Goal: Task Accomplishment & Management: Manage account settings

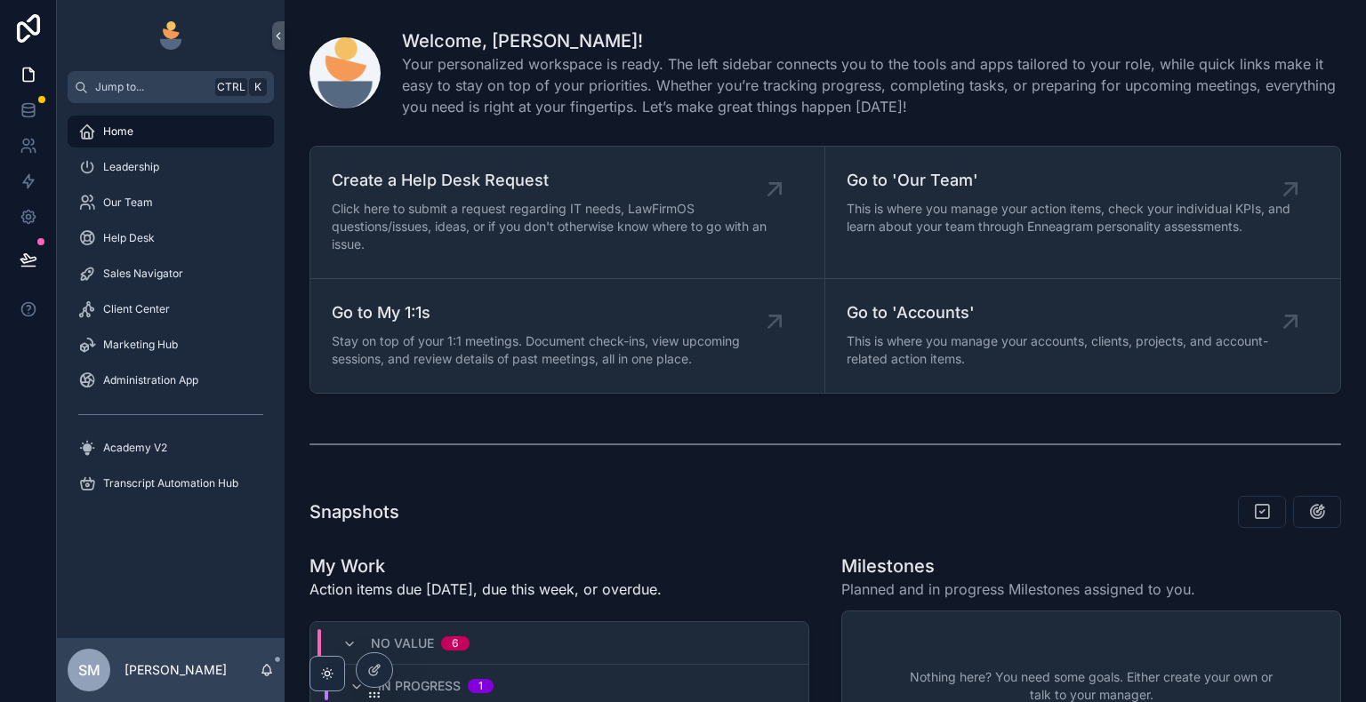
click at [0, 0] on icon at bounding box center [0, 0] width 0 height 0
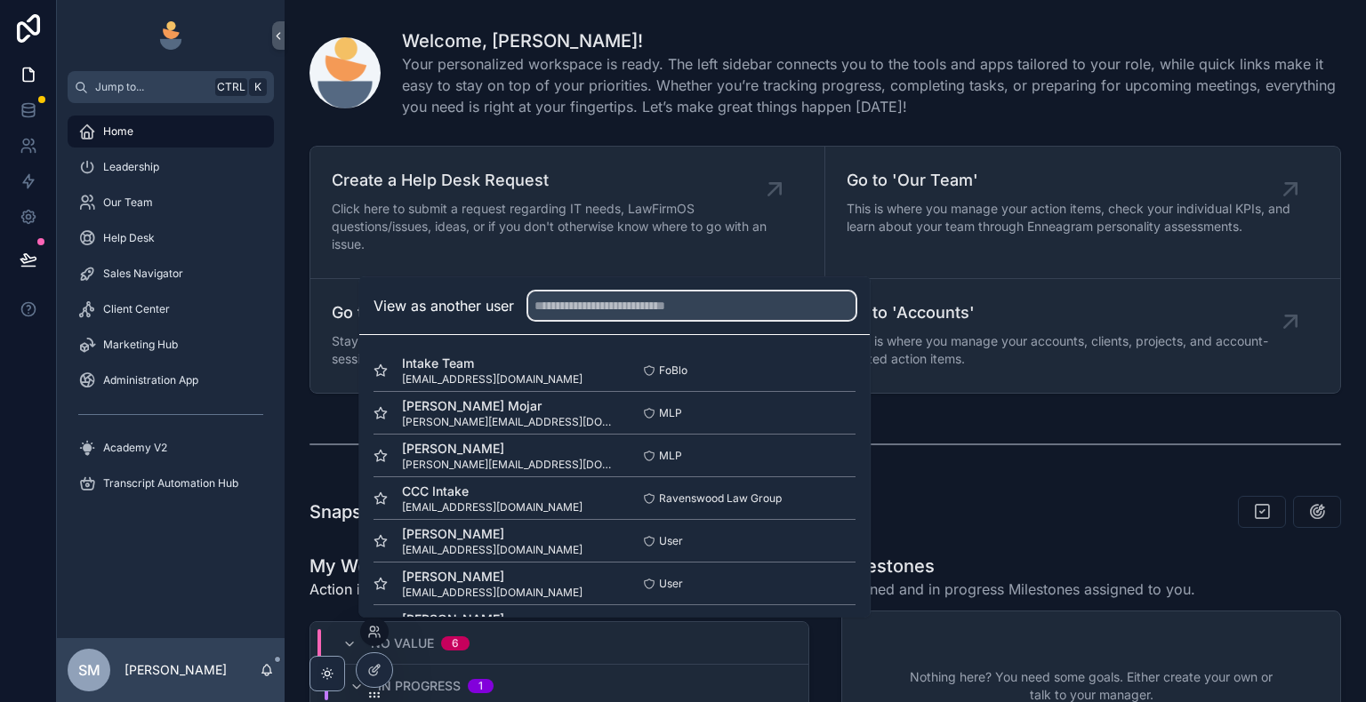
click at [587, 308] on input "text" at bounding box center [691, 306] width 327 height 28
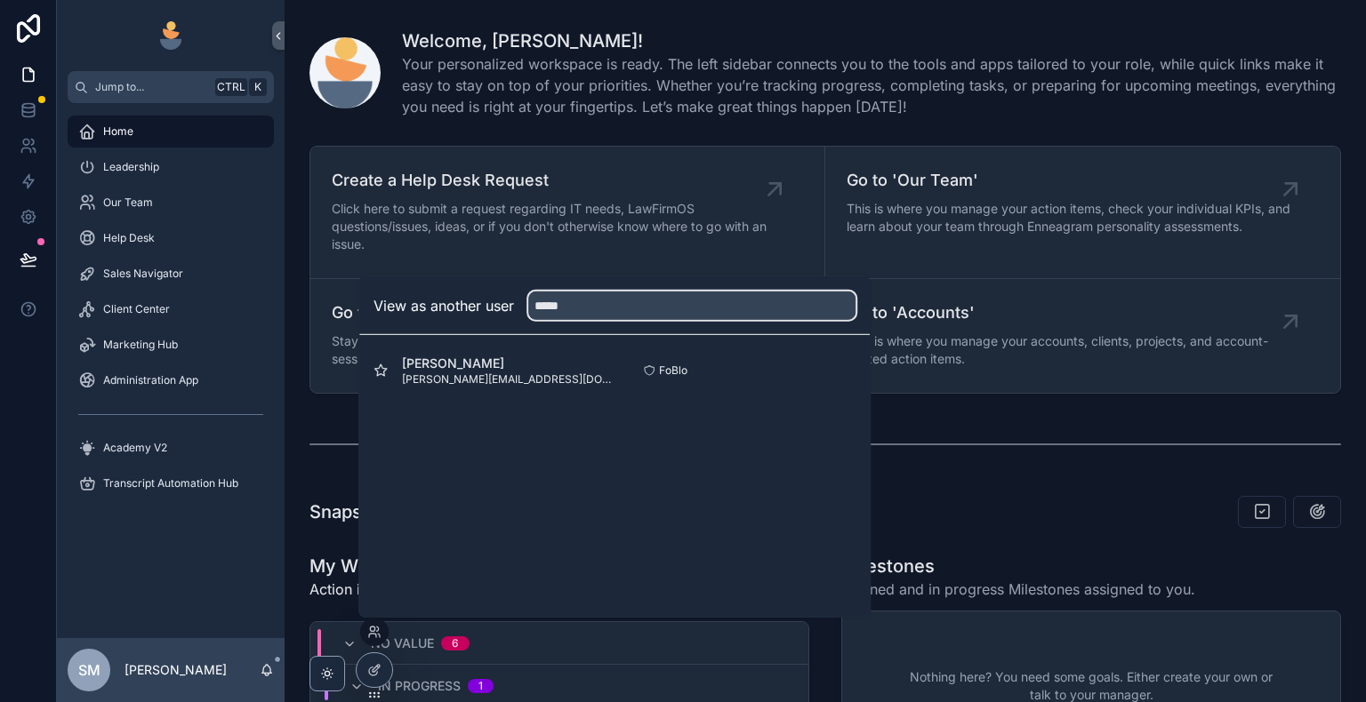
type input "*****"
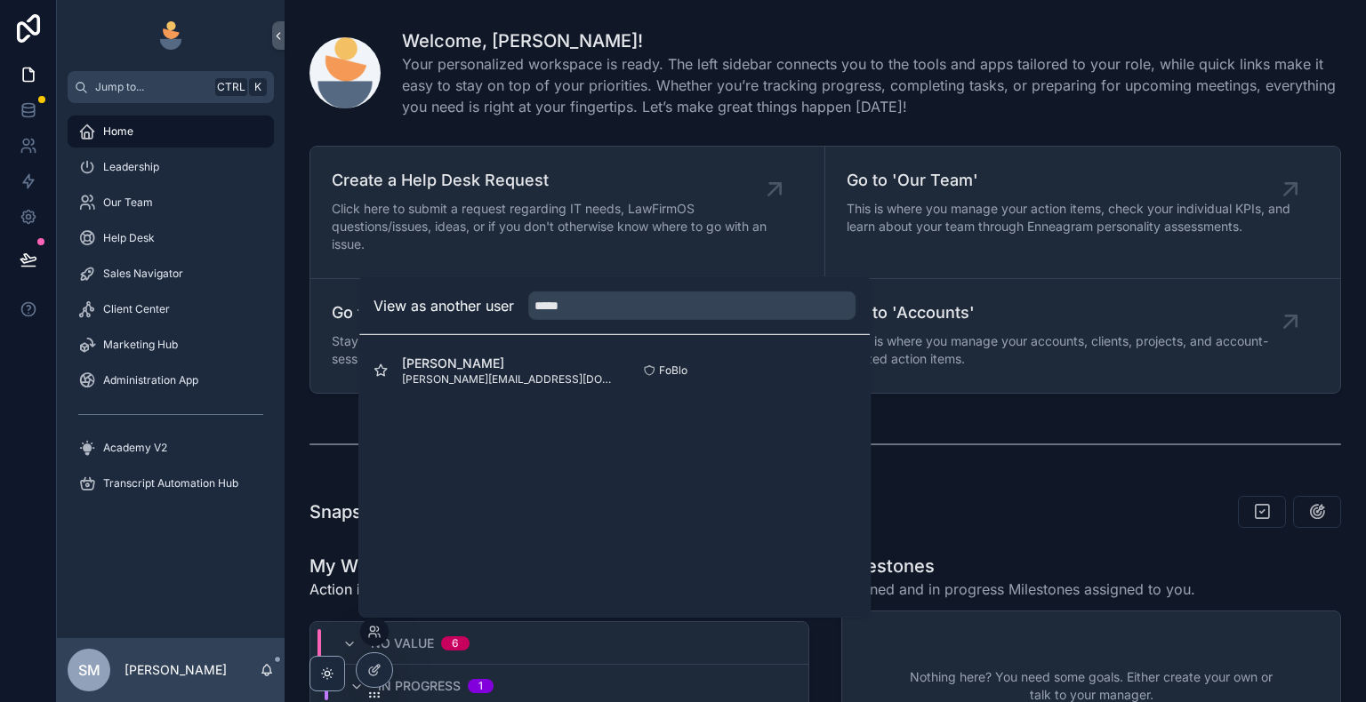
click at [0, 0] on button "Select" at bounding box center [0, 0] width 0 height 0
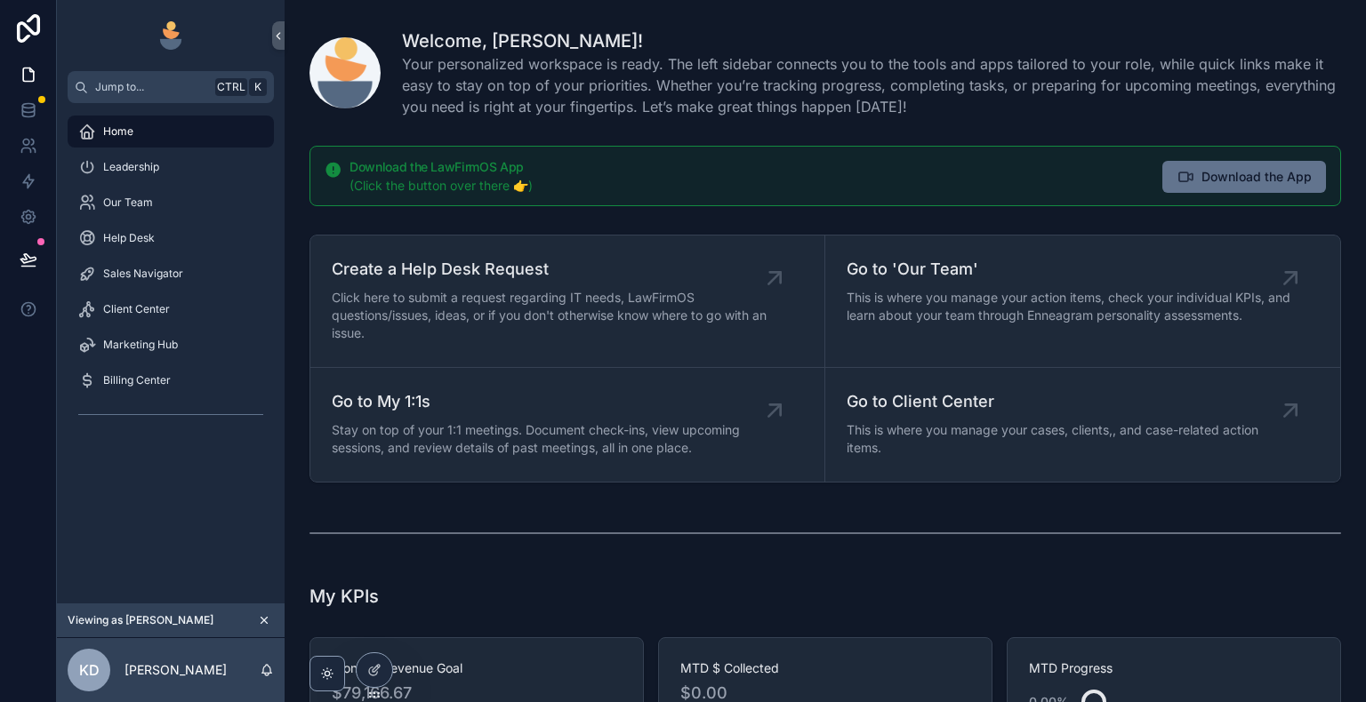
click at [186, 307] on div "Client Center" at bounding box center [170, 309] width 185 height 28
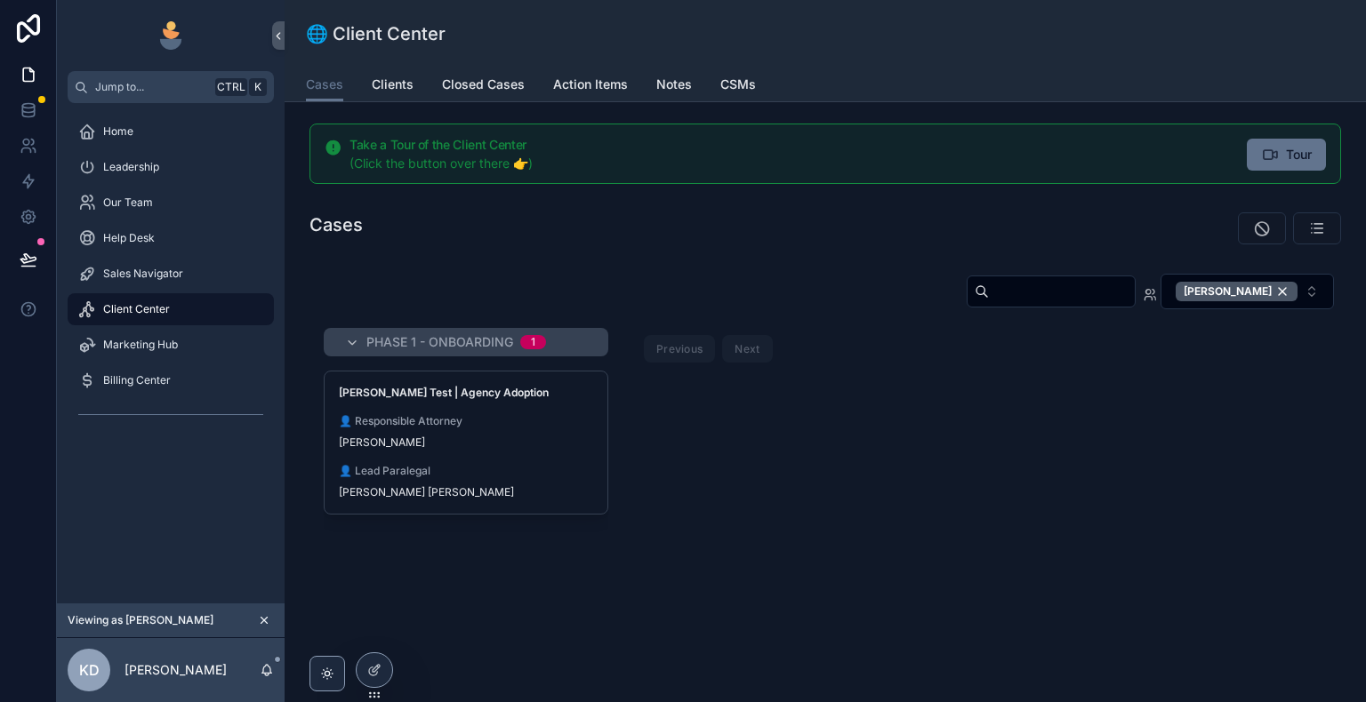
click at [491, 424] on span "👤 Responsible Attorney" at bounding box center [466, 421] width 254 height 14
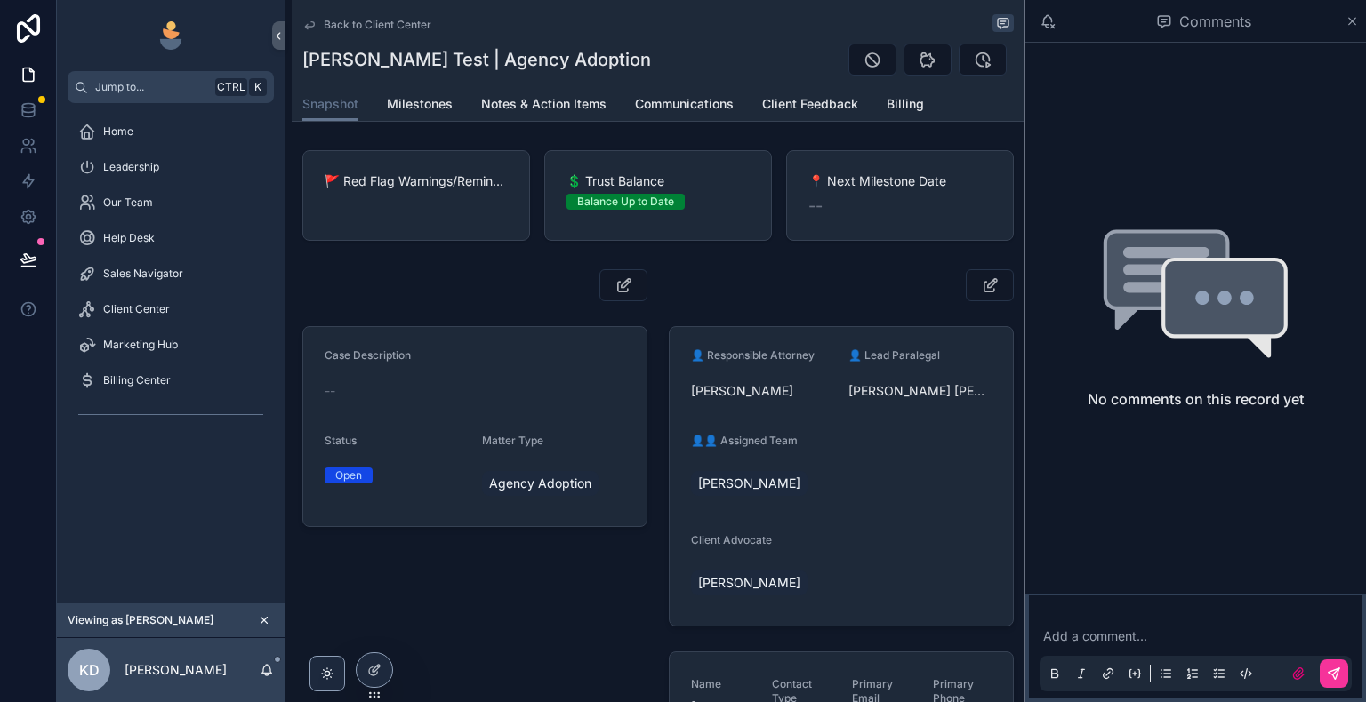
click at [895, 118] on link "Billing" at bounding box center [905, 106] width 37 height 36
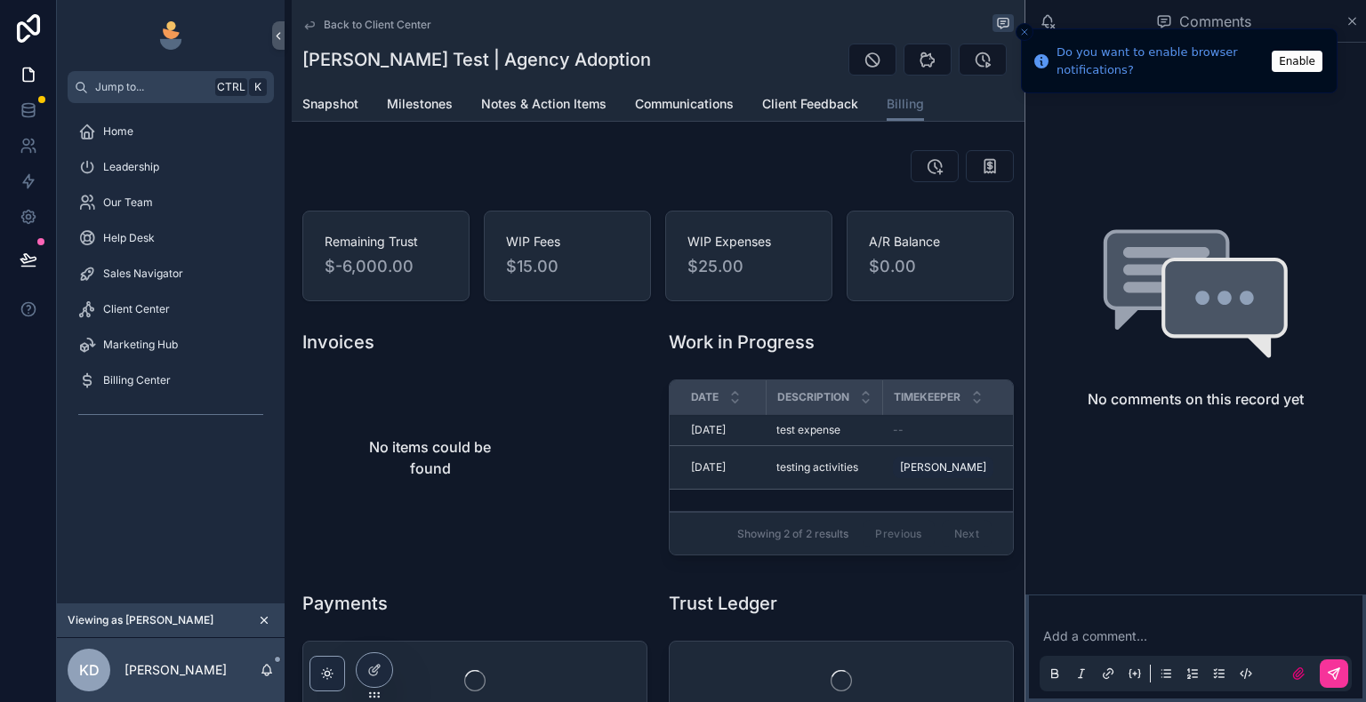
click at [1348, 25] on icon "scrollable content" at bounding box center [1351, 21] width 13 height 14
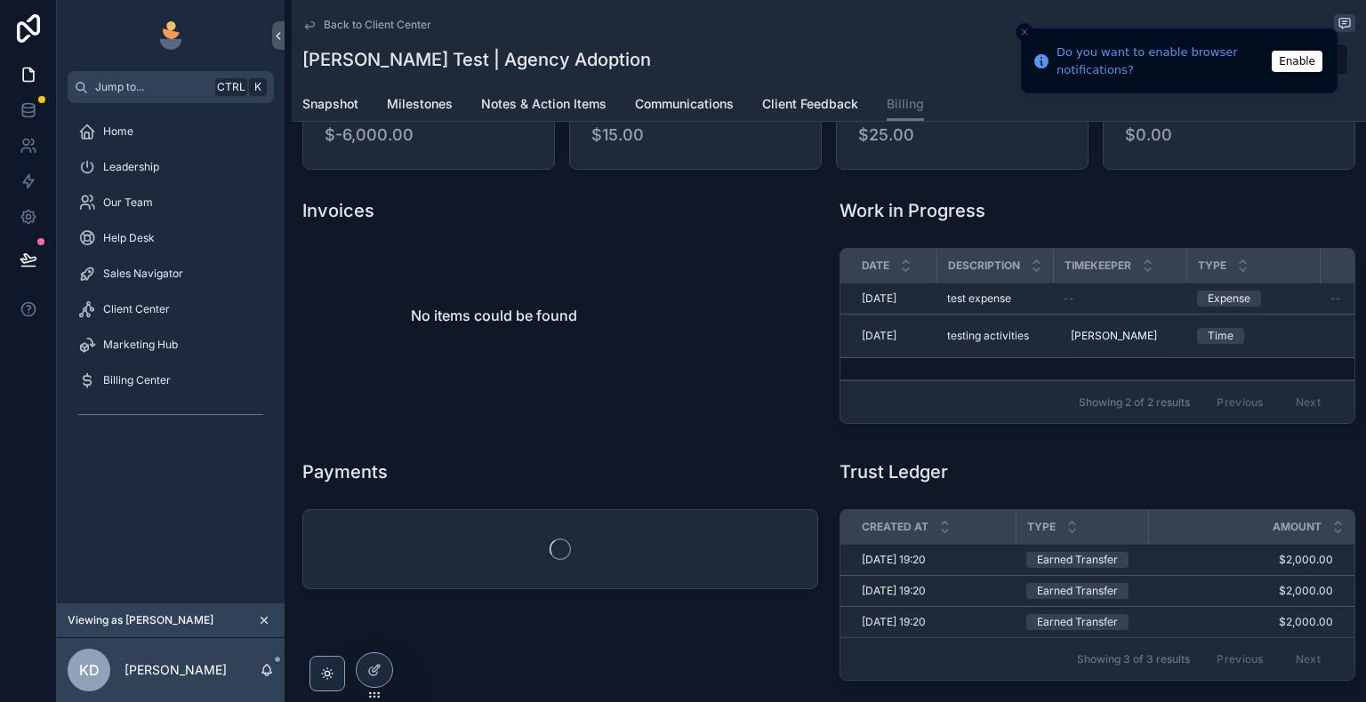
scroll to position [243, 0]
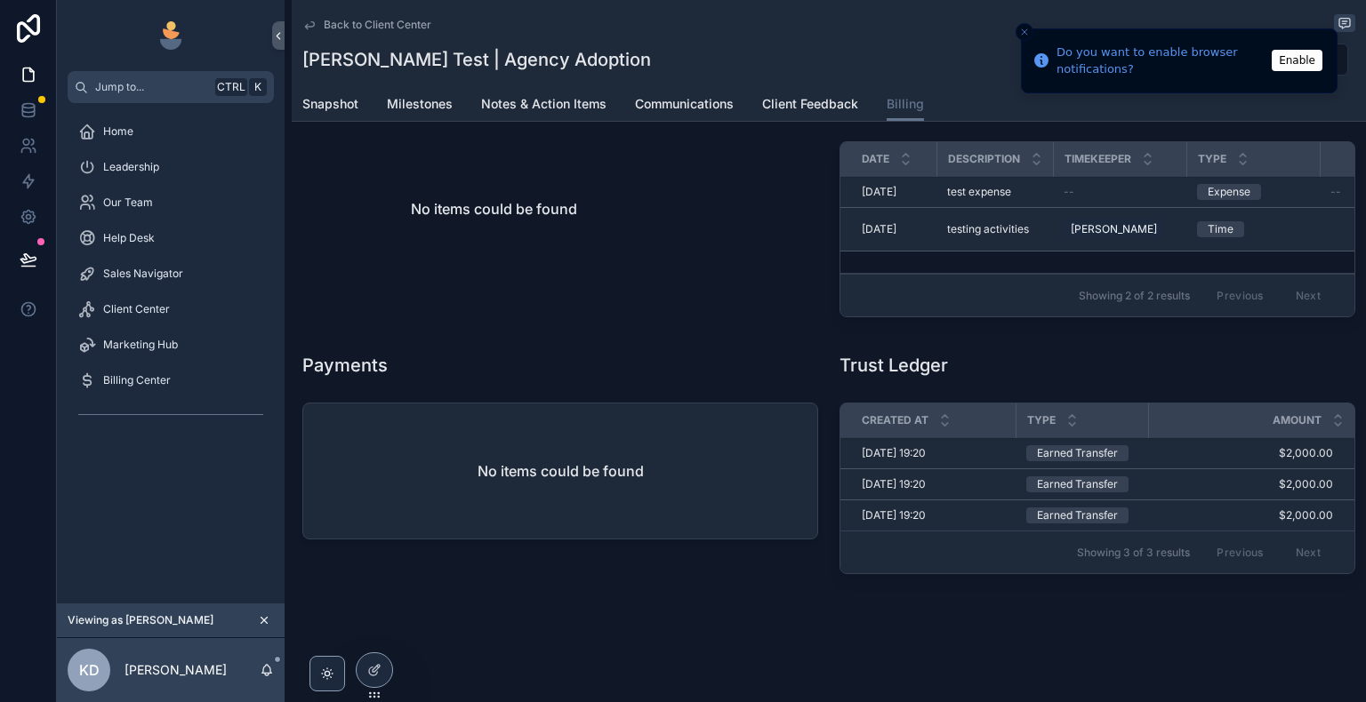
click at [1025, 37] on button "Close toast" at bounding box center [1024, 32] width 18 height 18
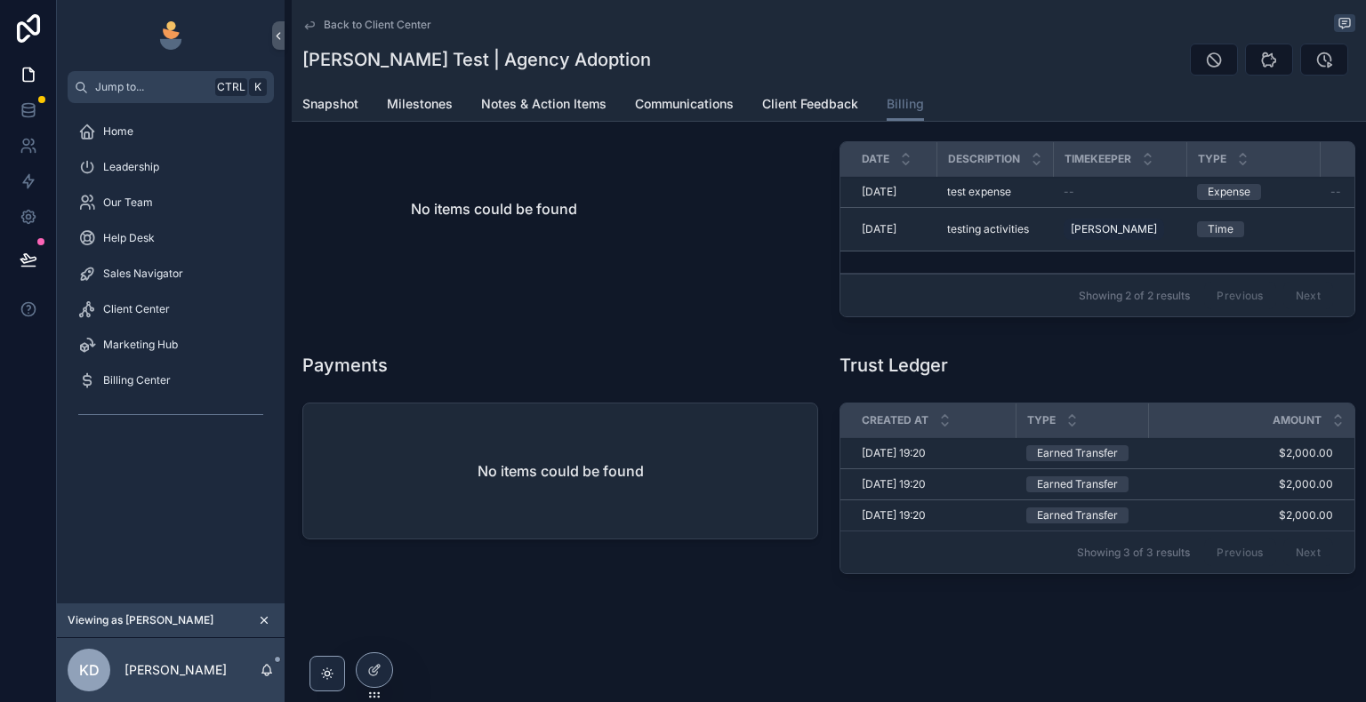
click at [960, 453] on div "03/10/2025 19:20 03/10/2025 19:20" at bounding box center [933, 453] width 143 height 14
click at [927, 462] on td "03/10/2025 19:20 03/10/2025 19:20" at bounding box center [927, 453] width 175 height 31
click at [898, 501] on td "03/10/2025 19:20 03/10/2025 19:20" at bounding box center [927, 516] width 175 height 31
drag, startPoint x: 911, startPoint y: 519, endPoint x: 921, endPoint y: 535, distance: 19.2
click at [911, 520] on span "[DATE] 19:20" at bounding box center [894, 516] width 64 height 14
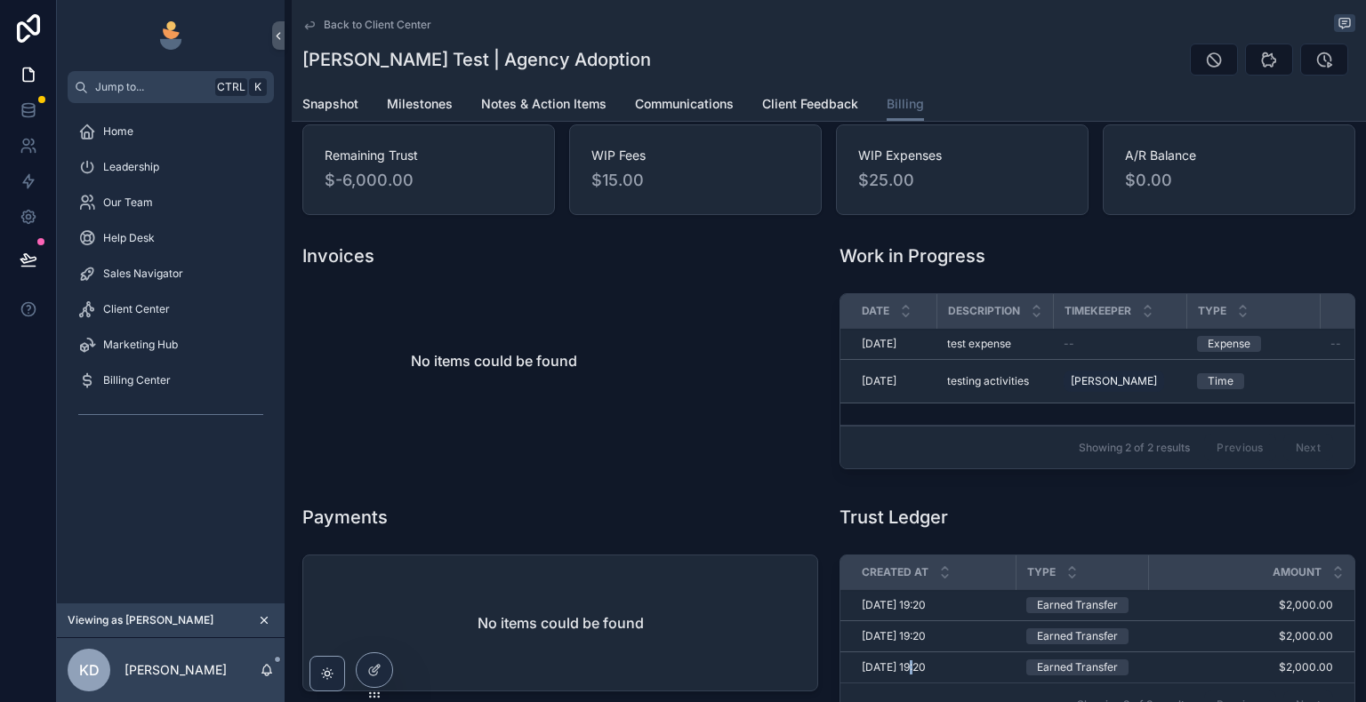
scroll to position [89, 0]
click at [861, 527] on h1 "Trust Ledger" at bounding box center [893, 514] width 108 height 25
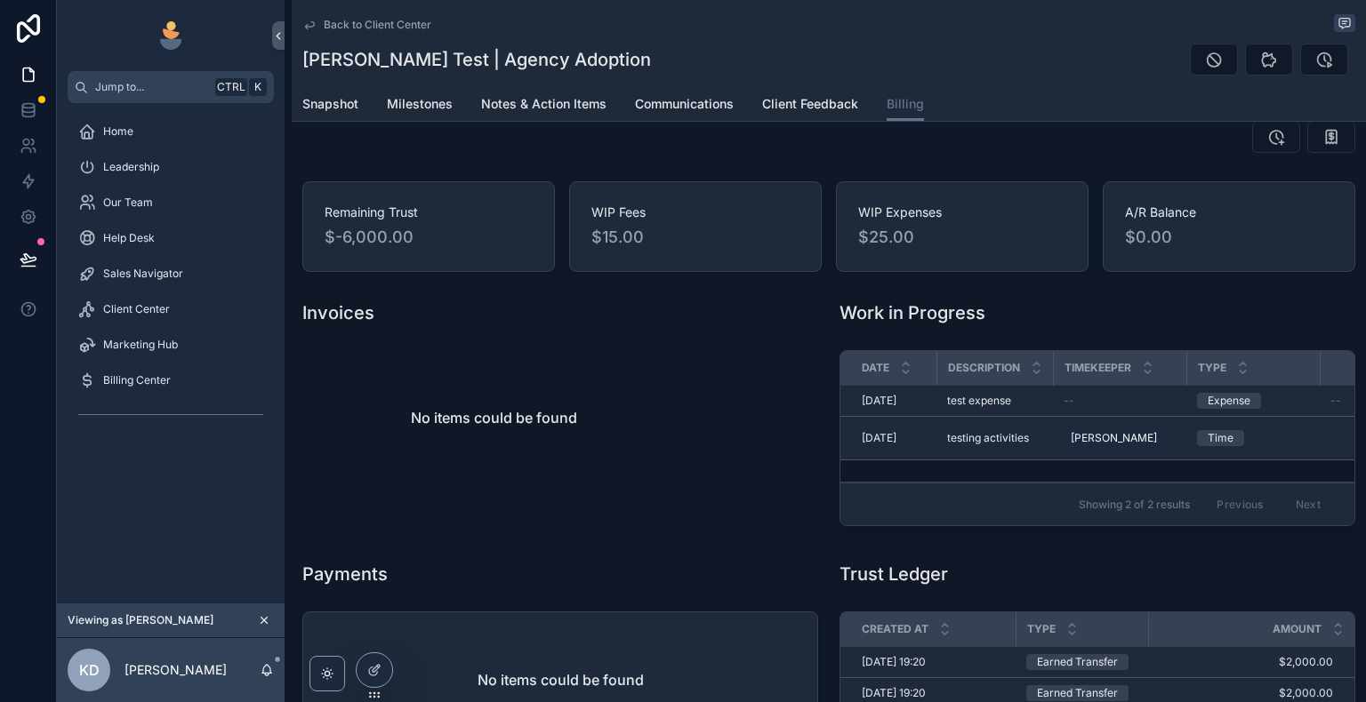
scroll to position [0, 0]
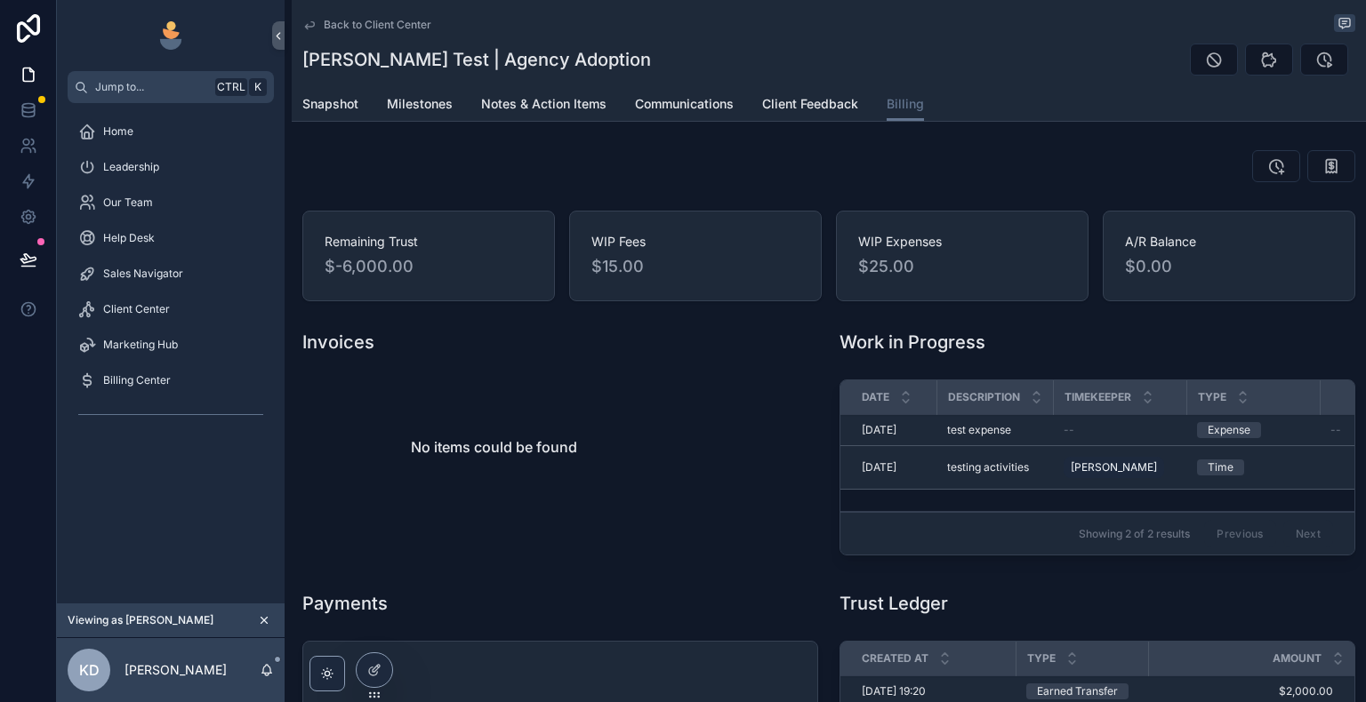
click at [452, 109] on div "Snapshot Milestones Notes & Action Items Communications Client Feedback Billing" at bounding box center [828, 104] width 1053 height 34
click at [436, 125] on div "Back to Client Center Shannon Manea Test | Agency Adoption Billing Snapshot Mil…" at bounding box center [829, 470] width 1074 height 941
click at [436, 116] on link "Milestones" at bounding box center [420, 106] width 66 height 36
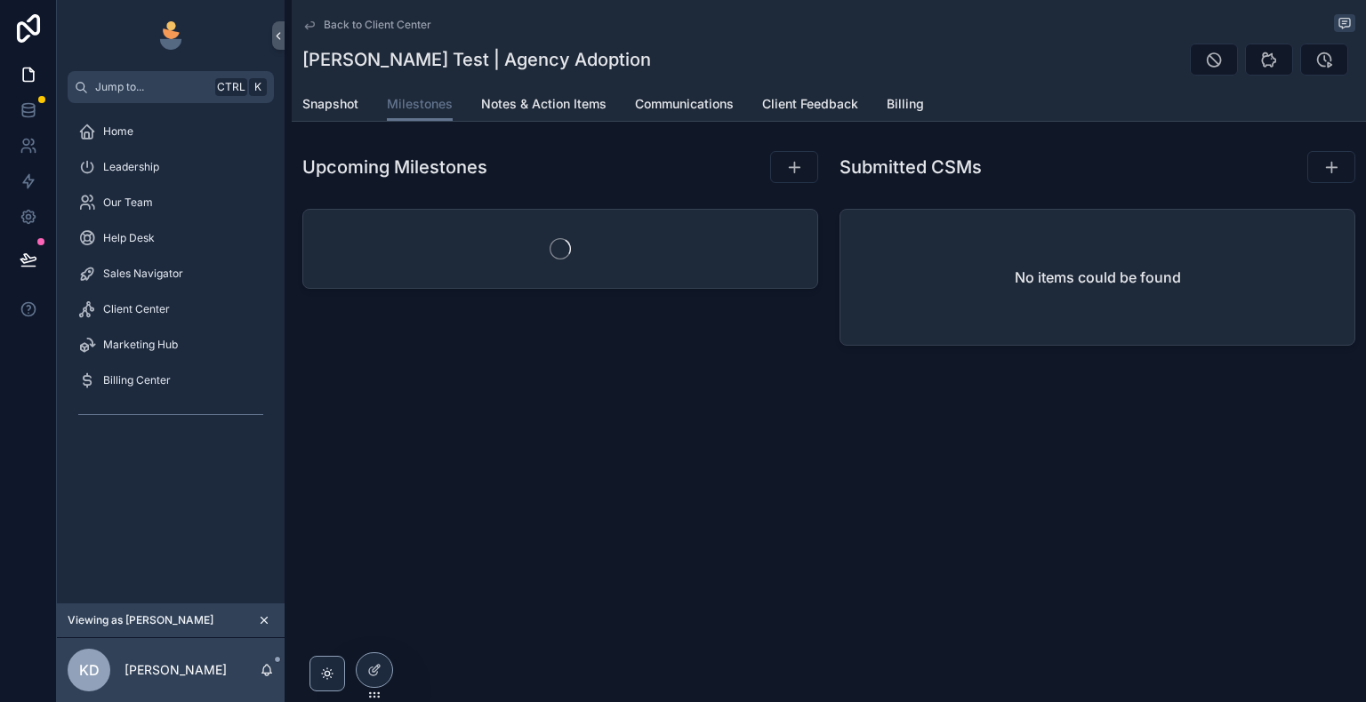
click at [649, 160] on div "Upcoming Milestones" at bounding box center [560, 167] width 516 height 34
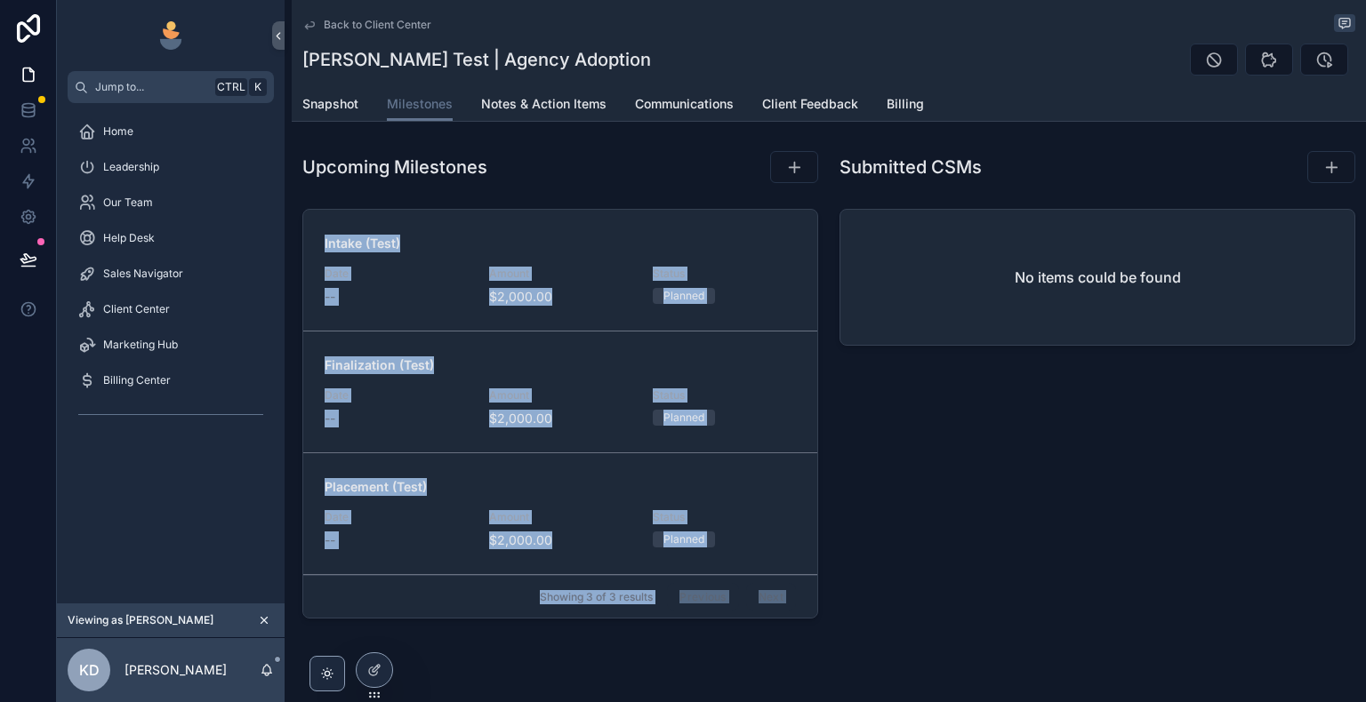
click at [702, 183] on div "scrollable content" at bounding box center [751, 167] width 133 height 34
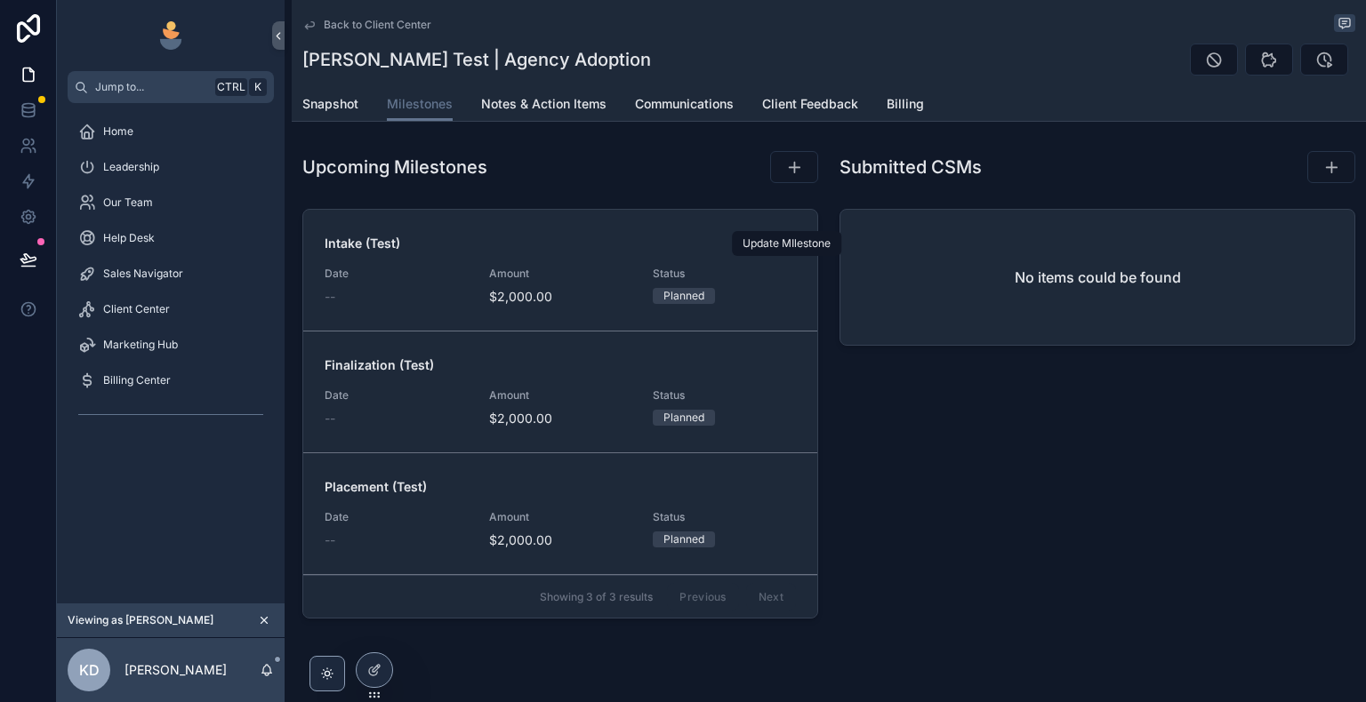
click at [0, 0] on icon "scrollable content" at bounding box center [0, 0] width 0 height 0
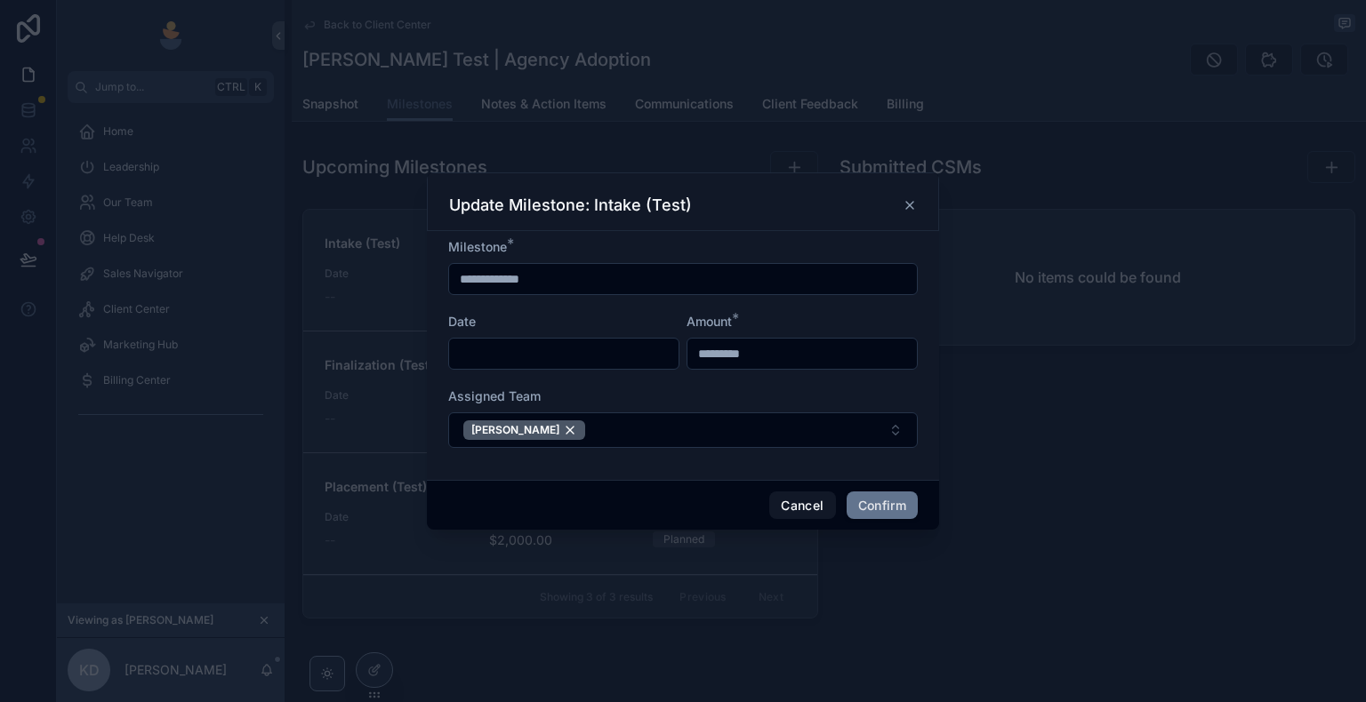
click at [910, 201] on icon at bounding box center [910, 205] width 14 height 14
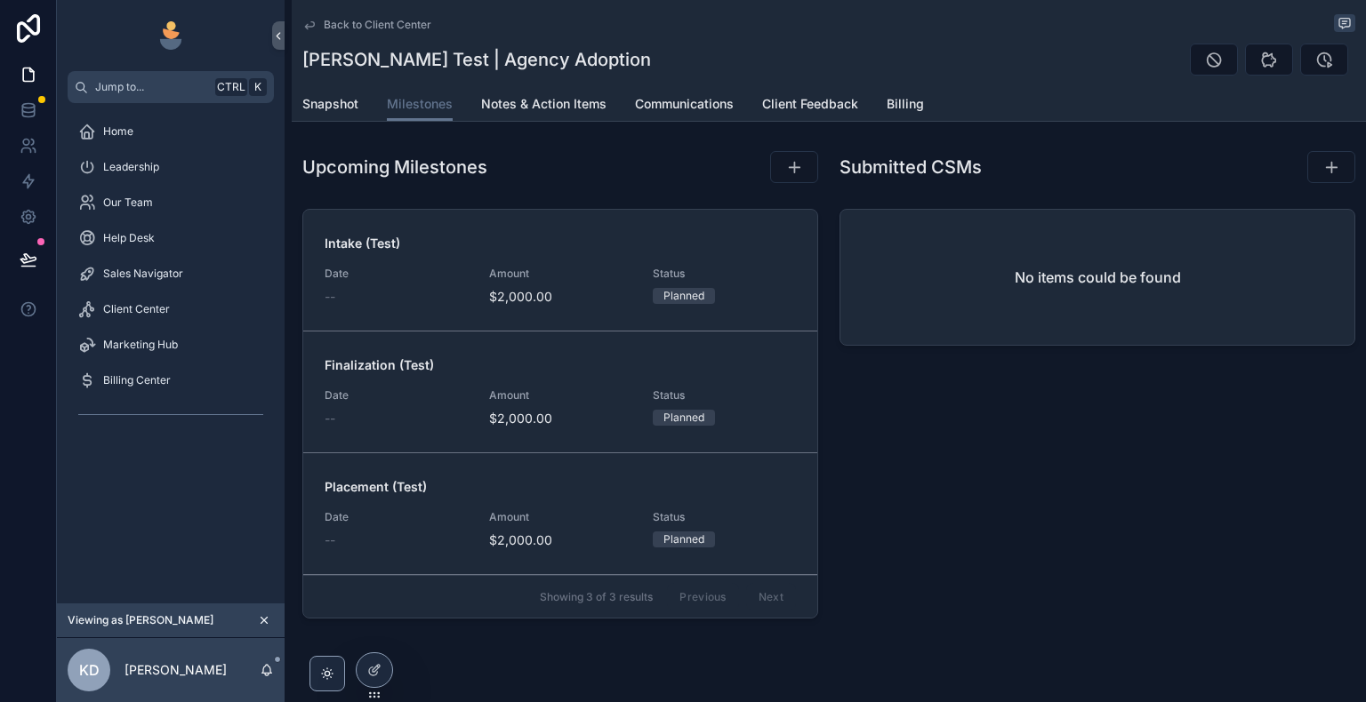
click at [909, 110] on span "Billing" at bounding box center [905, 104] width 37 height 18
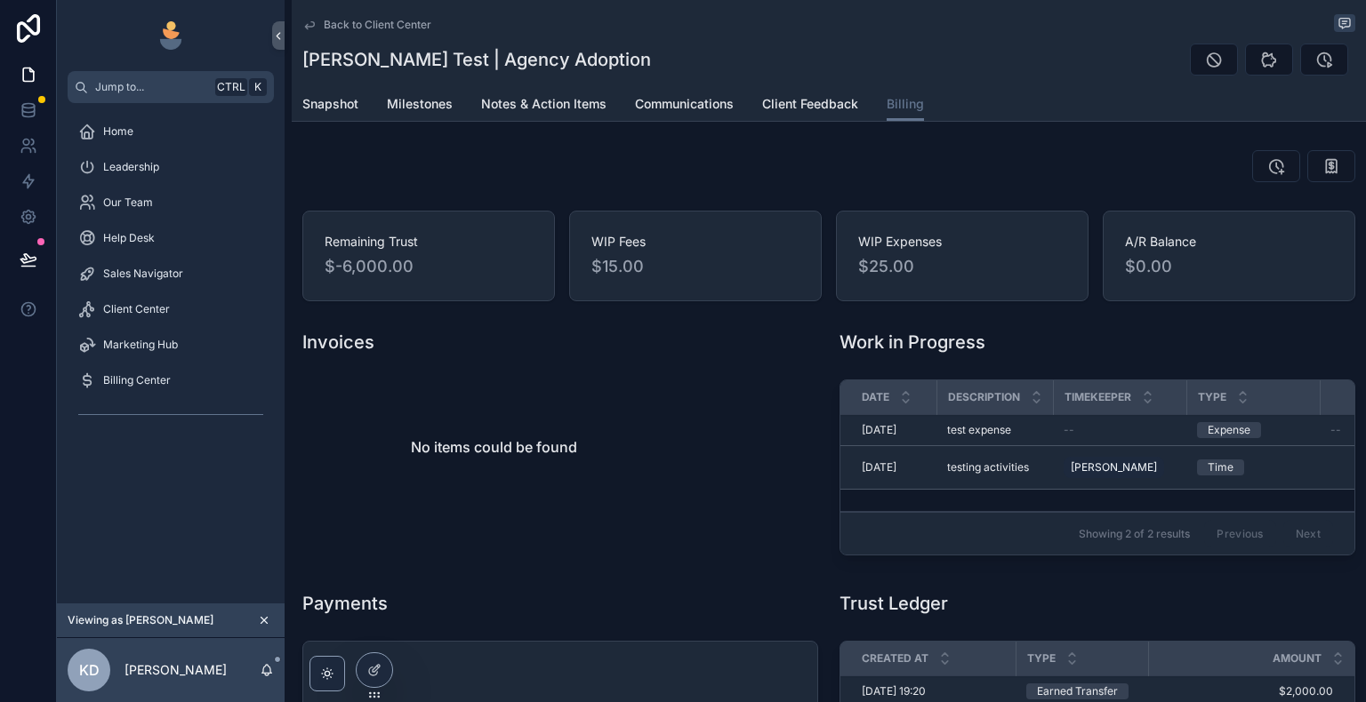
click at [887, 116] on link "Billing" at bounding box center [905, 105] width 37 height 34
click at [1315, 62] on icon "scrollable content" at bounding box center [1324, 60] width 18 height 18
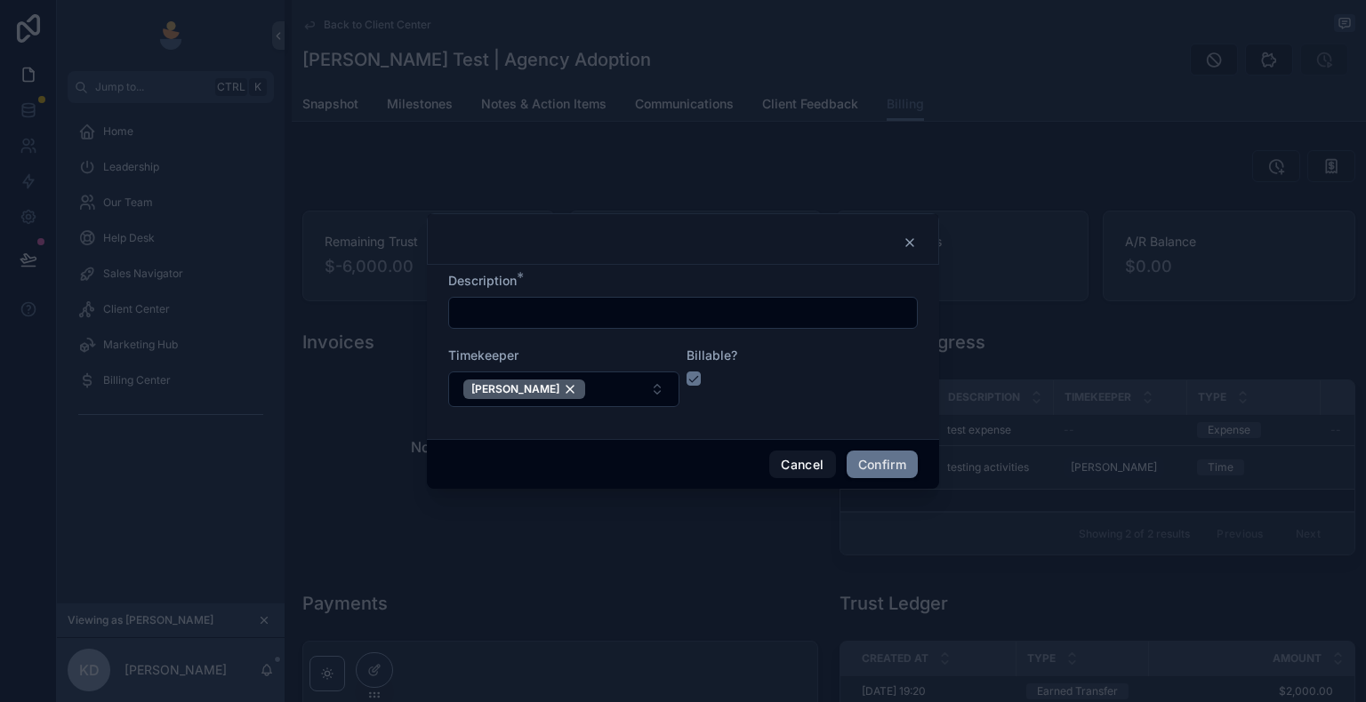
click at [773, 312] on input "text" at bounding box center [683, 313] width 468 height 25
type input "**********"
click at [638, 350] on div "Timekeeper" at bounding box center [563, 356] width 231 height 18
click at [694, 382] on button "button" at bounding box center [693, 379] width 14 height 14
click at [886, 464] on button "Confirm" at bounding box center [882, 465] width 71 height 28
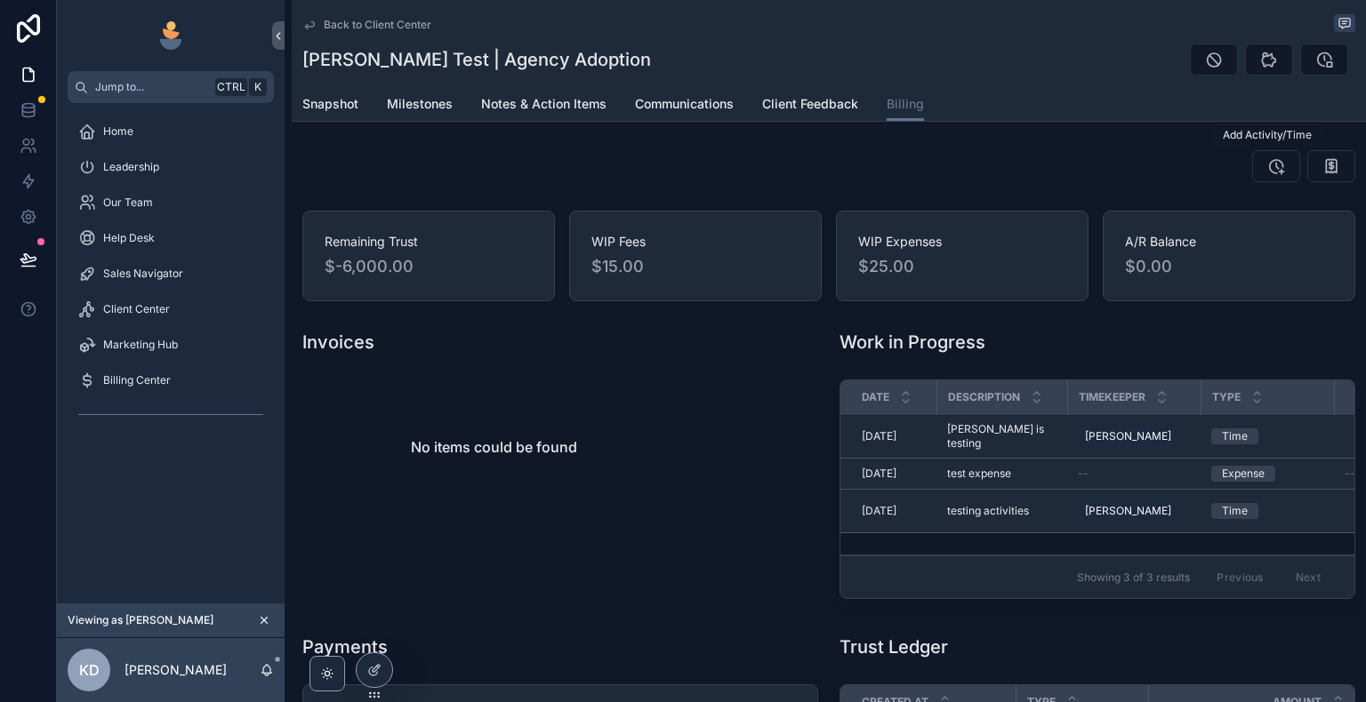
click at [1267, 169] on icon "scrollable content" at bounding box center [1276, 166] width 18 height 18
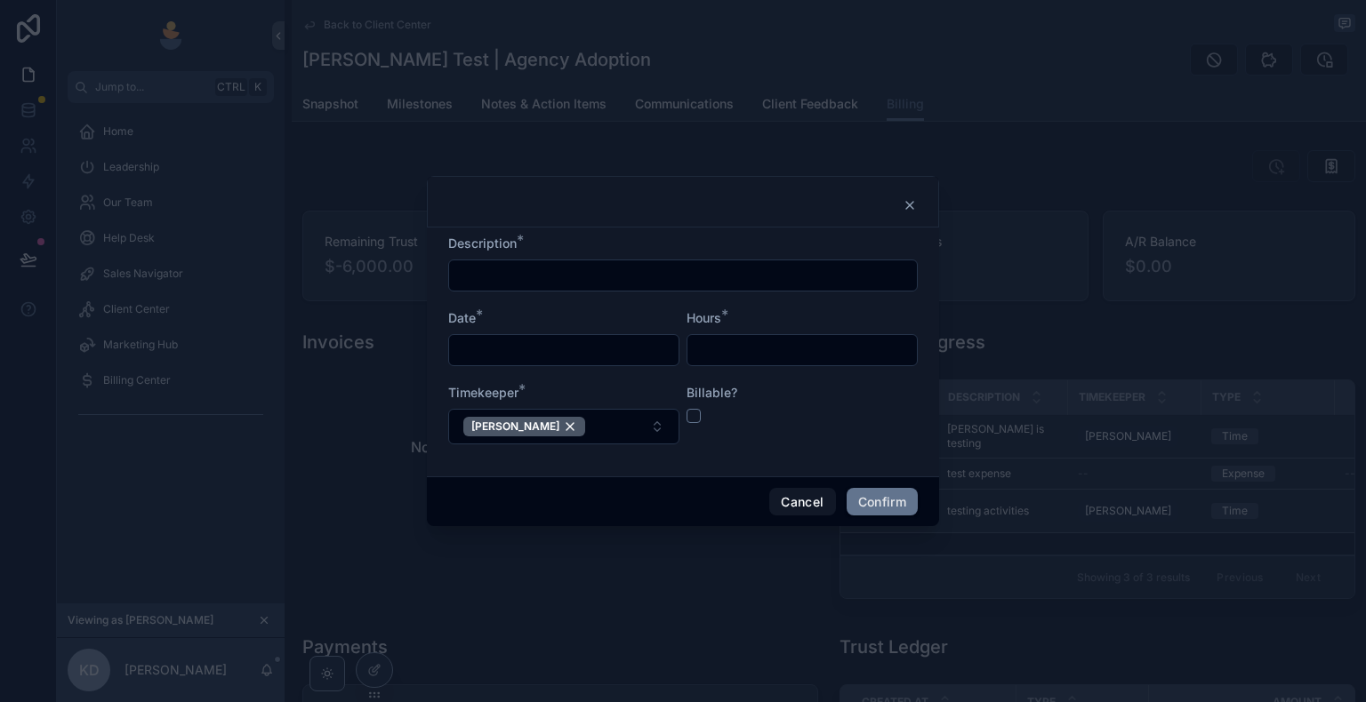
click at [911, 205] on icon at bounding box center [909, 205] width 7 height 7
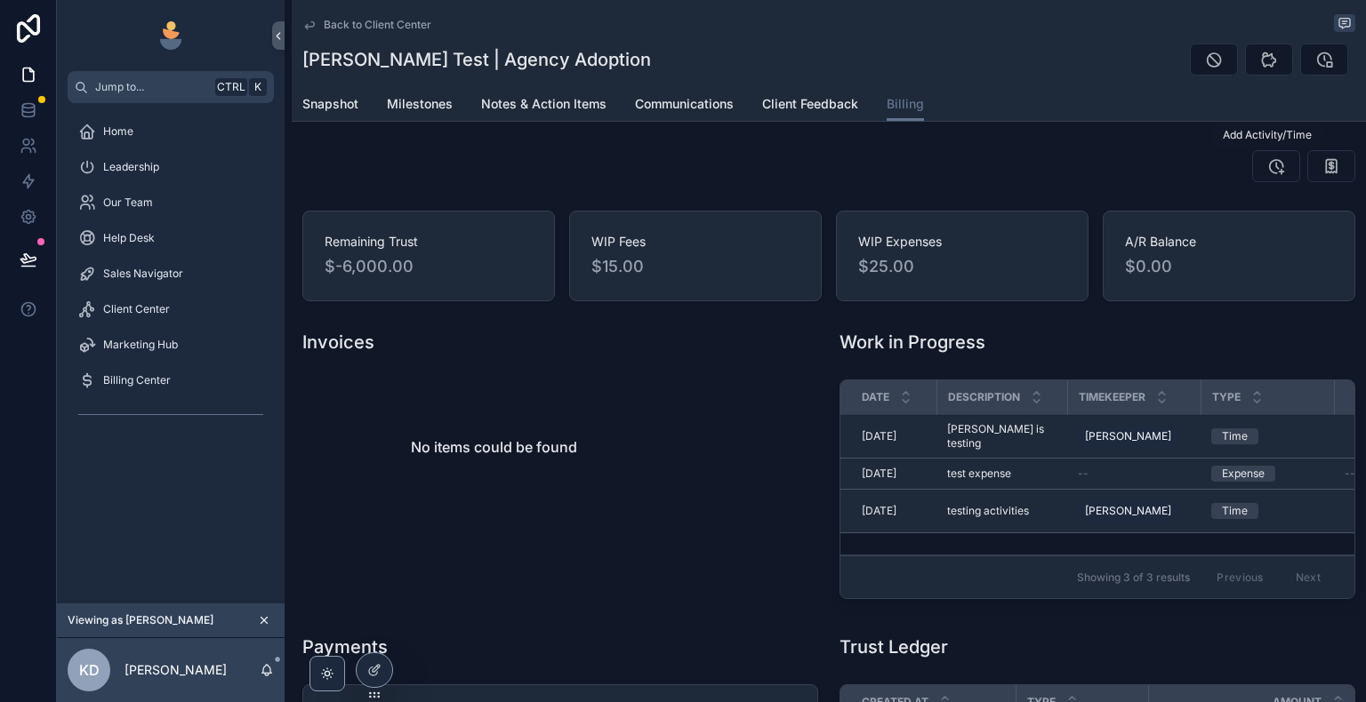
click at [1267, 169] on icon "scrollable content" at bounding box center [1276, 166] width 18 height 18
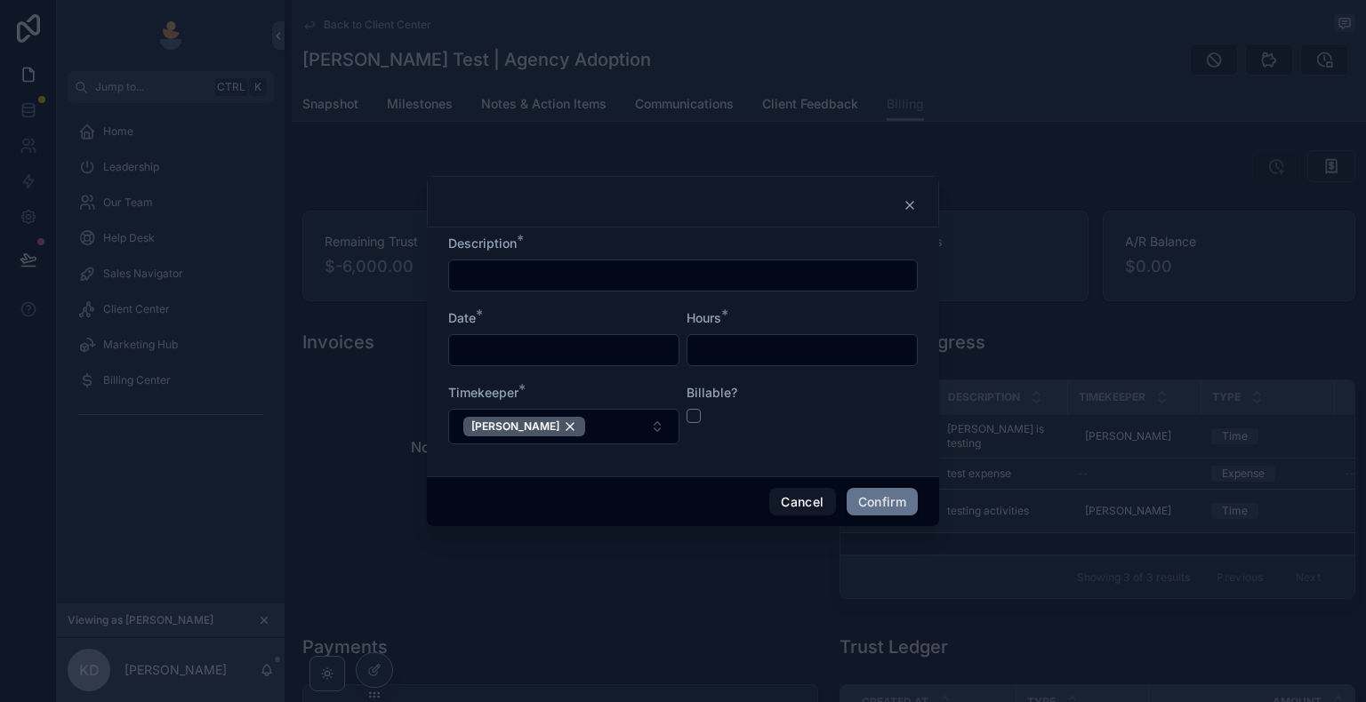
click at [624, 288] on div at bounding box center [682, 276] width 469 height 32
click at [610, 354] on input "text" at bounding box center [563, 350] width 229 height 25
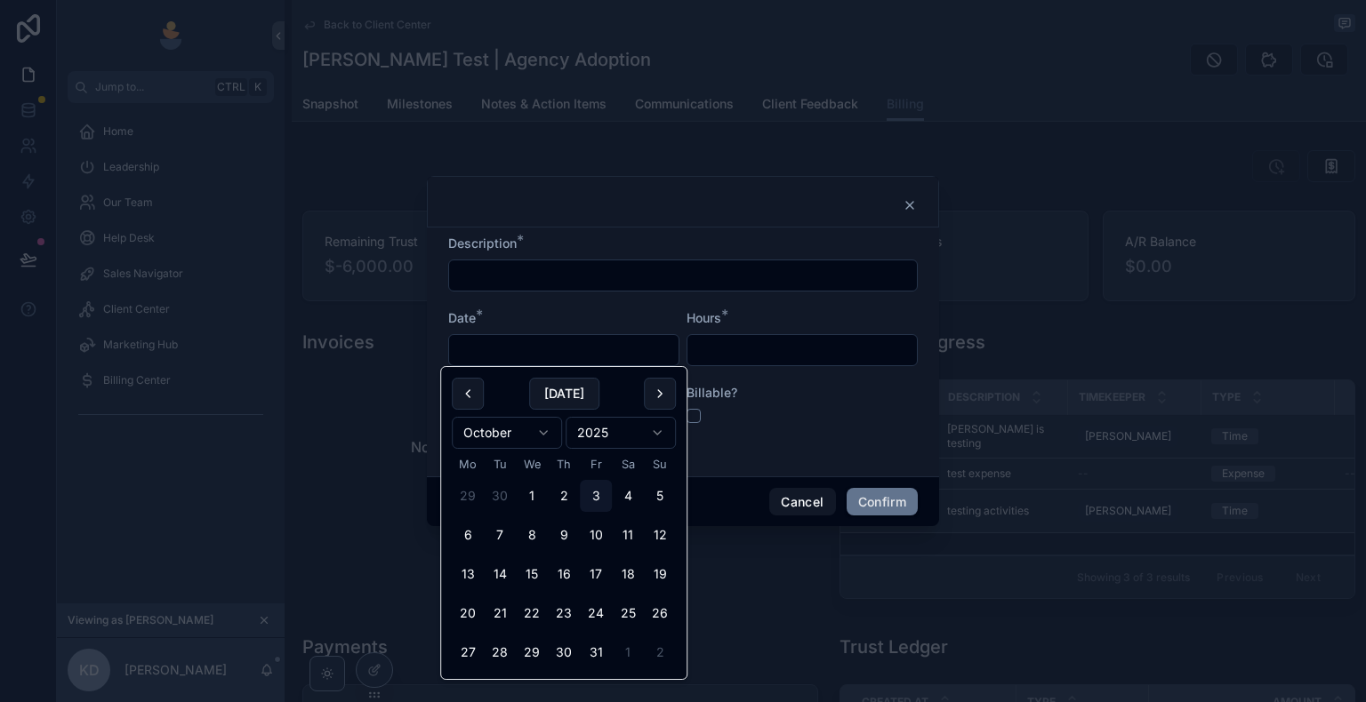
click at [765, 350] on input "text" at bounding box center [801, 350] width 229 height 25
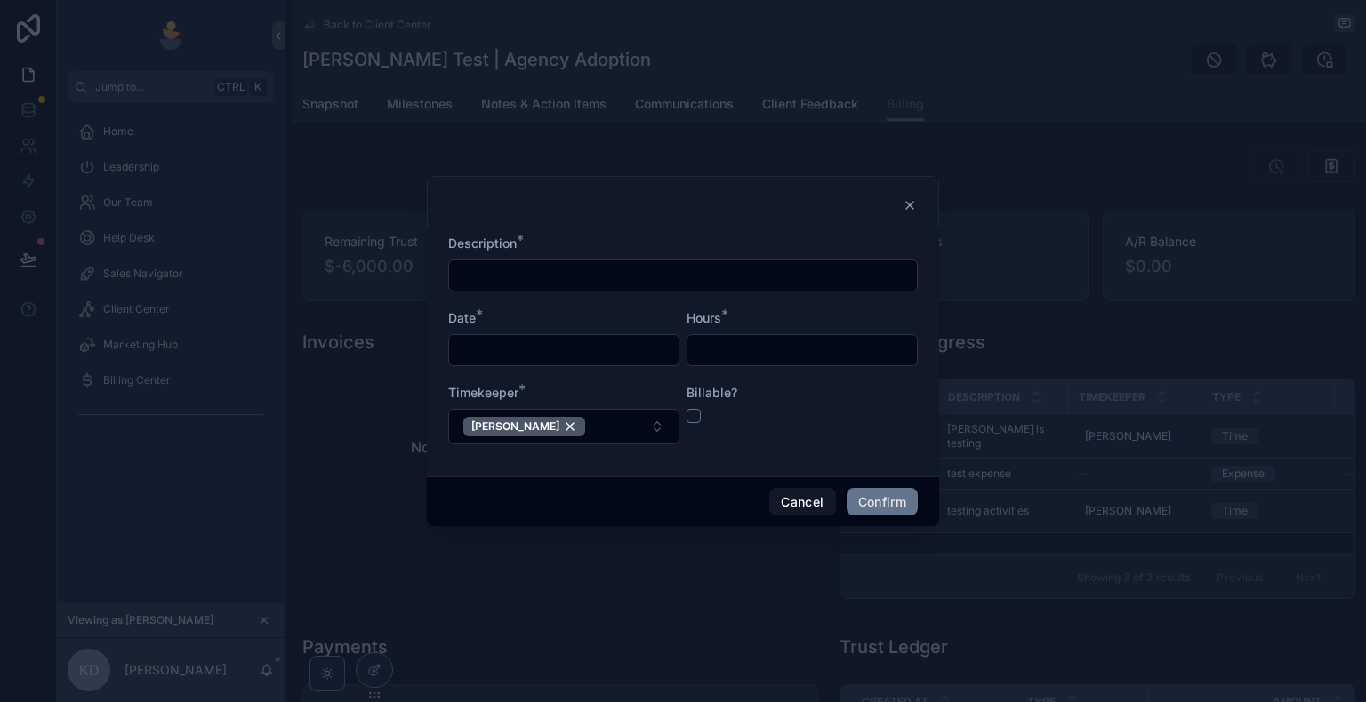
click at [906, 205] on icon at bounding box center [910, 205] width 14 height 14
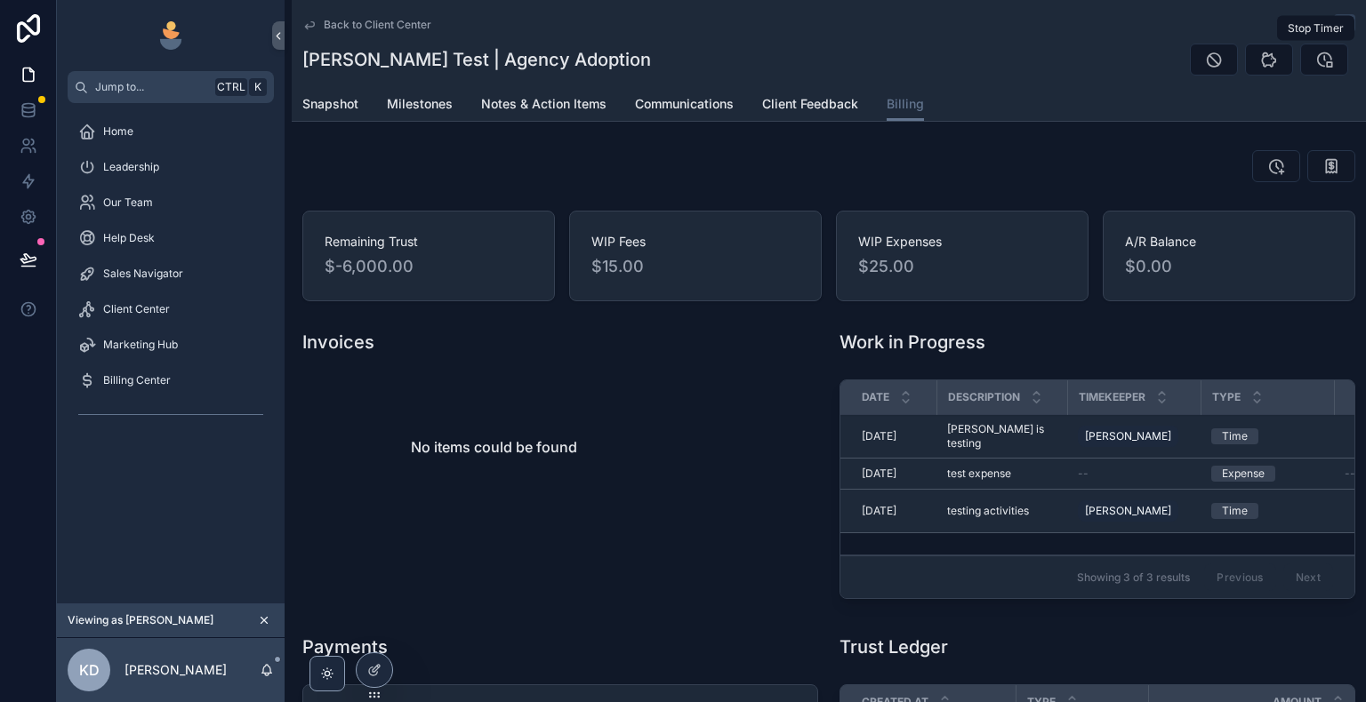
click at [1316, 65] on icon "scrollable content" at bounding box center [1324, 60] width 18 height 18
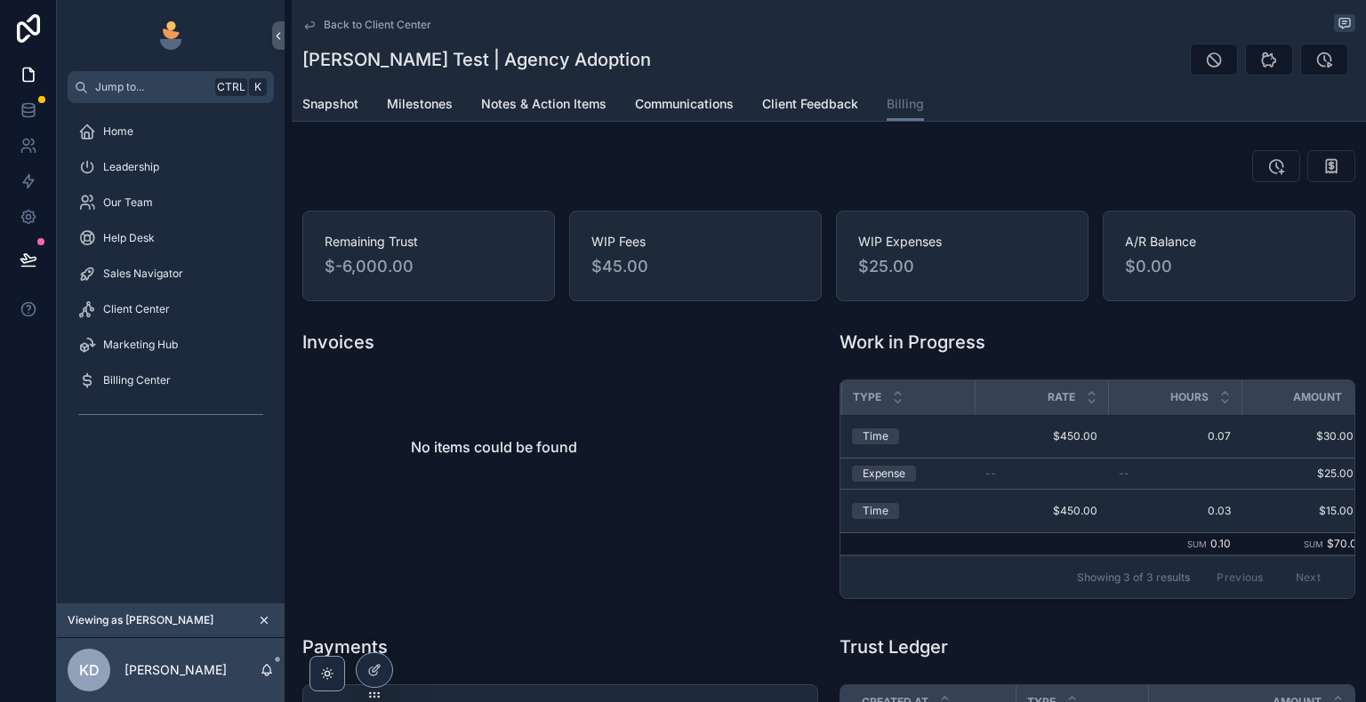
scroll to position [0, 370]
click at [964, 397] on th "Rate" at bounding box center [1030, 398] width 133 height 35
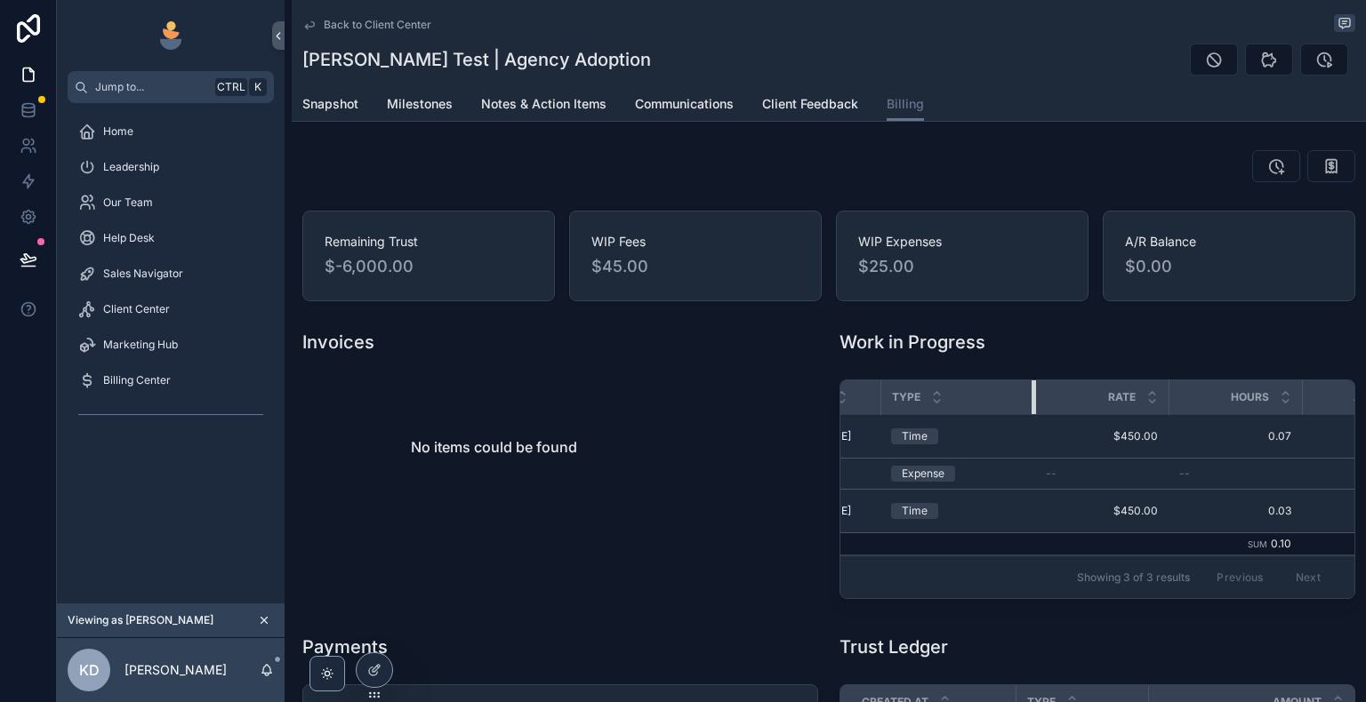
drag, startPoint x: 943, startPoint y: 399, endPoint x: 964, endPoint y: 398, distance: 21.4
click at [964, 398] on th "Type" at bounding box center [957, 398] width 155 height 35
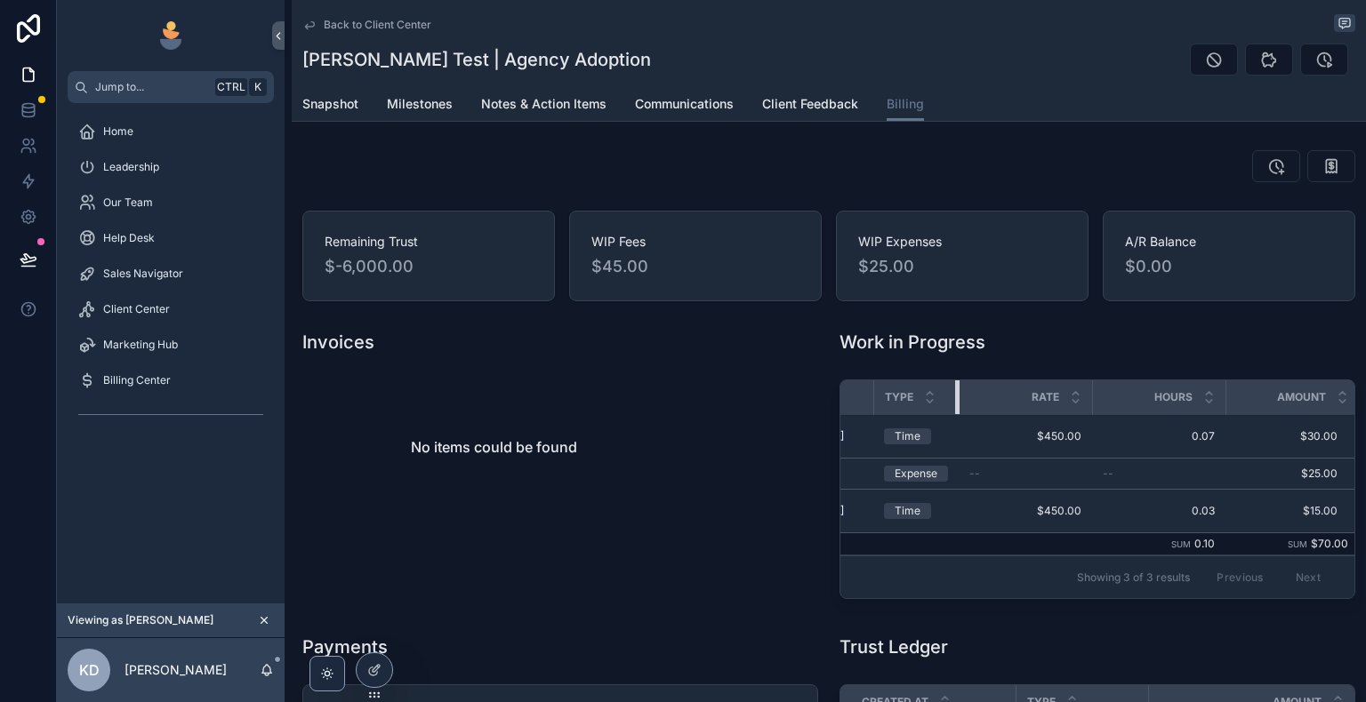
scroll to position [0, 322]
drag, startPoint x: 943, startPoint y: 399, endPoint x: 1096, endPoint y: 411, distance: 154.3
click at [1096, 411] on th "Type" at bounding box center [1033, 398] width 309 height 35
click at [1322, 164] on icon "scrollable content" at bounding box center [1331, 166] width 18 height 18
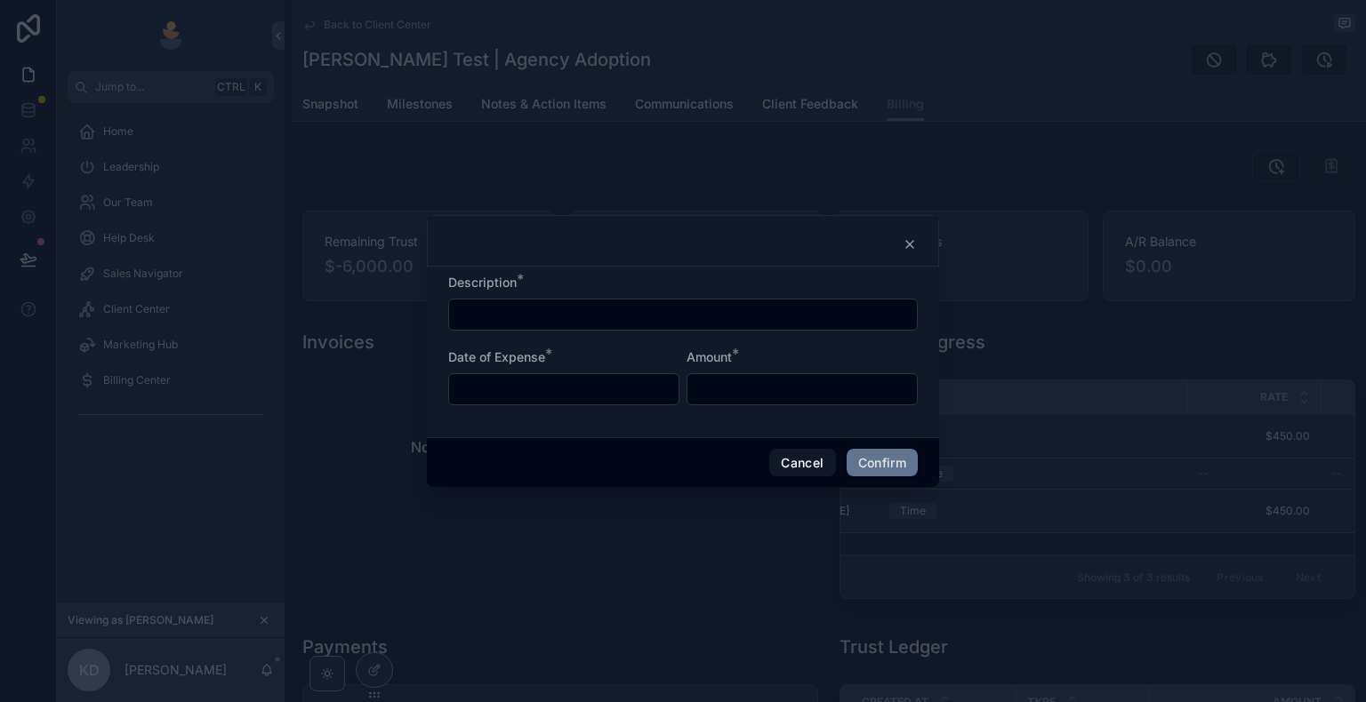
click at [907, 250] on icon at bounding box center [910, 244] width 14 height 14
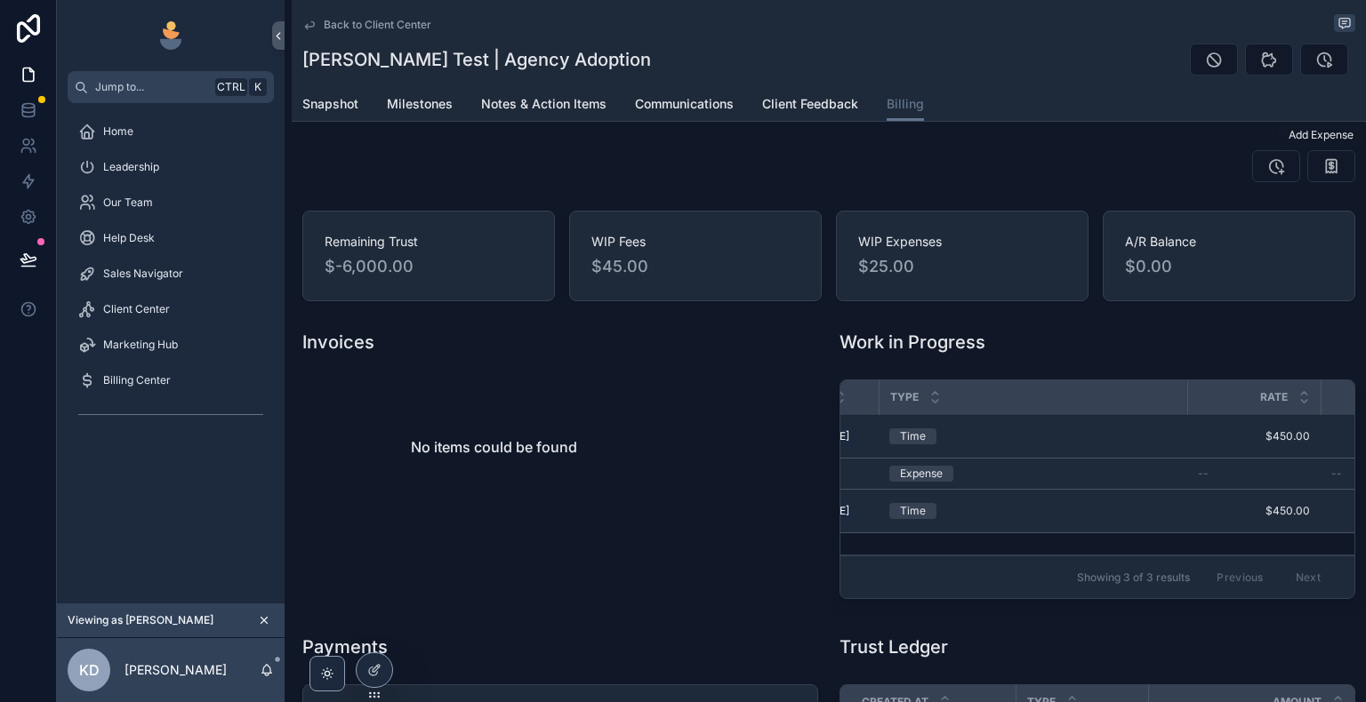
click at [1322, 165] on icon "scrollable content" at bounding box center [1331, 166] width 18 height 18
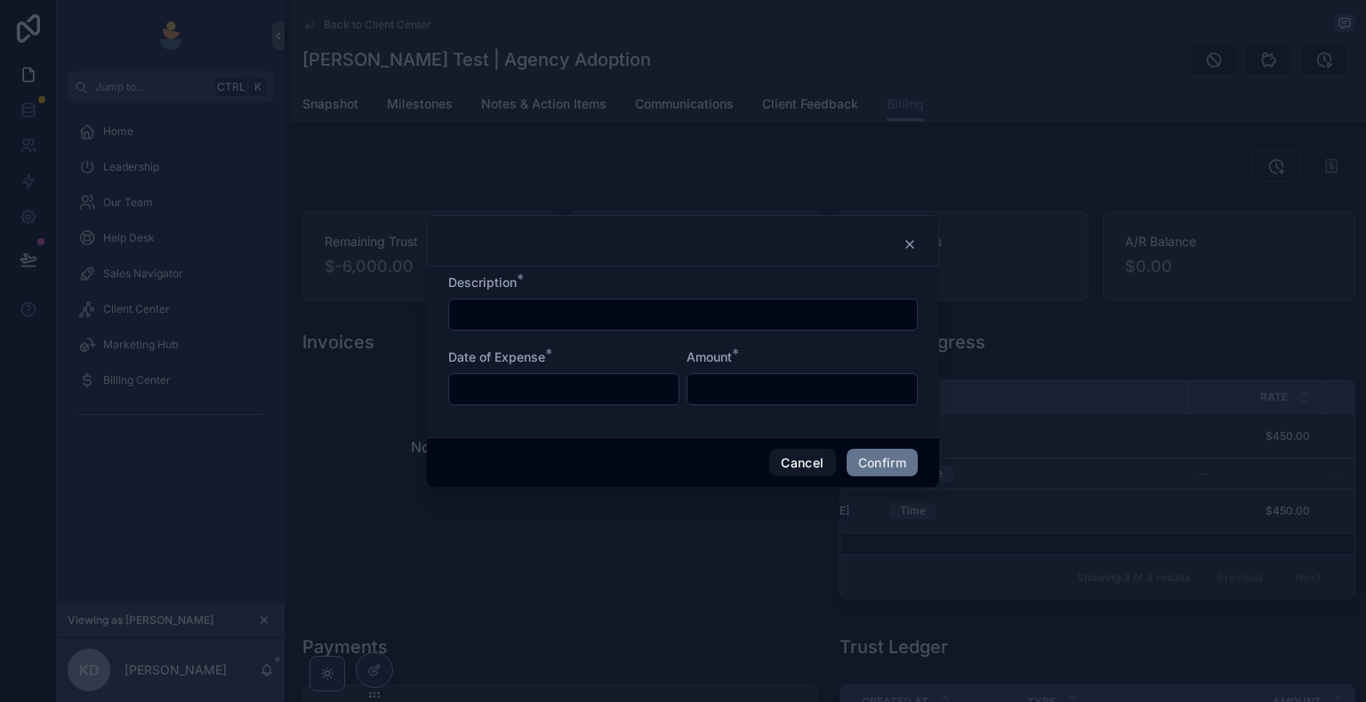
click at [744, 321] on input "text" at bounding box center [683, 314] width 468 height 25
type input "**********"
click at [601, 392] on input "text" at bounding box center [563, 389] width 229 height 25
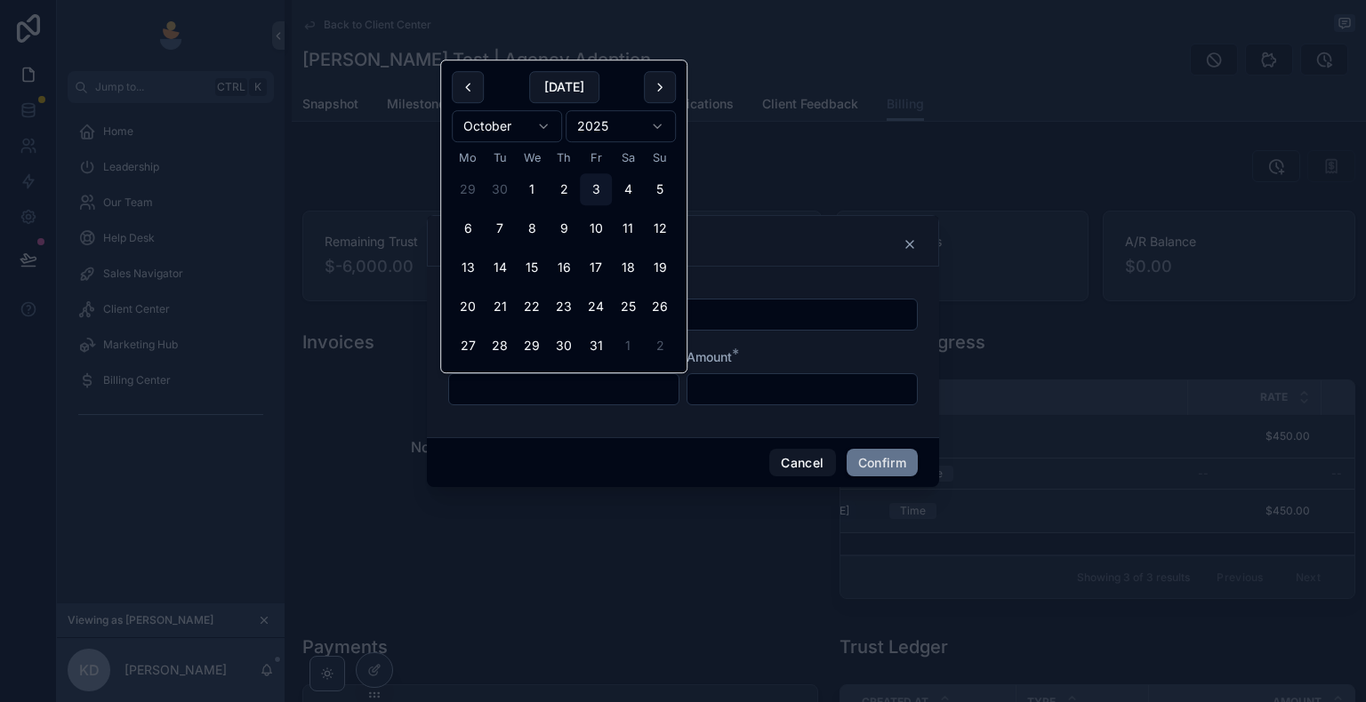
click at [732, 347] on form "**********" at bounding box center [682, 348] width 469 height 149
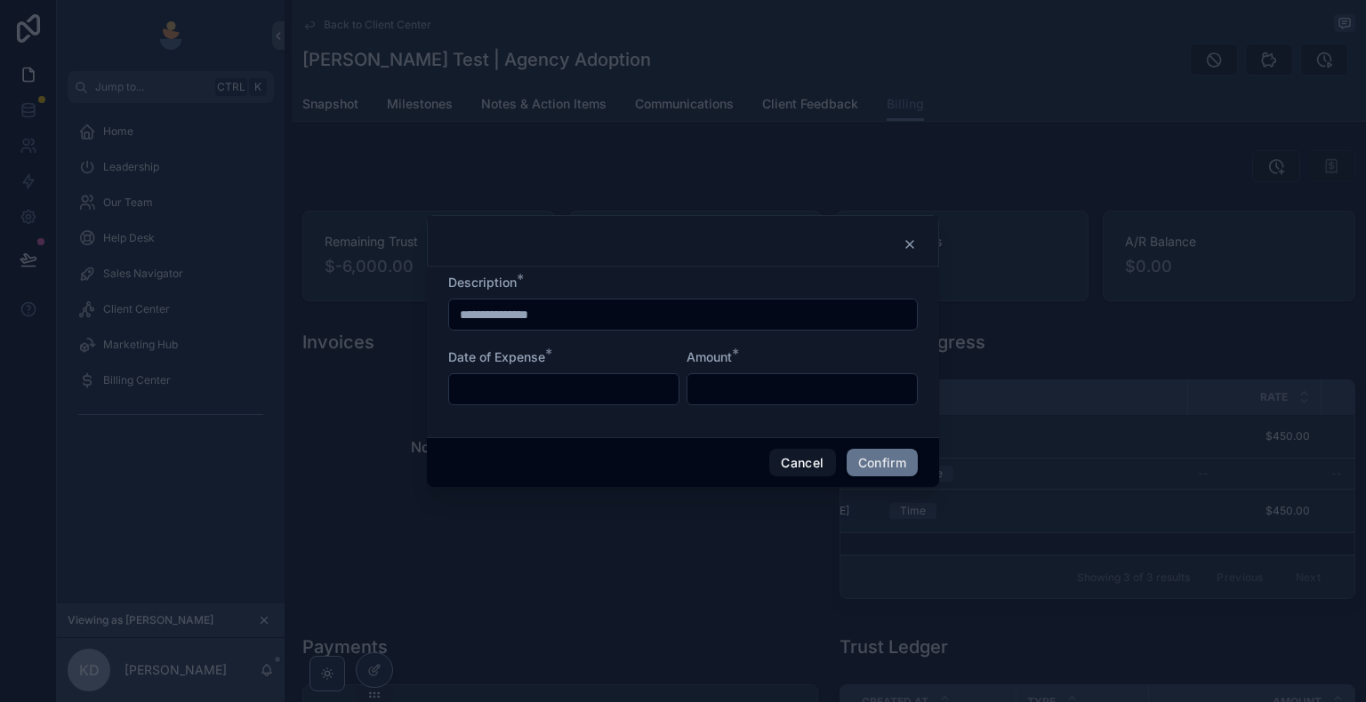
click at [595, 389] on input "text" at bounding box center [563, 389] width 229 height 25
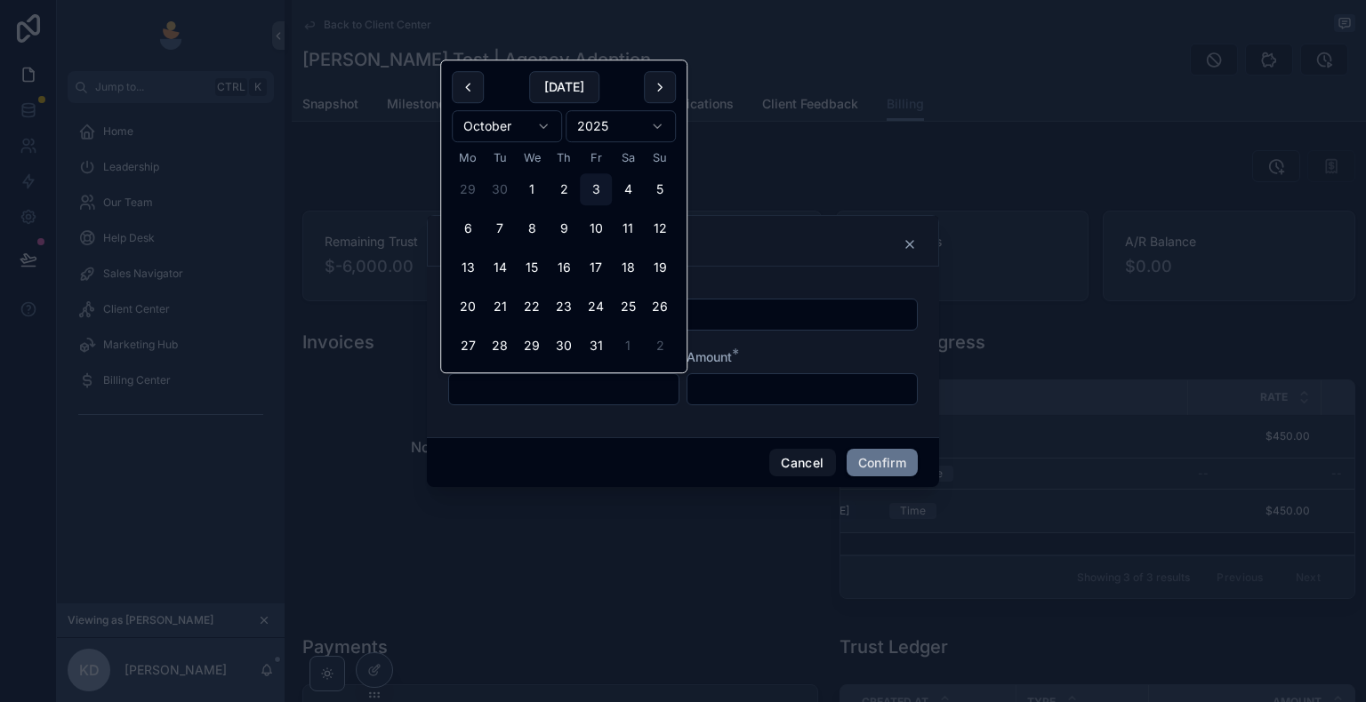
click at [534, 193] on button "1" at bounding box center [532, 189] width 32 height 32
type input "**********"
click at [711, 420] on form "**********" at bounding box center [682, 348] width 469 height 149
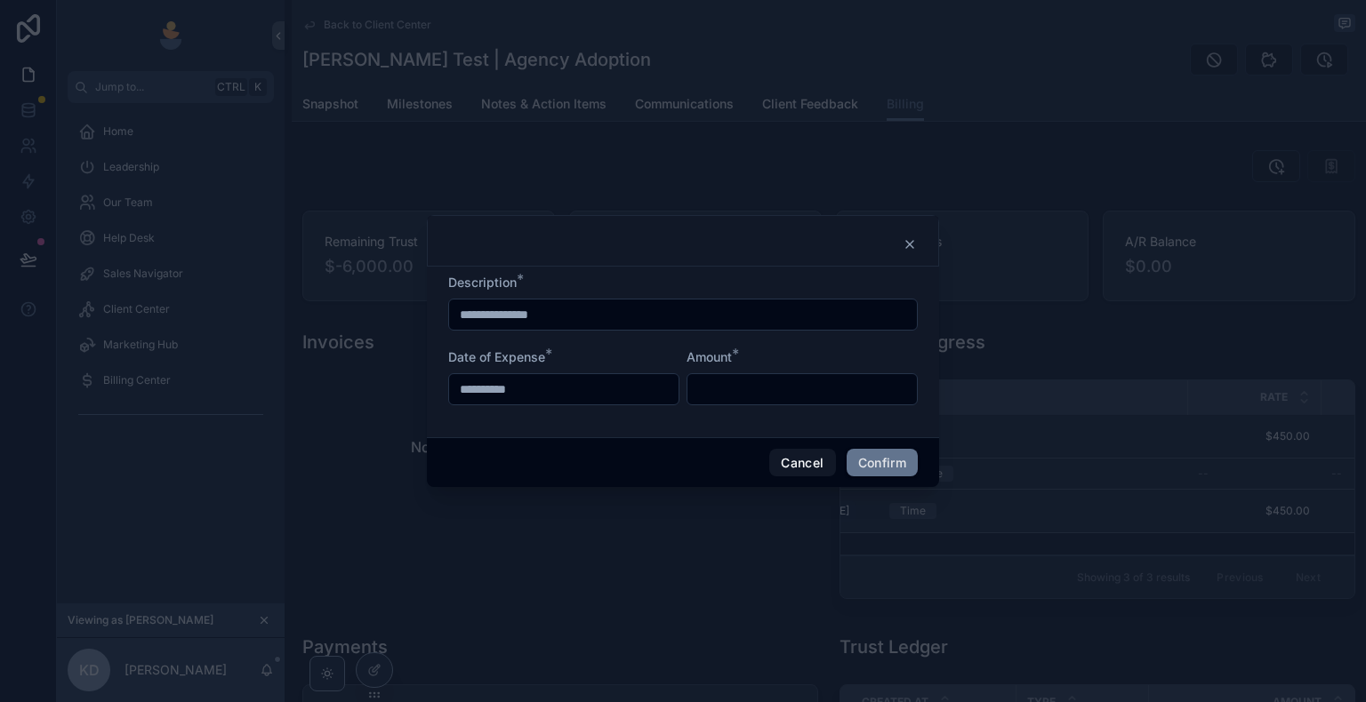
click at [726, 386] on input "text" at bounding box center [801, 389] width 229 height 25
type input "******"
click at [894, 467] on button "Confirm" at bounding box center [882, 463] width 71 height 28
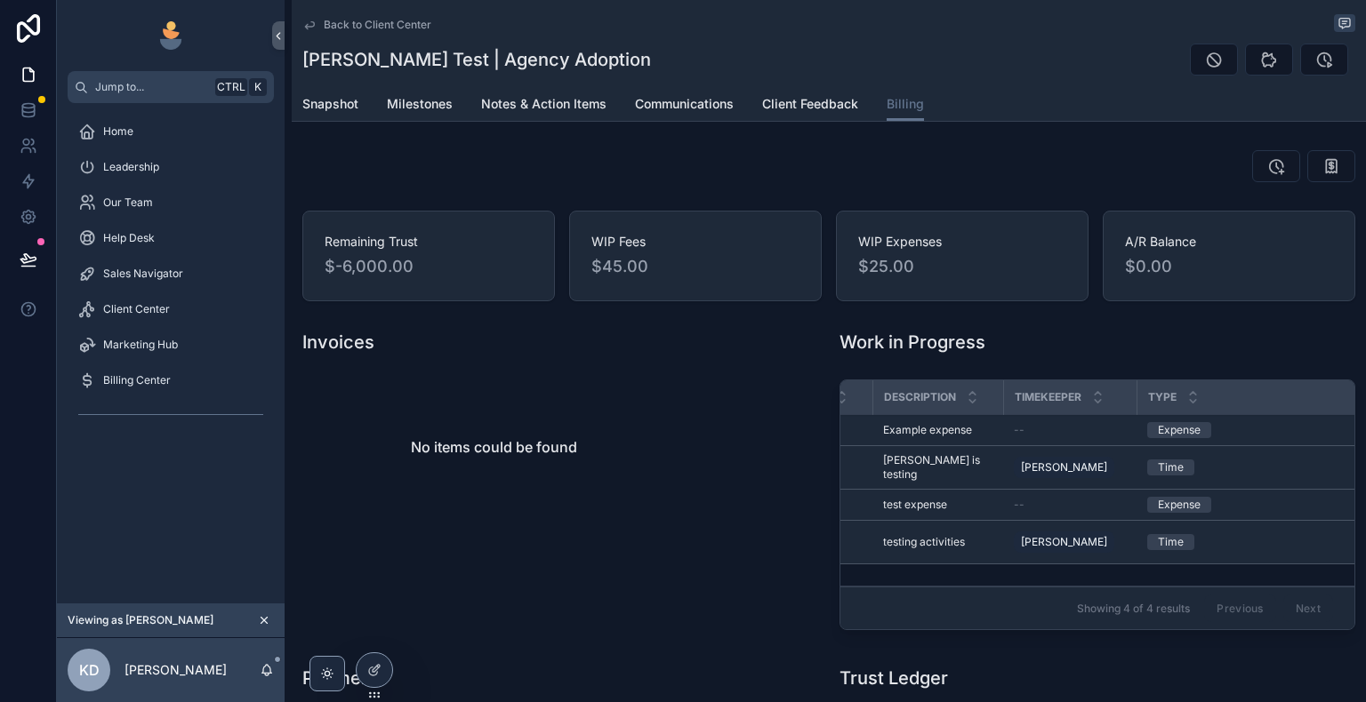
scroll to position [0, 0]
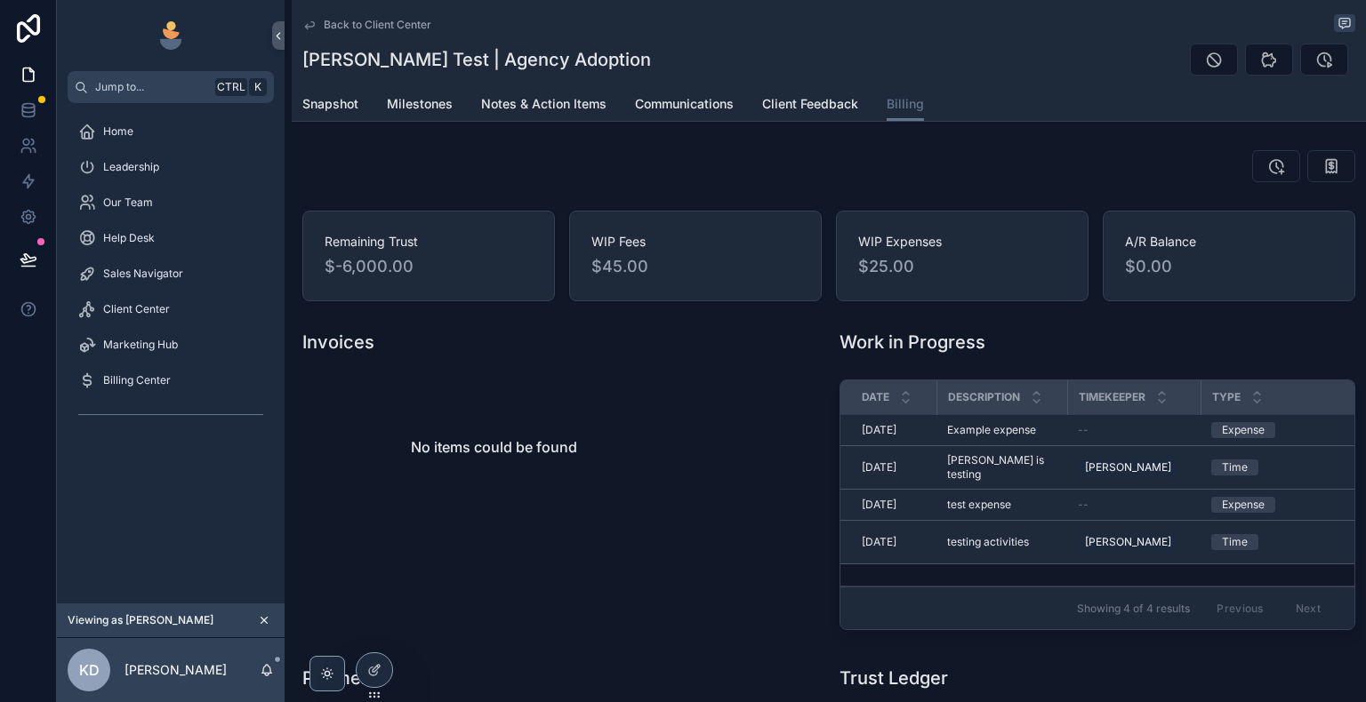
click at [914, 266] on span "$25.00" at bounding box center [962, 266] width 208 height 25
click at [914, 265] on span "$25.00" at bounding box center [962, 266] width 208 height 25
click at [880, 261] on span "$25.00" at bounding box center [962, 266] width 208 height 25
drag, startPoint x: 876, startPoint y: 272, endPoint x: 850, endPoint y: 266, distance: 26.5
click at [862, 271] on span "$25.00" at bounding box center [962, 266] width 208 height 25
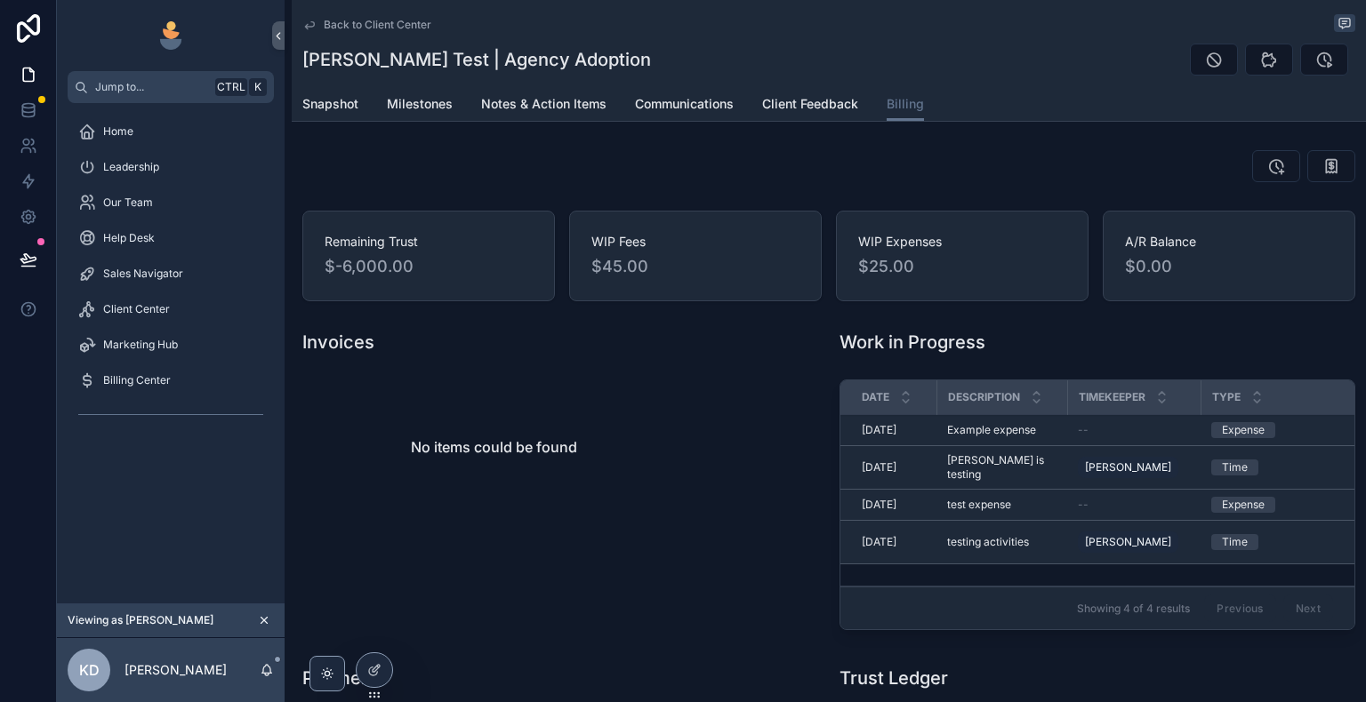
drag, startPoint x: 847, startPoint y: 265, endPoint x: 869, endPoint y: 264, distance: 22.2
click at [847, 265] on div "WIP Expenses $25.00" at bounding box center [962, 256] width 253 height 91
drag, startPoint x: 889, startPoint y: 267, endPoint x: 911, endPoint y: 269, distance: 21.4
click at [908, 269] on span "$25.00" at bounding box center [962, 266] width 208 height 25
click at [858, 261] on span "$25.00" at bounding box center [962, 266] width 208 height 25
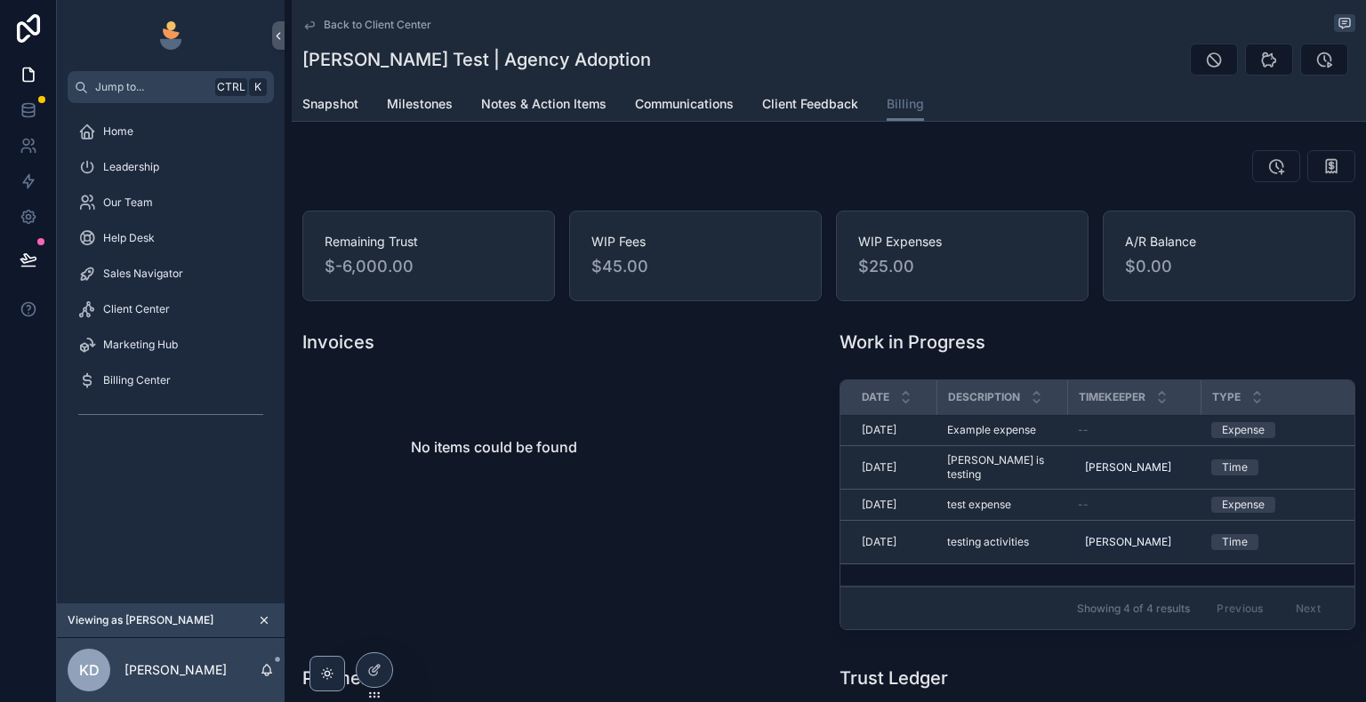
click at [895, 240] on span "WIP Expenses" at bounding box center [962, 242] width 208 height 18
drag, startPoint x: 927, startPoint y: 249, endPoint x: 912, endPoint y: 274, distance: 29.1
click at [923, 269] on div "WIP Expenses $25.00" at bounding box center [962, 256] width 208 height 46
click at [880, 242] on span "WIP Expenses" at bounding box center [962, 242] width 208 height 18
drag, startPoint x: 916, startPoint y: 275, endPoint x: 903, endPoint y: 279, distance: 13.2
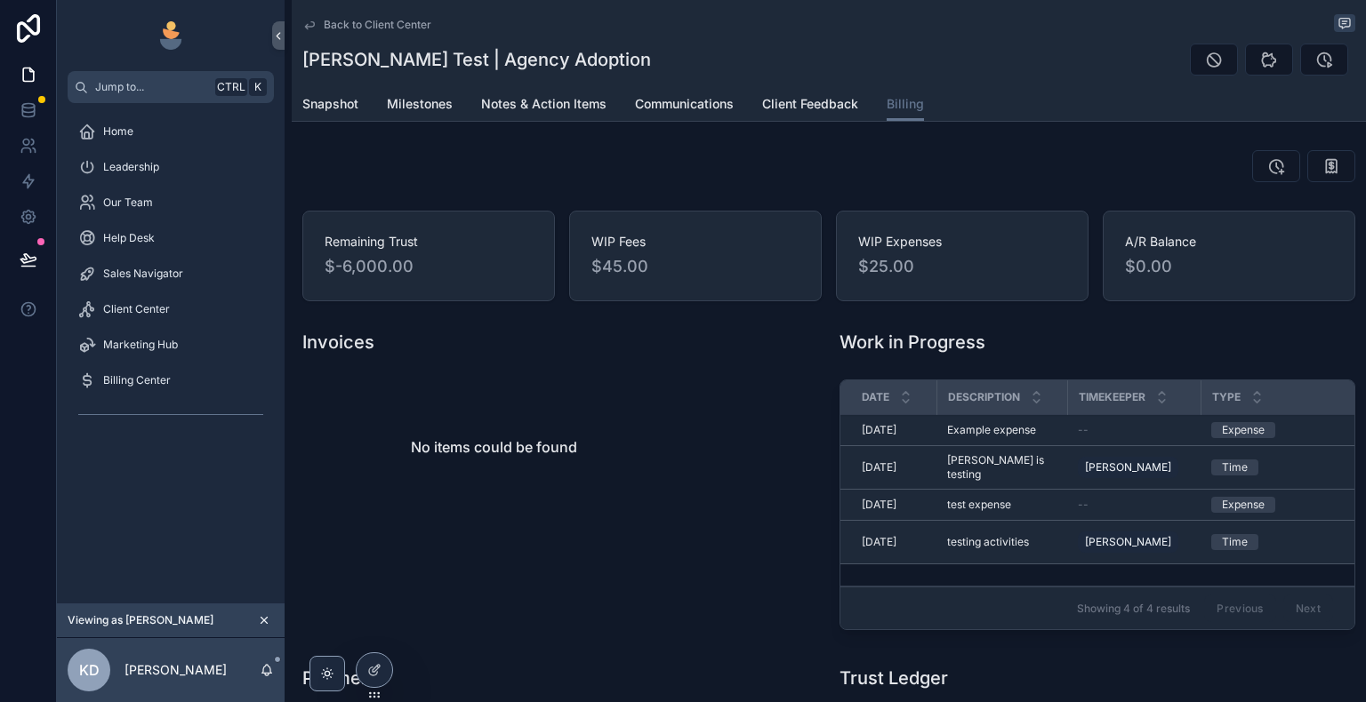
click at [916, 276] on span "$25.00" at bounding box center [962, 266] width 208 height 25
drag, startPoint x: 875, startPoint y: 271, endPoint x: 937, endPoint y: 277, distance: 62.5
click at [937, 277] on span "$25.00" at bounding box center [962, 266] width 208 height 25
click at [871, 253] on div "WIP Expenses $25.00" at bounding box center [962, 256] width 208 height 46
click at [871, 233] on span "WIP Expenses" at bounding box center [962, 242] width 208 height 18
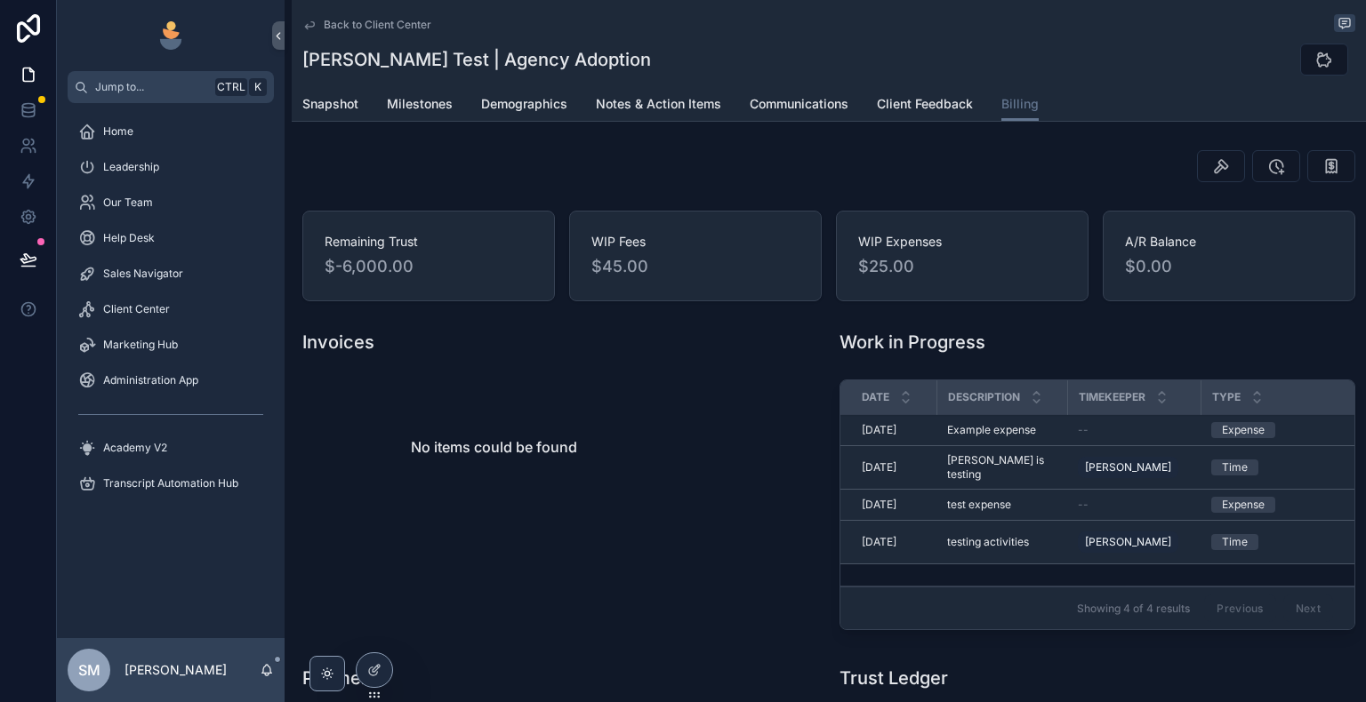
click at [0, 0] on icon at bounding box center [0, 0] width 0 height 0
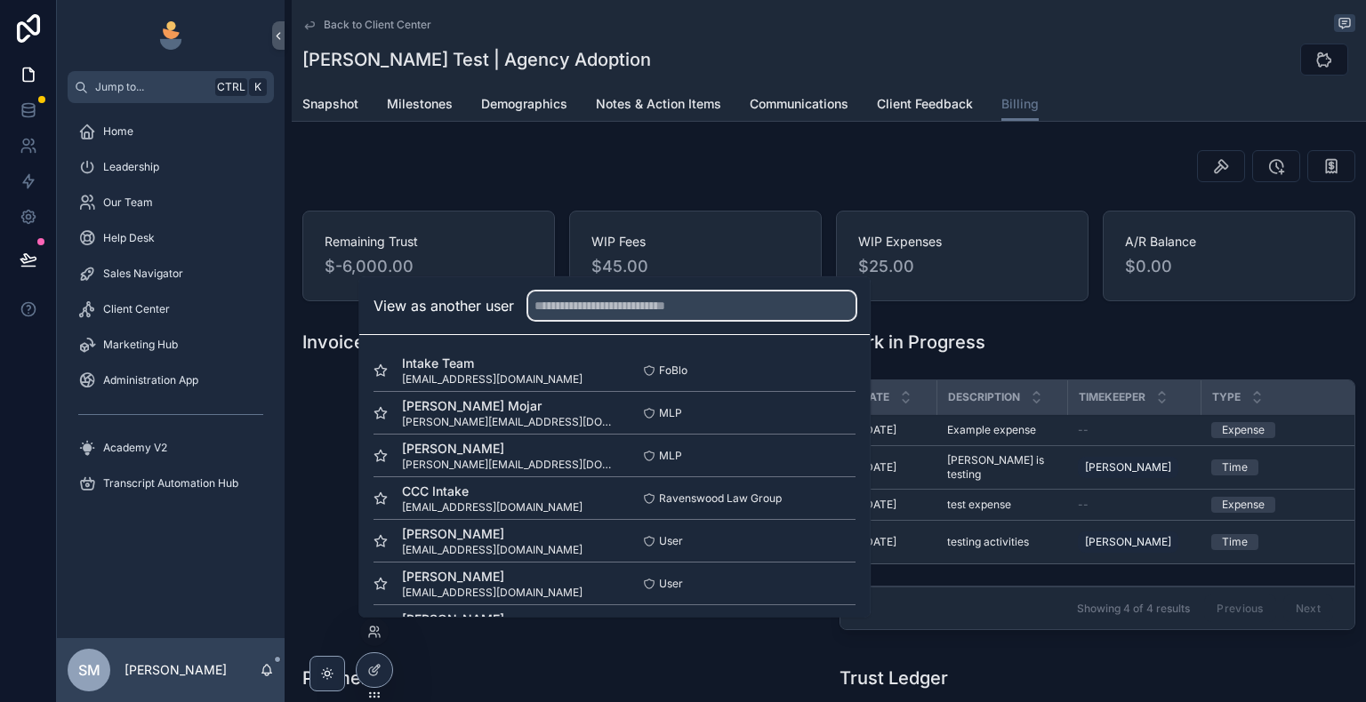
click at [606, 302] on input "text" at bounding box center [691, 306] width 327 height 28
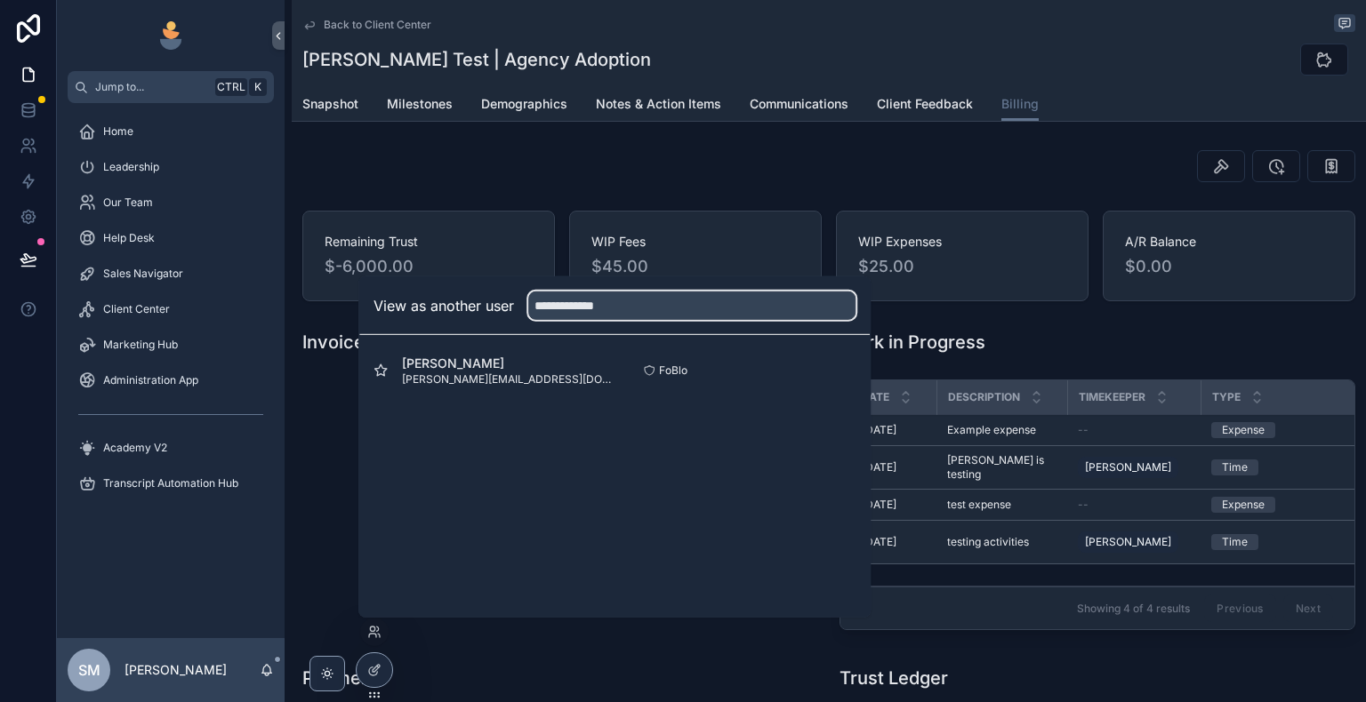
type input "**********"
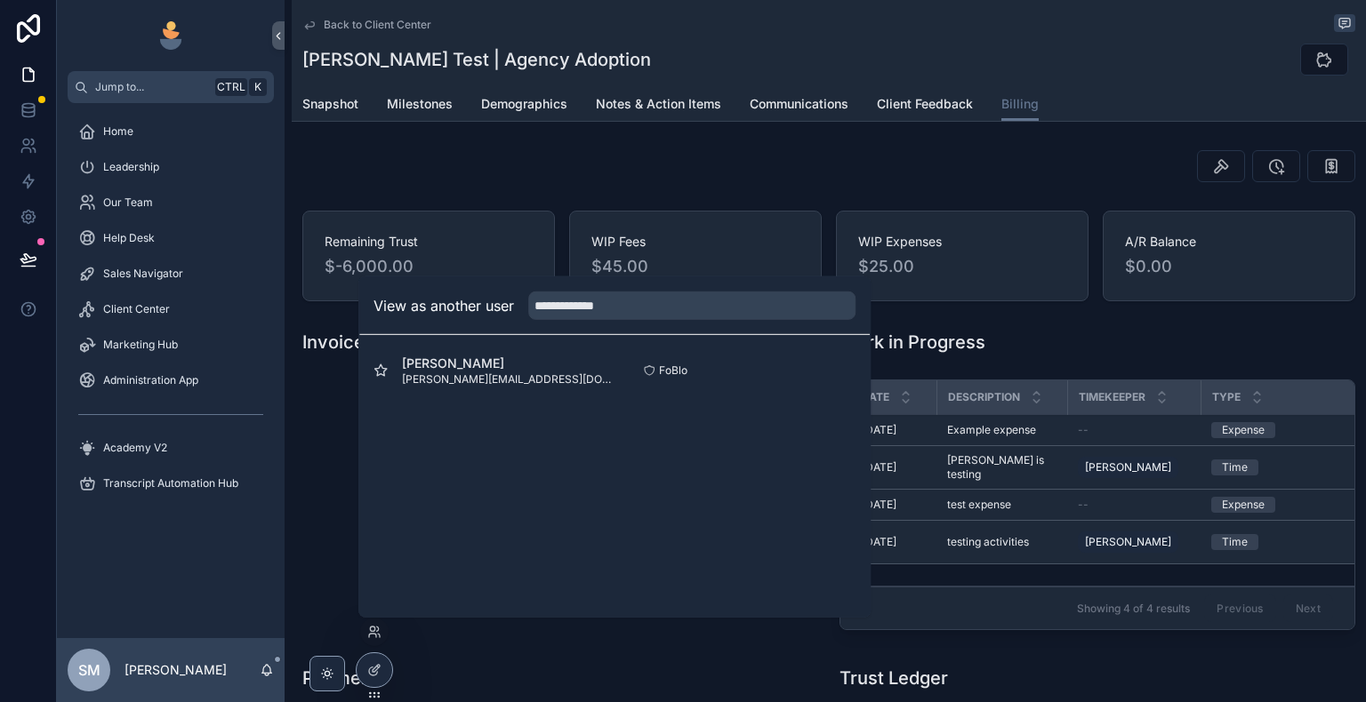
click at [0, 0] on button "Select" at bounding box center [0, 0] width 0 height 0
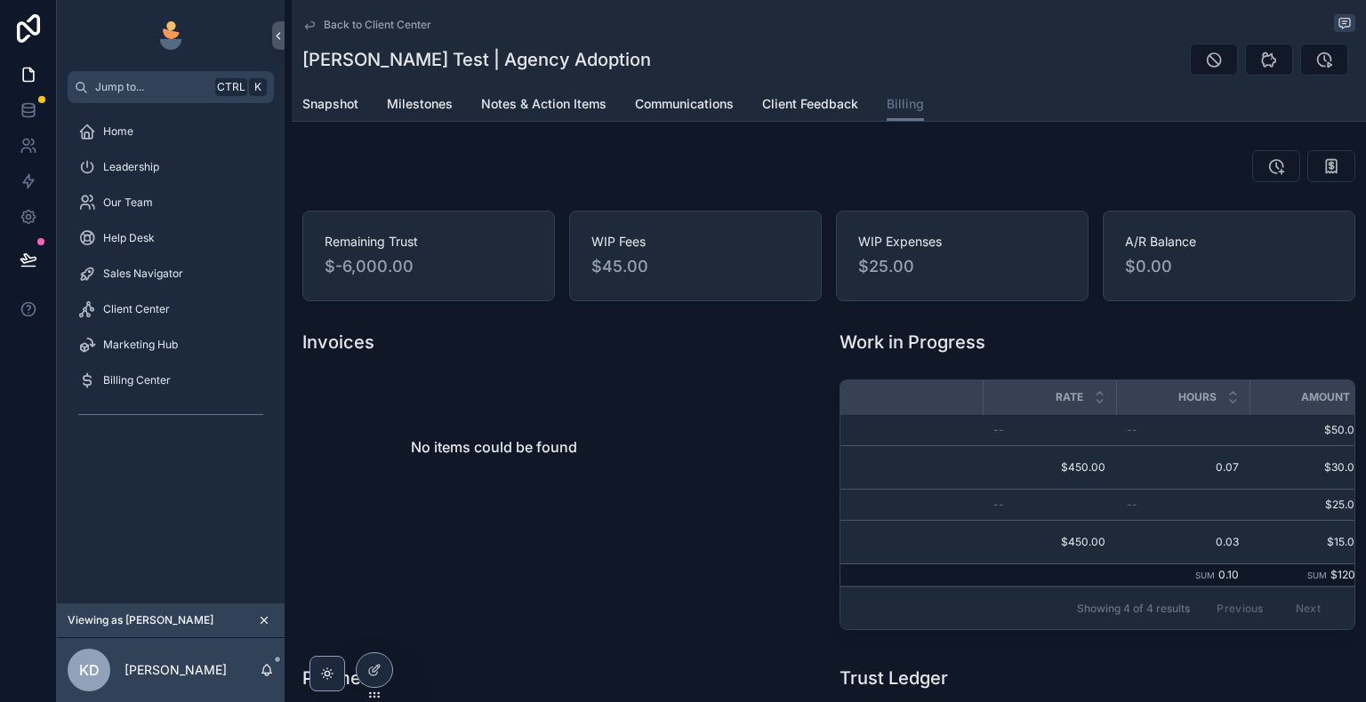
scroll to position [0, 544]
click at [1320, 432] on span "$50.00" at bounding box center [1288, 430] width 112 height 14
click at [1306, 426] on span "$50.00" at bounding box center [1288, 430] width 112 height 14
drag, startPoint x: 1298, startPoint y: 429, endPoint x: 1287, endPoint y: 436, distance: 13.6
click at [1291, 432] on span "$50.00" at bounding box center [1288, 430] width 112 height 14
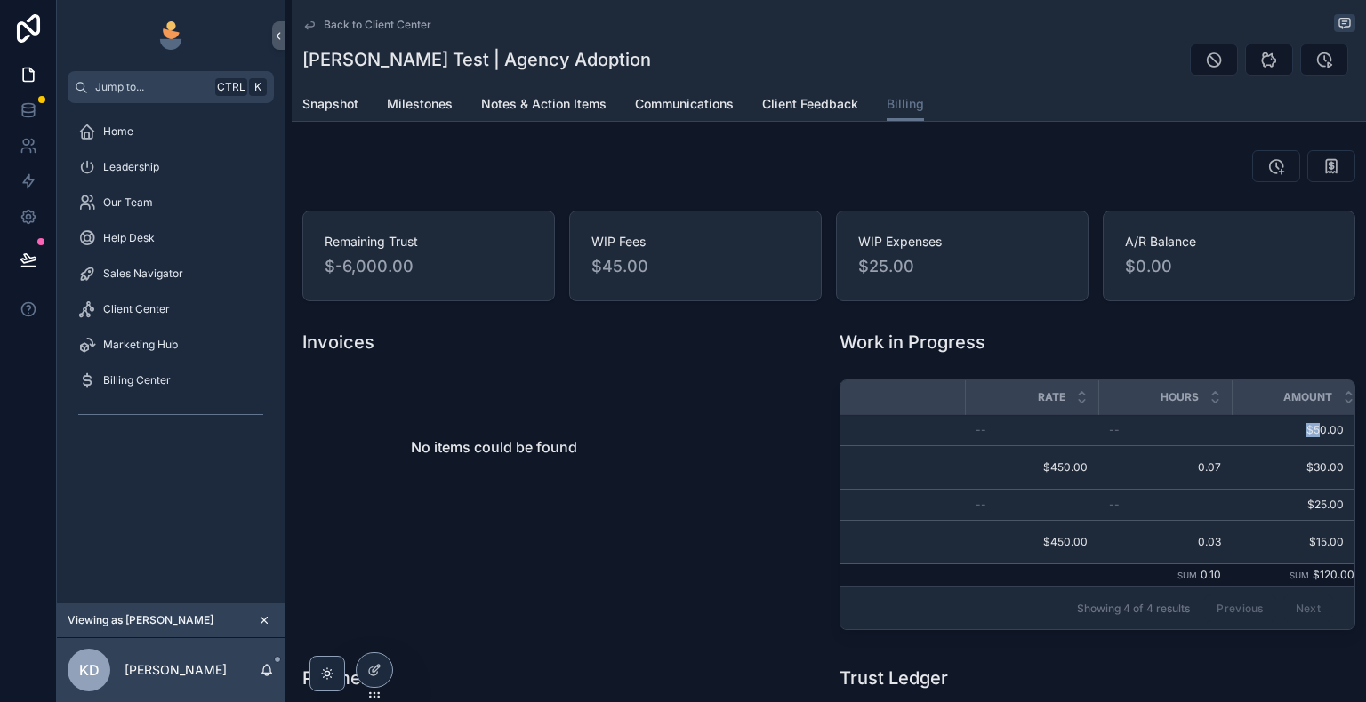
click at [1241, 429] on span "$50.00" at bounding box center [1288, 430] width 112 height 14
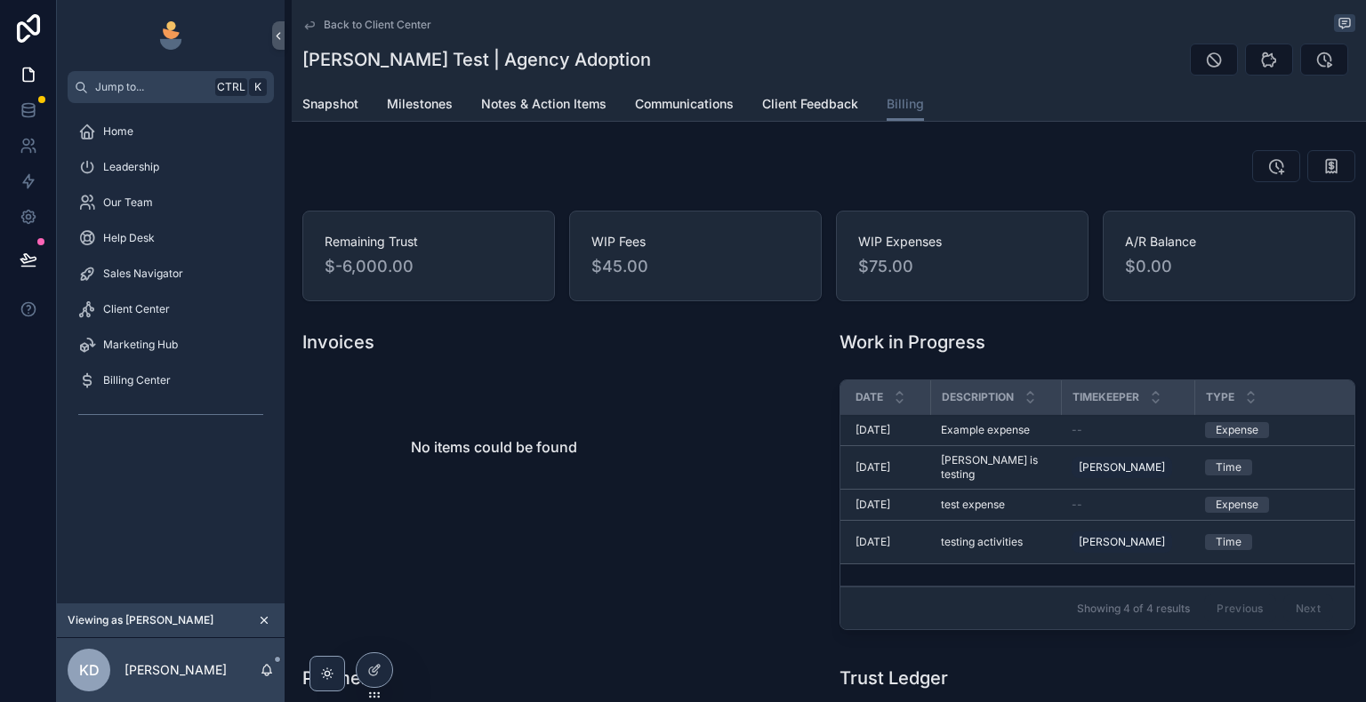
scroll to position [0, 0]
click at [409, 108] on span "Milestones" at bounding box center [420, 104] width 66 height 18
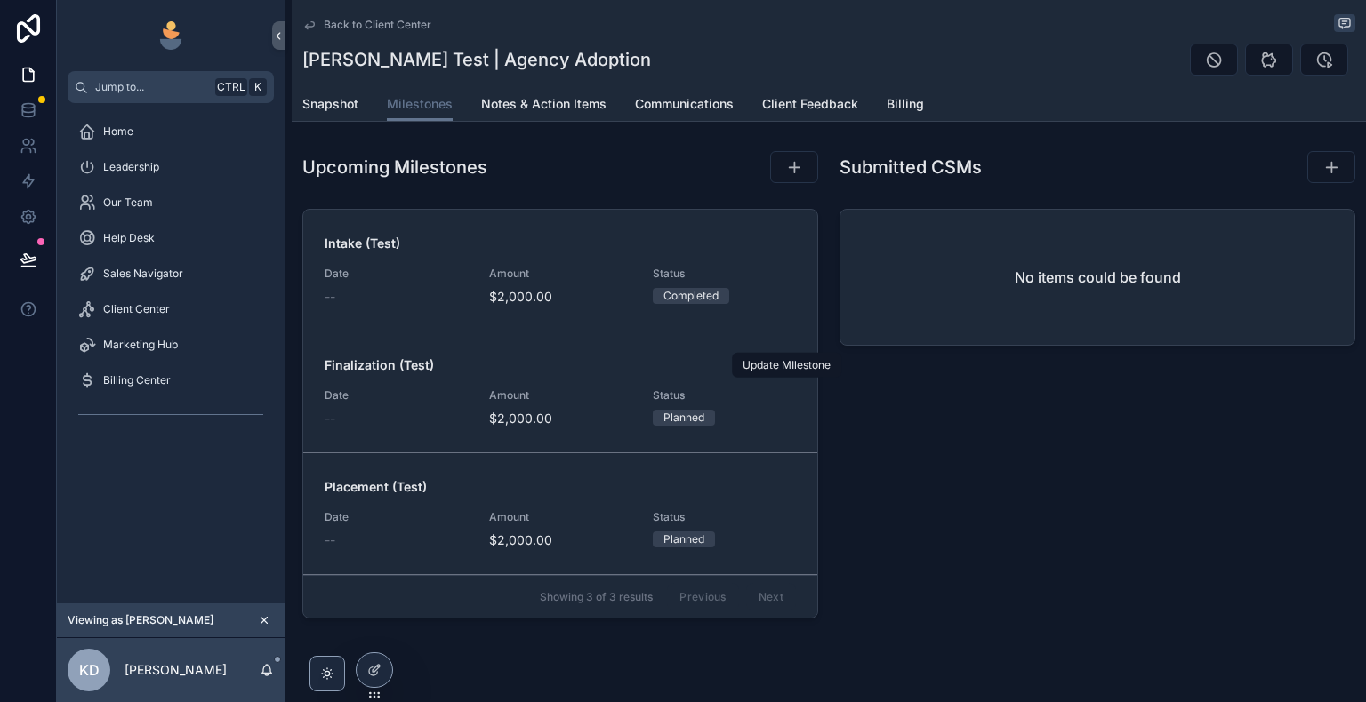
click at [0, 0] on icon "scrollable content" at bounding box center [0, 0] width 0 height 0
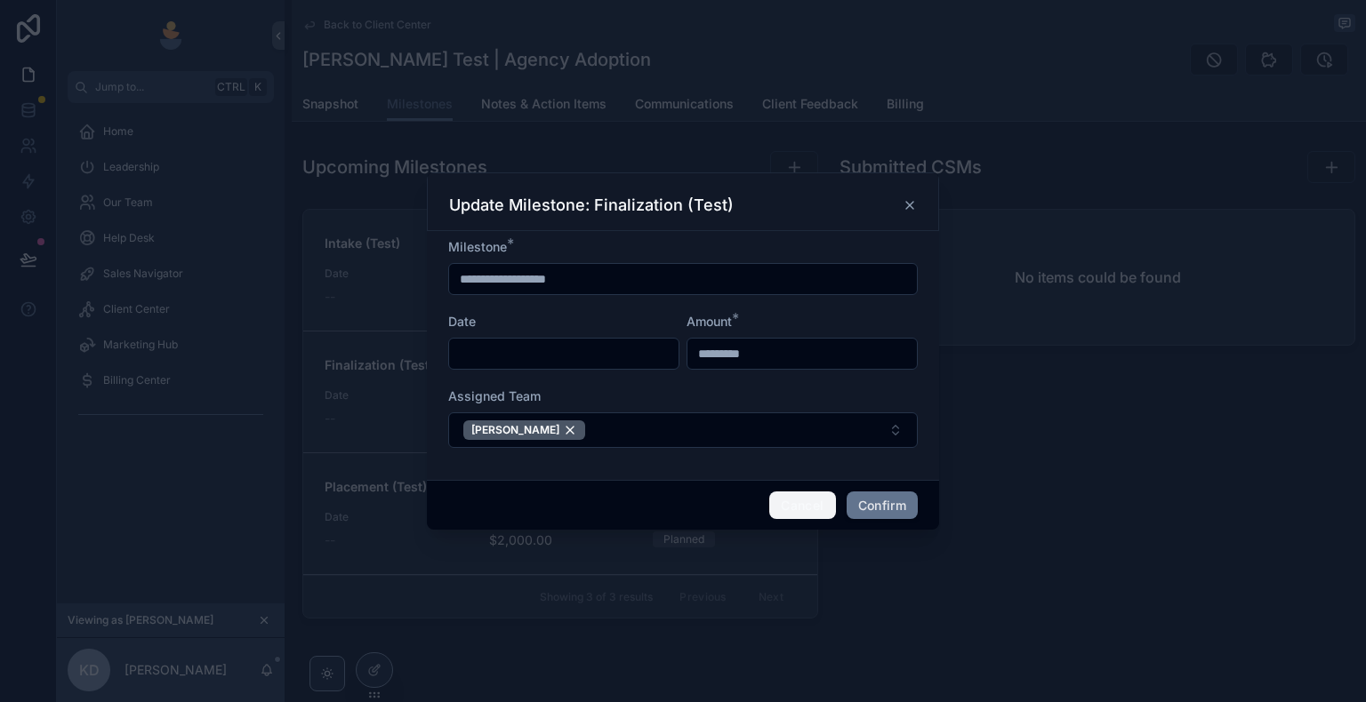
click at [802, 505] on button "Cancel" at bounding box center [802, 506] width 66 height 28
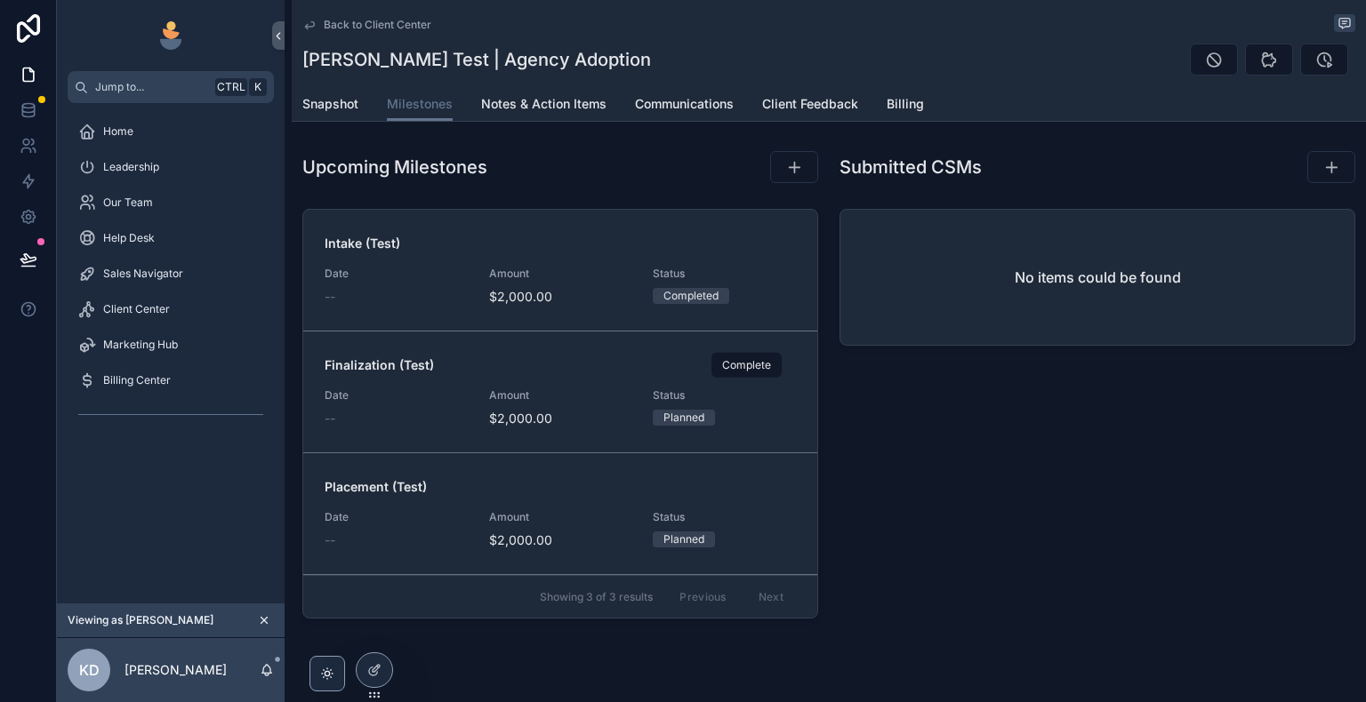
click at [0, 0] on icon "scrollable content" at bounding box center [0, 0] width 0 height 0
click at [897, 103] on span "Billing" at bounding box center [905, 104] width 37 height 18
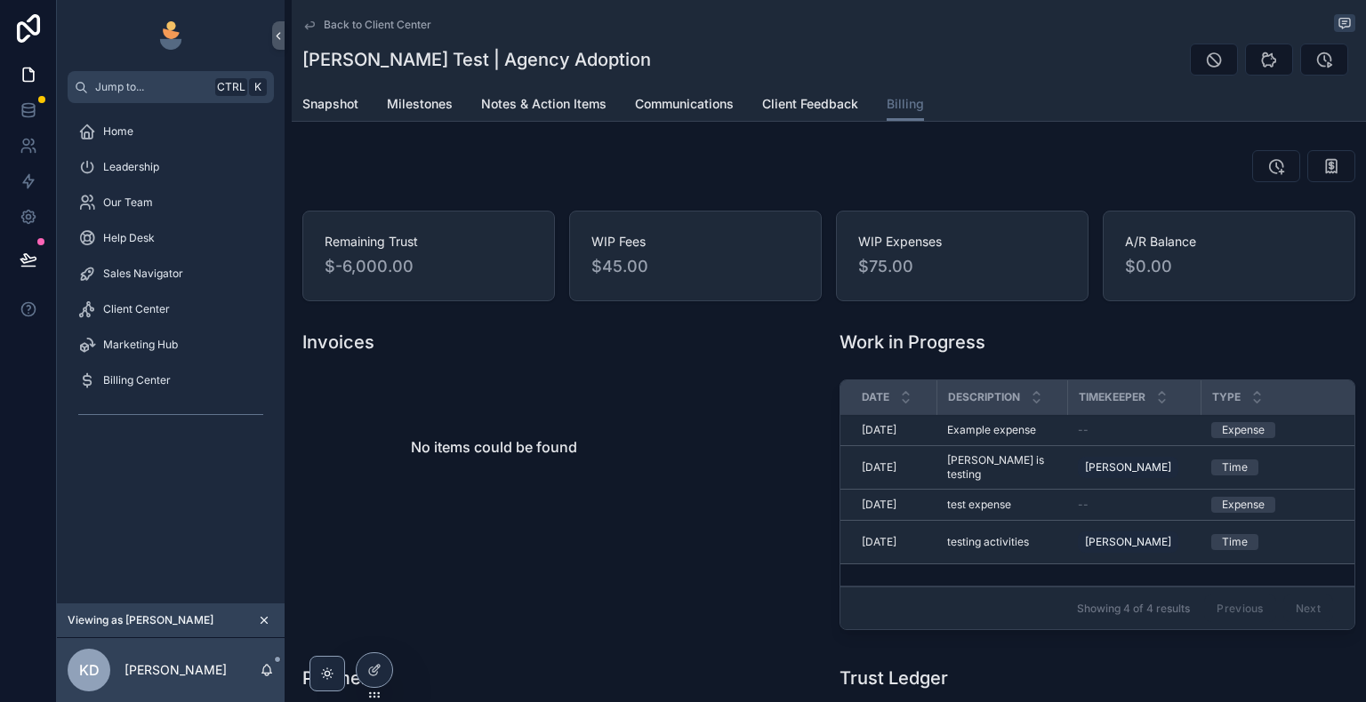
click at [431, 111] on span "Milestones" at bounding box center [420, 104] width 66 height 18
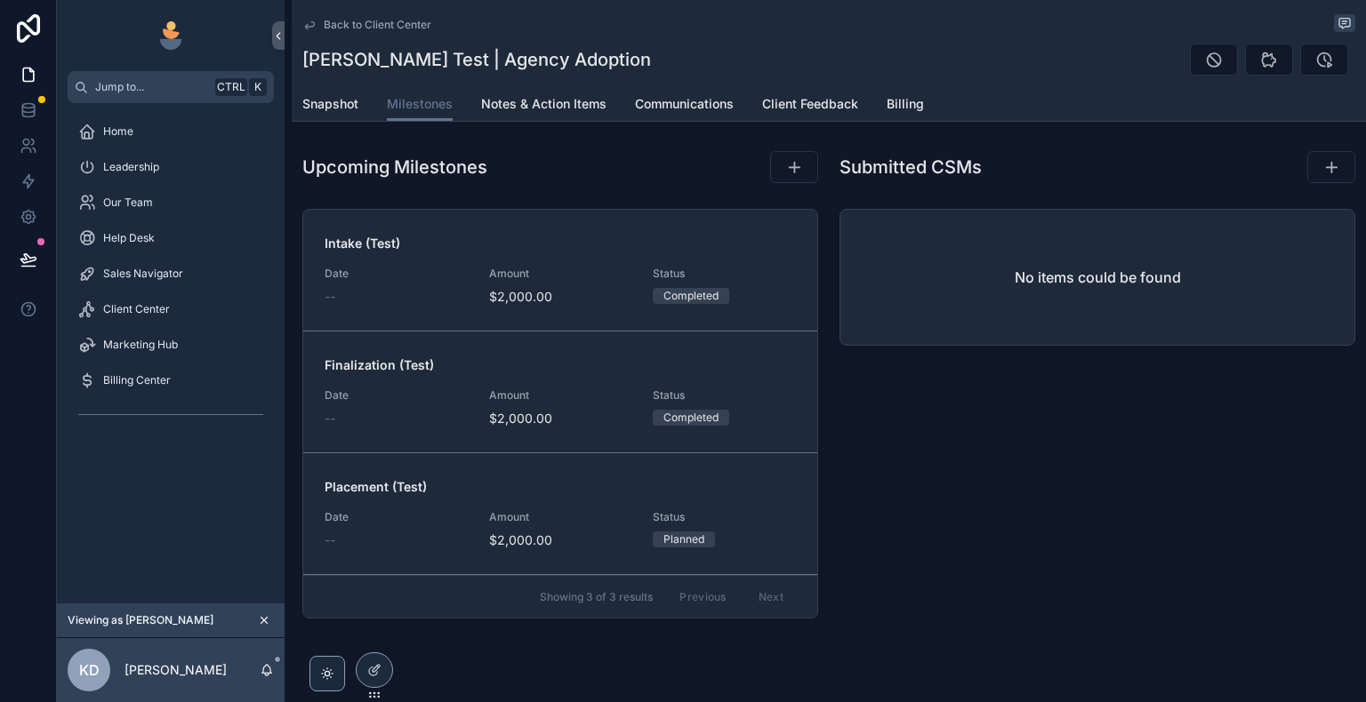
click at [902, 102] on span "Billing" at bounding box center [905, 104] width 37 height 18
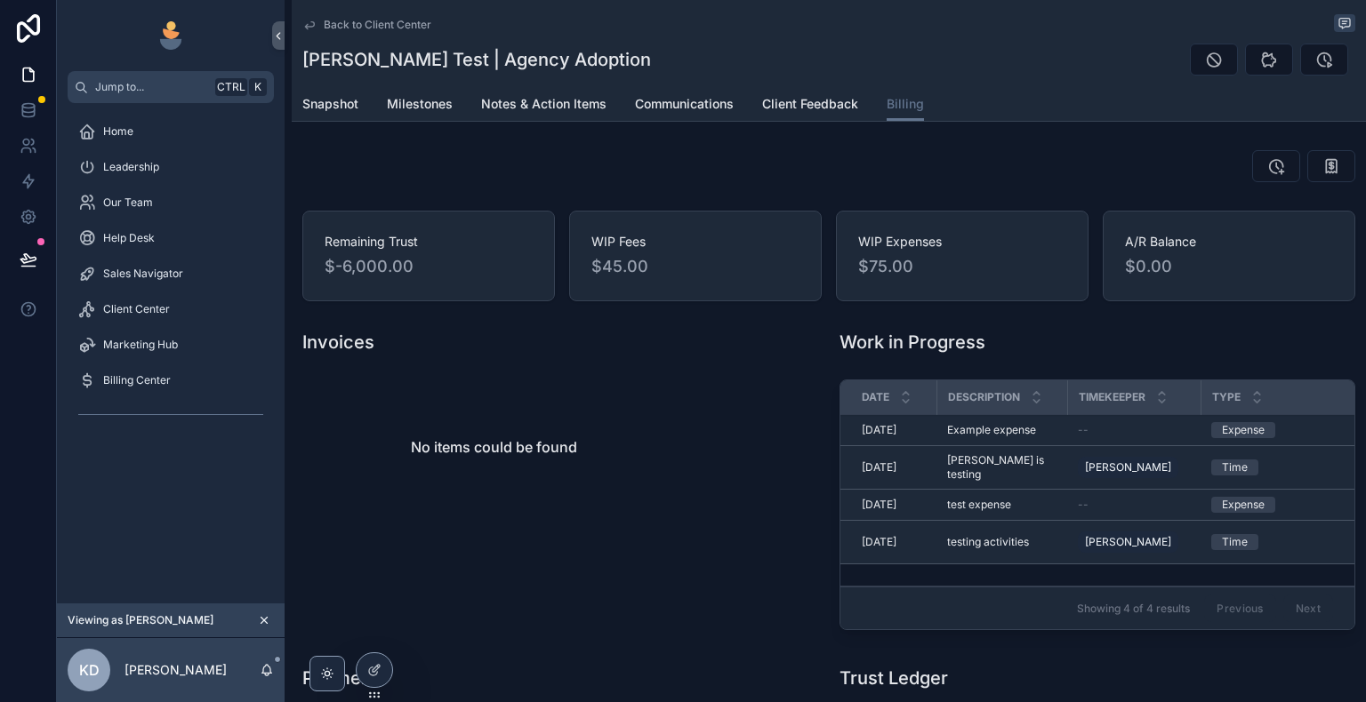
click at [421, 98] on span "Milestones" at bounding box center [420, 104] width 66 height 18
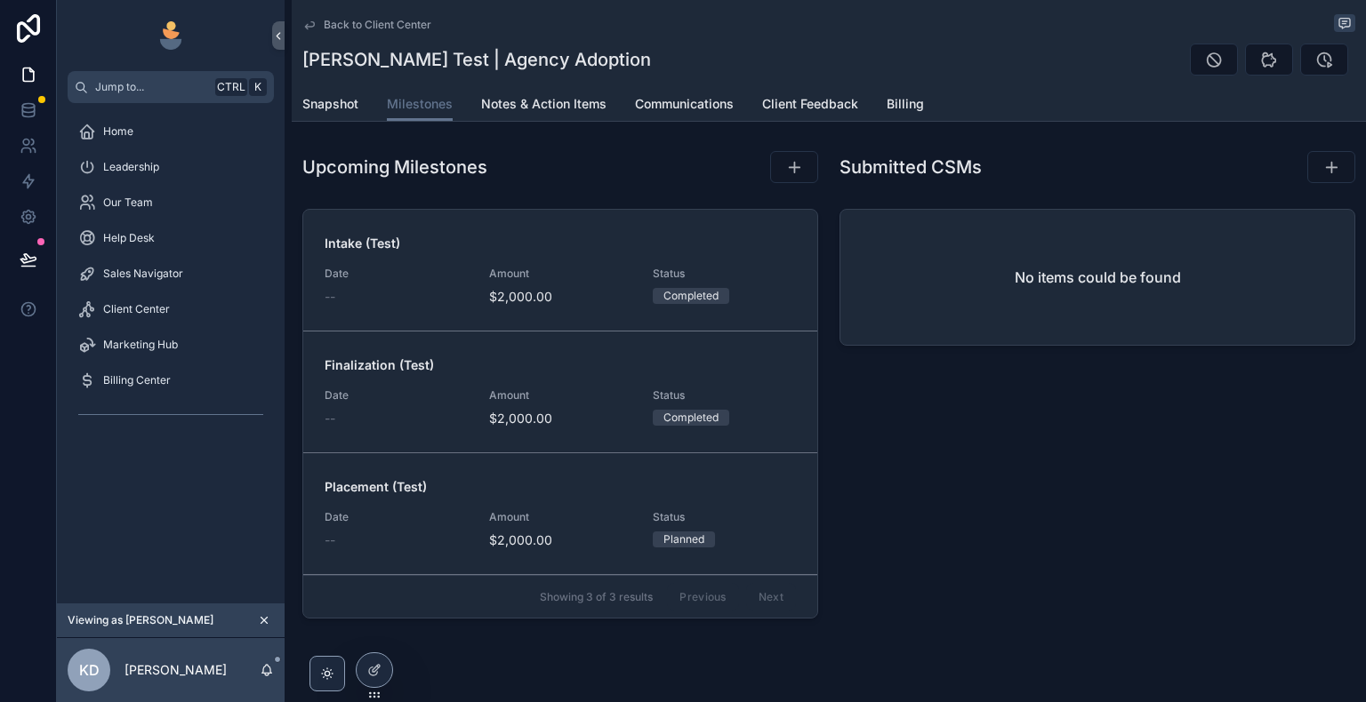
click at [834, 104] on span "Client Feedback" at bounding box center [810, 104] width 96 height 18
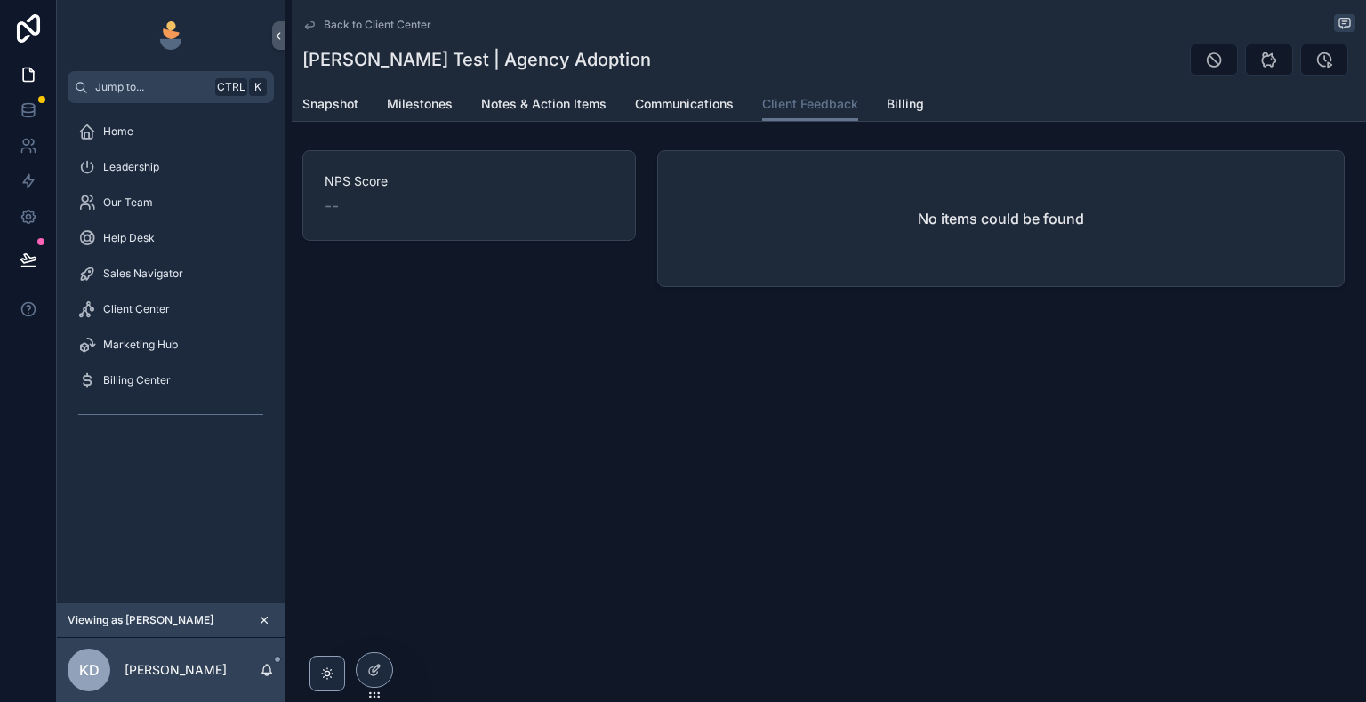
click at [889, 104] on span "Billing" at bounding box center [905, 104] width 37 height 18
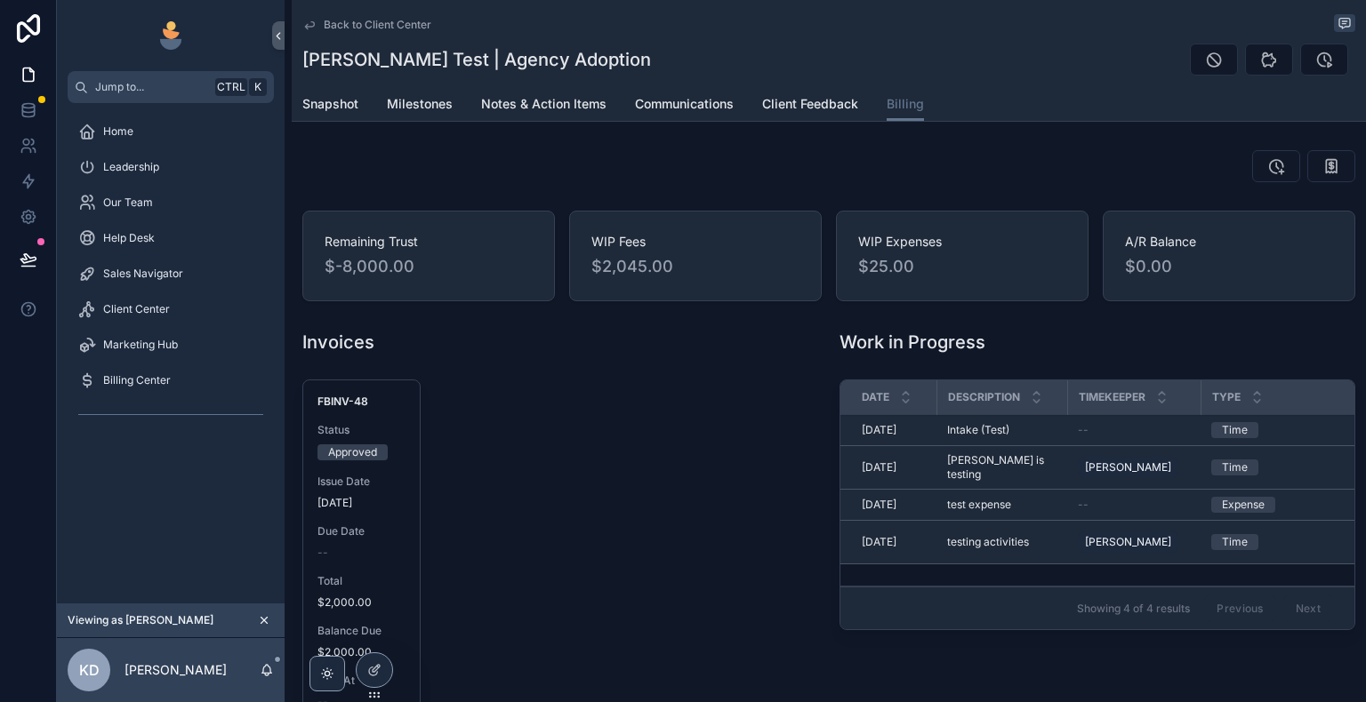
click at [430, 104] on span "Milestones" at bounding box center [420, 104] width 66 height 18
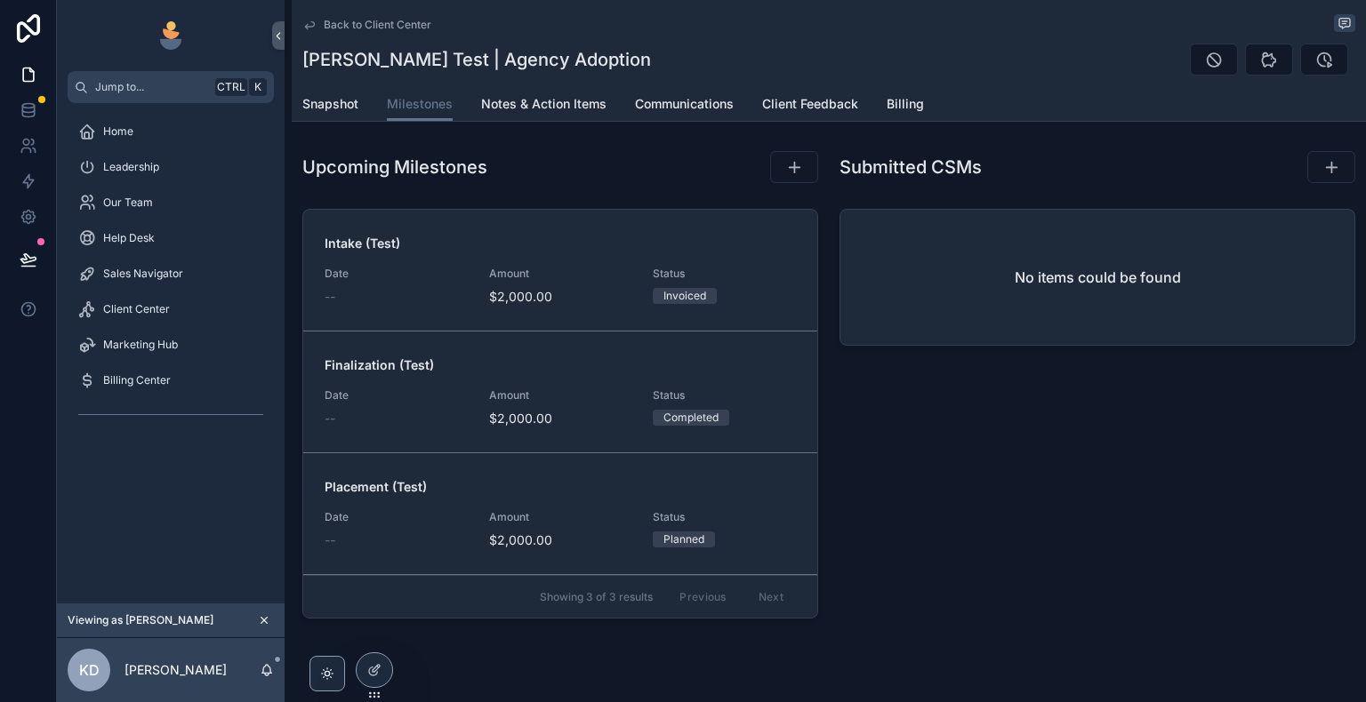
click at [900, 107] on span "Billing" at bounding box center [905, 104] width 37 height 18
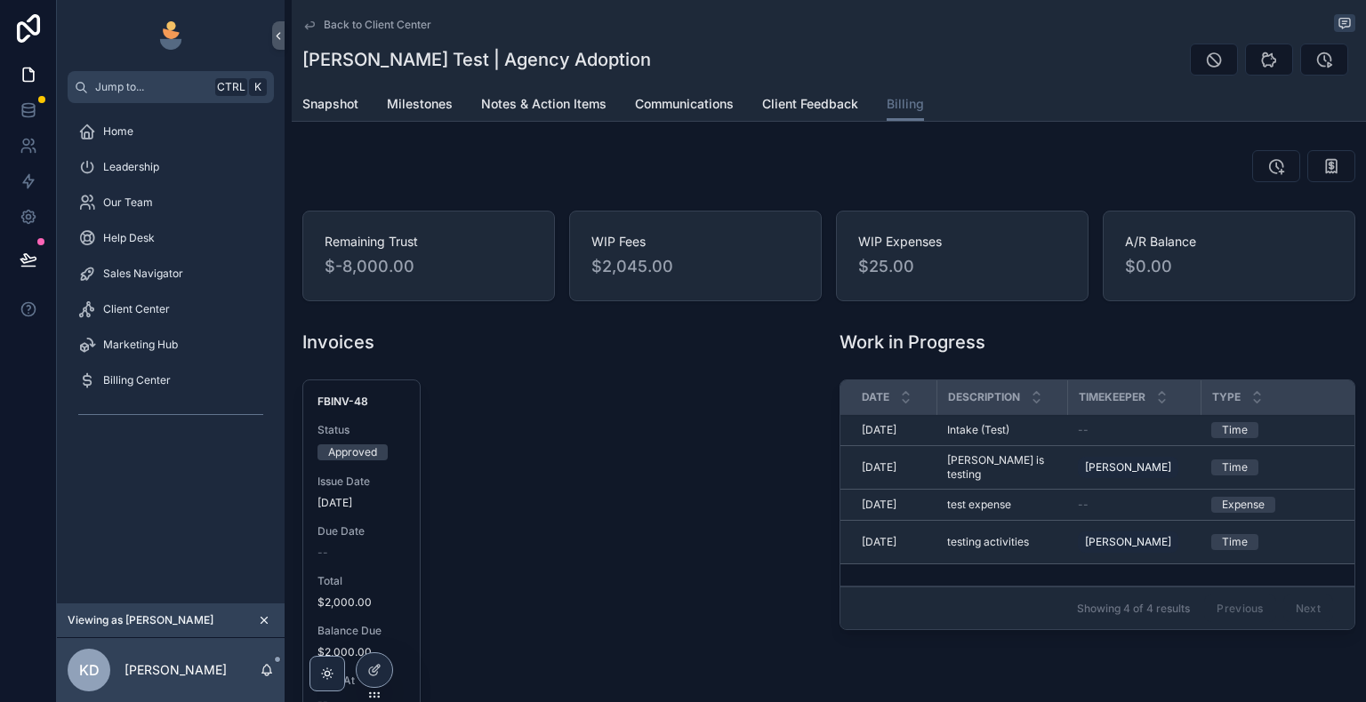
click at [439, 105] on span "Milestones" at bounding box center [420, 104] width 66 height 18
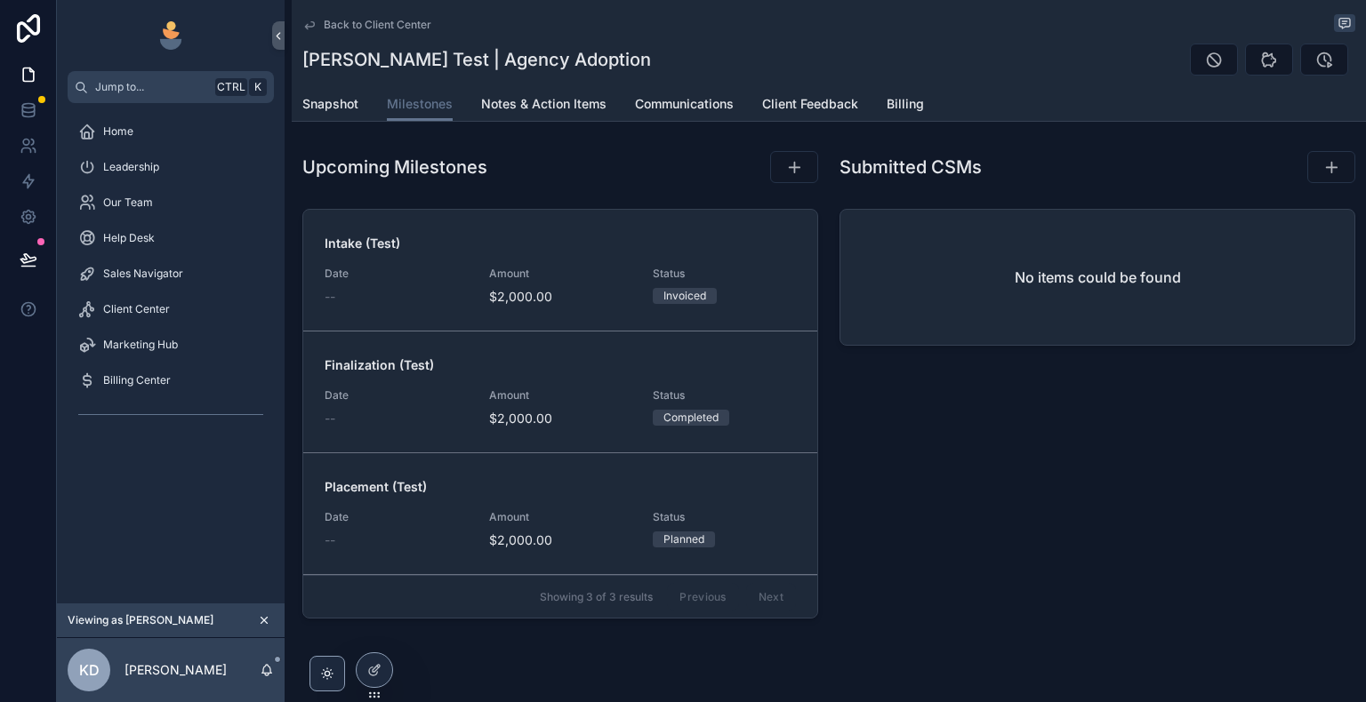
click at [896, 100] on span "Billing" at bounding box center [905, 104] width 37 height 18
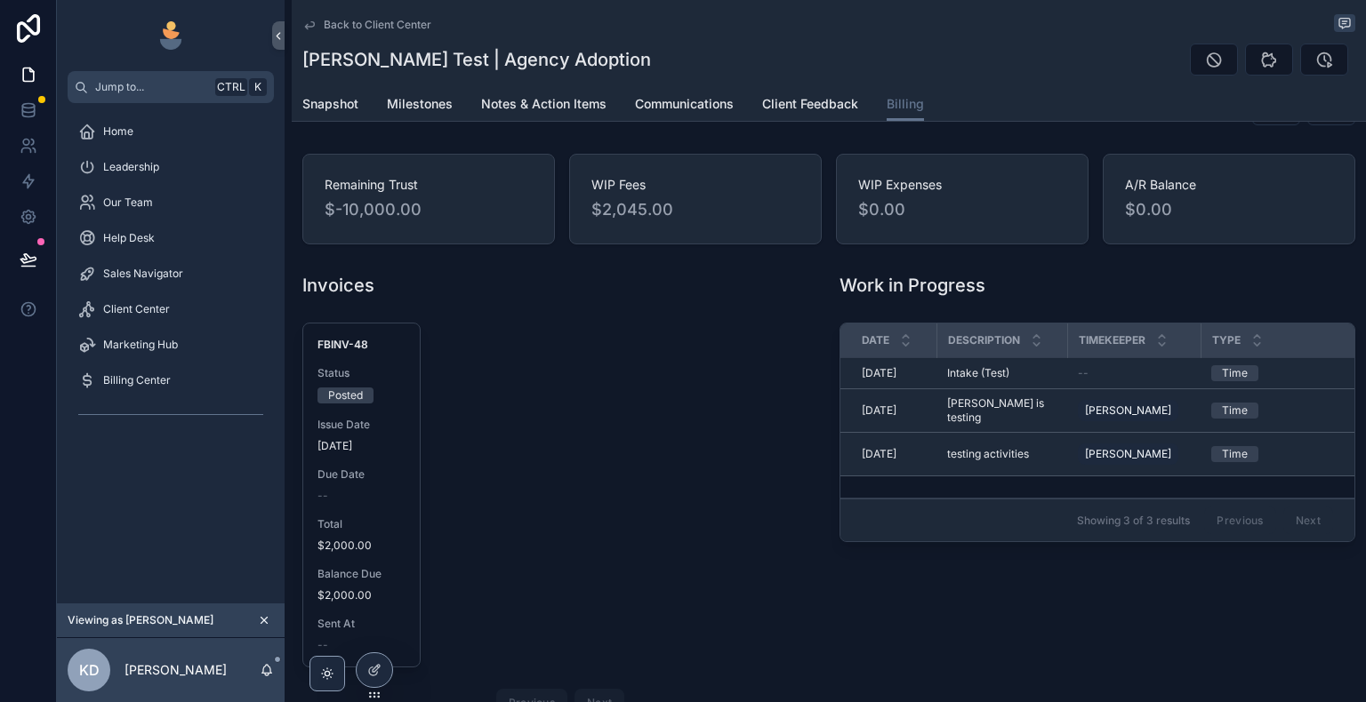
scroll to position [89, 0]
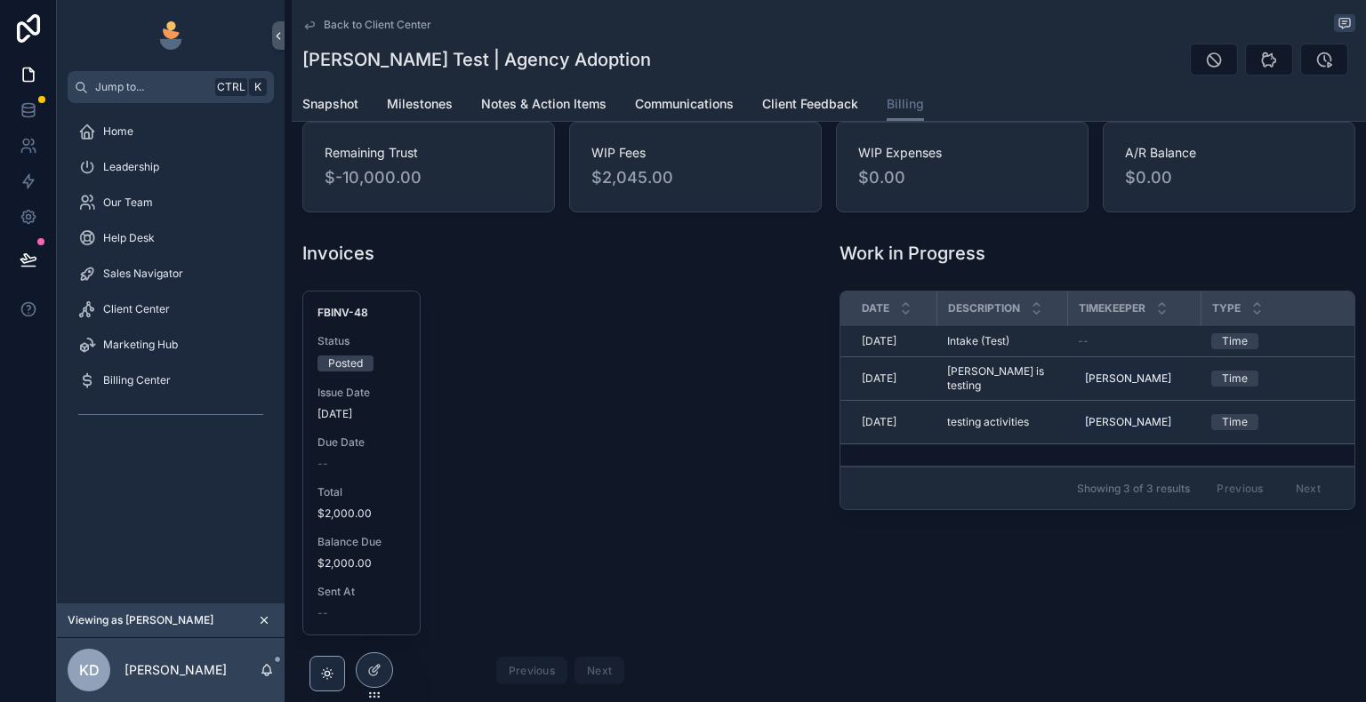
click at [376, 453] on div "Due Date --" at bounding box center [361, 454] width 88 height 36
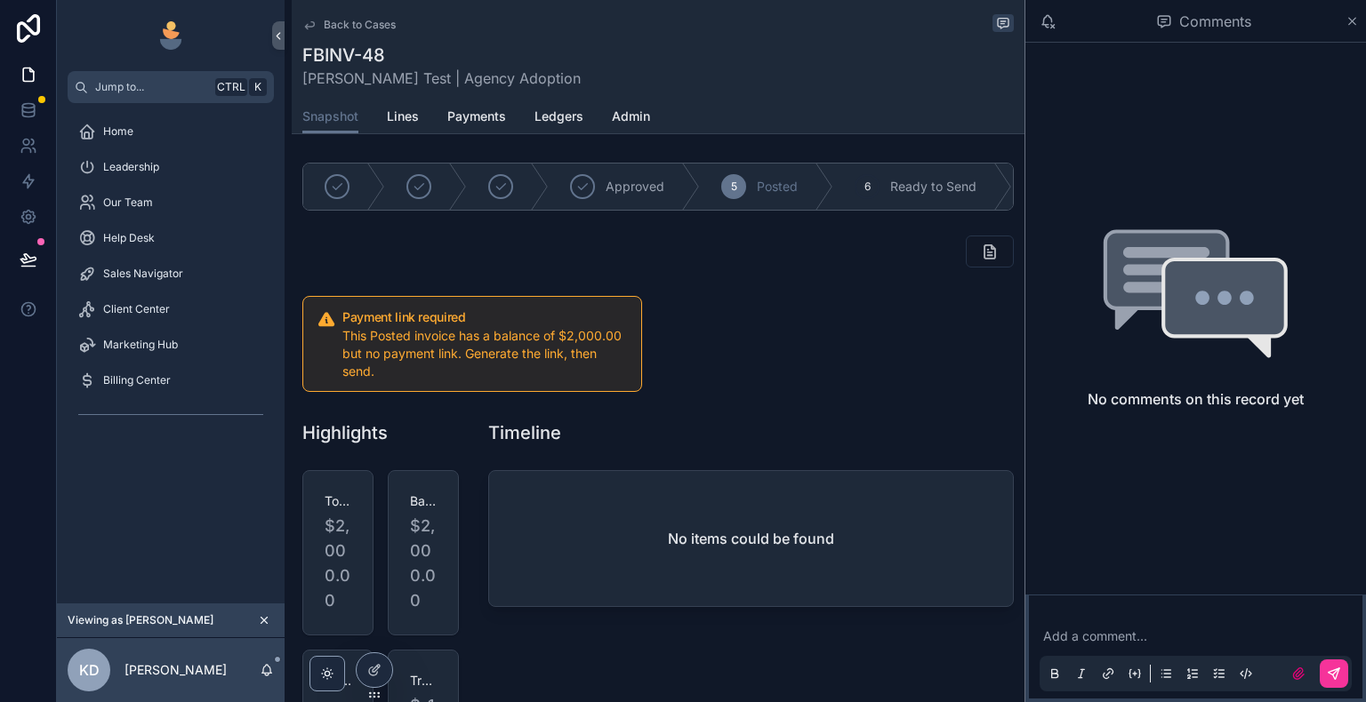
click at [1356, 21] on icon "scrollable content" at bounding box center [1351, 21] width 13 height 14
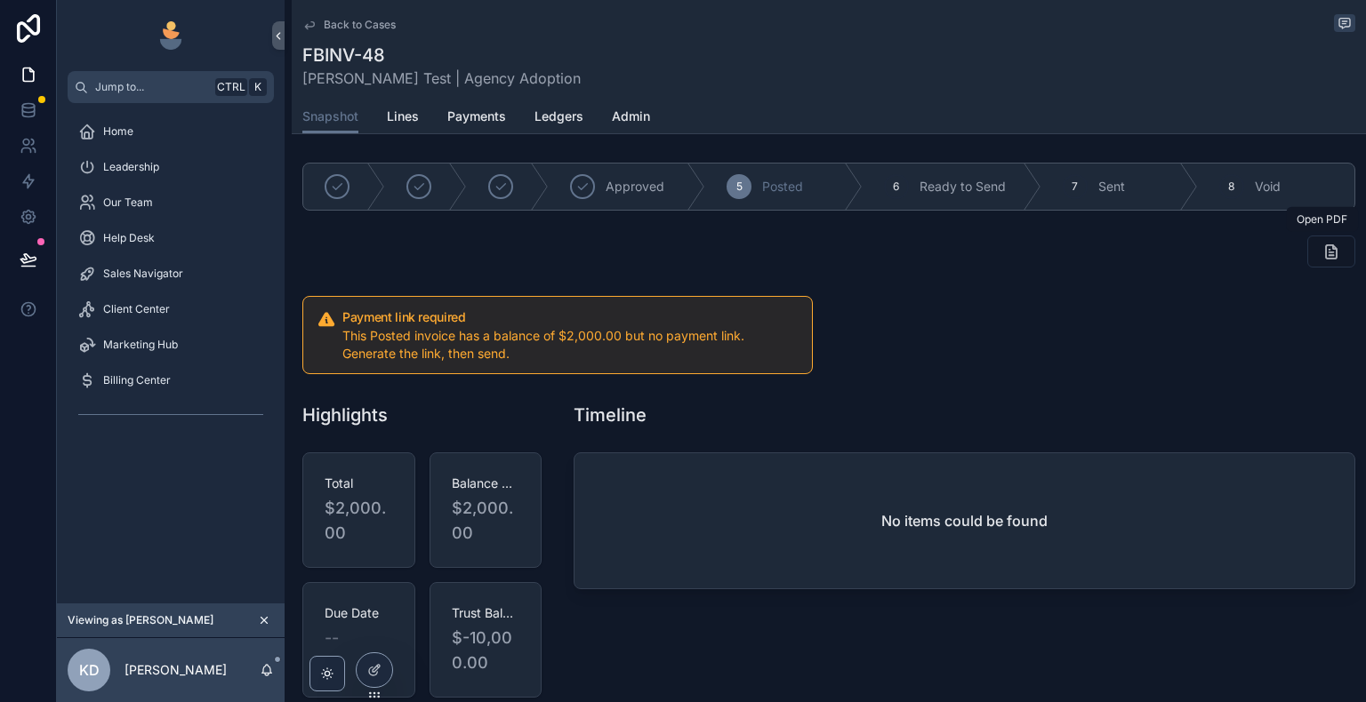
click at [1322, 252] on icon "scrollable content" at bounding box center [1331, 252] width 18 height 18
click at [1322, 254] on icon "scrollable content" at bounding box center [1331, 252] width 18 height 18
click at [395, 118] on span "Lines" at bounding box center [403, 117] width 32 height 18
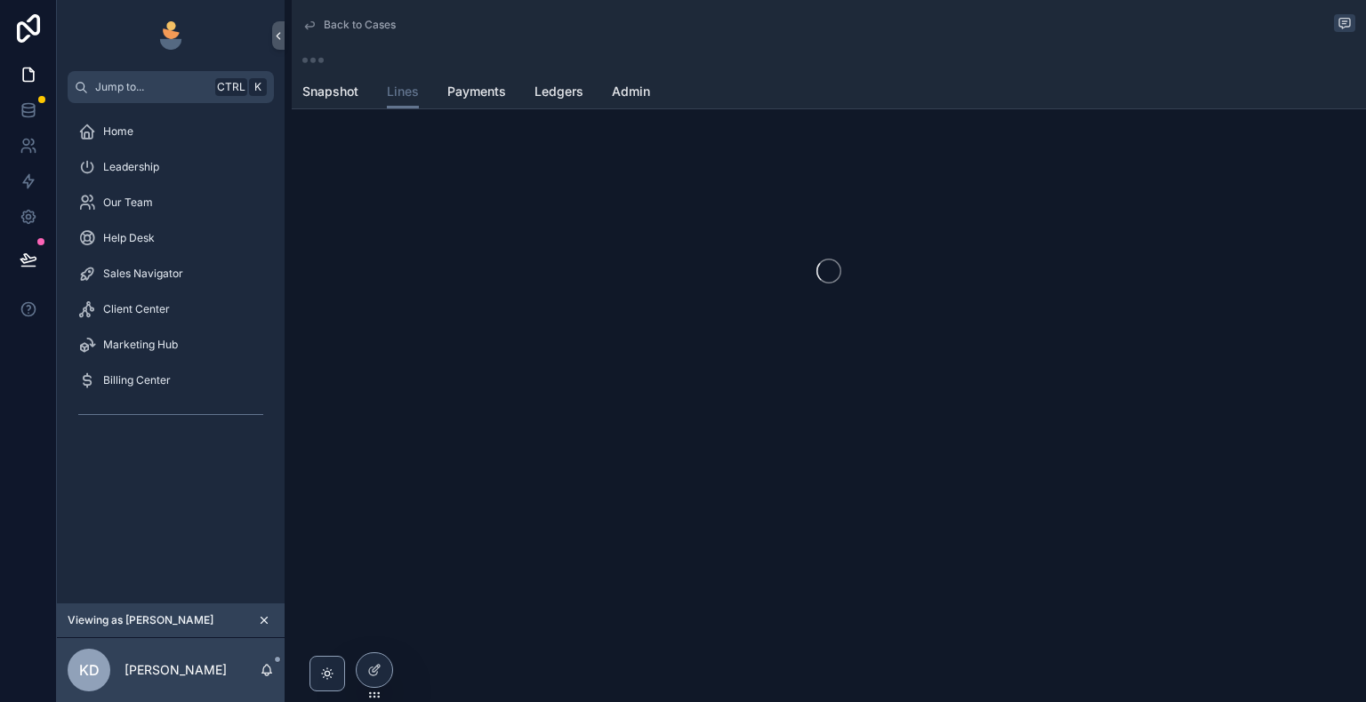
click at [344, 93] on span "Snapshot" at bounding box center [330, 92] width 56 height 18
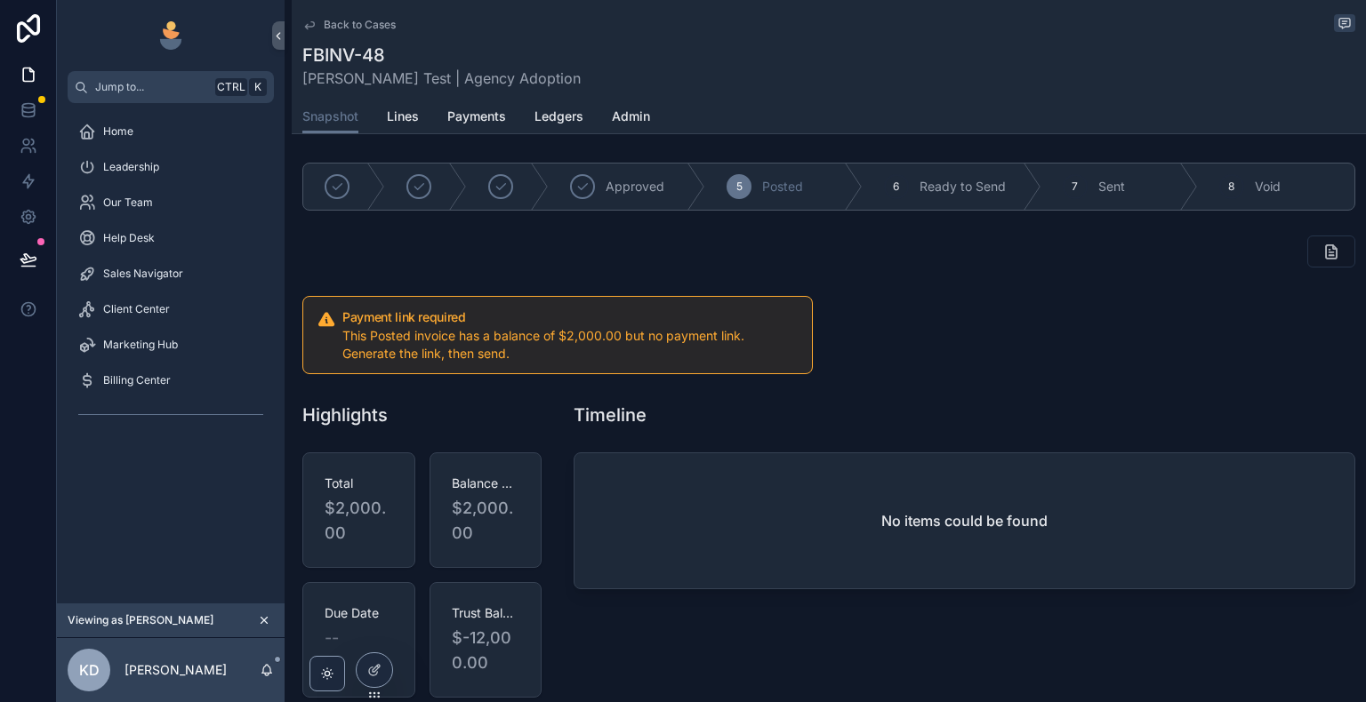
click at [396, 124] on span "Lines" at bounding box center [403, 117] width 32 height 18
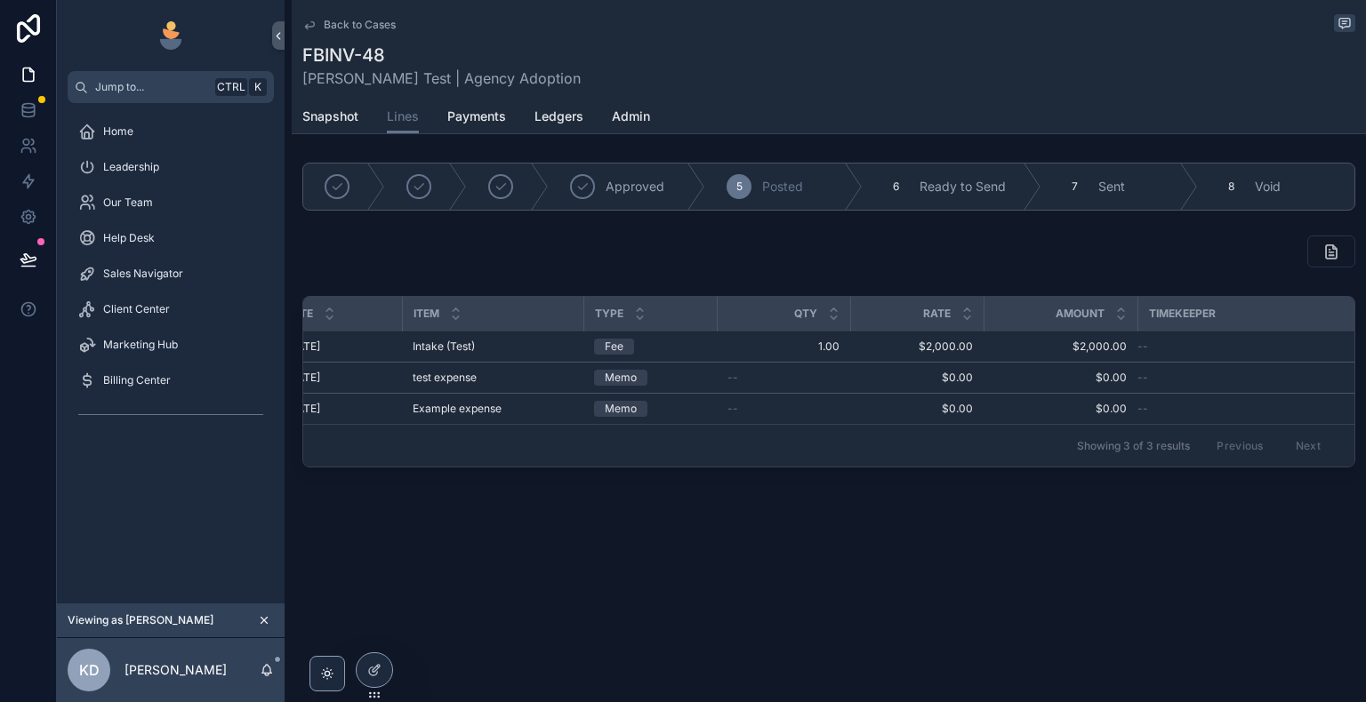
scroll to position [0, 41]
click at [494, 119] on span "Payments" at bounding box center [476, 117] width 59 height 18
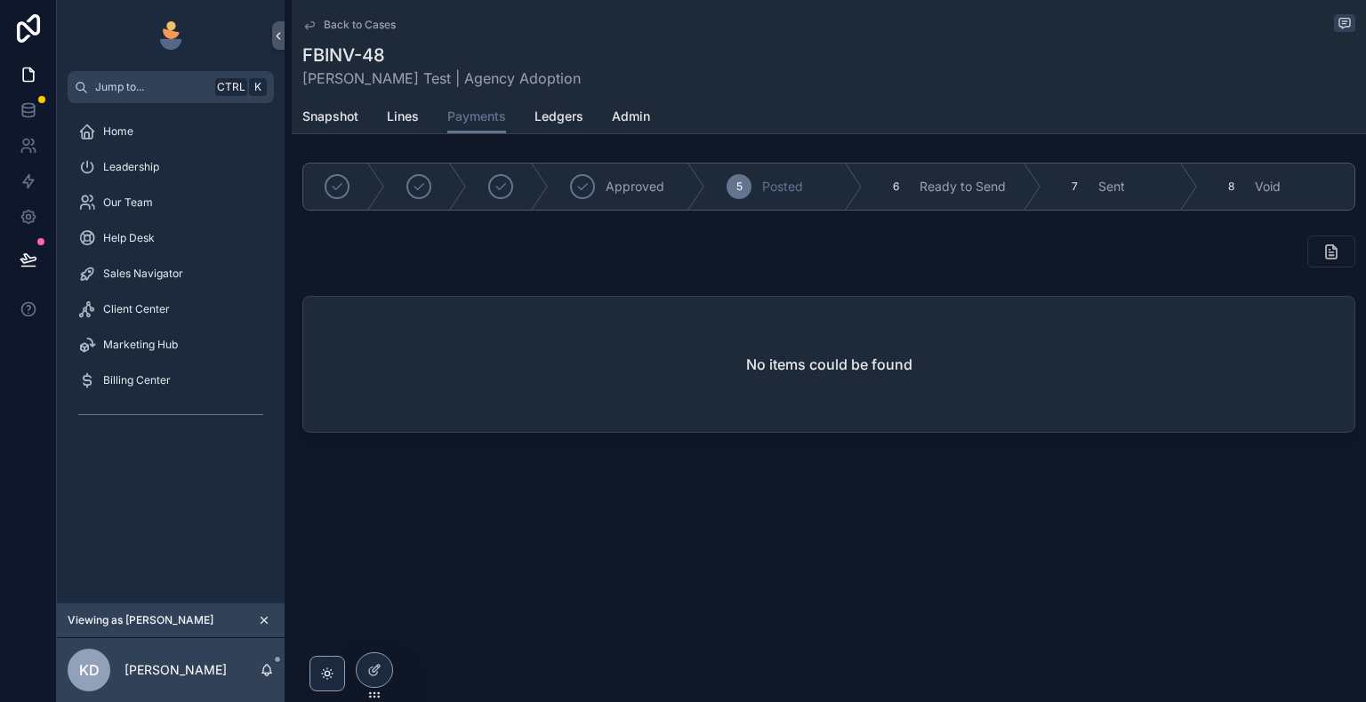
click at [546, 123] on span "Ledgers" at bounding box center [558, 117] width 49 height 18
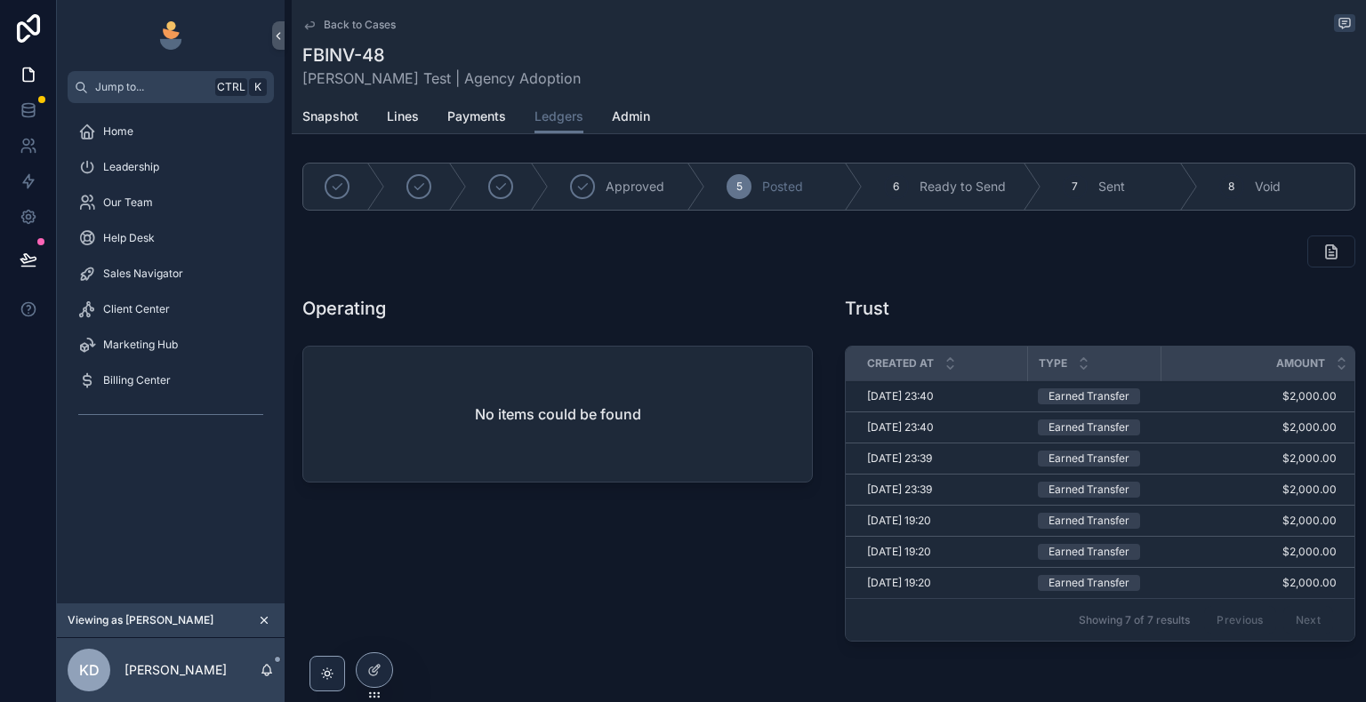
click at [617, 120] on span "Admin" at bounding box center [631, 117] width 38 height 18
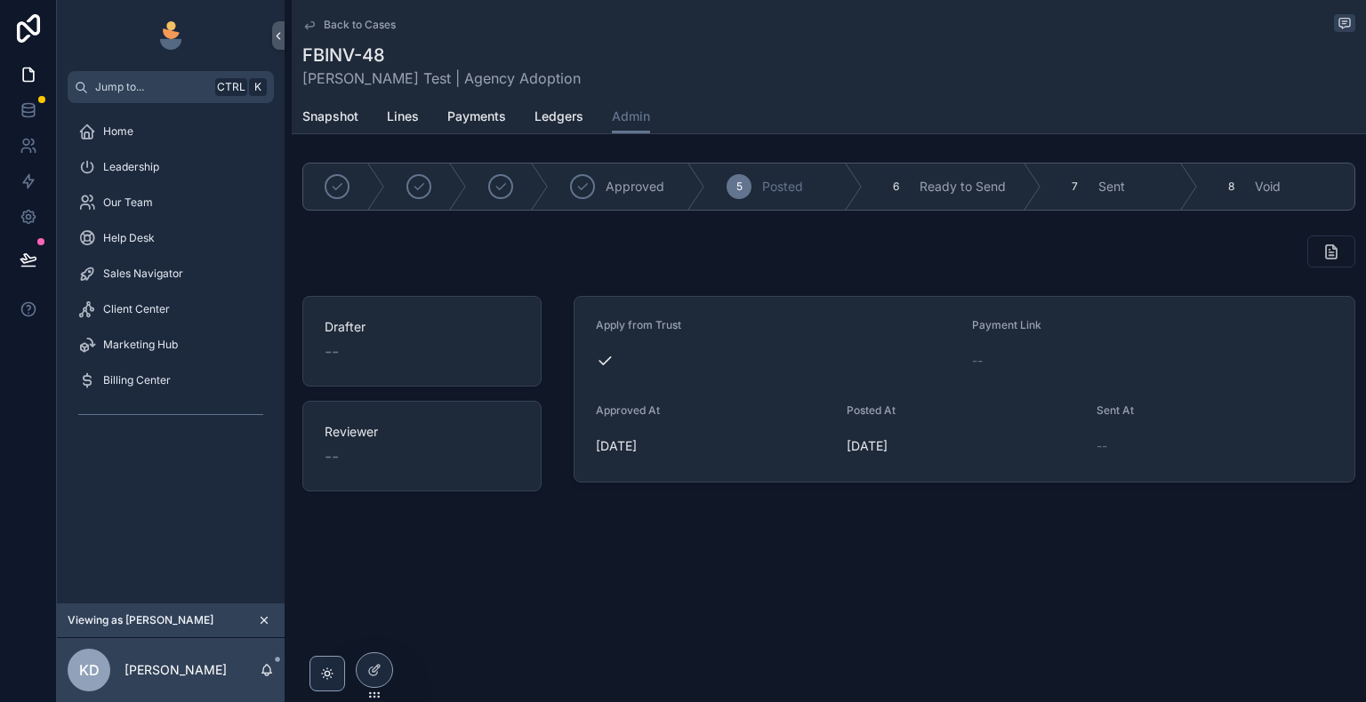
click at [352, 113] on span "Snapshot" at bounding box center [330, 117] width 56 height 18
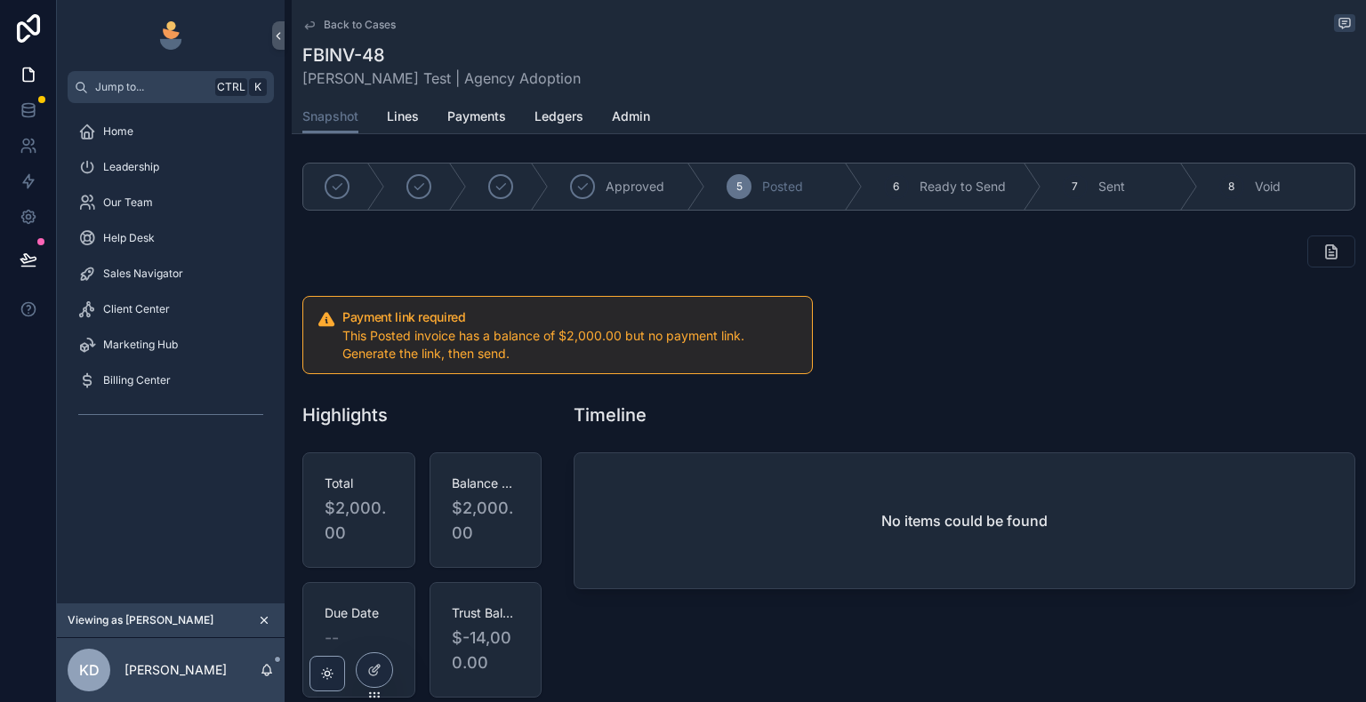
click at [312, 29] on icon "scrollable content" at bounding box center [309, 25] width 14 height 14
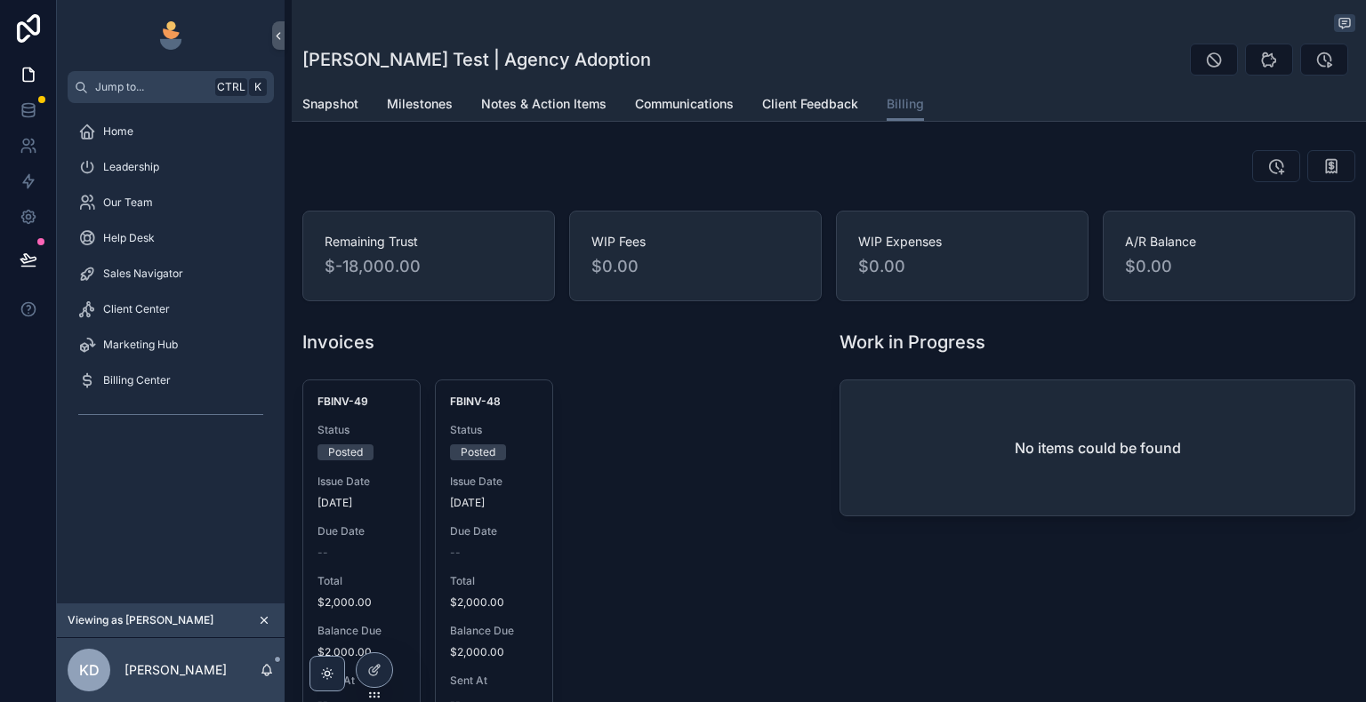
click at [414, 101] on span "Milestones" at bounding box center [420, 104] width 66 height 18
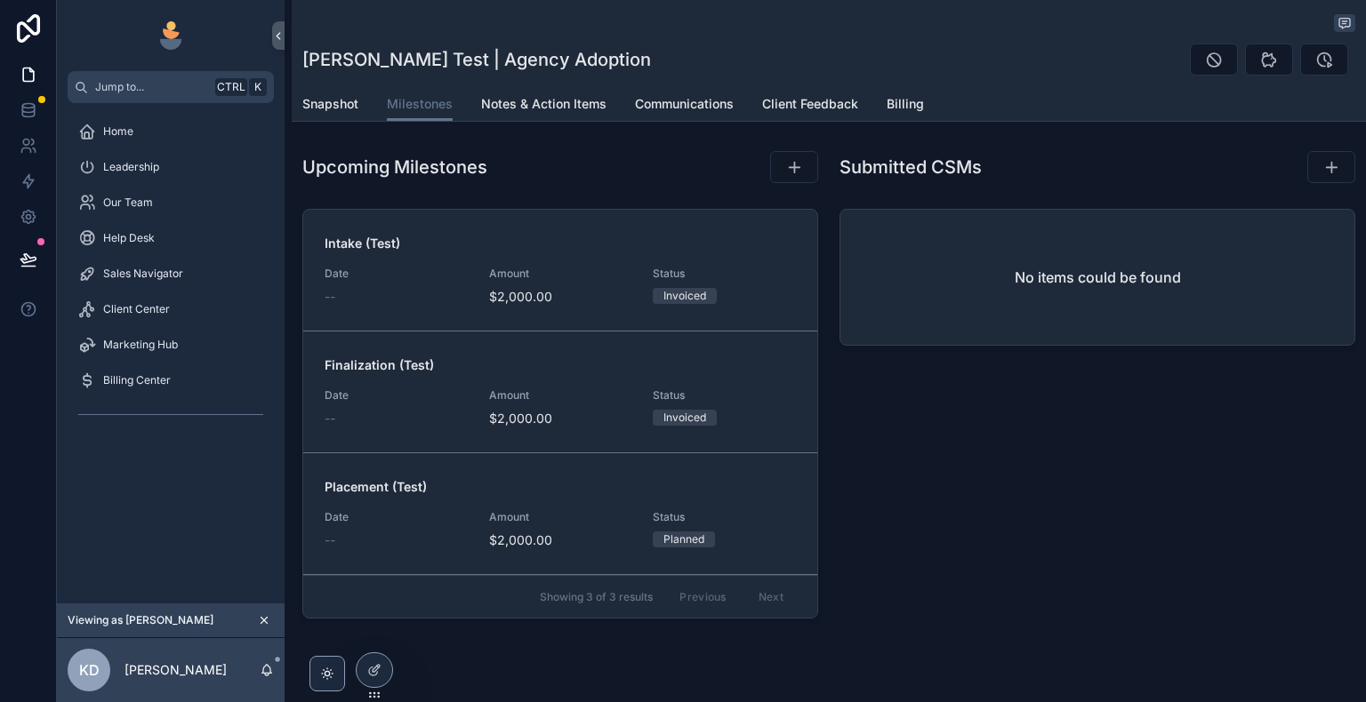
click at [893, 101] on span "Billing" at bounding box center [905, 104] width 37 height 18
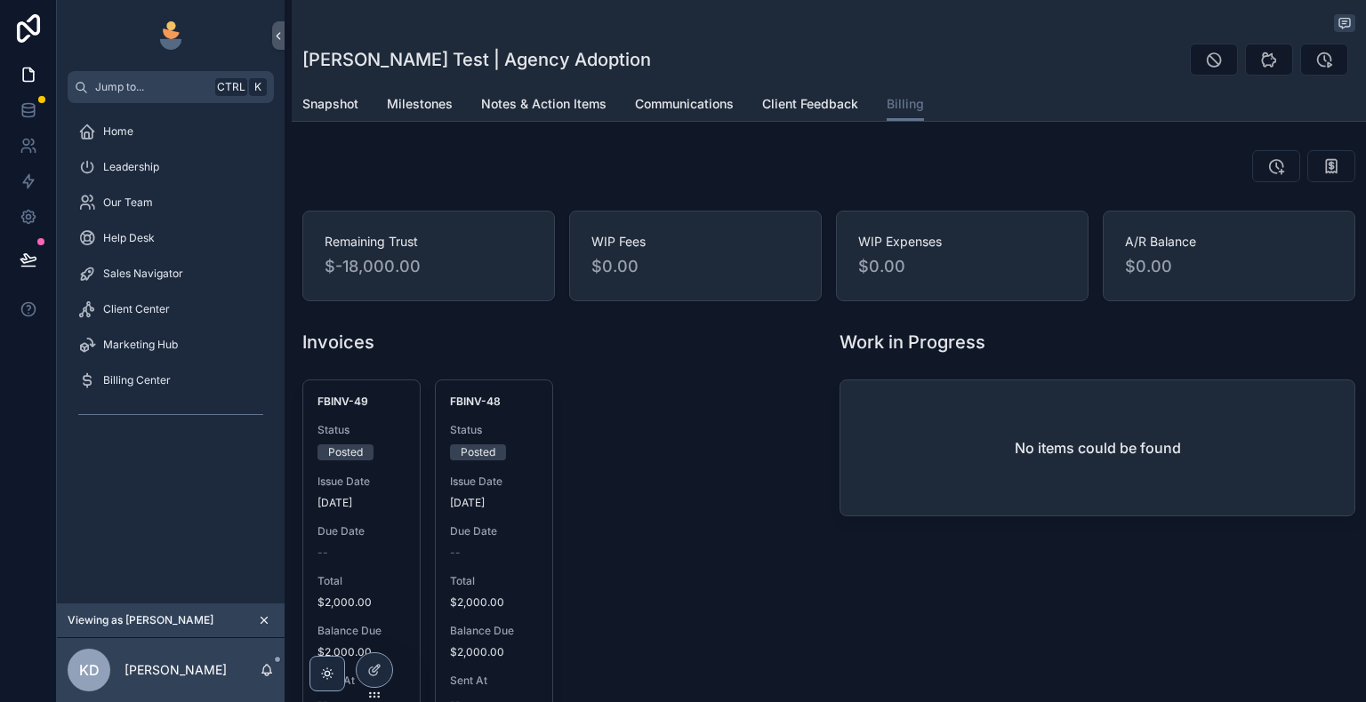
click at [451, 105] on div "Snapshot Milestones Notes & Action Items Communications Client Feedback Billing" at bounding box center [828, 104] width 1053 height 34
click at [432, 106] on span "Milestones" at bounding box center [420, 104] width 66 height 18
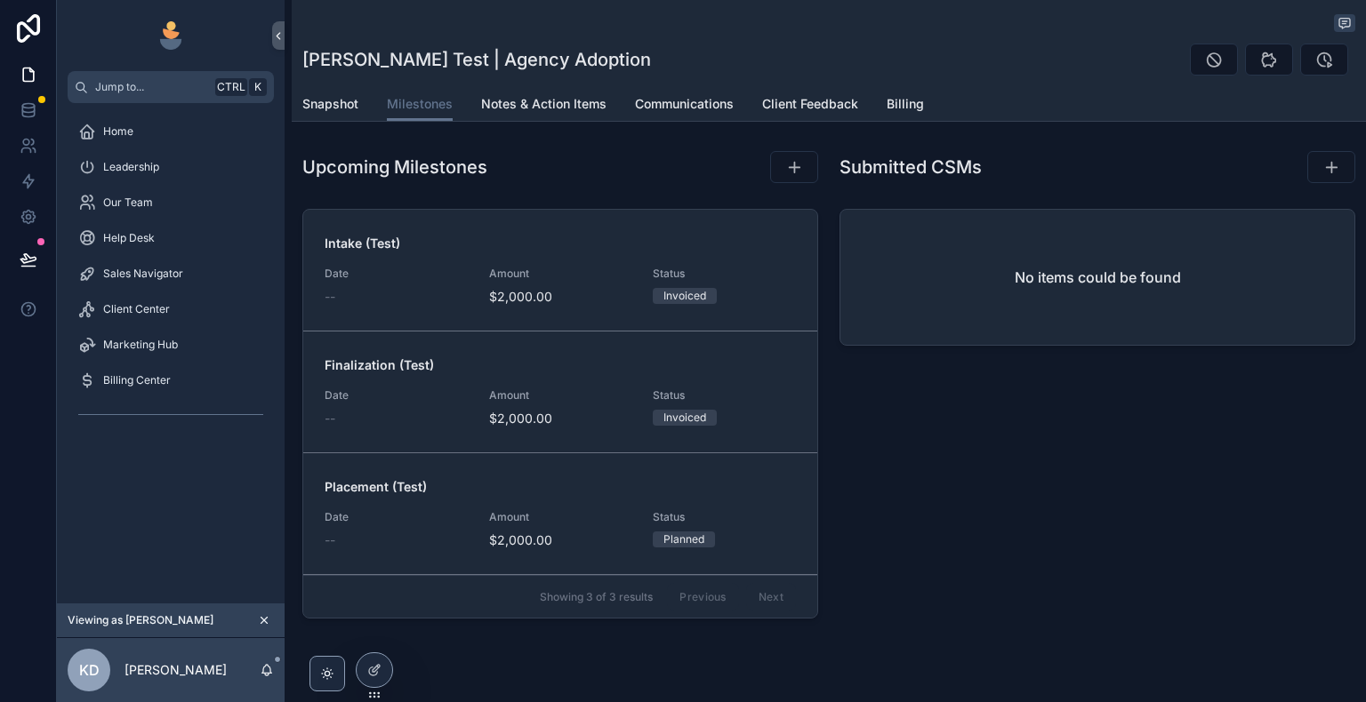
click at [896, 104] on span "Billing" at bounding box center [905, 104] width 37 height 18
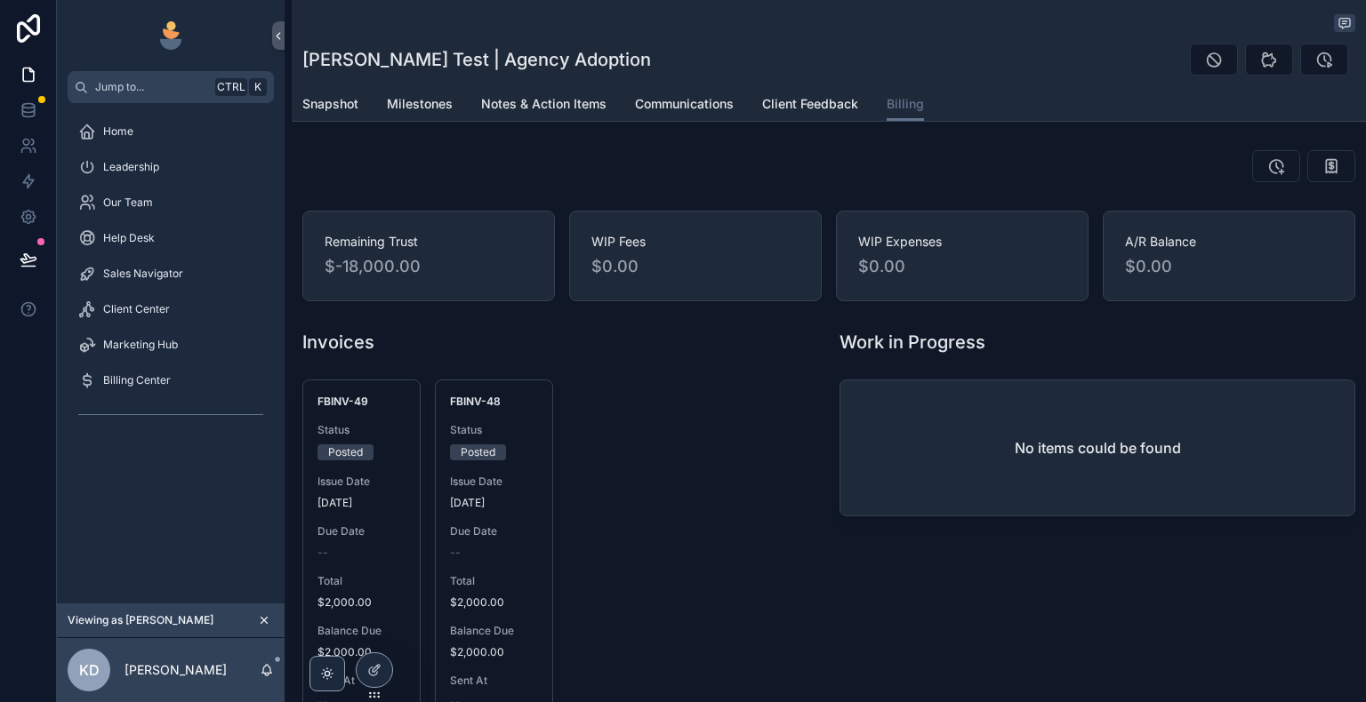
scroll to position [89, 0]
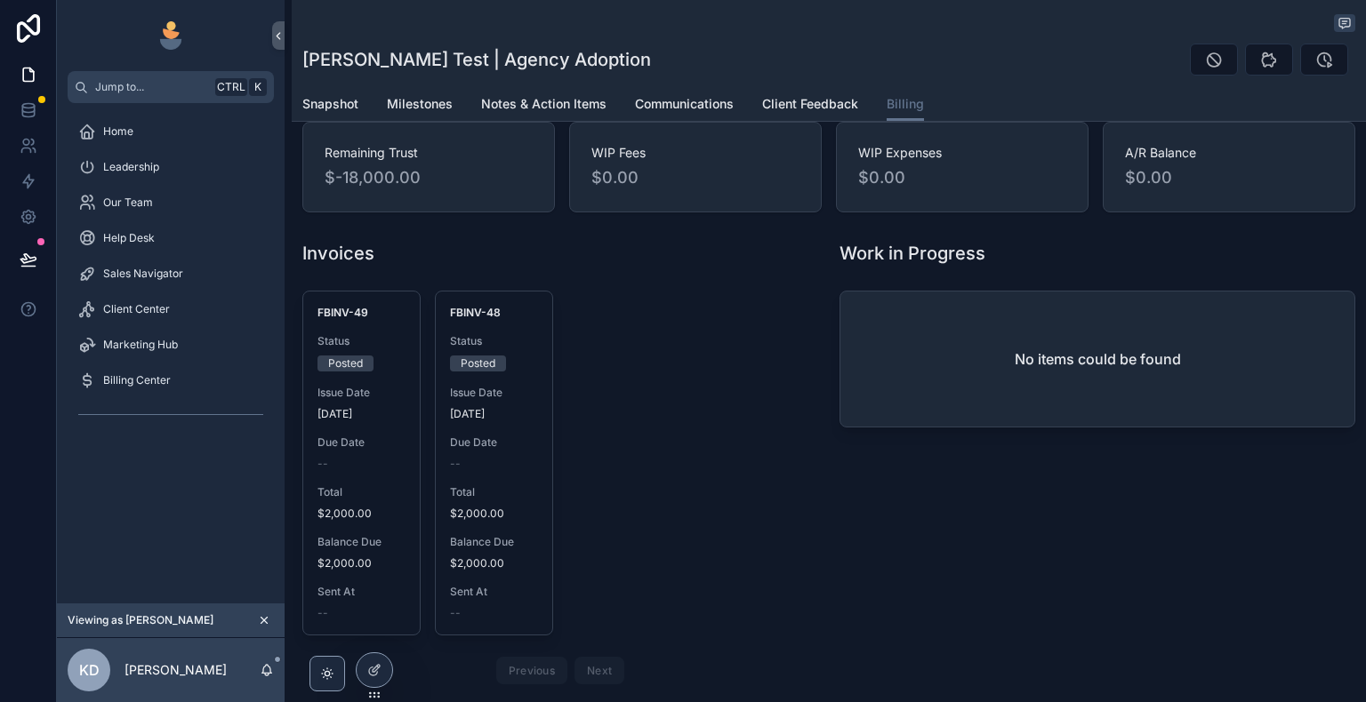
click at [380, 365] on div "Posted" at bounding box center [361, 364] width 88 height 16
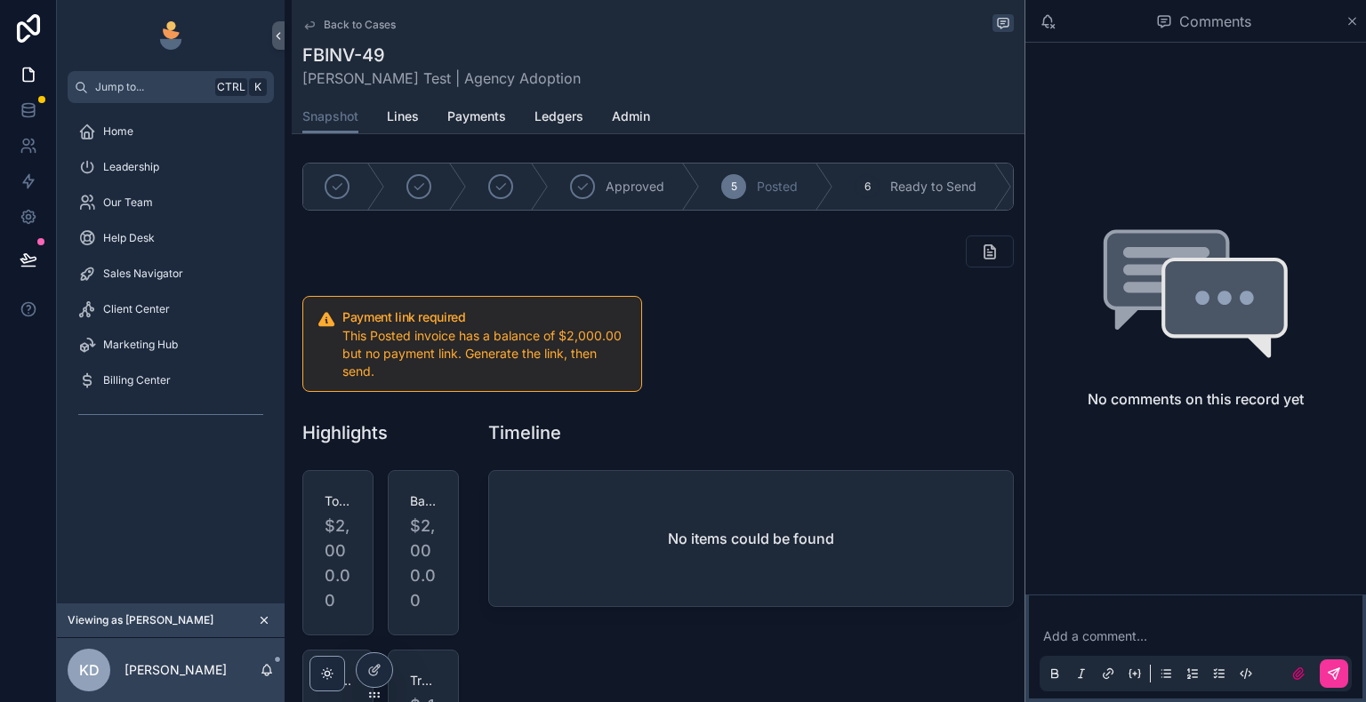
click at [1353, 20] on icon "scrollable content" at bounding box center [1351, 21] width 13 height 14
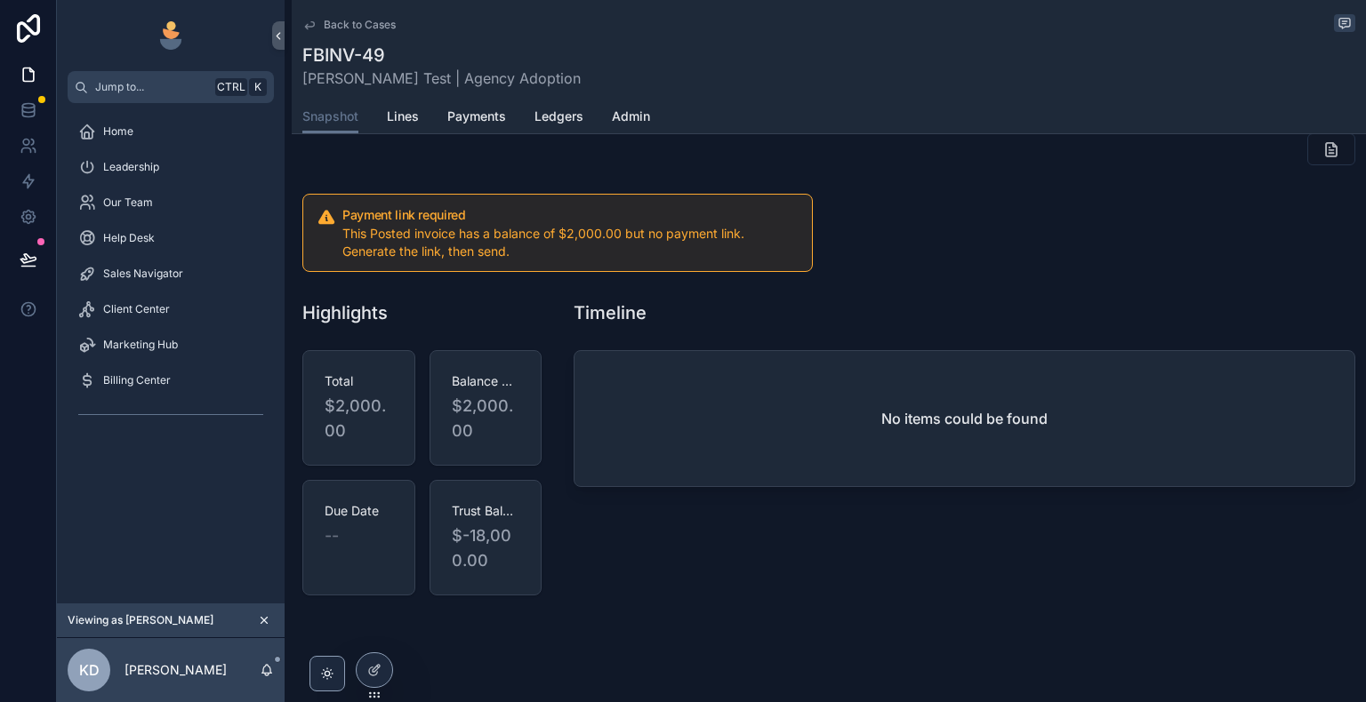
scroll to position [115, 0]
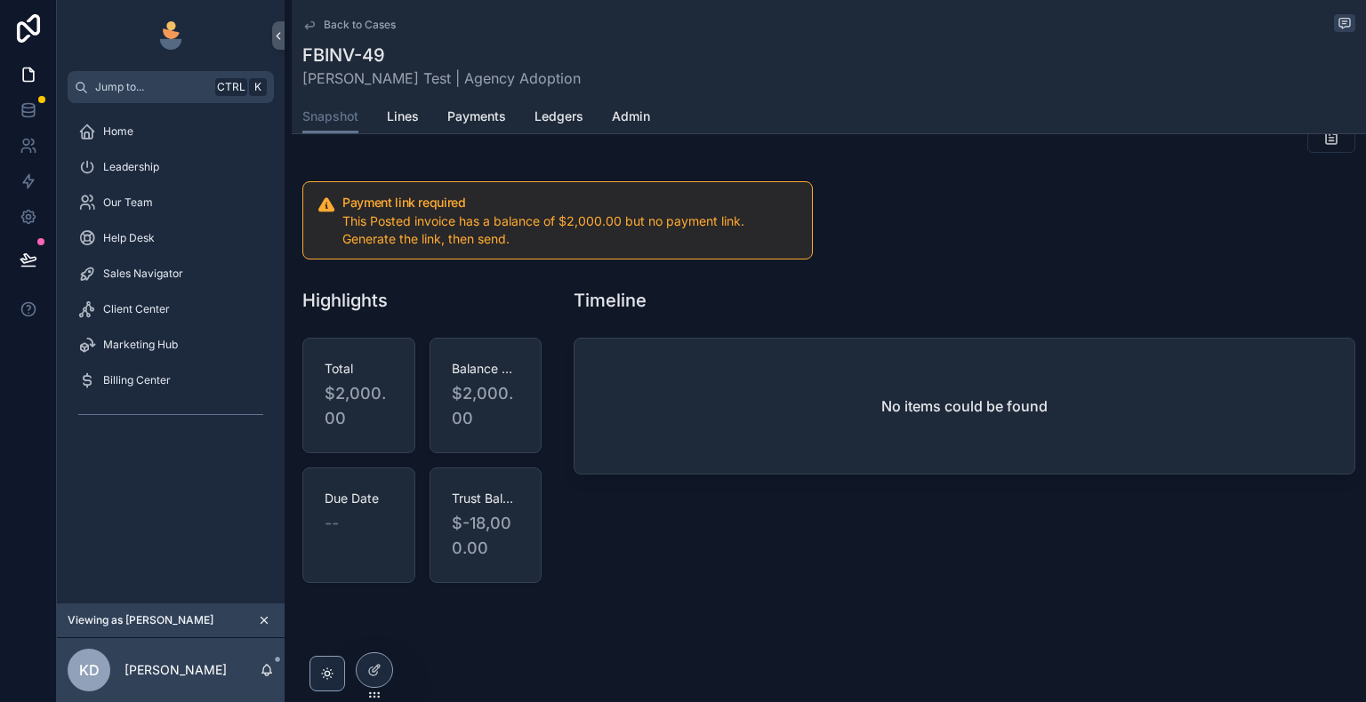
click at [398, 123] on span "Lines" at bounding box center [403, 117] width 32 height 18
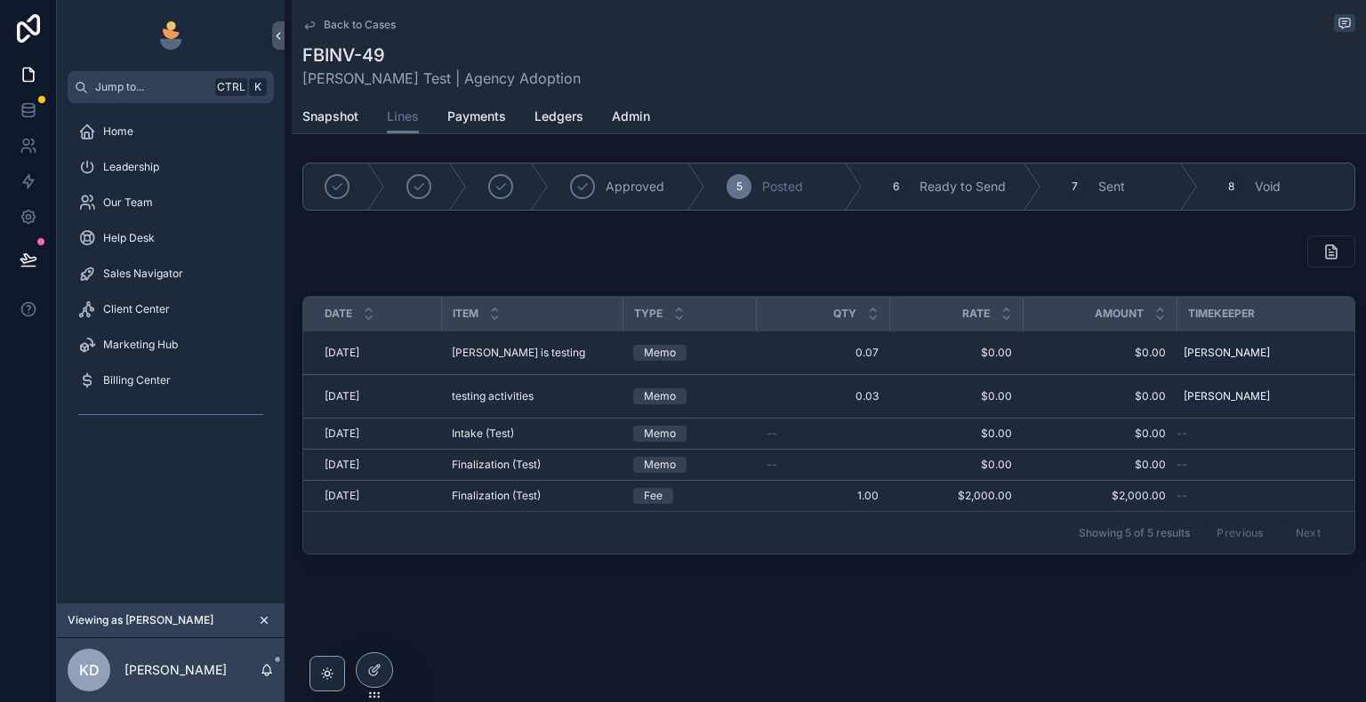
click at [673, 562] on div "Date Item Type Qty Rate Amount Timekeeper 10/3/2025 10/3/2025 Shannon is testin…" at bounding box center [829, 429] width 1074 height 280
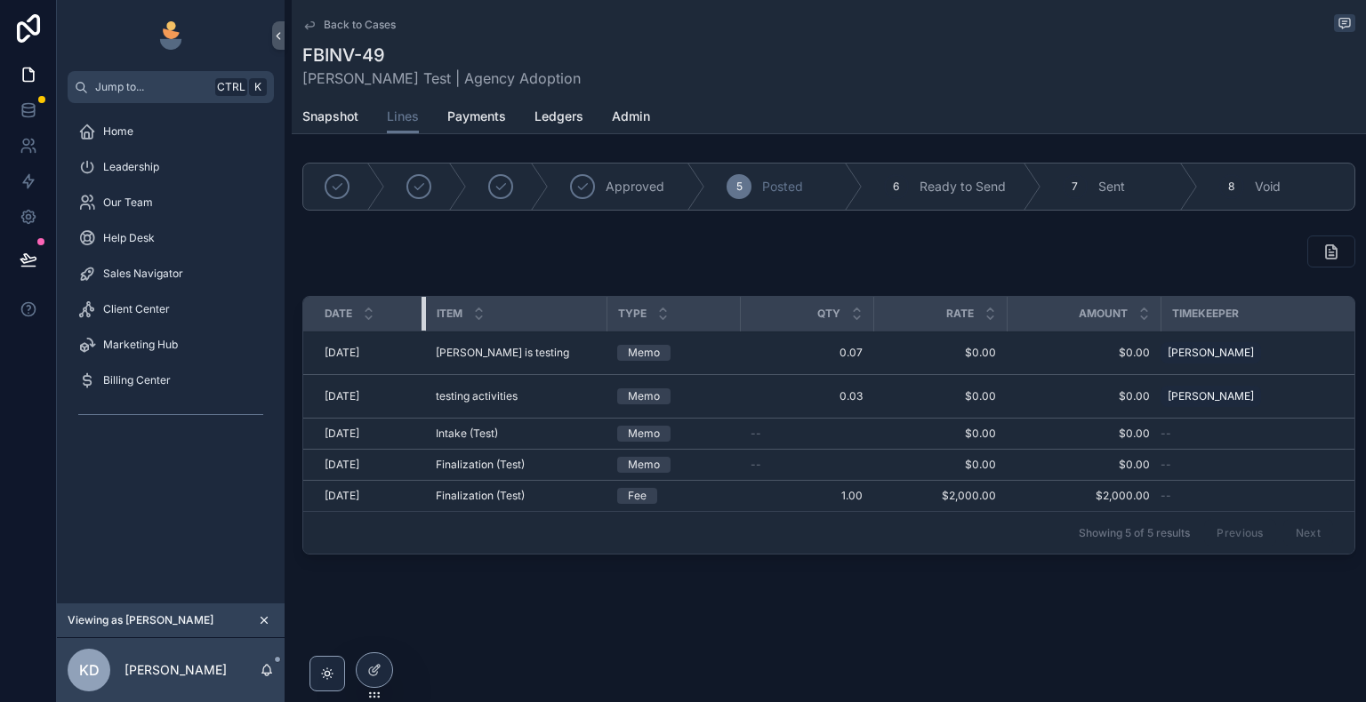
drag, startPoint x: 438, startPoint y: 317, endPoint x: 422, endPoint y: 311, distance: 16.9
click at [422, 311] on div "scrollable content" at bounding box center [424, 314] width 7 height 34
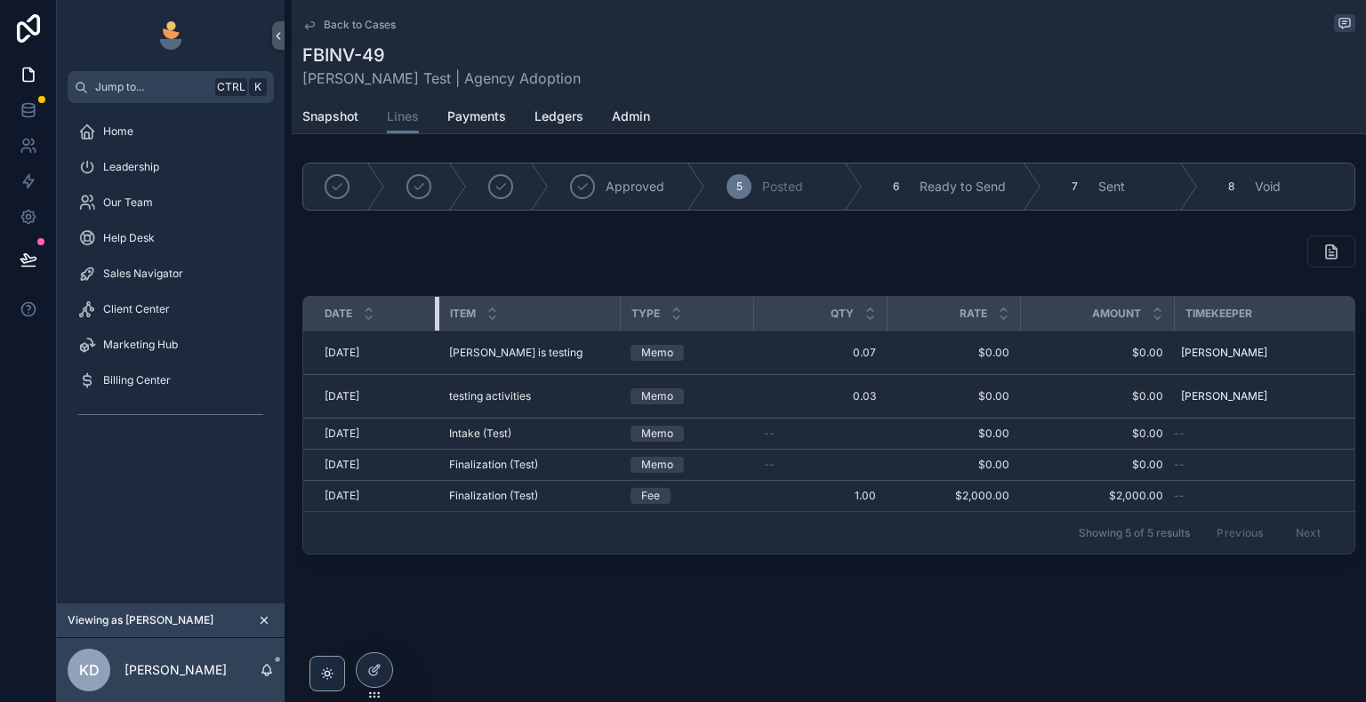
drag, startPoint x: 423, startPoint y: 315, endPoint x: 437, endPoint y: 312, distance: 13.6
click at [437, 312] on div "scrollable content" at bounding box center [438, 314] width 7 height 34
click at [475, 119] on span "Payments" at bounding box center [476, 117] width 59 height 18
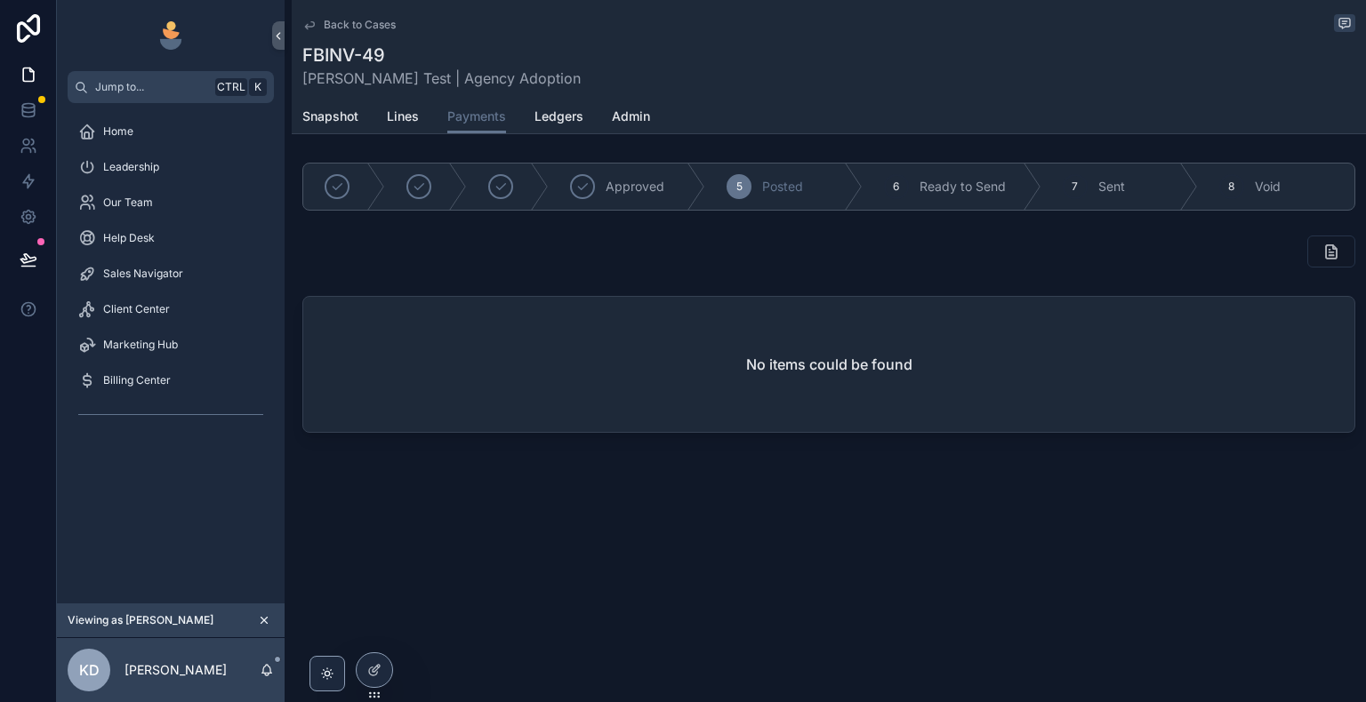
click at [560, 123] on span "Ledgers" at bounding box center [558, 117] width 49 height 18
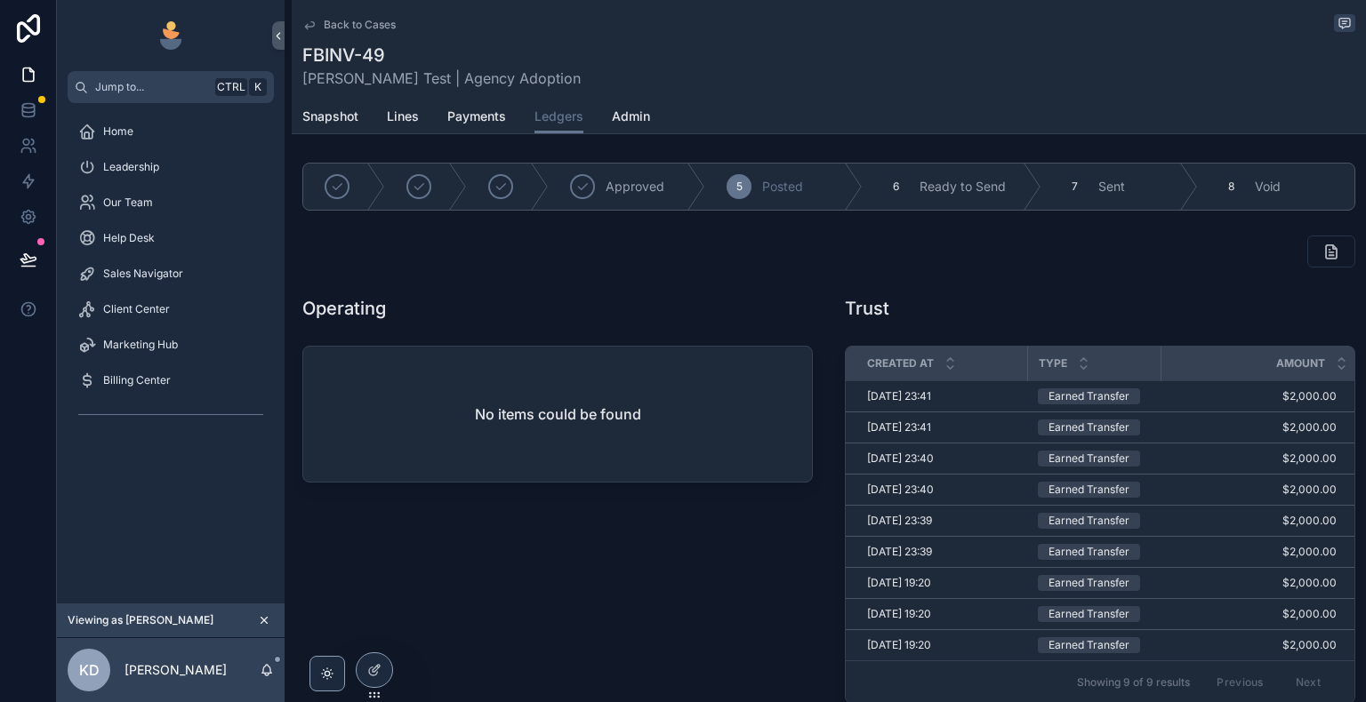
click at [622, 117] on span "Admin" at bounding box center [631, 117] width 38 height 18
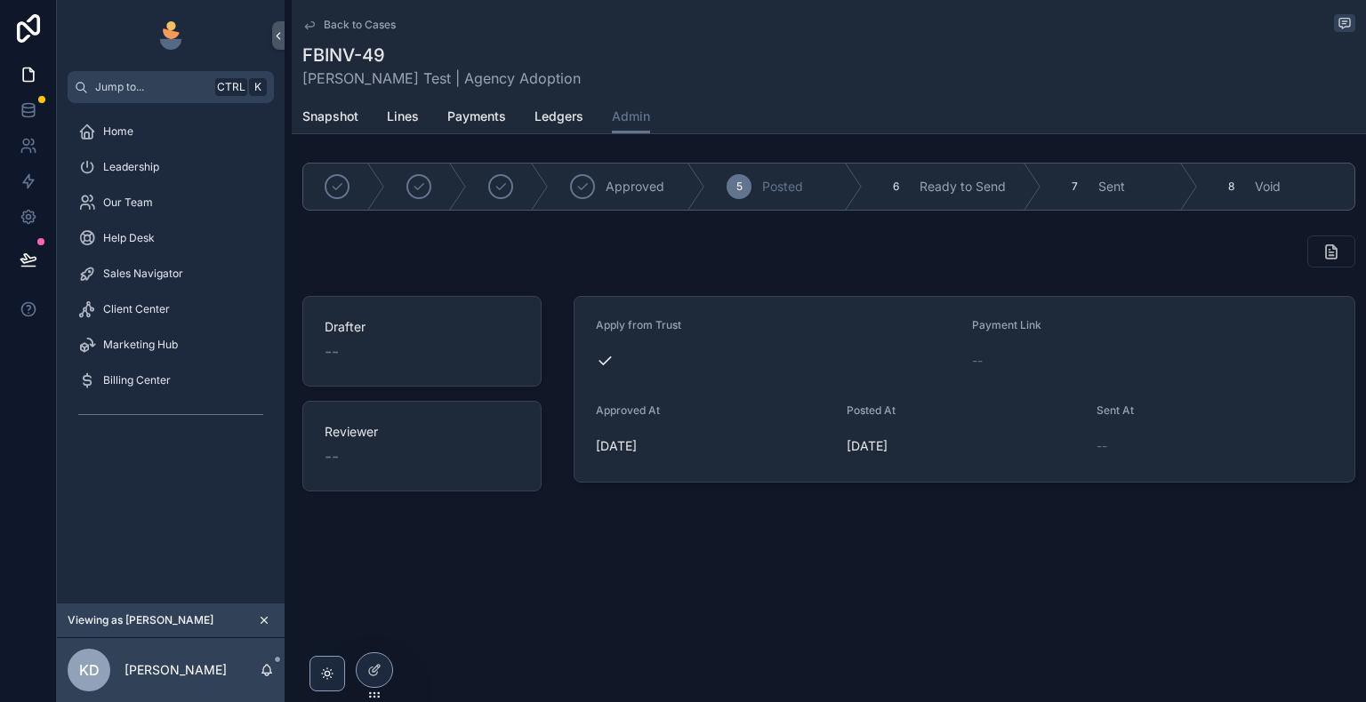
click at [554, 115] on span "Ledgers" at bounding box center [558, 117] width 49 height 18
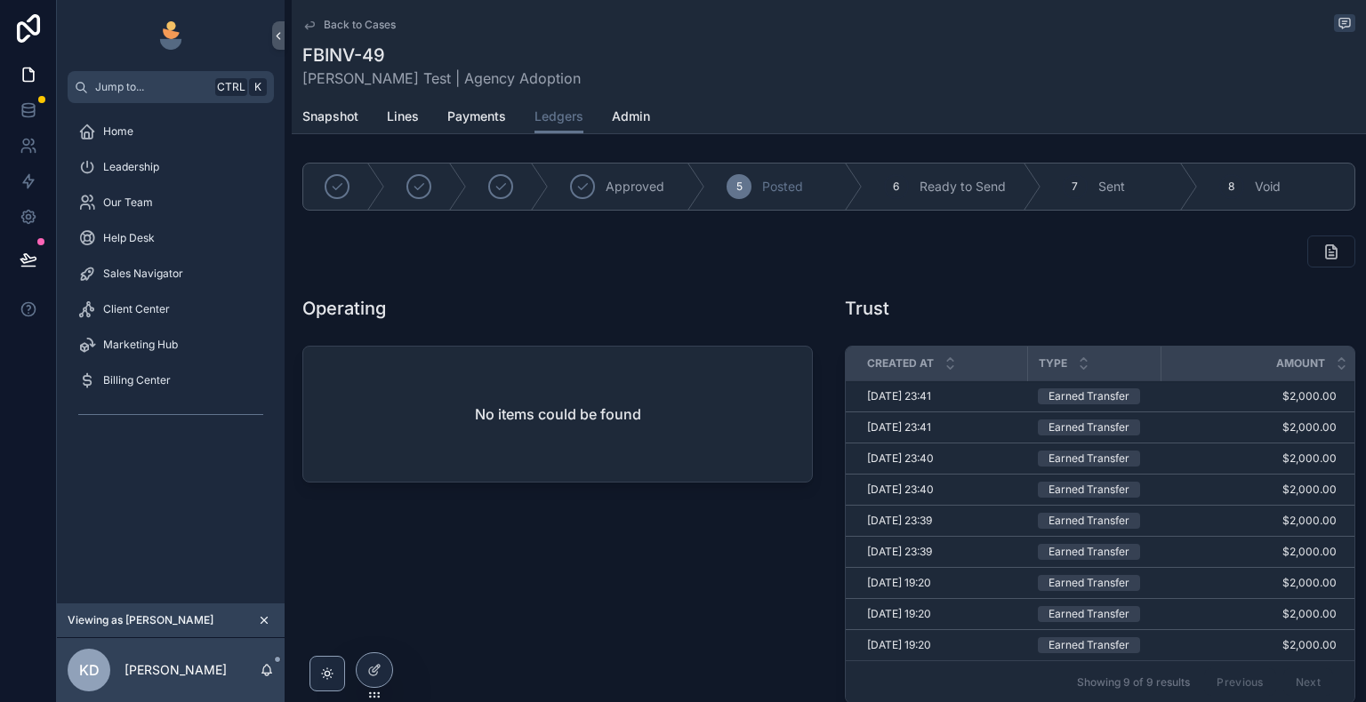
click at [622, 124] on span "Admin" at bounding box center [631, 117] width 38 height 18
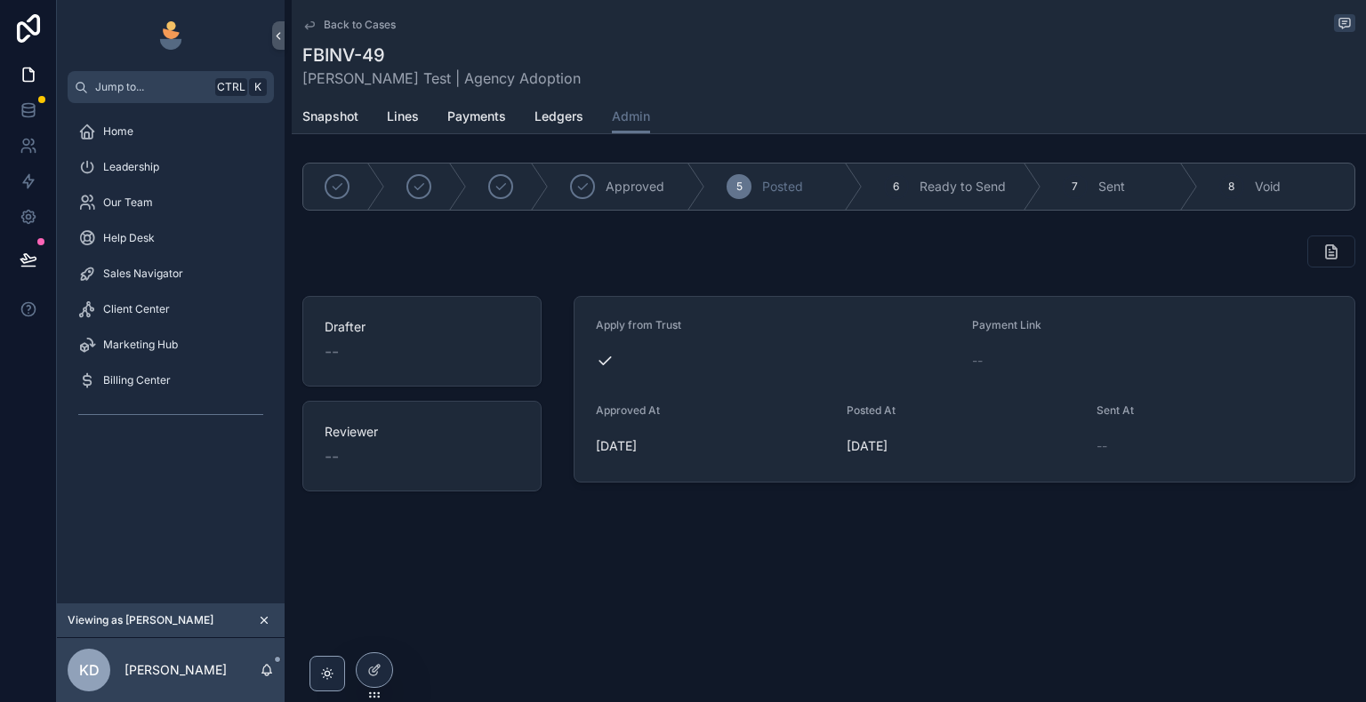
click at [958, 188] on span "Ready to Send" at bounding box center [962, 187] width 86 height 18
click at [356, 117] on span "Snapshot" at bounding box center [330, 117] width 56 height 18
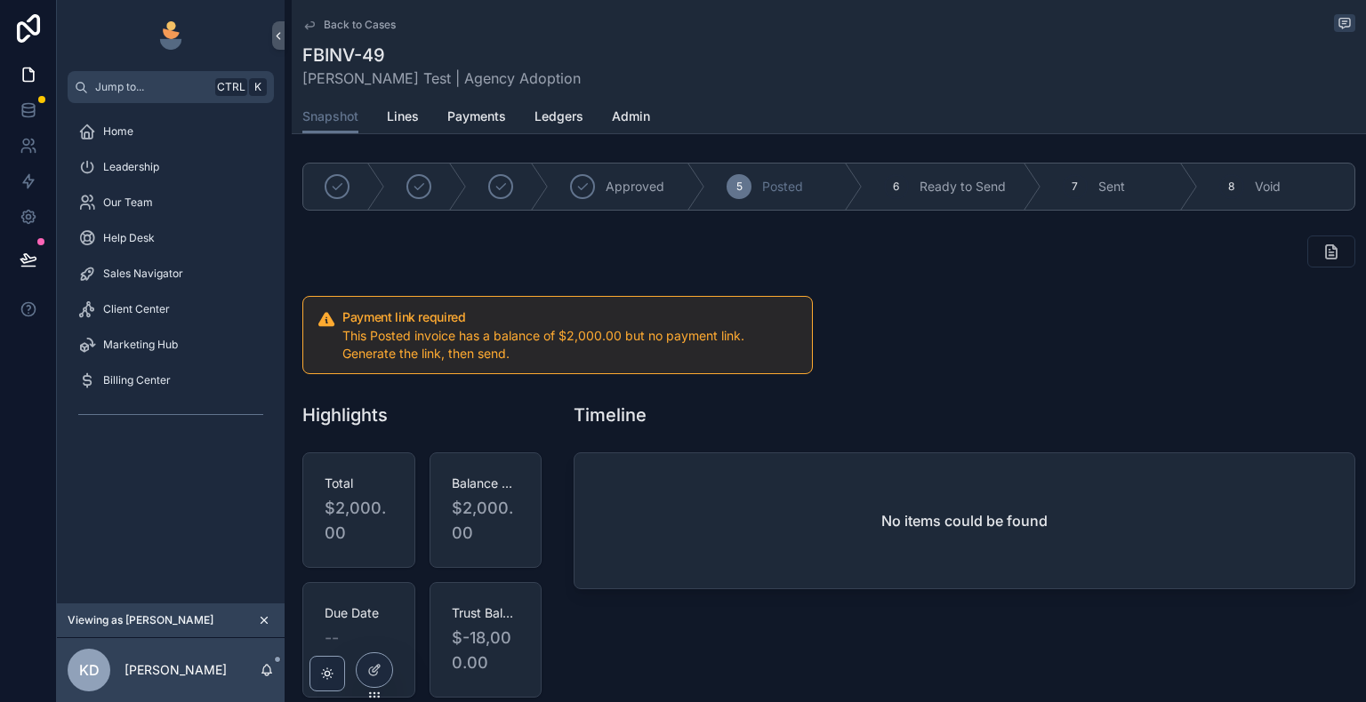
click at [312, 25] on icon "scrollable content" at bounding box center [309, 25] width 14 height 14
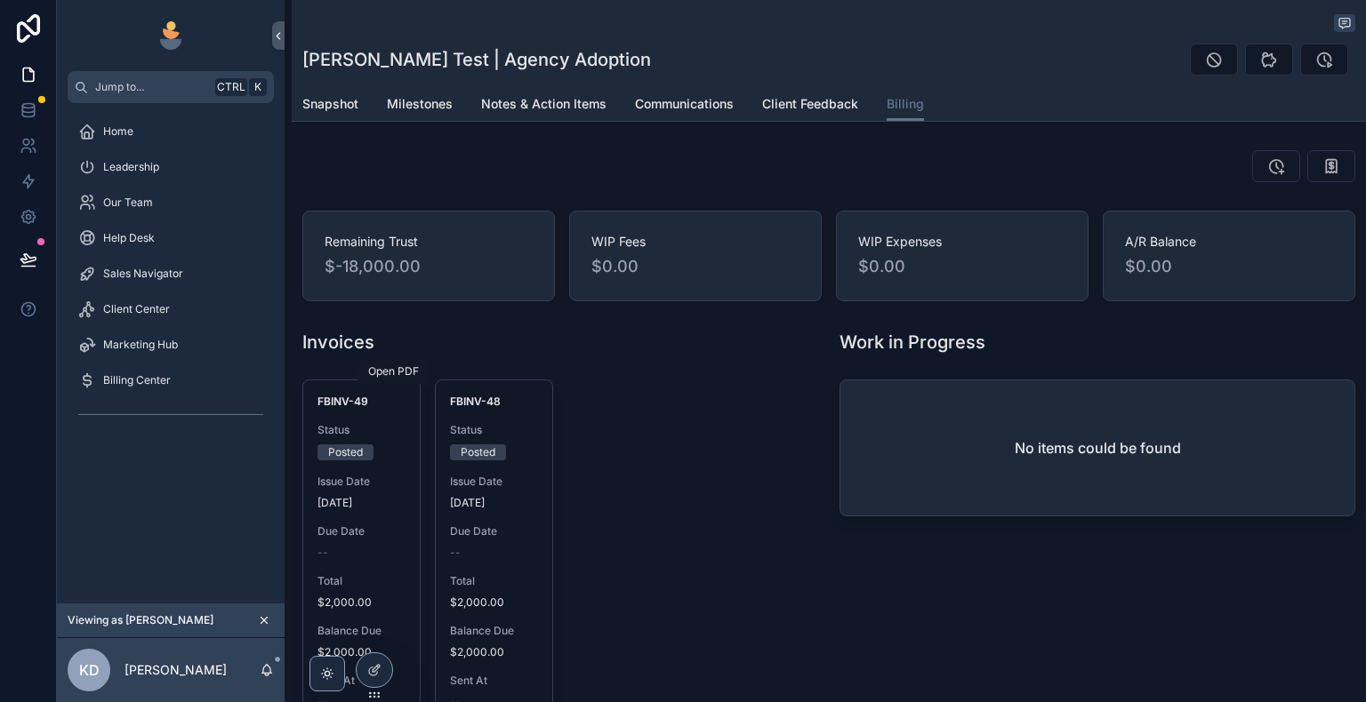
click at [0, 0] on icon "scrollable content" at bounding box center [0, 0] width 0 height 0
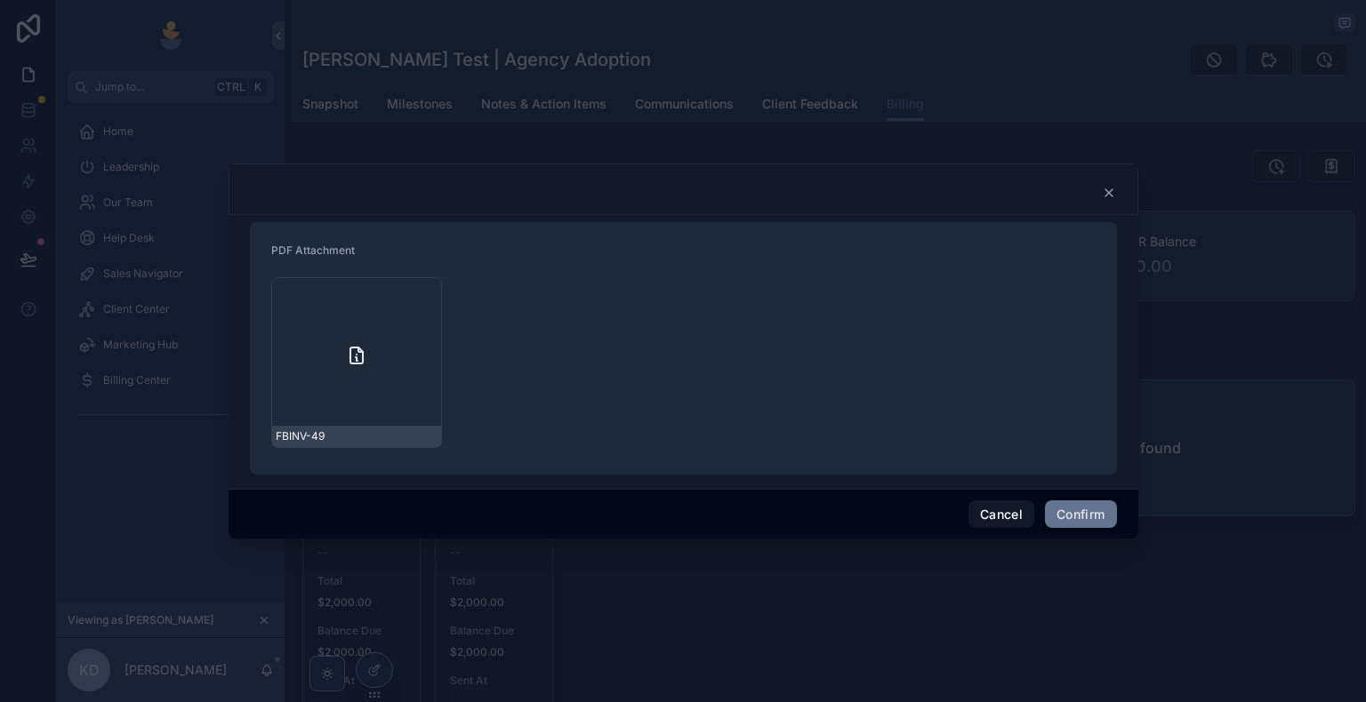
click at [356, 362] on icon at bounding box center [356, 355] width 21 height 21
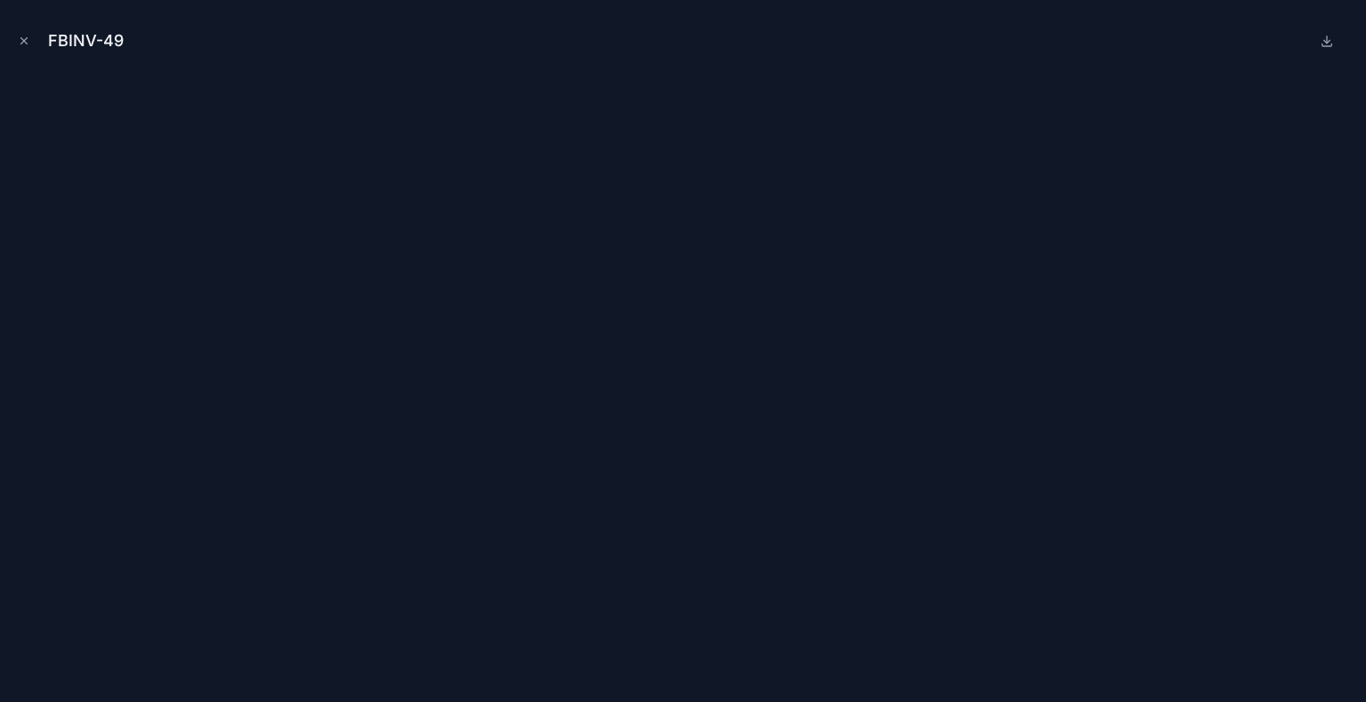
click at [22, 41] on icon "Close modal" at bounding box center [24, 41] width 12 height 12
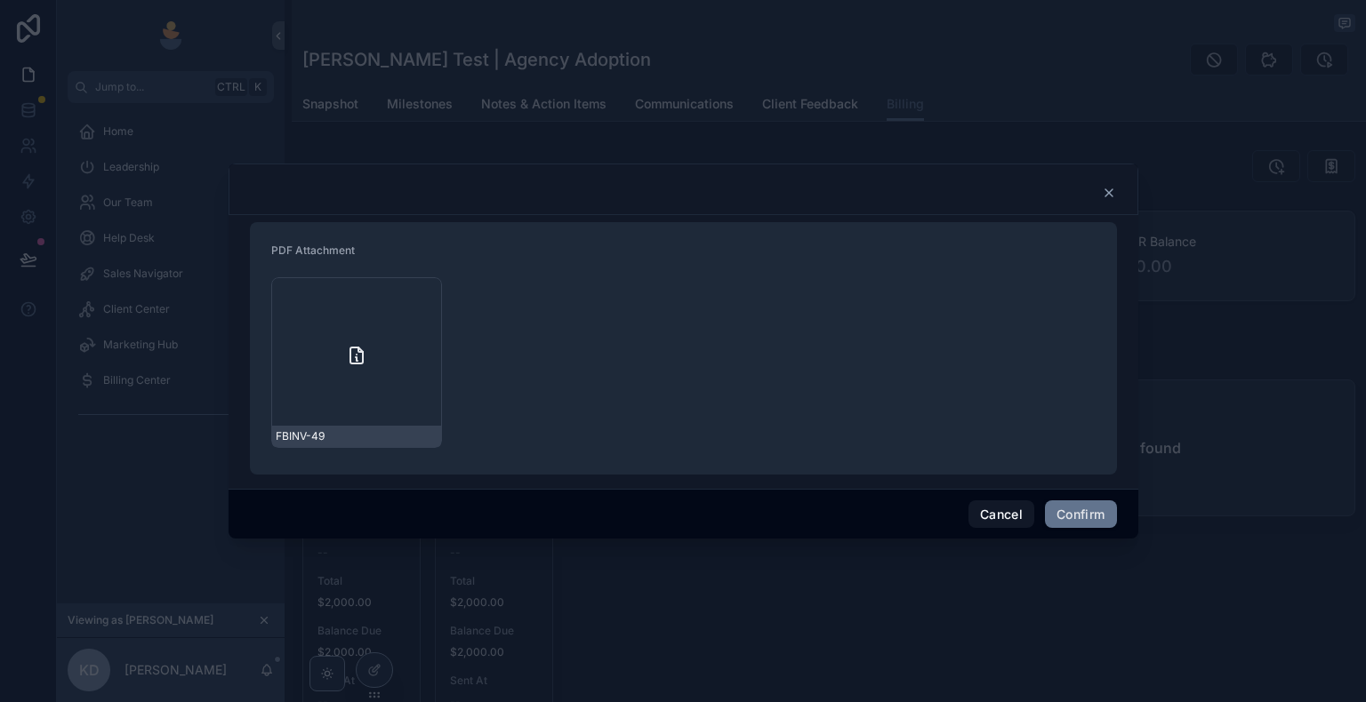
click at [366, 349] on div "FBINV-49" at bounding box center [356, 362] width 171 height 171
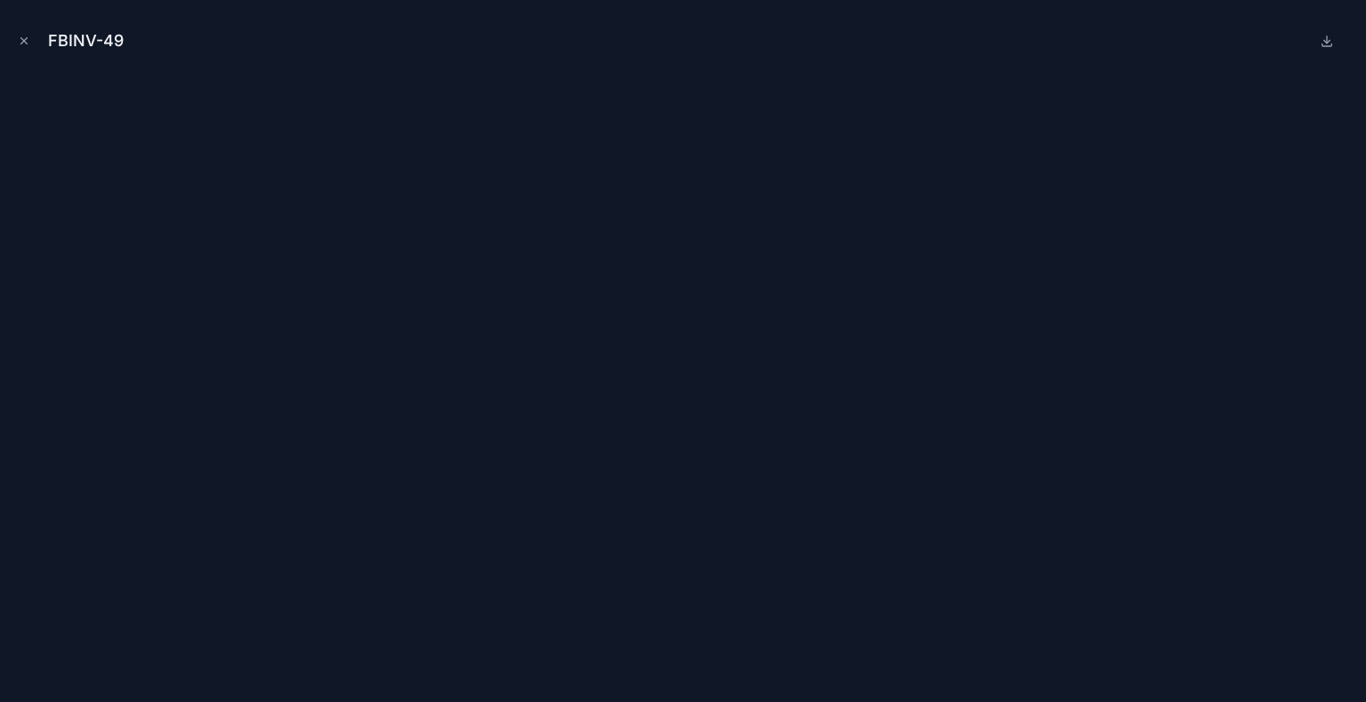
click at [25, 44] on icon "Close modal" at bounding box center [24, 41] width 12 height 12
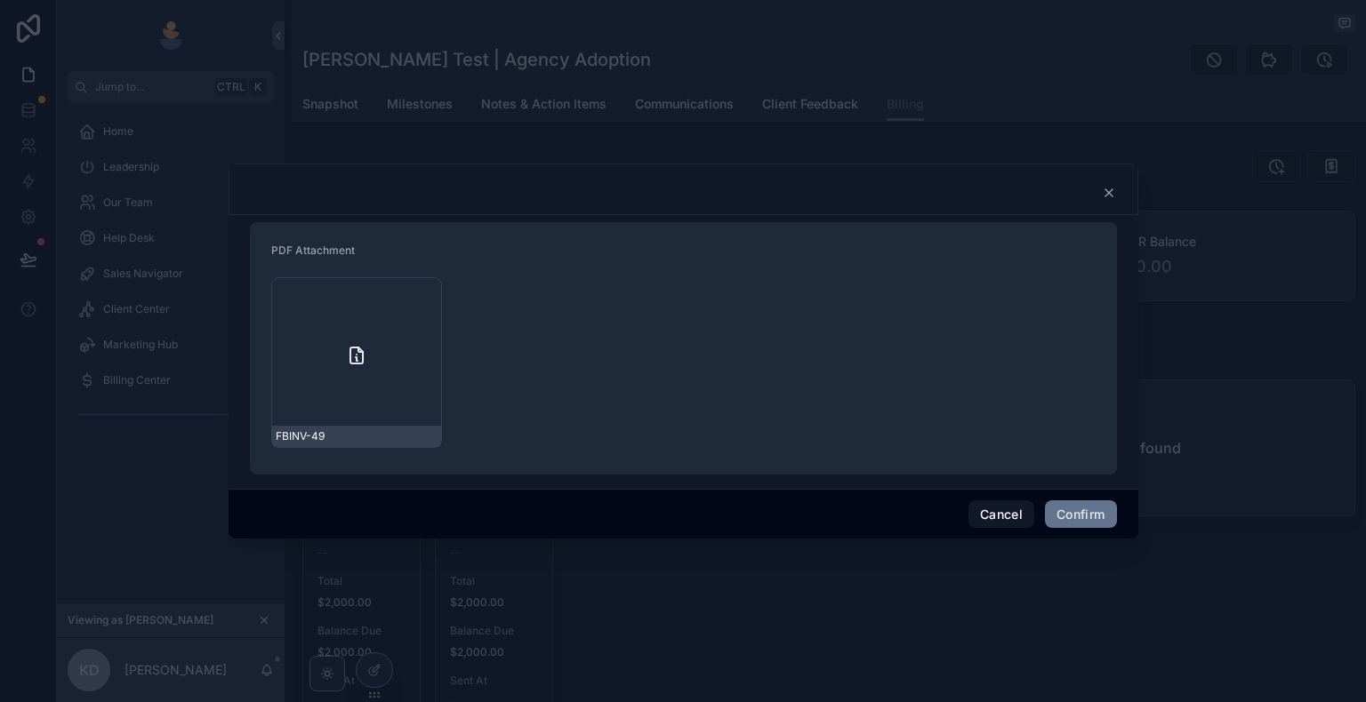
click at [1110, 194] on icon at bounding box center [1108, 192] width 7 height 7
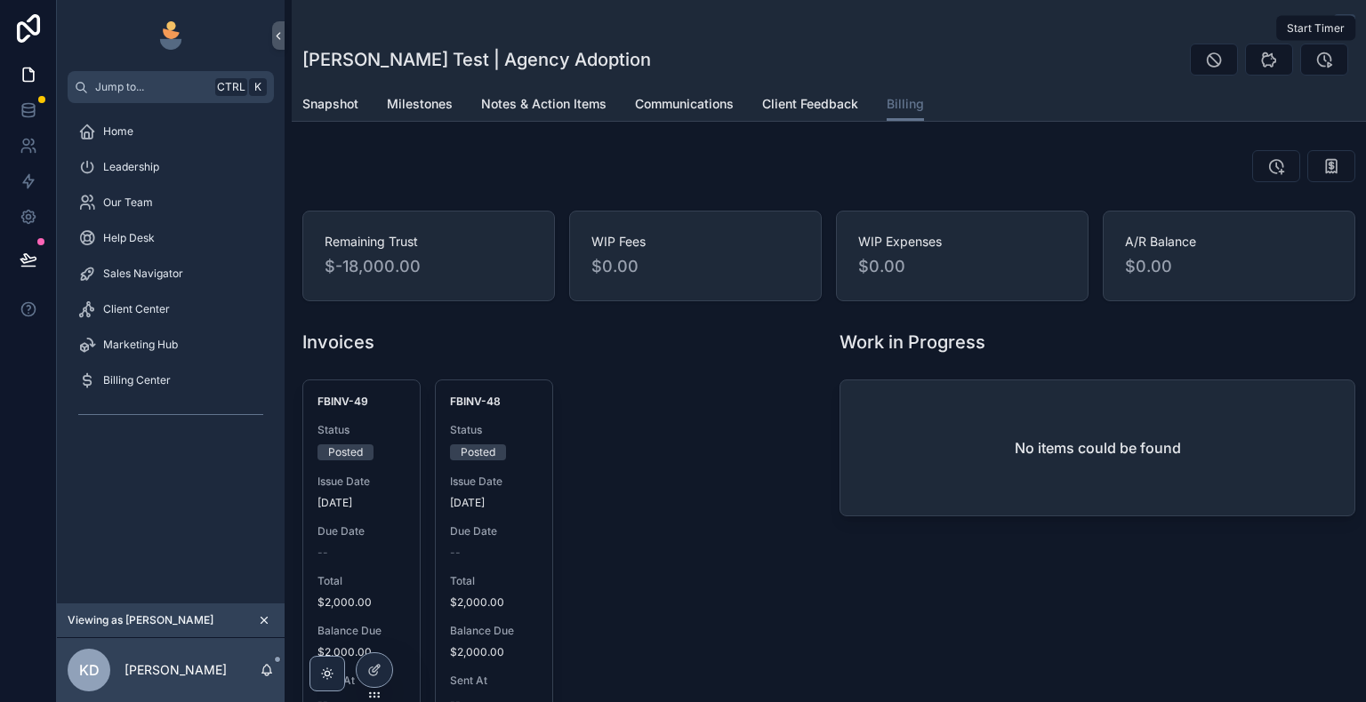
click at [1316, 65] on icon "scrollable content" at bounding box center [1324, 60] width 18 height 18
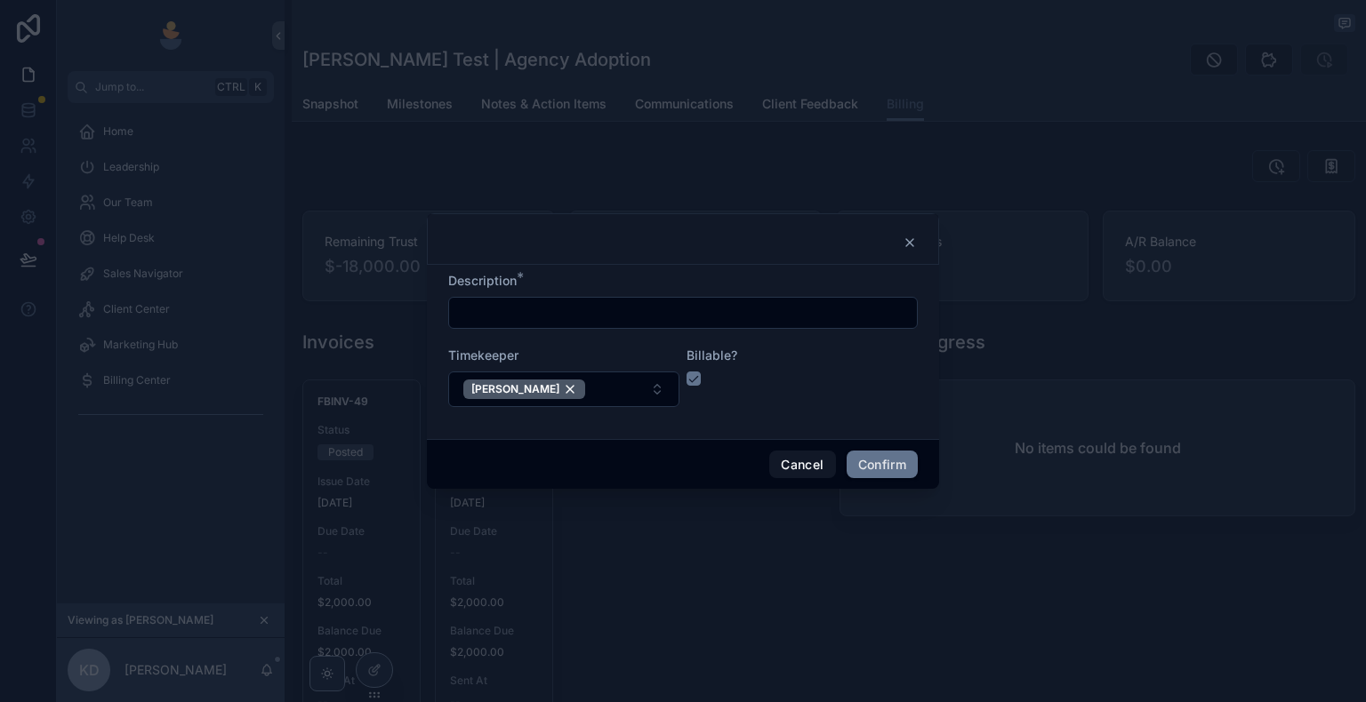
click at [711, 325] on input "text" at bounding box center [683, 313] width 468 height 25
type input "*******"
click at [786, 388] on div "Billable?" at bounding box center [801, 377] width 231 height 60
click at [692, 380] on button "button" at bounding box center [693, 379] width 14 height 14
click at [746, 417] on form "Description * ******* Timekeeper Kelly Dempsey Billable?" at bounding box center [682, 348] width 469 height 153
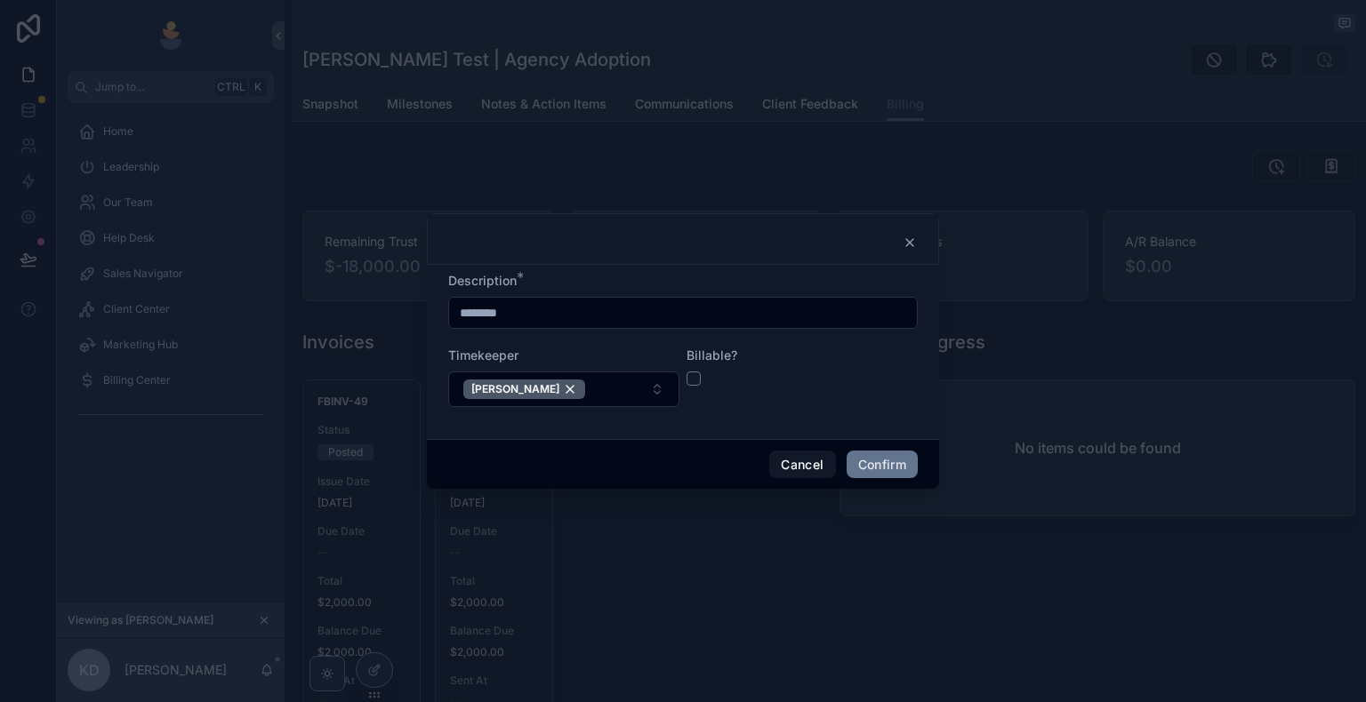
click at [881, 464] on button "Confirm" at bounding box center [882, 465] width 71 height 28
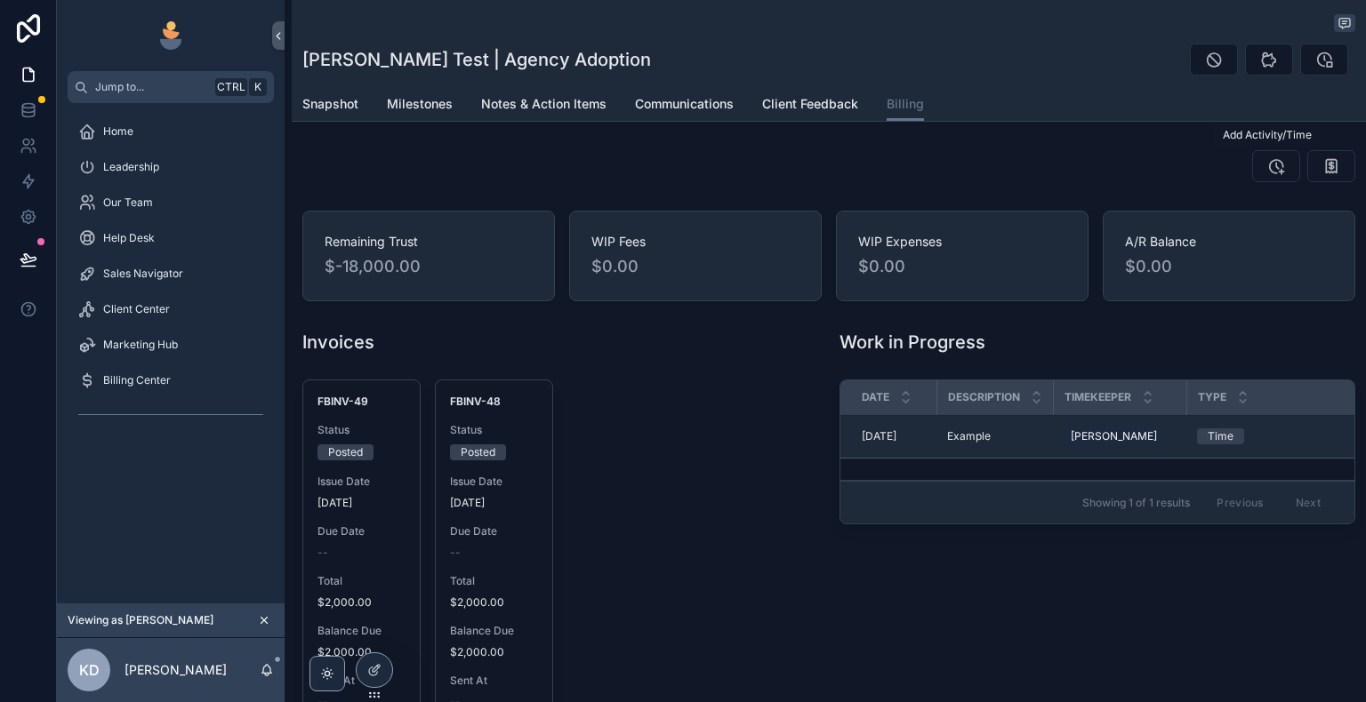
click at [1267, 170] on icon "scrollable content" at bounding box center [1276, 166] width 18 height 18
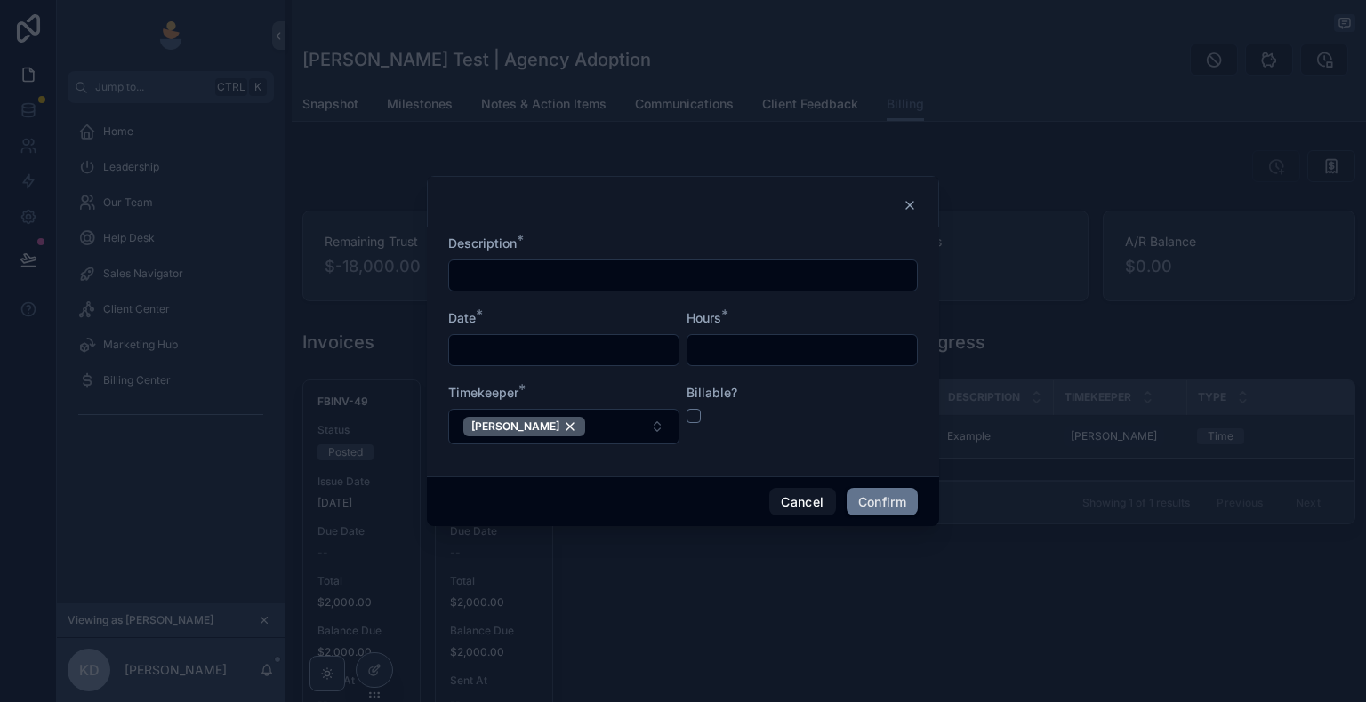
click at [909, 207] on icon at bounding box center [910, 205] width 14 height 14
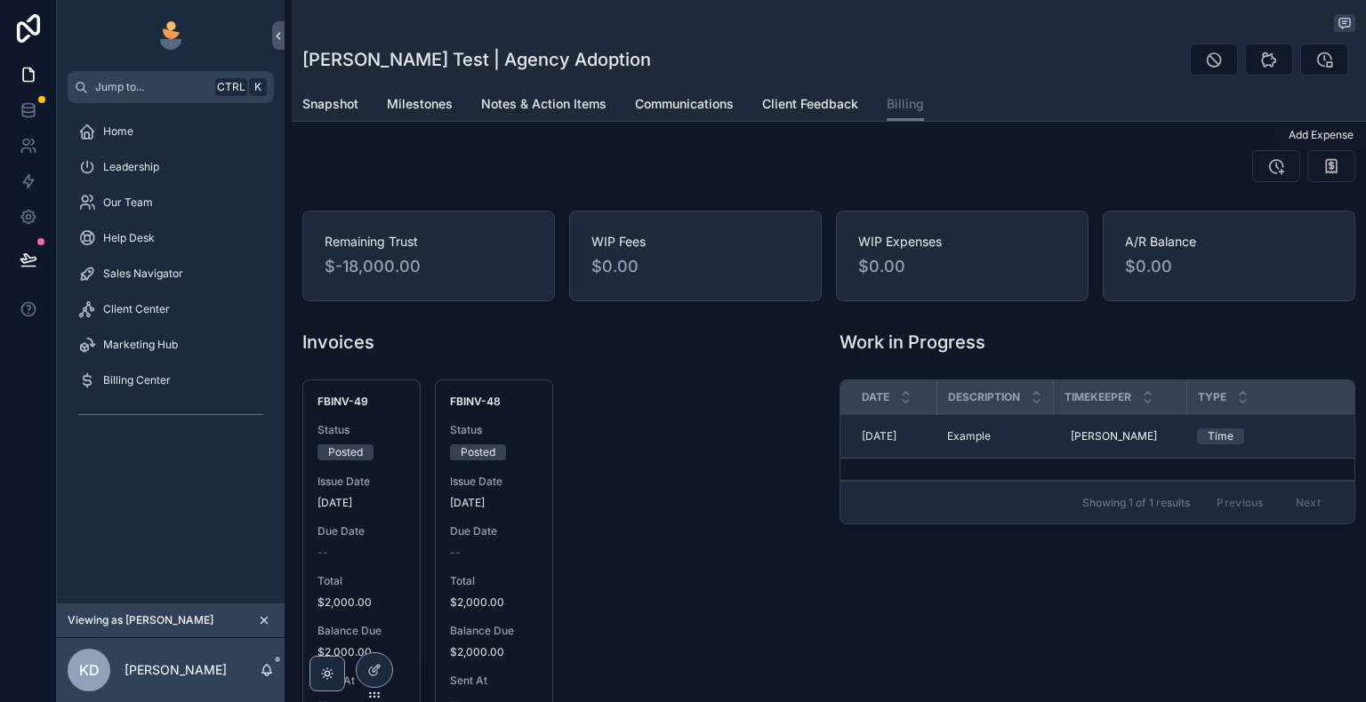
click at [1322, 169] on icon "scrollable content" at bounding box center [1331, 166] width 18 height 18
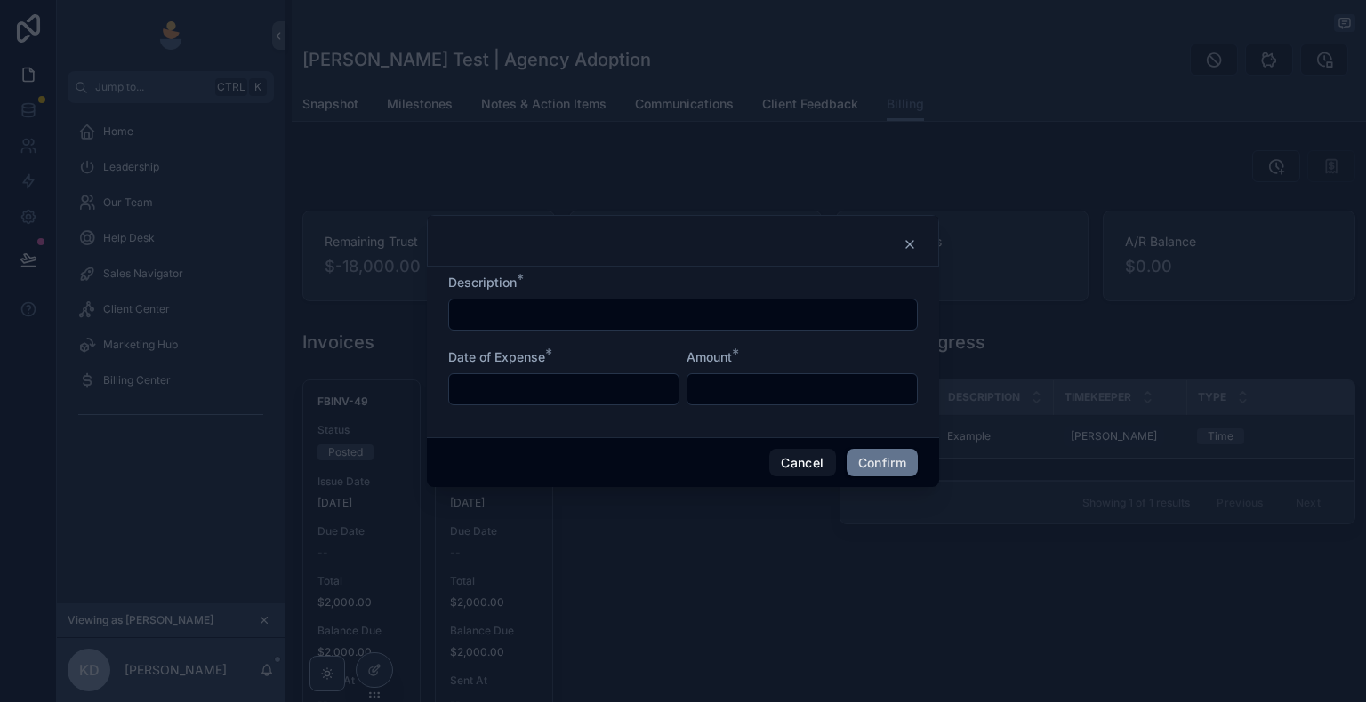
click at [646, 319] on input "text" at bounding box center [683, 314] width 468 height 25
type input "**********"
click at [601, 381] on input "text" at bounding box center [563, 389] width 229 height 25
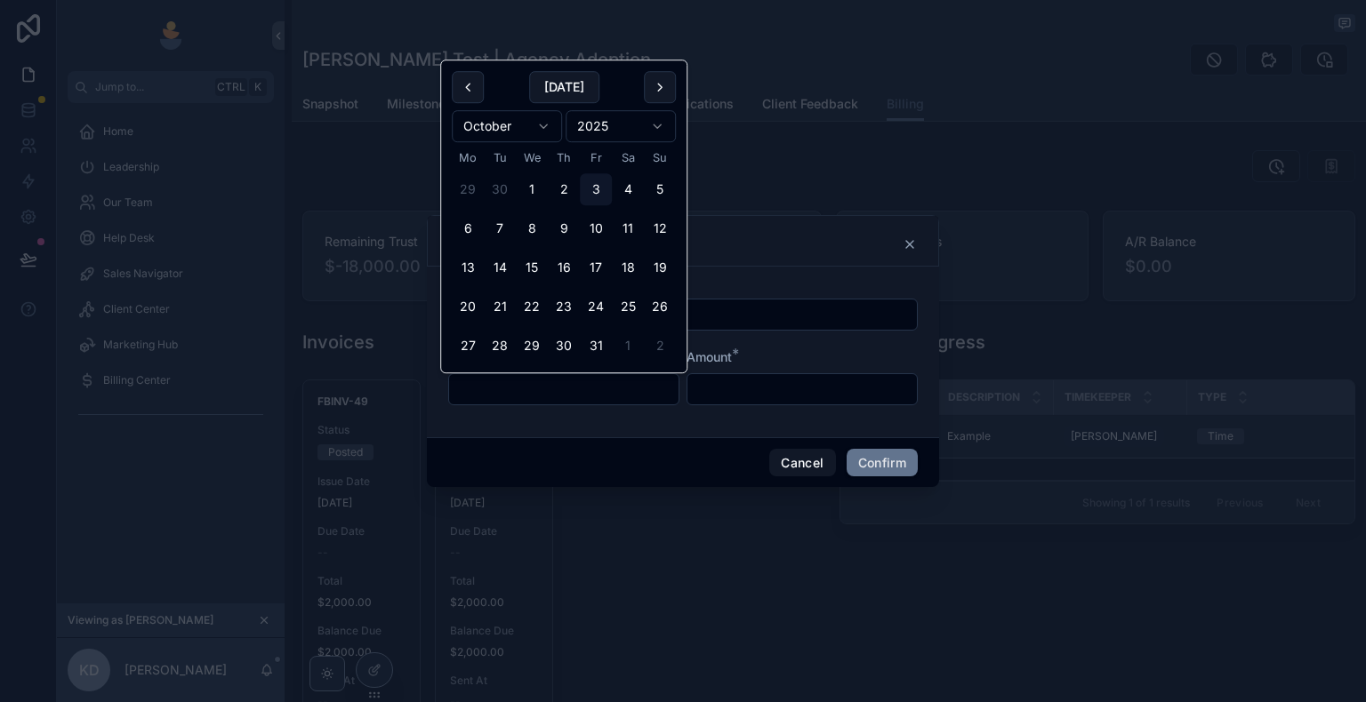
click at [592, 184] on button "3" at bounding box center [596, 189] width 32 height 32
type input "**********"
click at [751, 391] on input "text" at bounding box center [801, 389] width 229 height 25
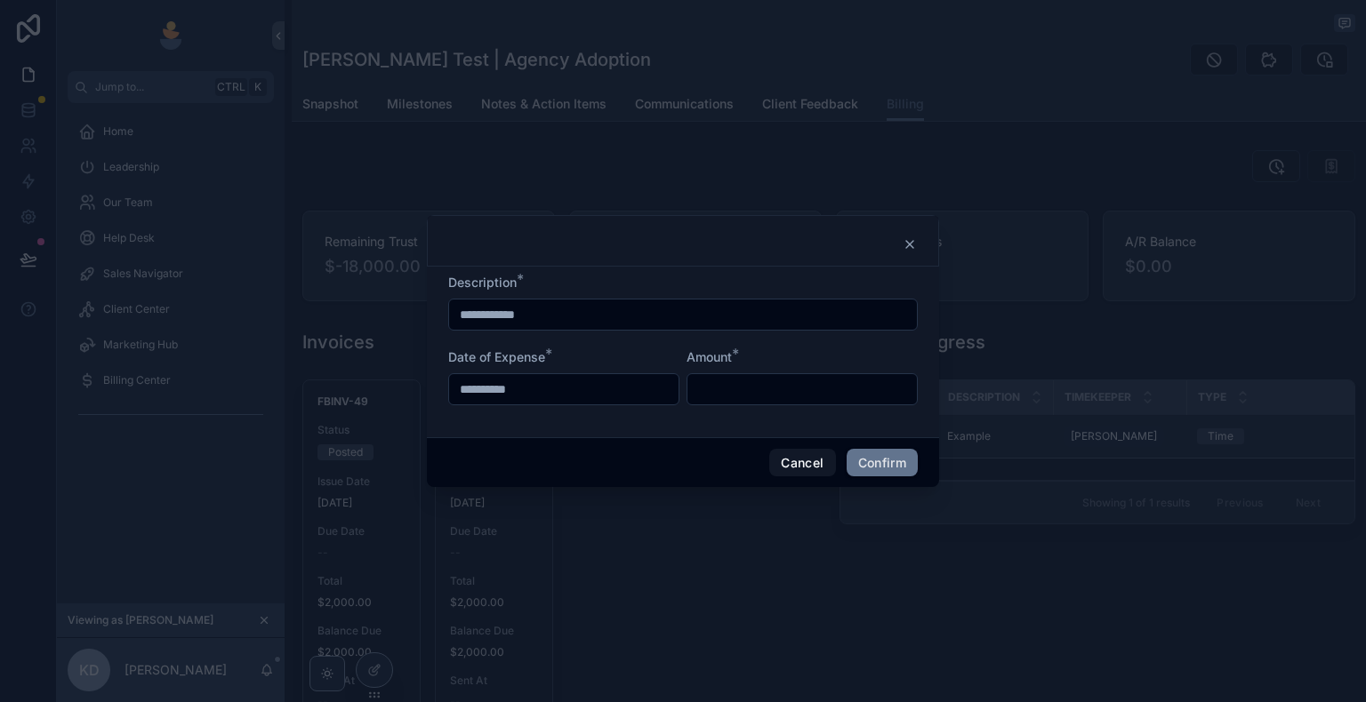
type input "******"
click at [802, 347] on form "**********" at bounding box center [682, 348] width 469 height 149
click at [869, 469] on button "Confirm" at bounding box center [882, 463] width 71 height 28
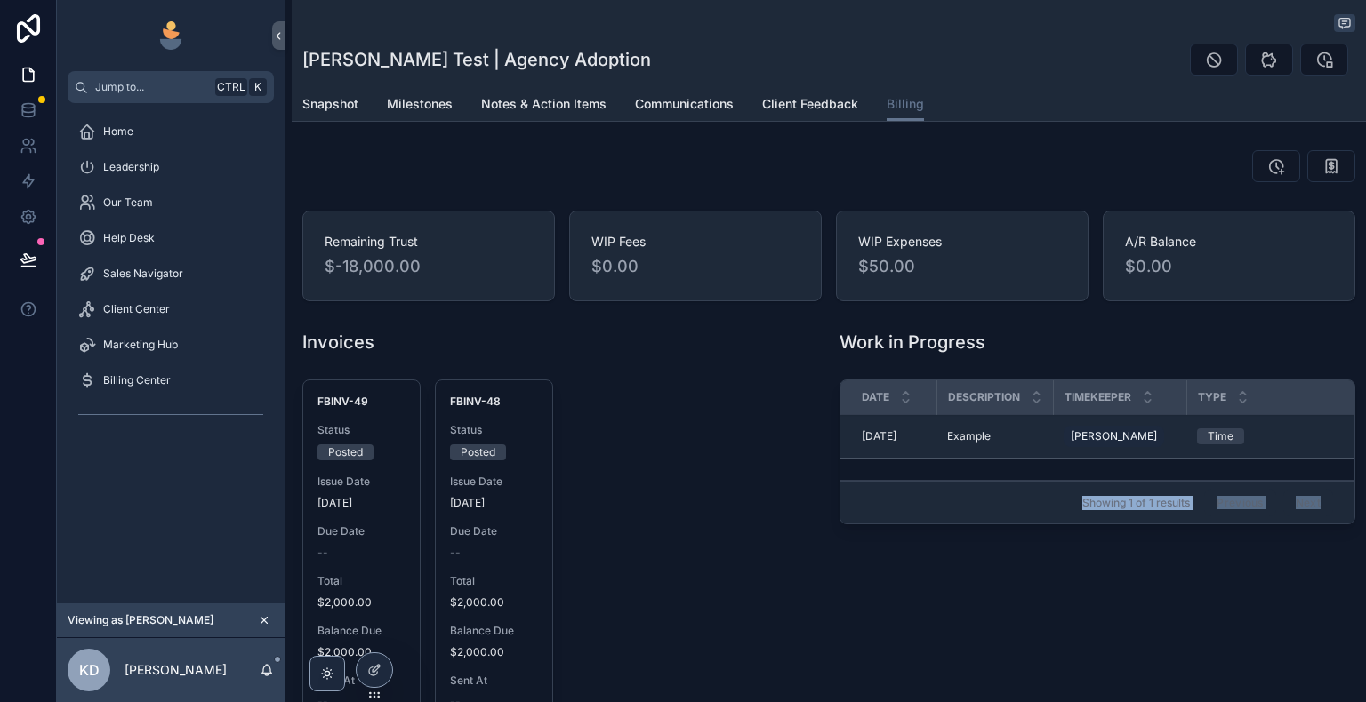
drag, startPoint x: 1162, startPoint y: 531, endPoint x: 829, endPoint y: 486, distance: 336.4
click at [829, 488] on div "Date Description Timekeeper Type Rate Hours Amount 03/10/2025 03/10/2025 Exampl…" at bounding box center [1097, 456] width 537 height 166
click at [926, 494] on div "Showing 1 of 1 results Previous Next" at bounding box center [1097, 502] width 514 height 43
click at [767, 421] on div "FBINV-49 Status Posted Issue Date 03/10/2025 Due Date -- Total $2,000.00 Balanc…" at bounding box center [560, 580] width 516 height 401
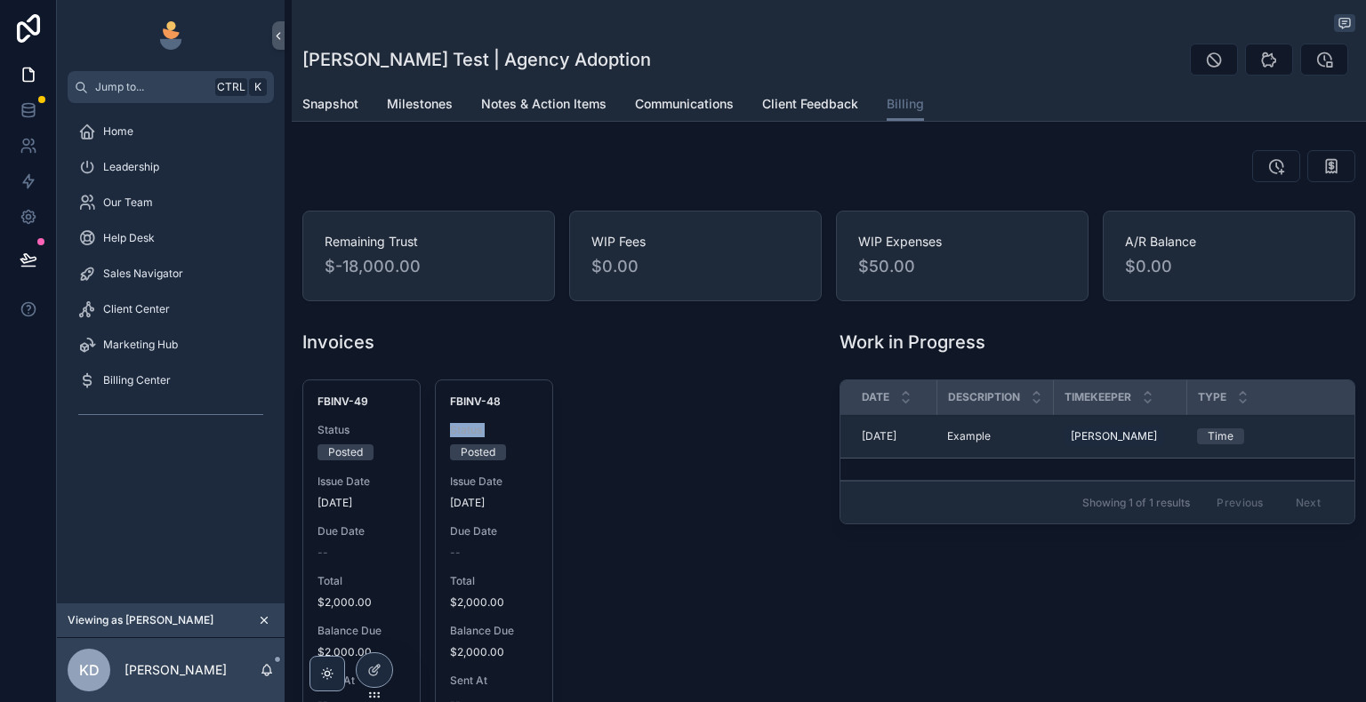
click at [767, 421] on div "FBINV-49 Status Posted Issue Date 03/10/2025 Due Date -- Total $2,000.00 Balanc…" at bounding box center [560, 580] width 516 height 401
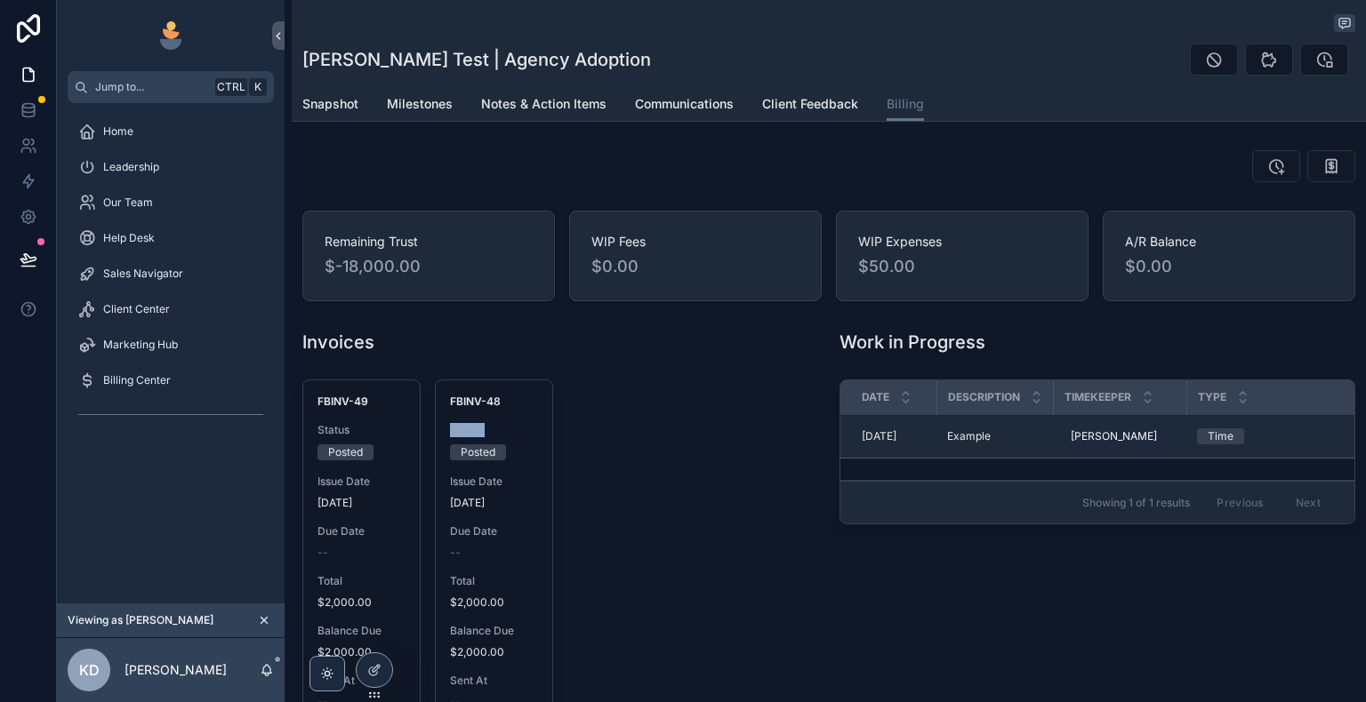
click at [693, 432] on div "FBINV-49 Status Posted Issue Date 03/10/2025 Due Date -- Total $2,000.00 Balanc…" at bounding box center [560, 580] width 516 height 401
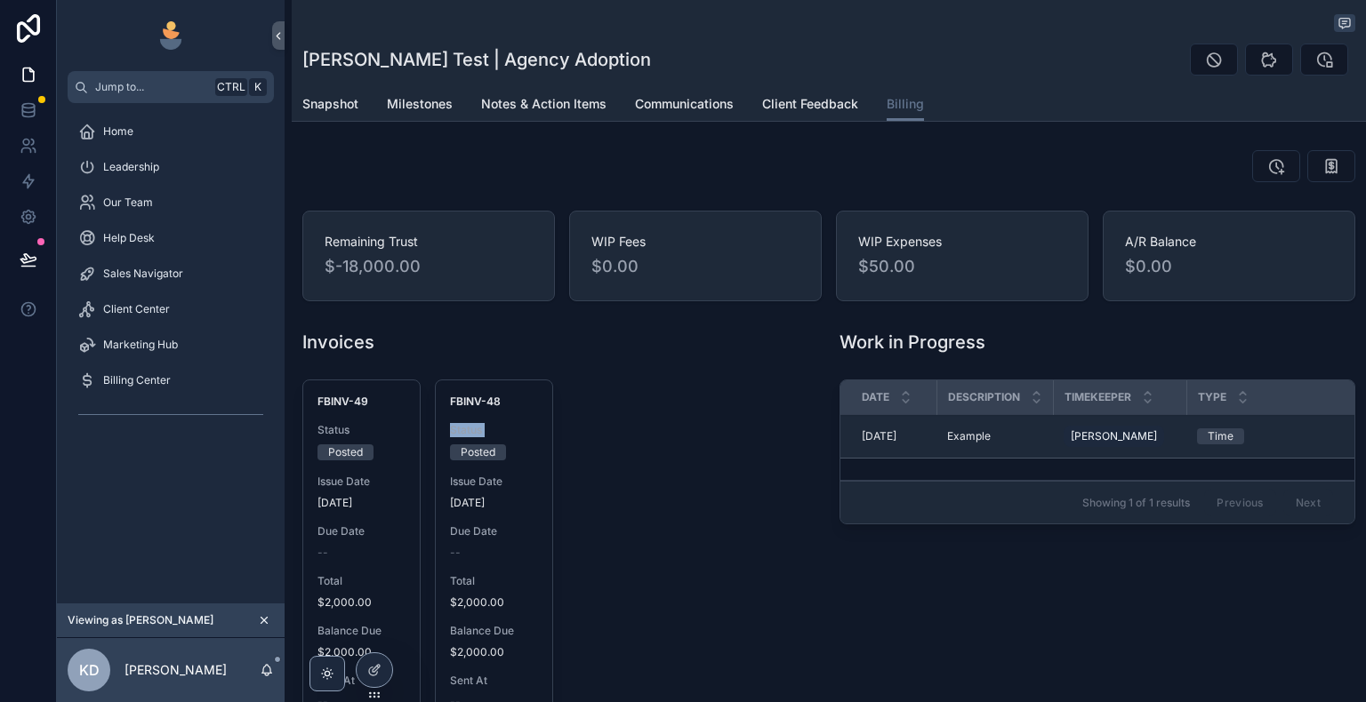
drag, startPoint x: 693, startPoint y: 432, endPoint x: 694, endPoint y: 456, distance: 24.0
click at [693, 434] on div "FBINV-49 Status Posted Issue Date 03/10/2025 Due Date -- Total $2,000.00 Balanc…" at bounding box center [560, 580] width 516 height 401
click at [694, 458] on div "FBINV-49 Status Posted Issue Date 03/10/2025 Due Date -- Total $2,000.00 Balanc…" at bounding box center [560, 580] width 516 height 401
click at [691, 470] on div "FBINV-49 Status Posted Issue Date 03/10/2025 Due Date -- Total $2,000.00 Balanc…" at bounding box center [560, 580] width 516 height 401
click at [686, 484] on div "FBINV-49 Status Posted Issue Date 03/10/2025 Due Date -- Total $2,000.00 Balanc…" at bounding box center [560, 580] width 516 height 401
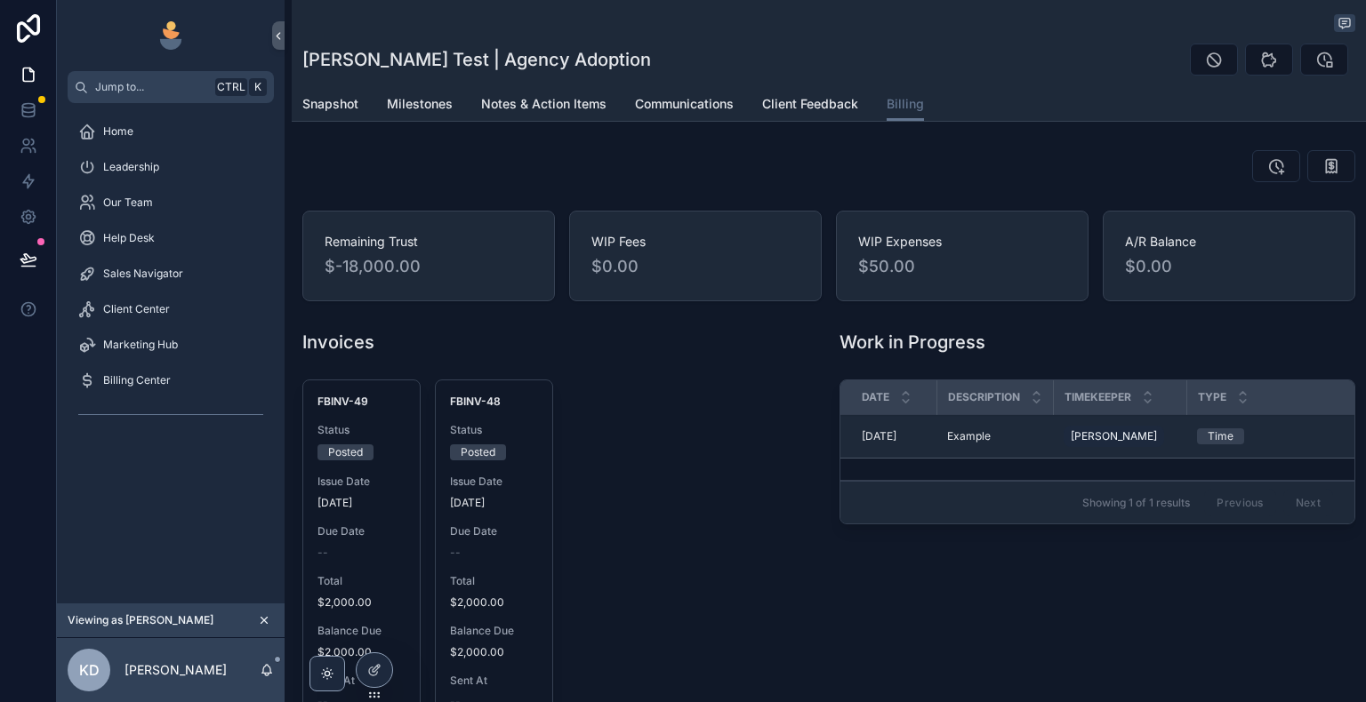
drag, startPoint x: 684, startPoint y: 491, endPoint x: 676, endPoint y: 504, distance: 15.6
click at [678, 499] on div "FBINV-49 Status Posted Issue Date 03/10/2025 Due Date -- Total $2,000.00 Balanc…" at bounding box center [560, 580] width 516 height 401
click at [674, 505] on div "FBINV-49 Status Posted Issue Date 03/10/2025 Due Date -- Total $2,000.00 Balanc…" at bounding box center [560, 580] width 516 height 401
drag, startPoint x: 674, startPoint y: 507, endPoint x: 669, endPoint y: 515, distance: 9.6
click at [671, 510] on div "FBINV-49 Status Posted Issue Date 03/10/2025 Due Date -- Total $2,000.00 Balanc…" at bounding box center [560, 580] width 516 height 401
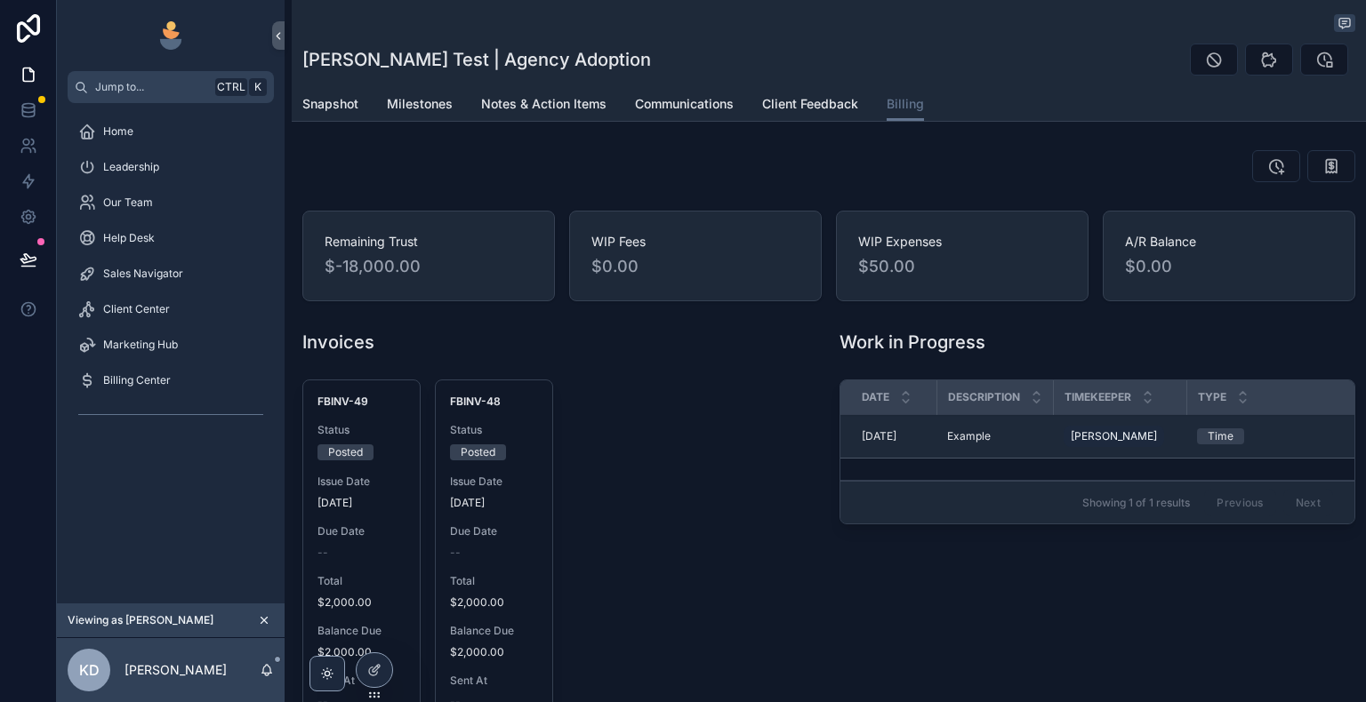
drag, startPoint x: 667, startPoint y: 521, endPoint x: 663, endPoint y: 535, distance: 14.7
click at [663, 534] on div "FBINV-49 Status Posted Issue Date 03/10/2025 Due Date -- Total $2,000.00 Balanc…" at bounding box center [560, 580] width 516 height 401
drag, startPoint x: 663, startPoint y: 535, endPoint x: 660, endPoint y: 546, distance: 11.2
click at [661, 542] on div "FBINV-49 Status Posted Issue Date 03/10/2025 Due Date -- Total $2,000.00 Balanc…" at bounding box center [560, 580] width 516 height 401
click at [660, 549] on div "FBINV-49 Status Posted Issue Date 03/10/2025 Due Date -- Total $2,000.00 Balanc…" at bounding box center [560, 580] width 516 height 401
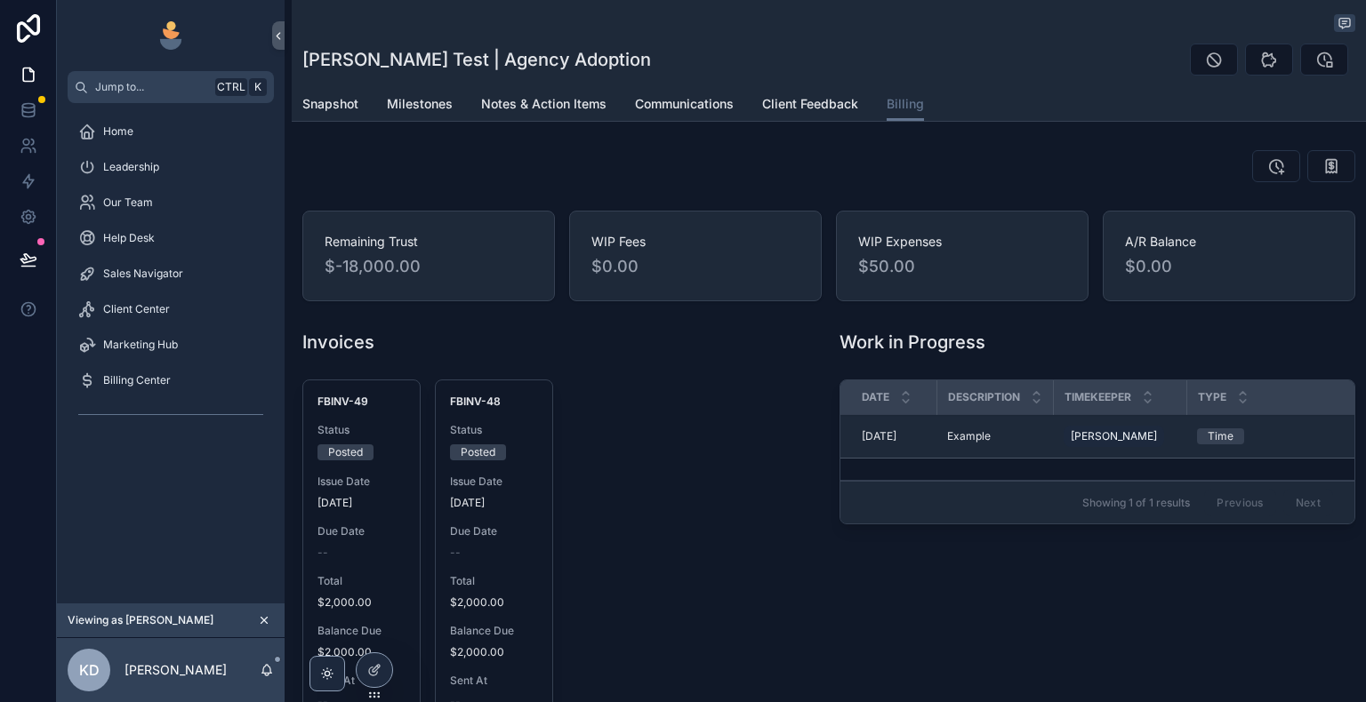
drag, startPoint x: 658, startPoint y: 586, endPoint x: 656, endPoint y: 596, distance: 9.9
click at [658, 588] on div "FBINV-49 Status Posted Issue Date 03/10/2025 Due Date -- Total $2,000.00 Balanc…" at bounding box center [560, 580] width 516 height 401
click at [656, 600] on div "FBINV-49 Status Posted Issue Date 03/10/2025 Due Date -- Total $2,000.00 Balanc…" at bounding box center [560, 580] width 516 height 401
click at [654, 609] on div "FBINV-49 Status Posted Issue Date 03/10/2025 Due Date -- Total $2,000.00 Balanc…" at bounding box center [560, 580] width 516 height 401
click at [652, 630] on div "FBINV-49 Status Posted Issue Date 03/10/2025 Due Date -- Total $2,000.00 Balanc…" at bounding box center [560, 580] width 516 height 401
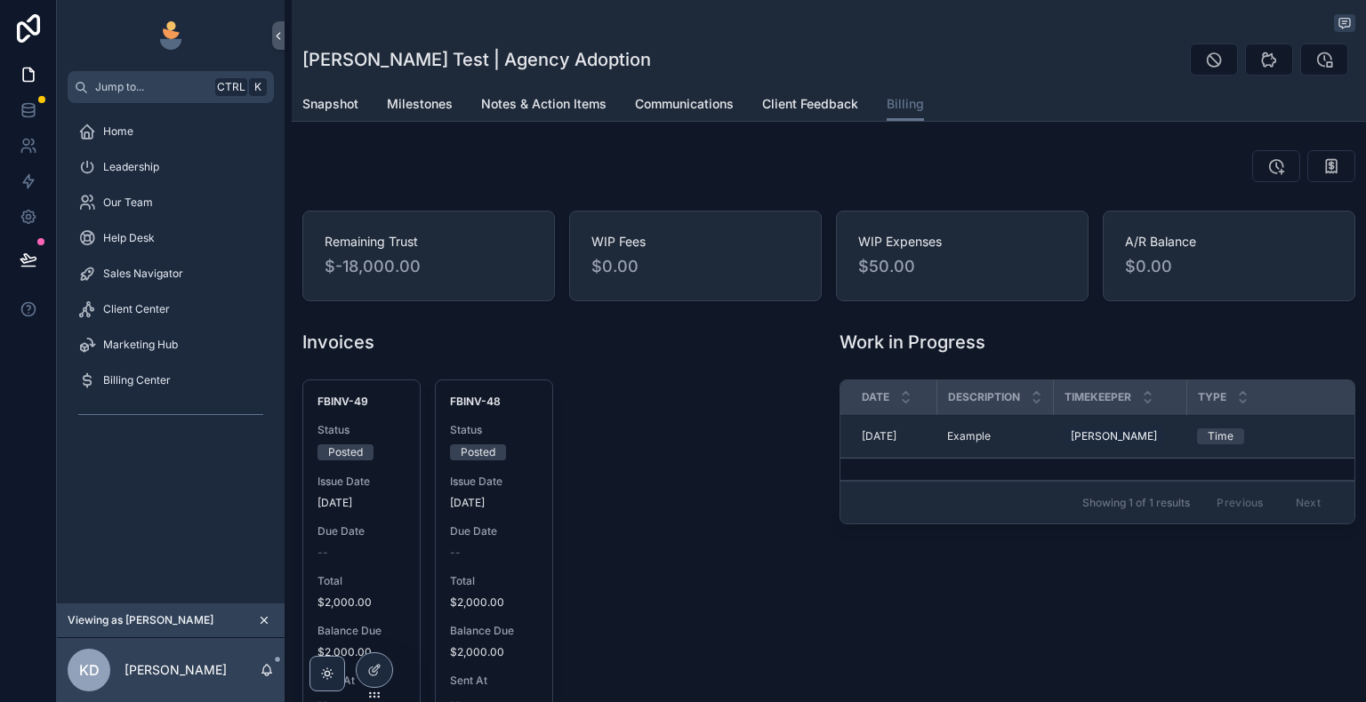
click at [651, 635] on div "FBINV-49 Status Posted Issue Date 03/10/2025 Due Date -- Total $2,000.00 Balanc…" at bounding box center [560, 580] width 516 height 401
click at [651, 643] on div "FBINV-49 Status Posted Issue Date 03/10/2025 Due Date -- Total $2,000.00 Balanc…" at bounding box center [560, 580] width 516 height 401
click at [650, 647] on div "FBINV-49 Status Posted Issue Date 03/10/2025 Due Date -- Total $2,000.00 Balanc…" at bounding box center [560, 580] width 516 height 401
click at [879, 435] on span "[DATE]" at bounding box center [879, 436] width 35 height 14
click at [883, 436] on span "[DATE]" at bounding box center [879, 436] width 35 height 14
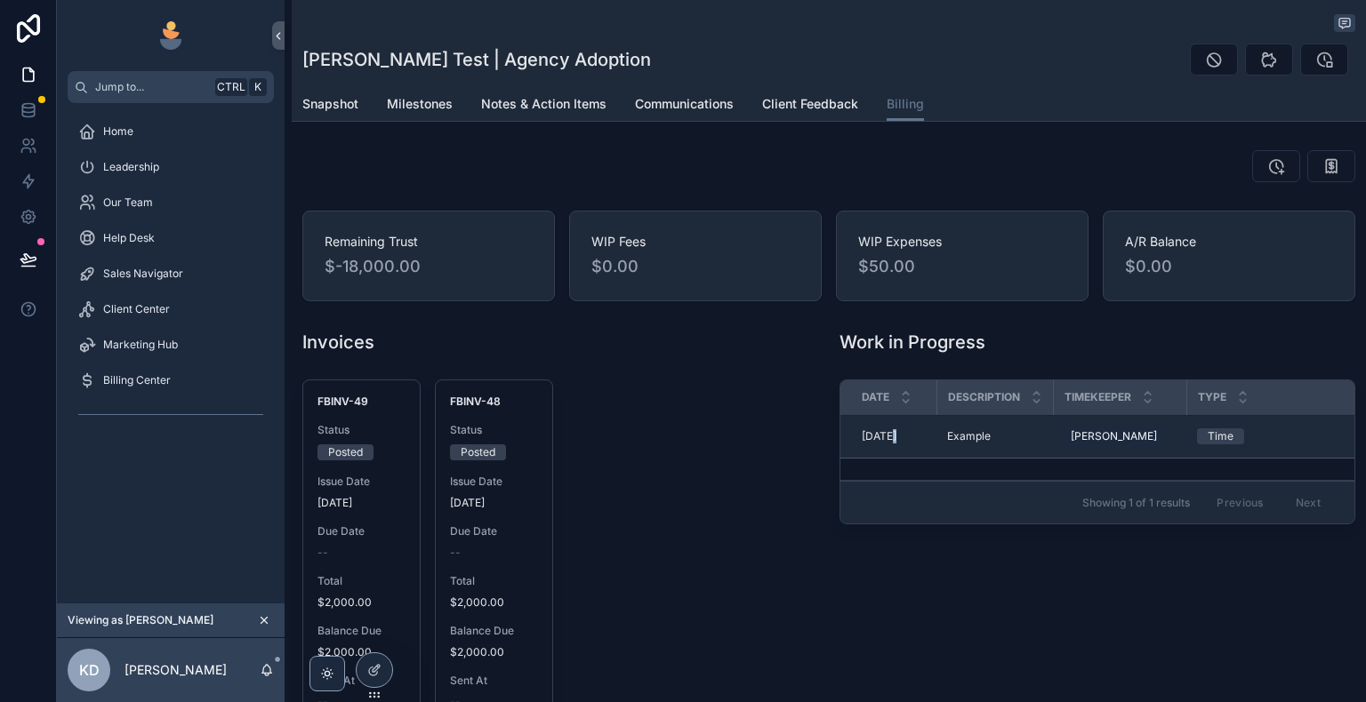
click at [883, 436] on span "[DATE]" at bounding box center [879, 436] width 35 height 14
click at [887, 436] on span "[DATE]" at bounding box center [879, 436] width 35 height 14
click at [966, 439] on span "Example" at bounding box center [969, 436] width 44 height 14
click at [967, 439] on span "Example" at bounding box center [969, 436] width 44 height 14
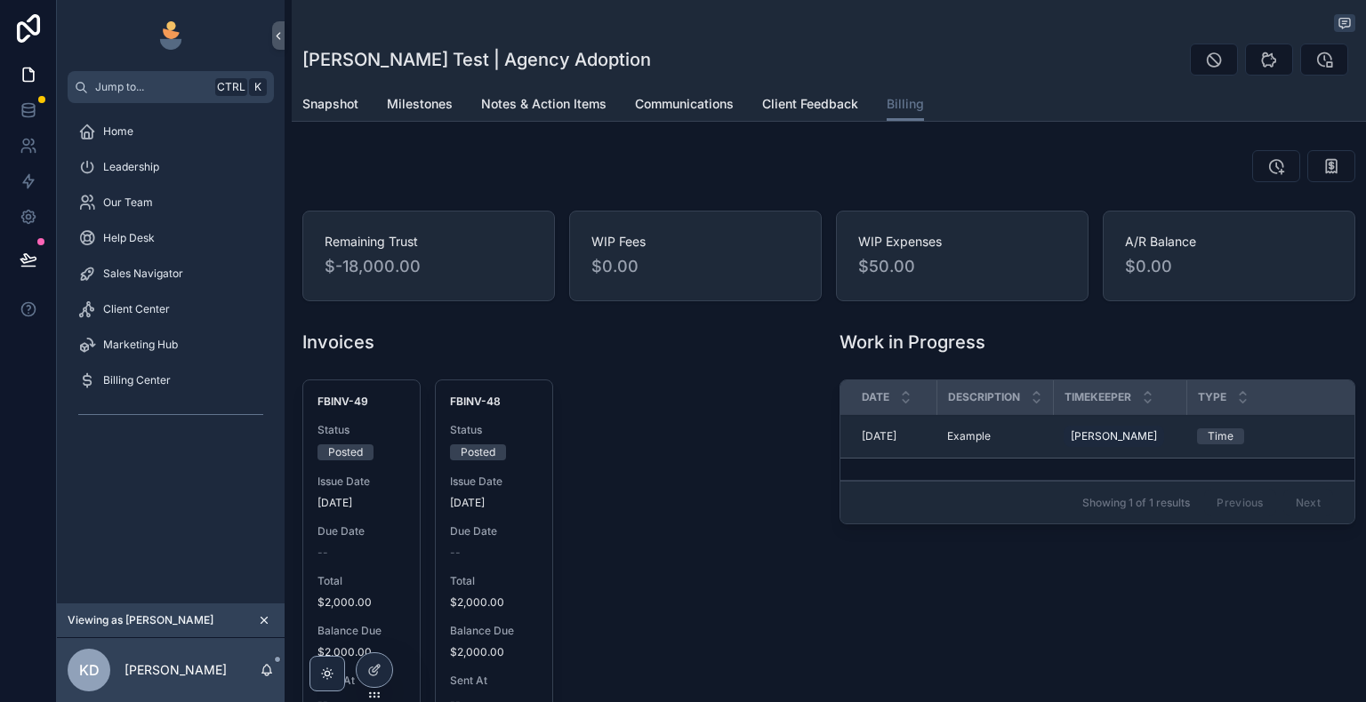
click at [967, 439] on span "Example" at bounding box center [969, 436] width 44 height 14
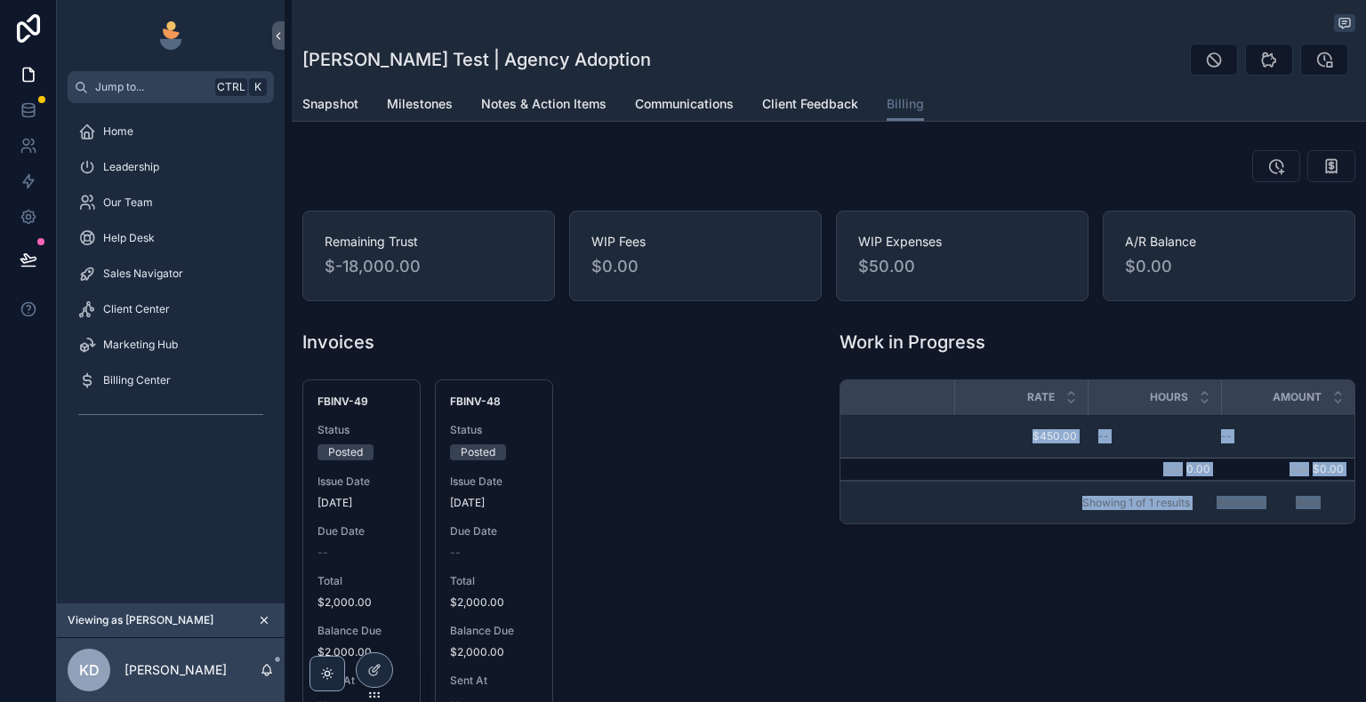
drag, startPoint x: 854, startPoint y: 430, endPoint x: 1317, endPoint y: 508, distance: 469.7
click at [1317, 508] on div "Date Description Timekeeper Type Rate Hours Amount 03/10/2025 03/10/2025 Exampl…" at bounding box center [1097, 452] width 514 height 143
drag, startPoint x: 844, startPoint y: 397, endPoint x: 1365, endPoint y: 510, distance: 533.2
click at [1365, 510] on div "Shannon Manea Test | Agency Adoption Billing Snapshot Milestones Notes & Action…" at bounding box center [825, 351] width 1081 height 702
click at [1000, 494] on div "Showing 1 of 1 results Previous Next" at bounding box center [1097, 502] width 514 height 43
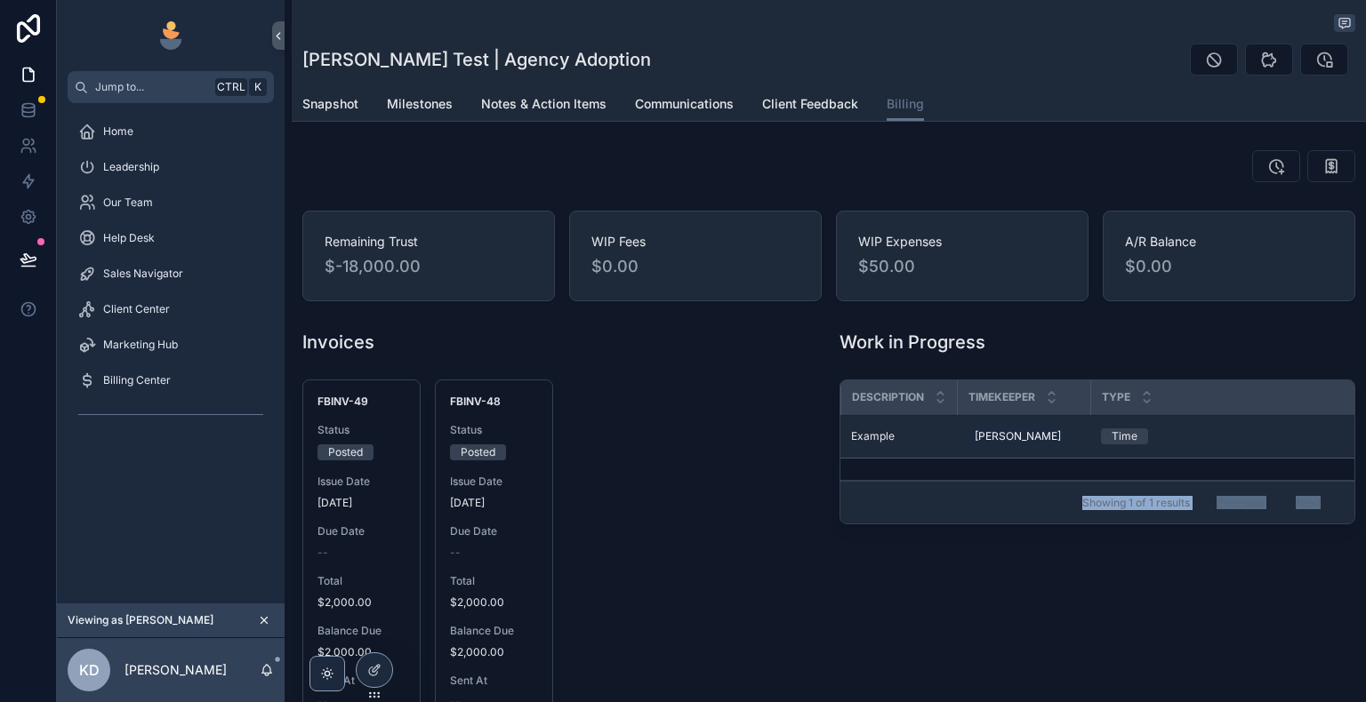
scroll to position [0, 0]
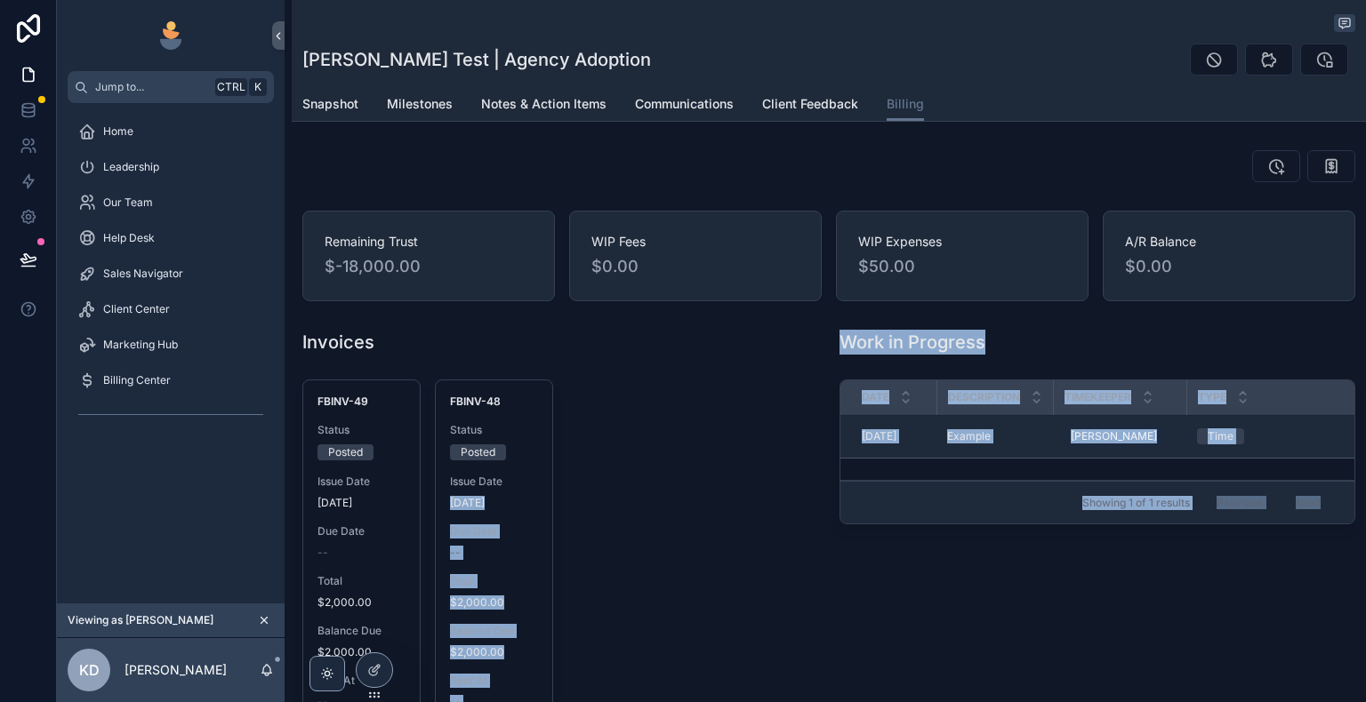
drag, startPoint x: 1152, startPoint y: 525, endPoint x: 819, endPoint y: 469, distance: 338.1
click at [819, 469] on div "Remaining Trust $-18,000.00 WIP Fees $0.00 WIP Expenses $50.00 A/R Balance $0.0…" at bounding box center [829, 687] width 1074 height 1088
click at [887, 482] on div "Showing 1 of 1 results Previous Next" at bounding box center [1097, 502] width 514 height 43
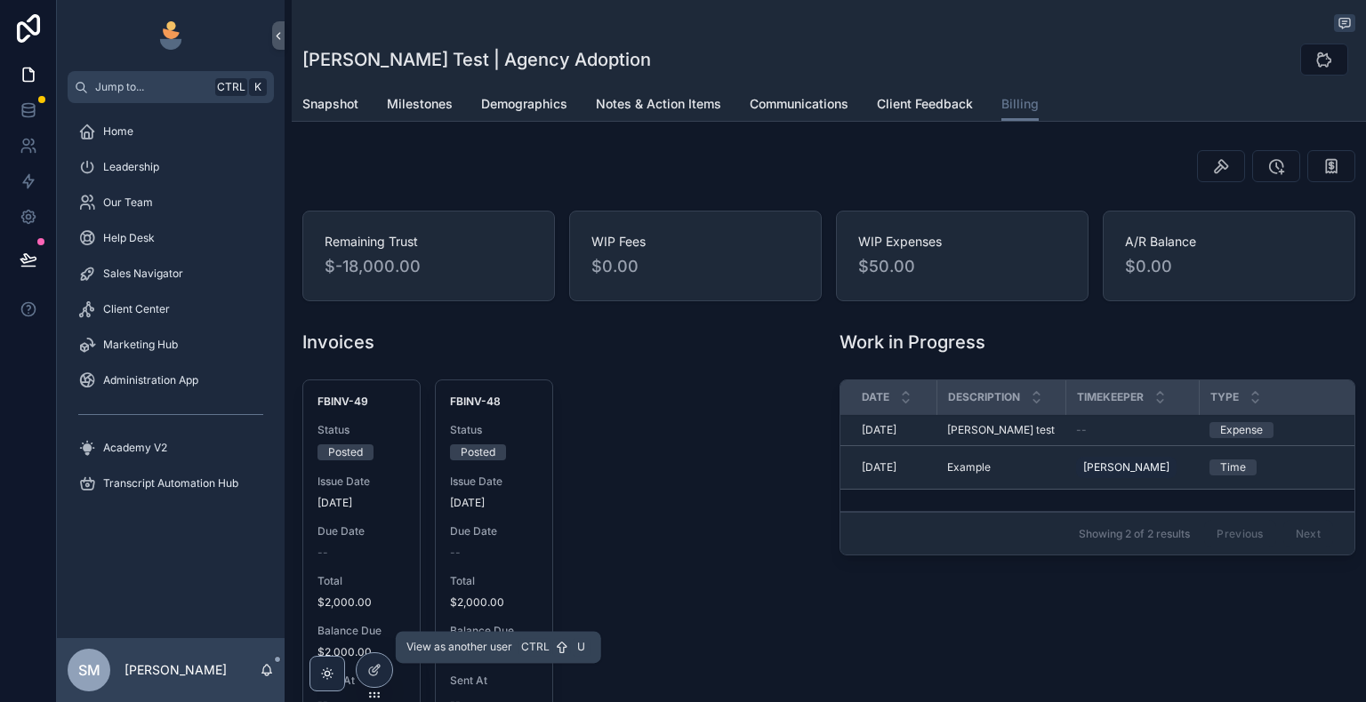
click at [0, 0] on icon at bounding box center [0, 0] width 0 height 0
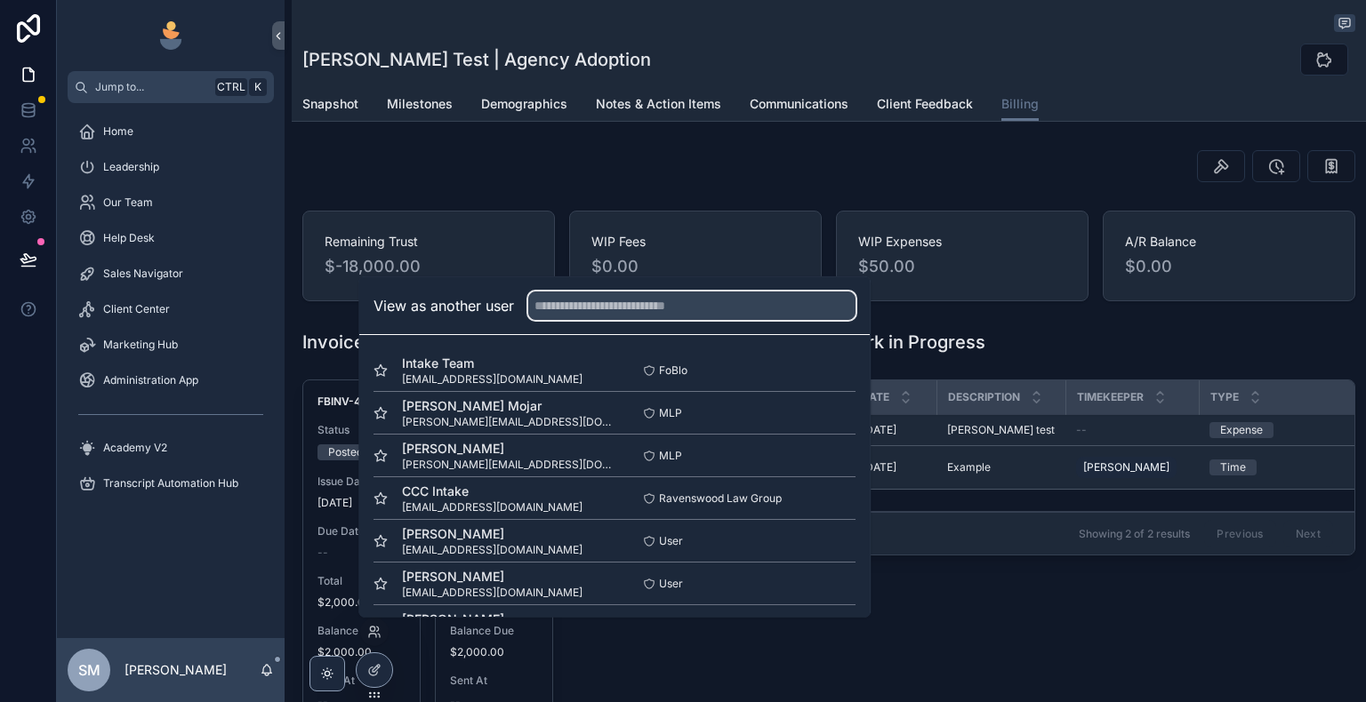
click at [619, 308] on input "text" at bounding box center [691, 306] width 327 height 28
type input "*"
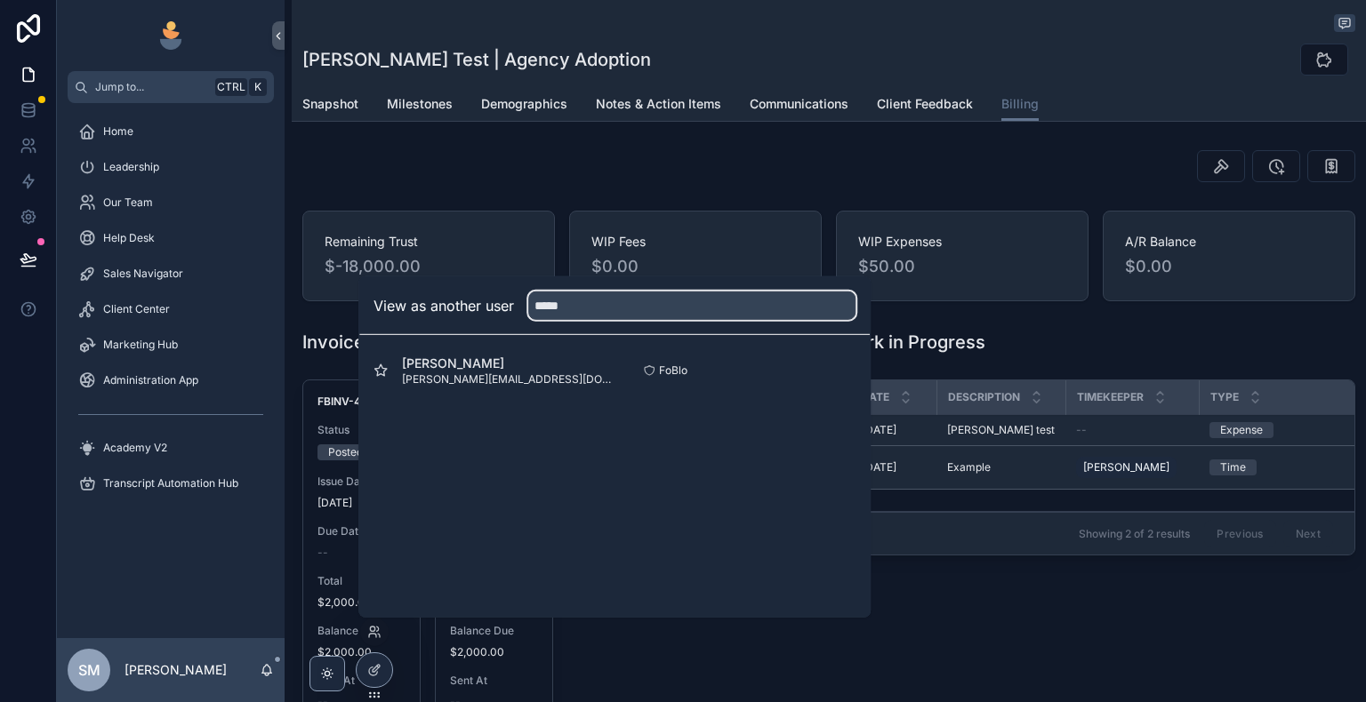
type input "*****"
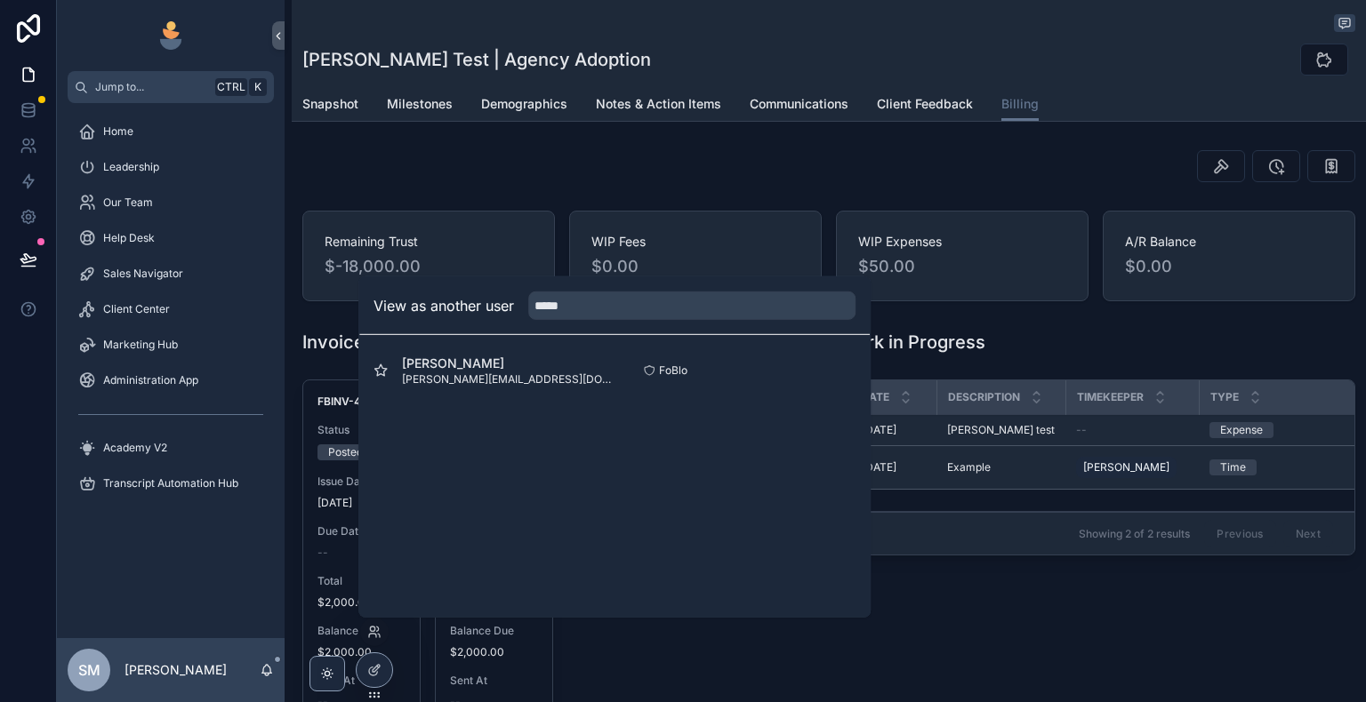
click at [0, 0] on button "Select" at bounding box center [0, 0] width 0 height 0
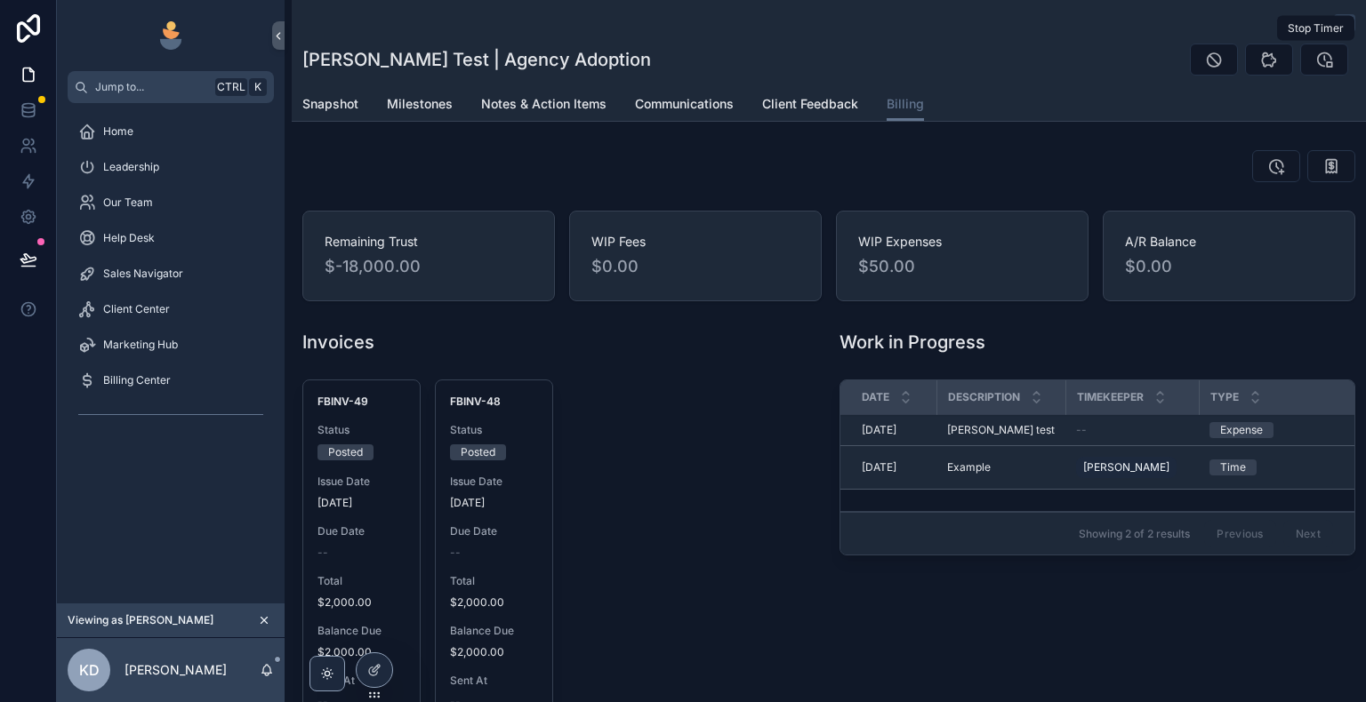
click at [1321, 63] on icon "scrollable content" at bounding box center [1324, 60] width 18 height 18
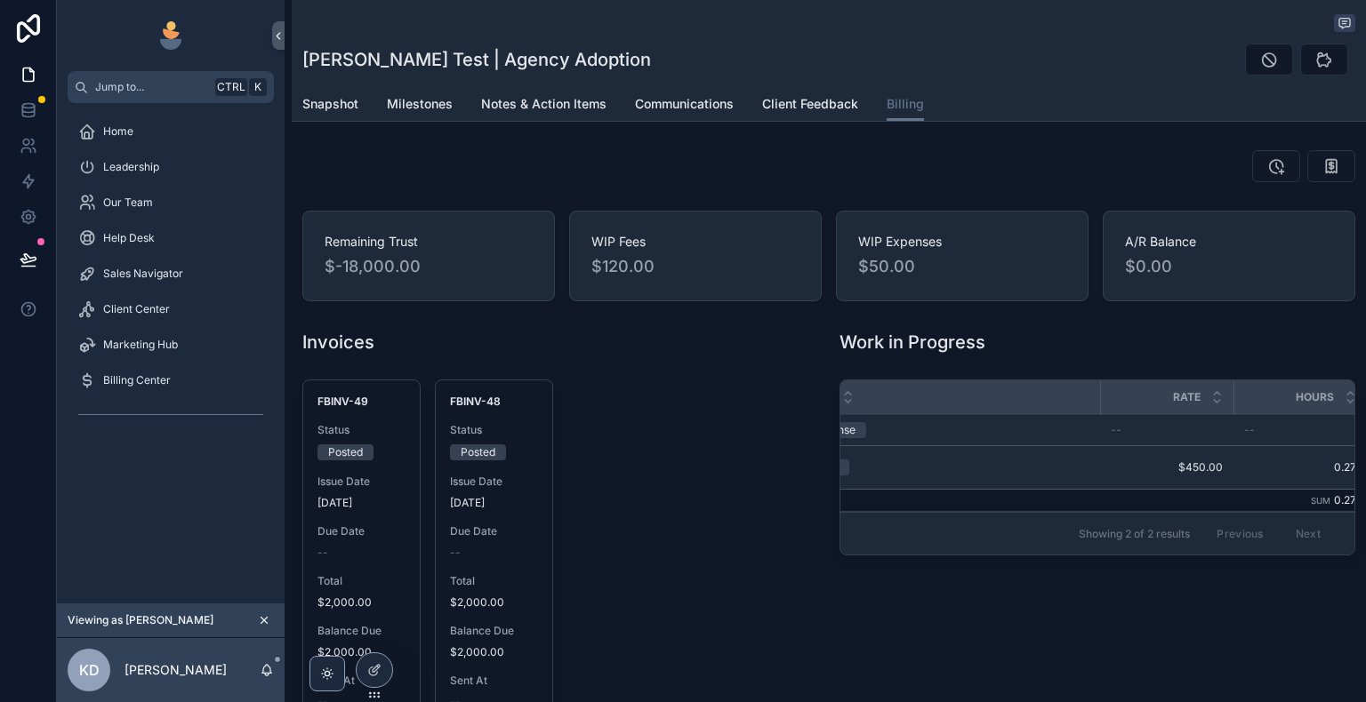
scroll to position [0, 544]
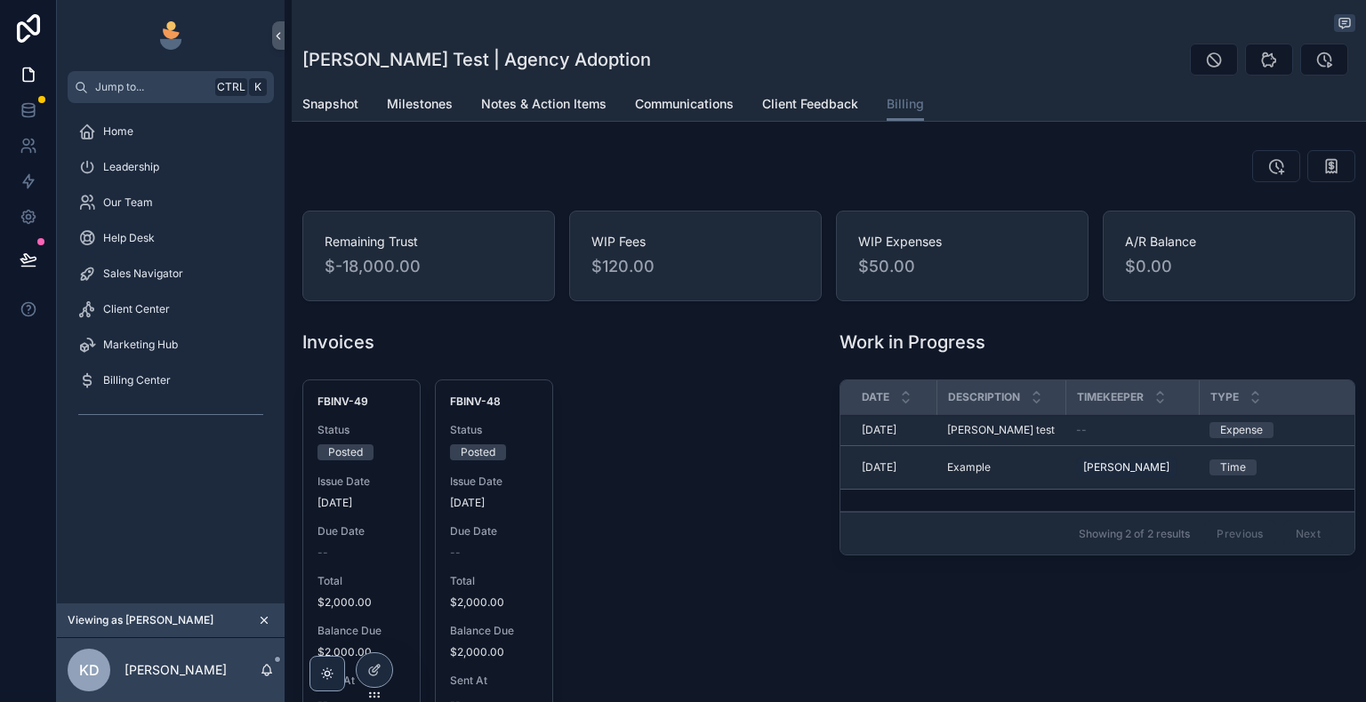
click at [425, 112] on span "Milestones" at bounding box center [420, 104] width 66 height 18
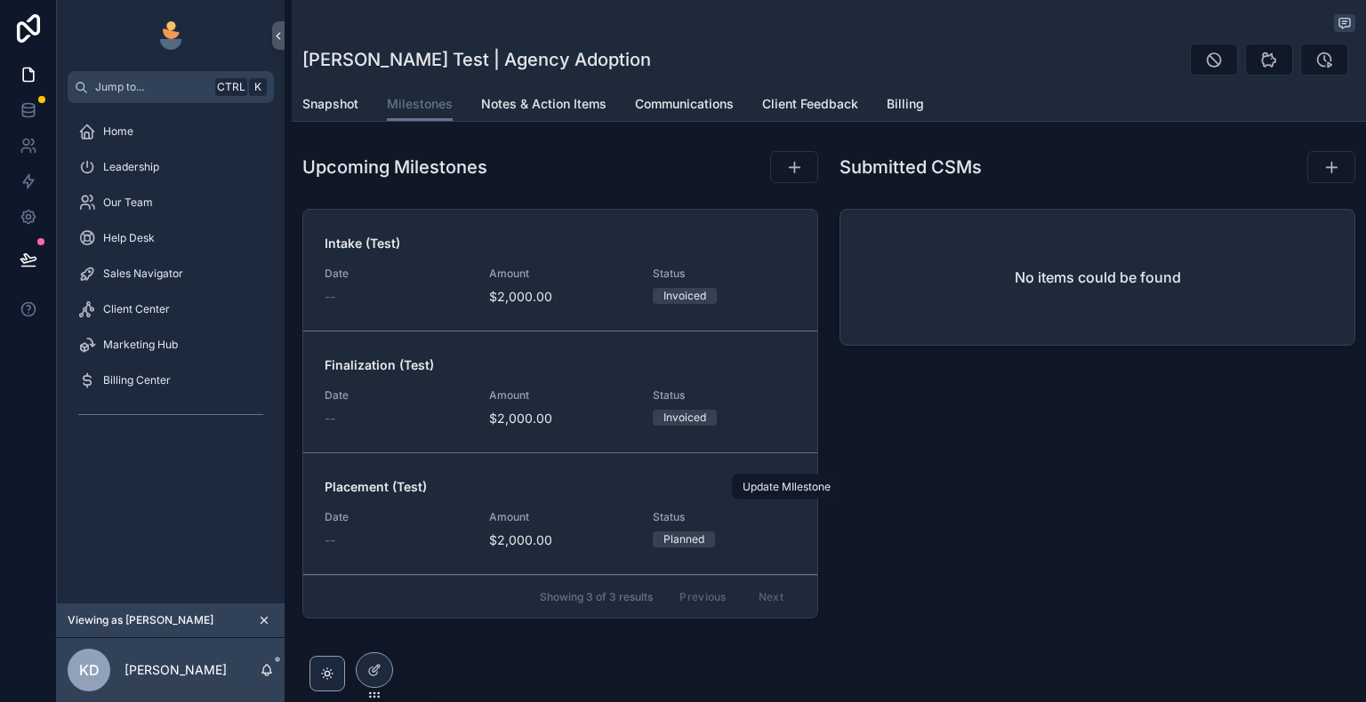
click at [0, 0] on icon "scrollable content" at bounding box center [0, 0] width 0 height 0
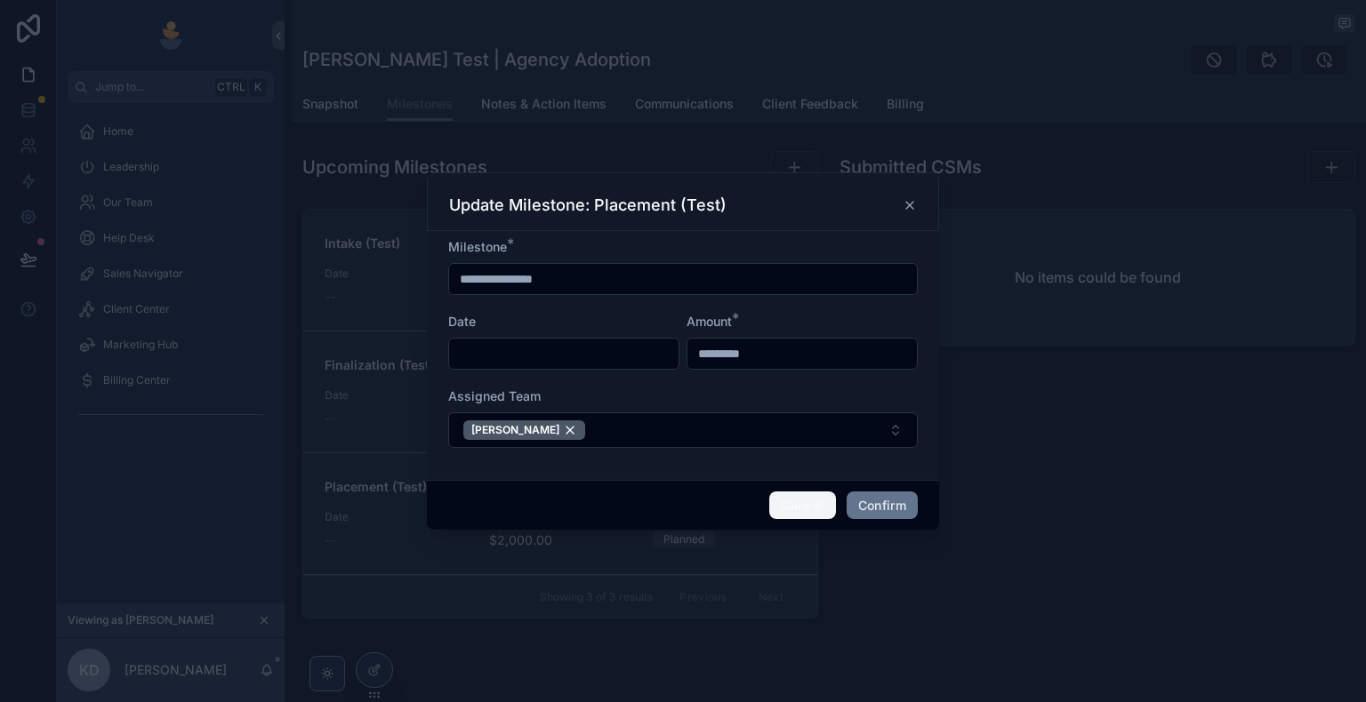
click at [796, 503] on button "Cancel" at bounding box center [802, 506] width 66 height 28
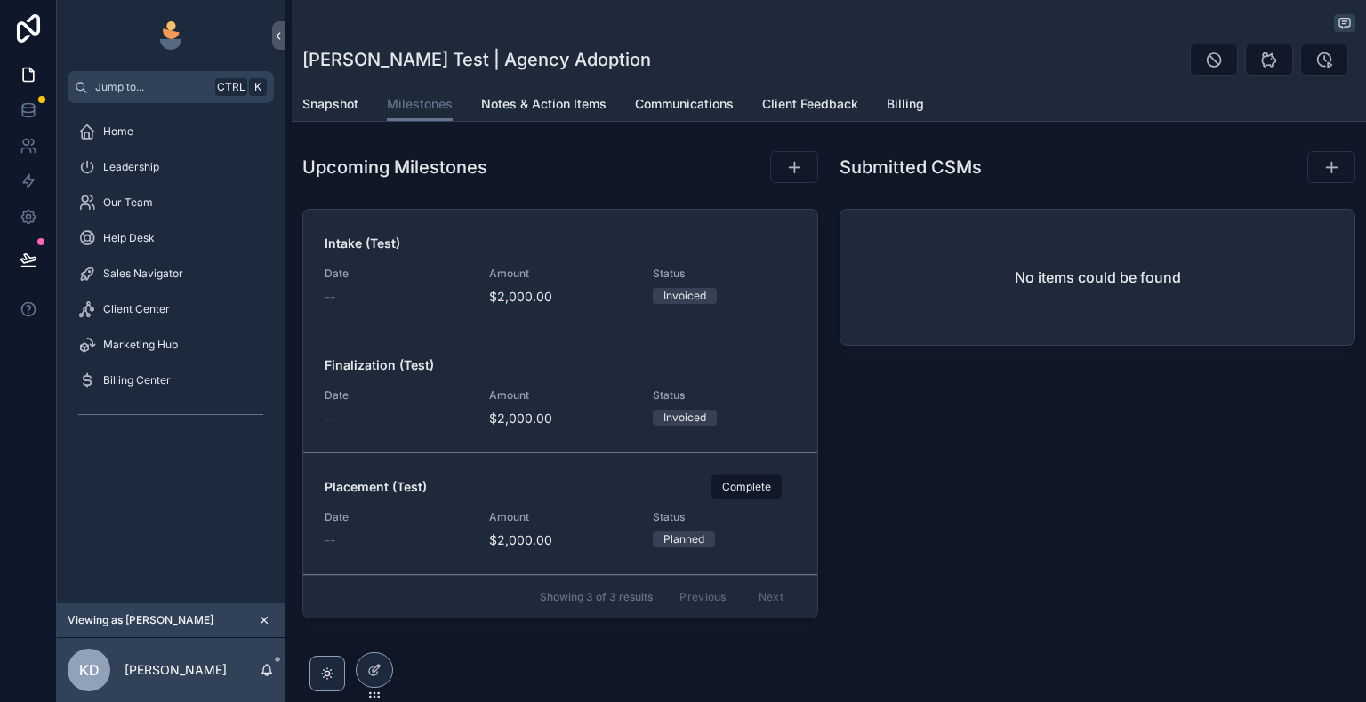
click at [0, 0] on icon "scrollable content" at bounding box center [0, 0] width 0 height 0
click at [889, 109] on span "Billing" at bounding box center [905, 104] width 37 height 18
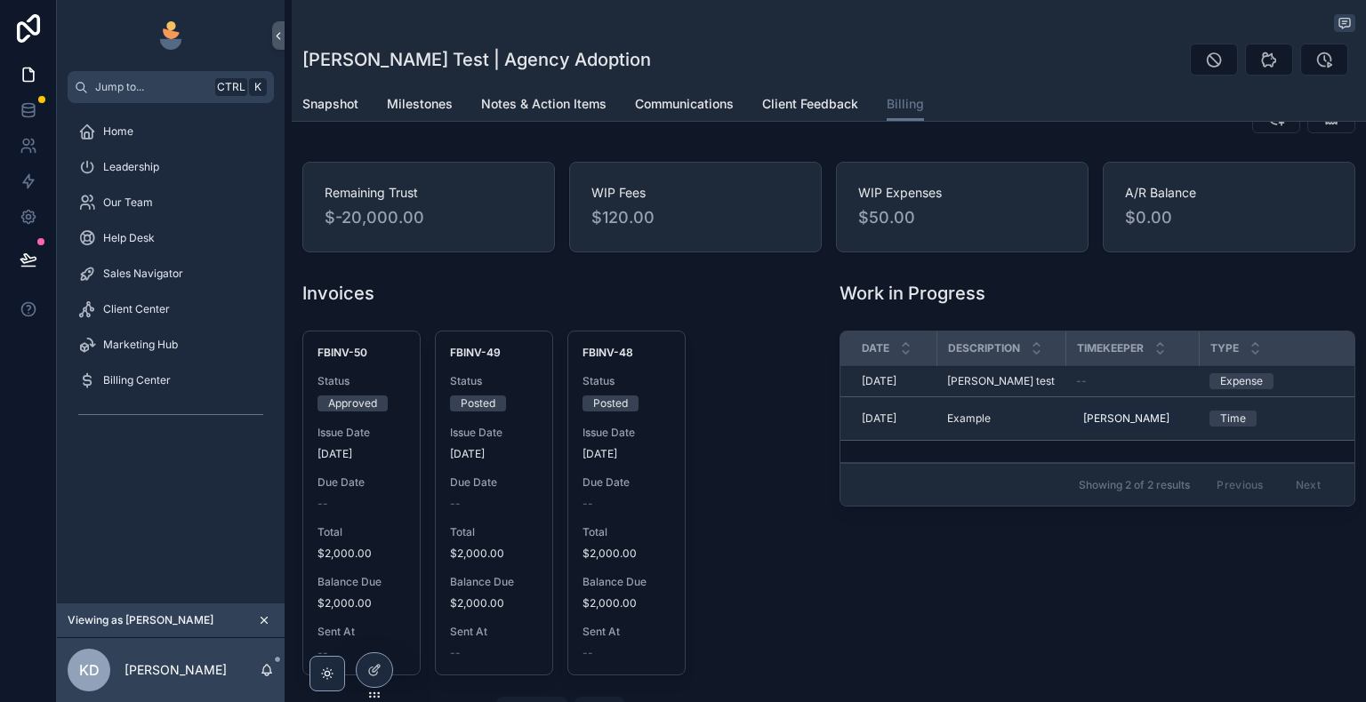
scroll to position [89, 0]
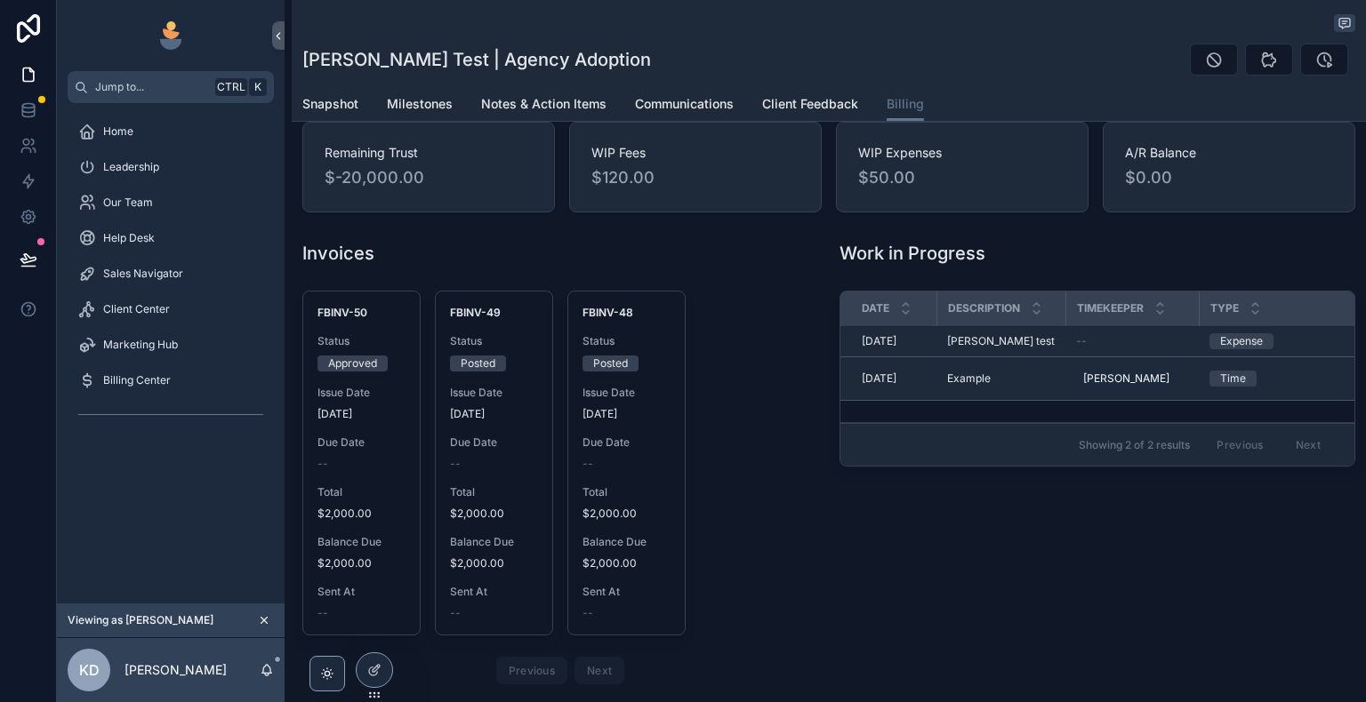
click at [359, 465] on div "--" at bounding box center [361, 464] width 88 height 14
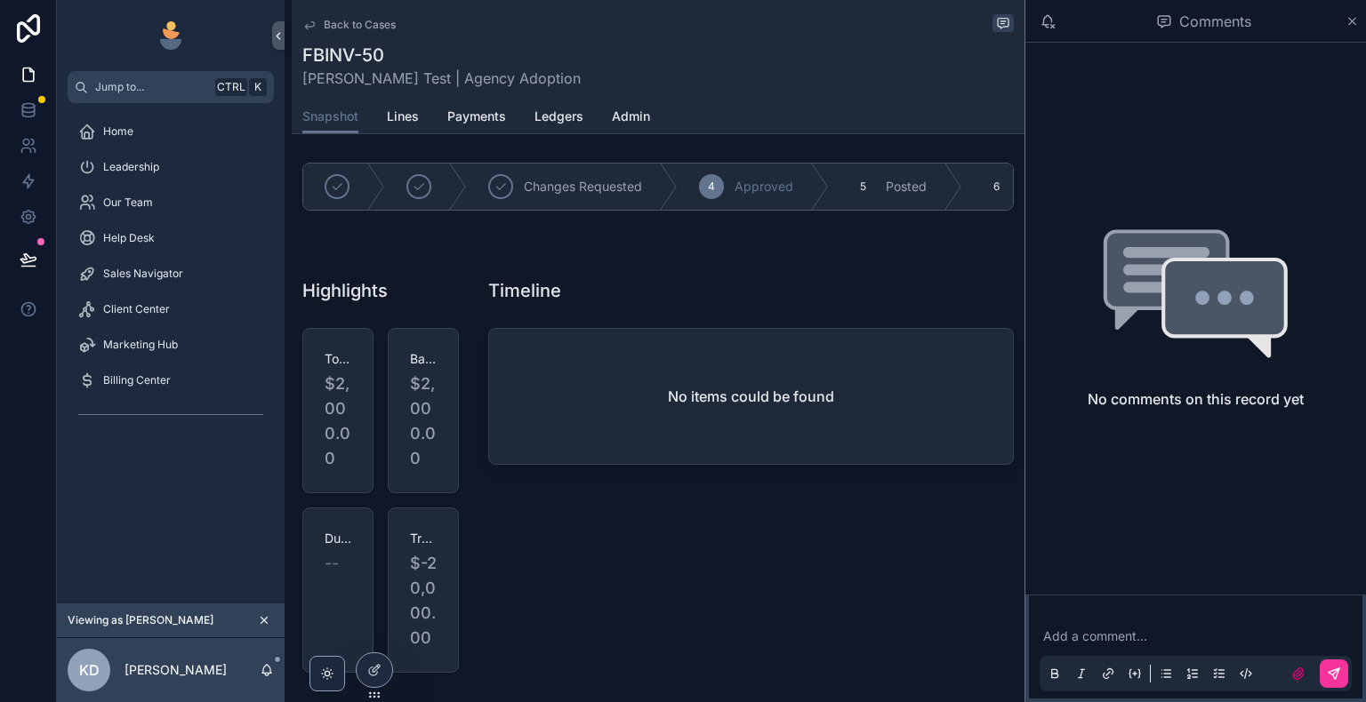
click at [1355, 22] on icon "scrollable content" at bounding box center [1351, 21] width 13 height 14
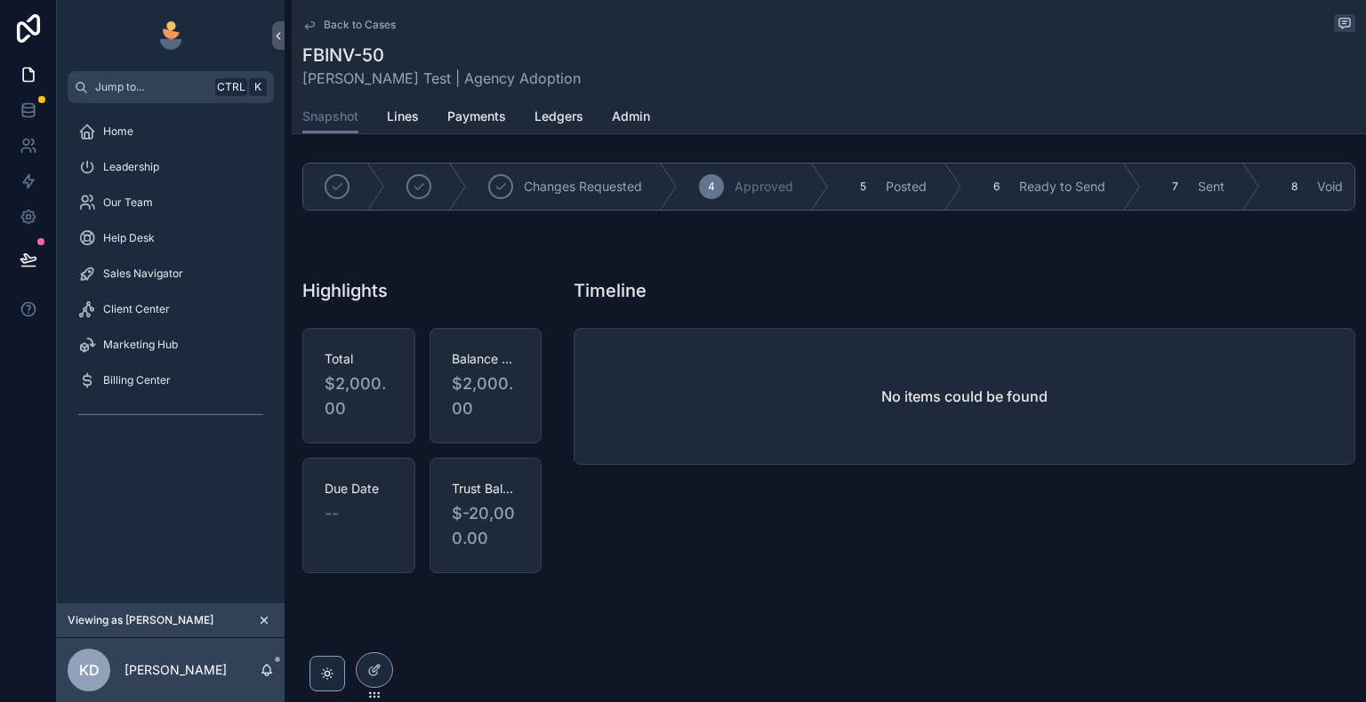
click at [309, 21] on icon "scrollable content" at bounding box center [309, 25] width 14 height 14
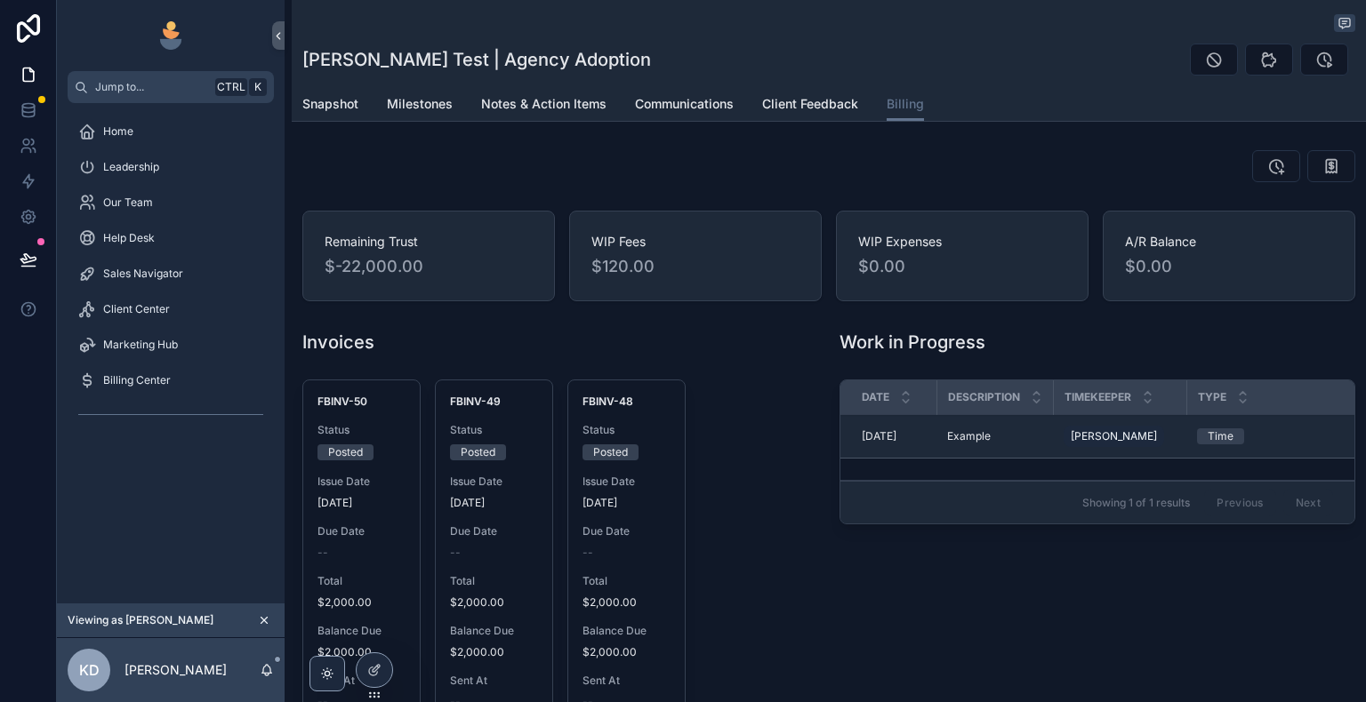
click at [1039, 337] on div "Work in Progress" at bounding box center [1097, 342] width 516 height 25
click at [1032, 349] on div "Work in Progress" at bounding box center [1097, 342] width 516 height 25
click at [434, 105] on span "Milestones" at bounding box center [420, 104] width 66 height 18
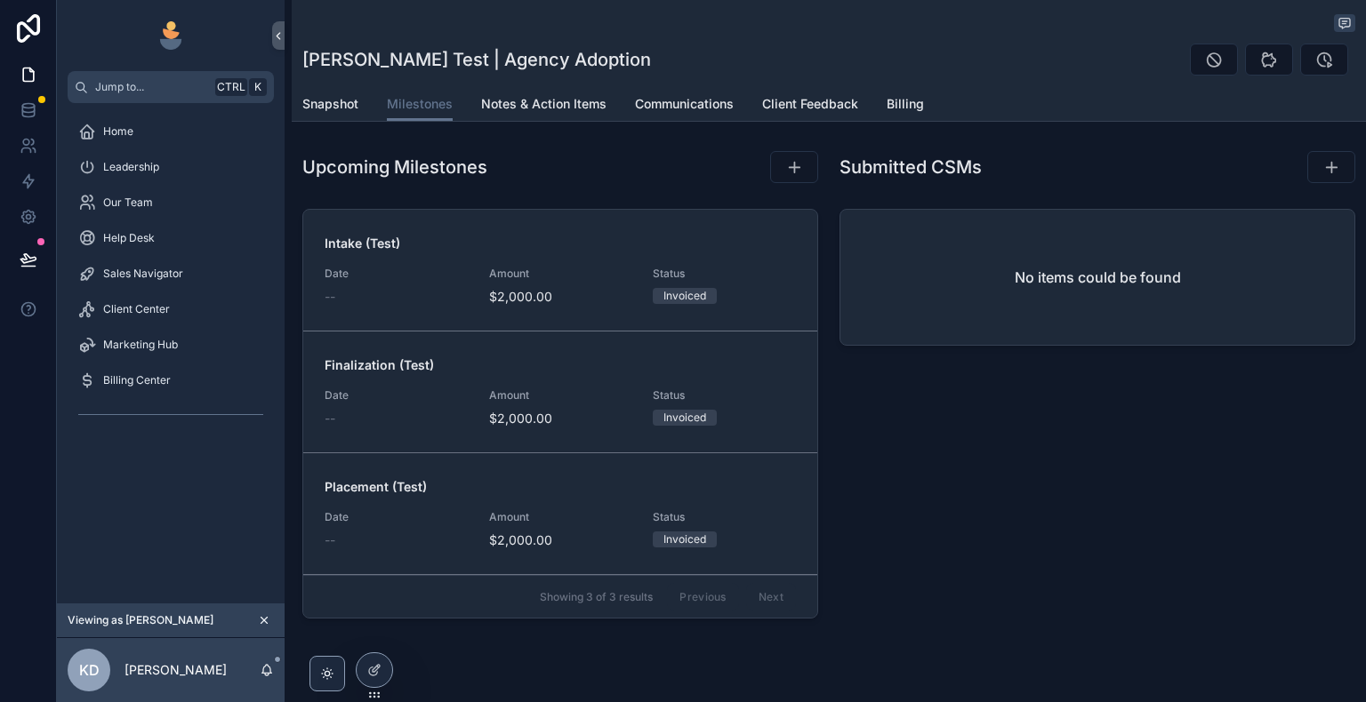
click at [901, 101] on span "Billing" at bounding box center [905, 104] width 37 height 18
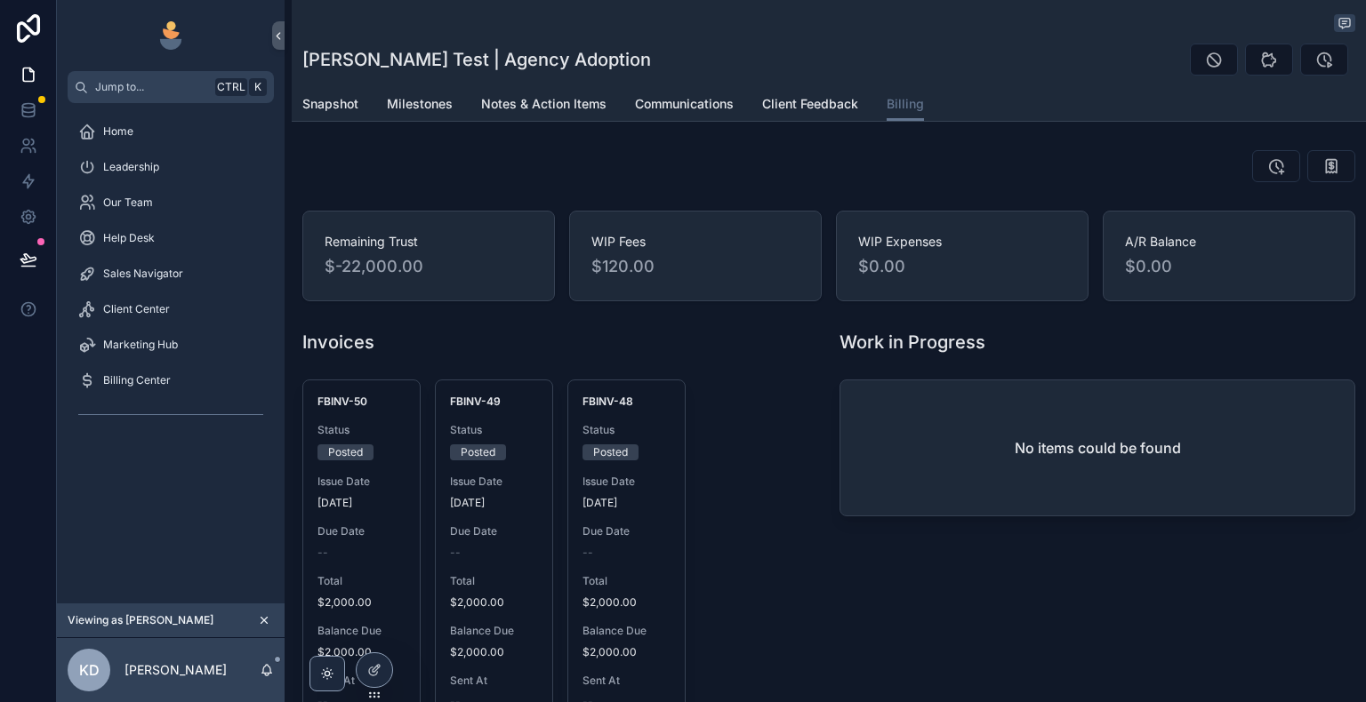
click at [447, 103] on span "Milestones" at bounding box center [420, 104] width 66 height 18
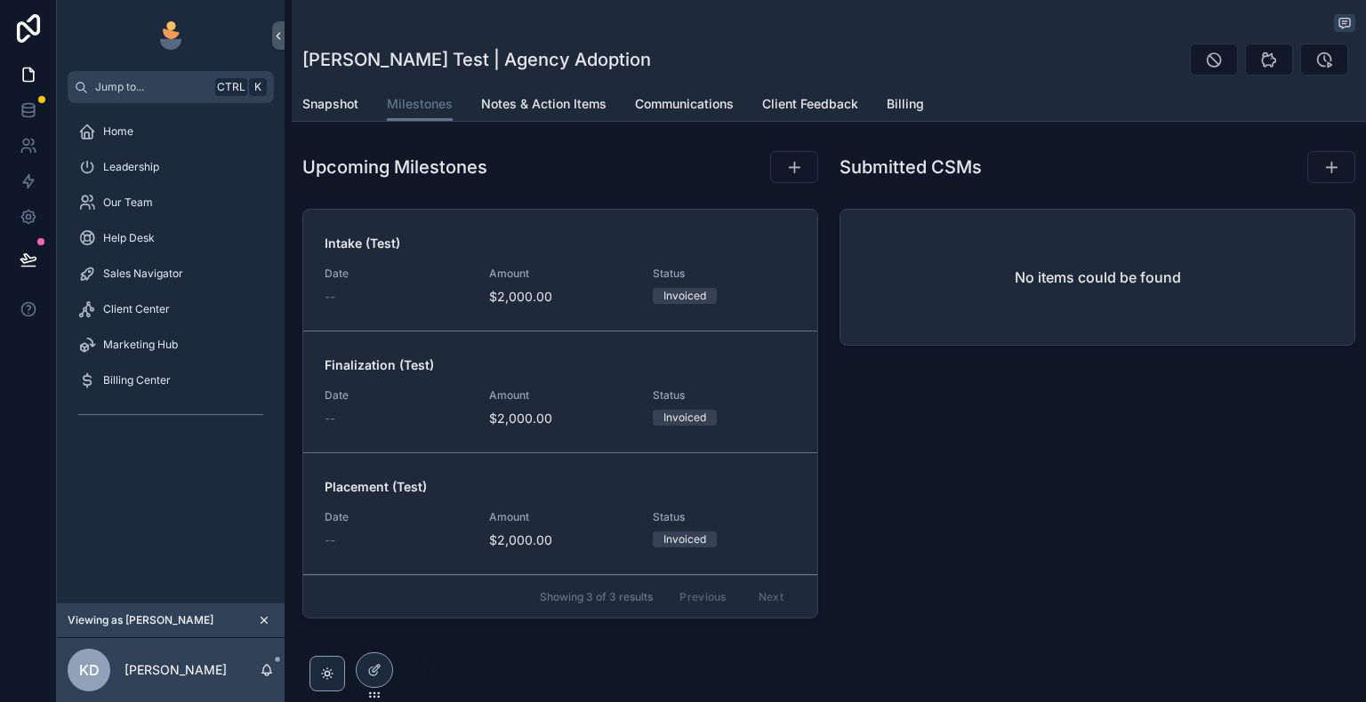
click at [900, 101] on span "Billing" at bounding box center [905, 104] width 37 height 18
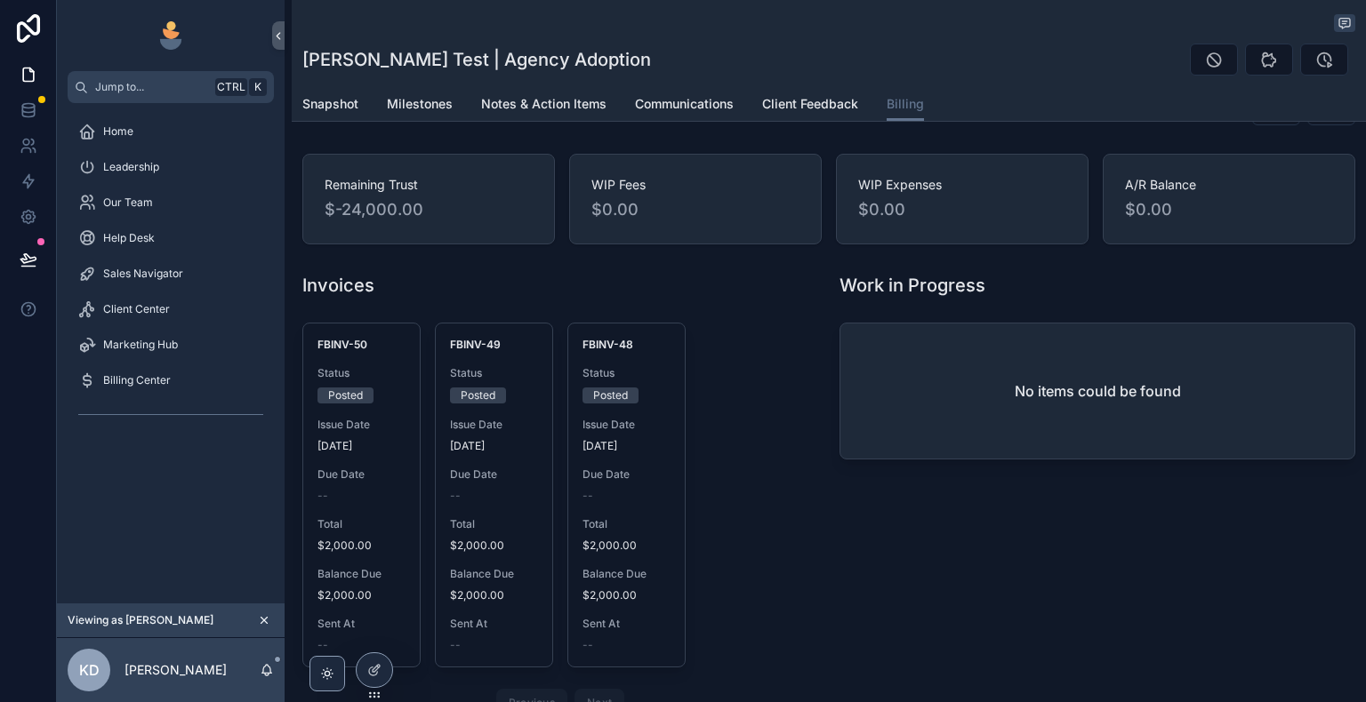
scroll to position [89, 0]
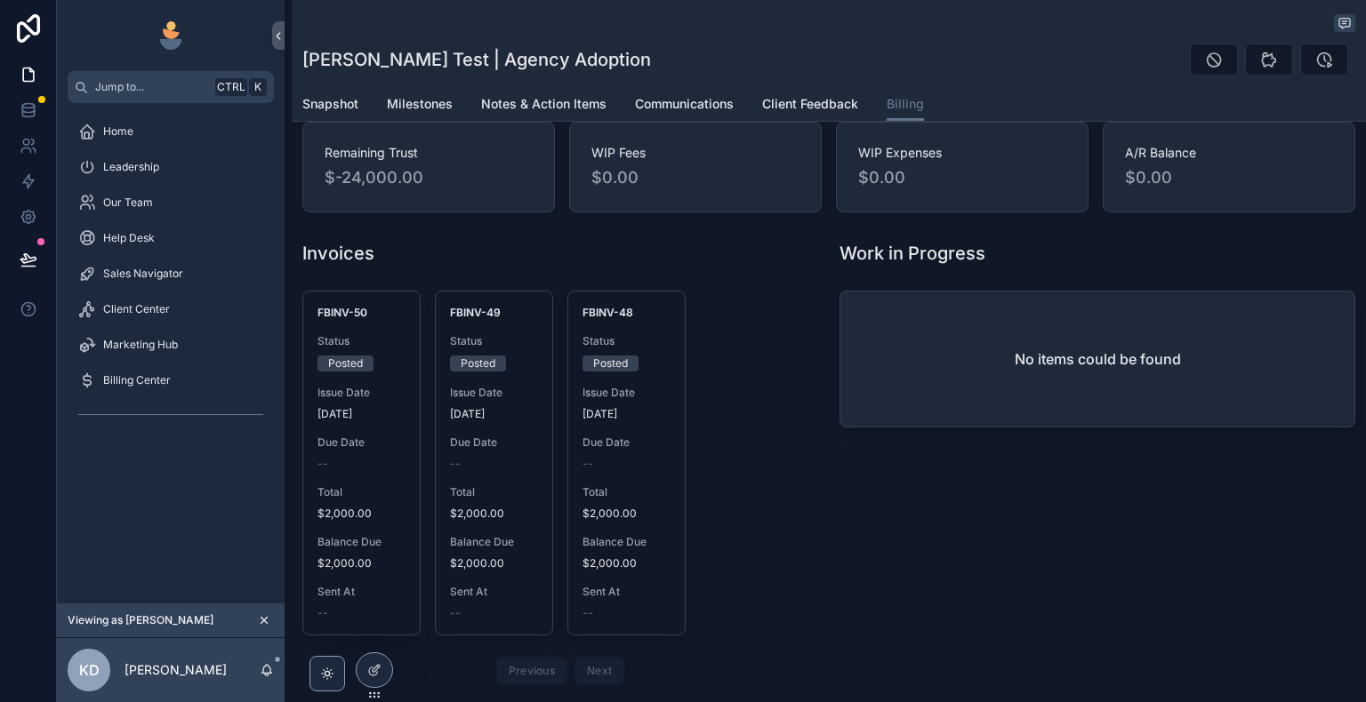
click at [380, 452] on div "Due Date --" at bounding box center [361, 454] width 88 height 36
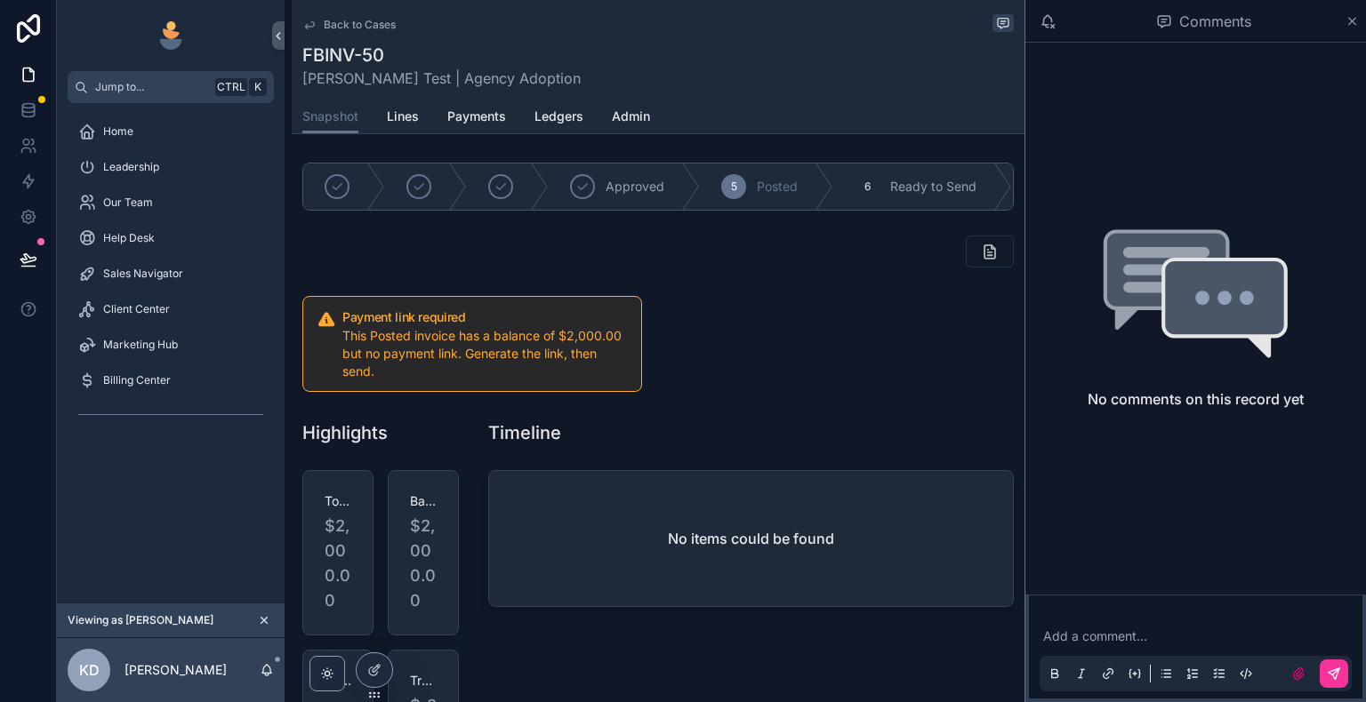
click at [1355, 23] on icon "scrollable content" at bounding box center [1351, 21] width 13 height 14
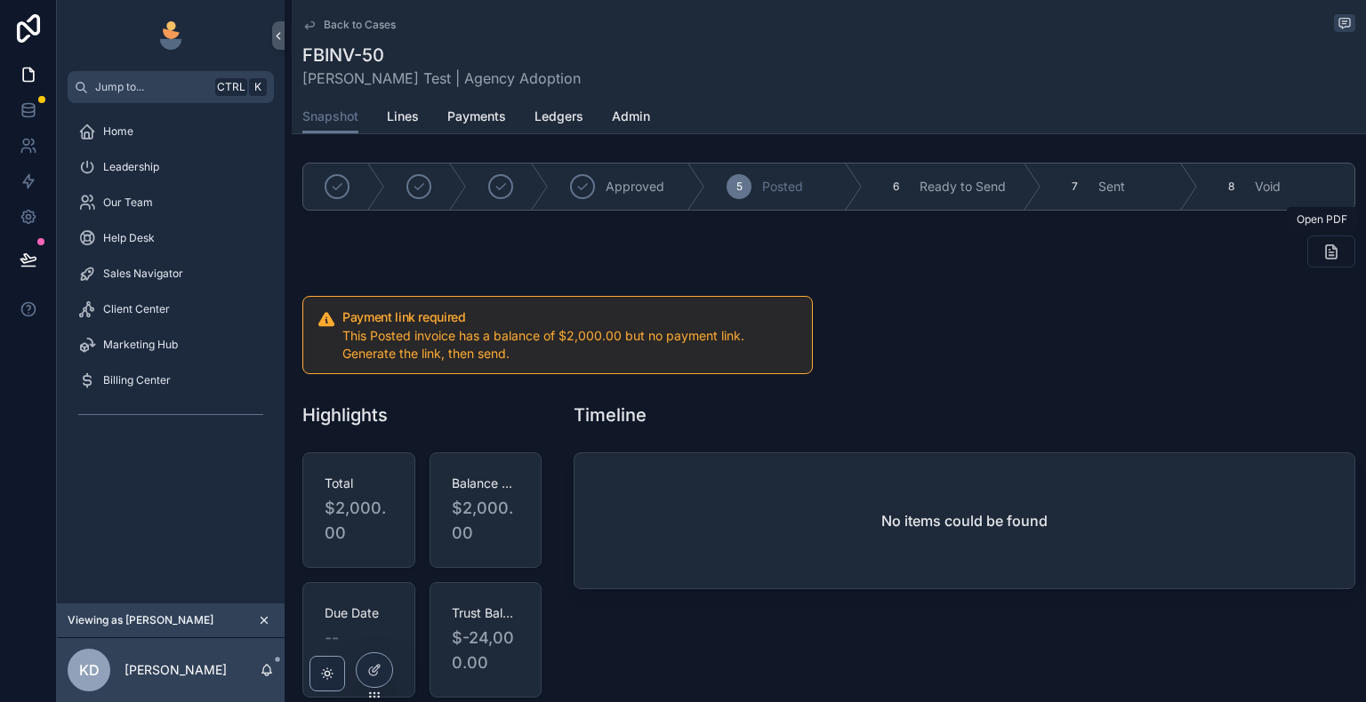
click at [1322, 250] on icon "scrollable content" at bounding box center [1331, 252] width 18 height 18
click at [402, 123] on span "Lines" at bounding box center [403, 117] width 32 height 18
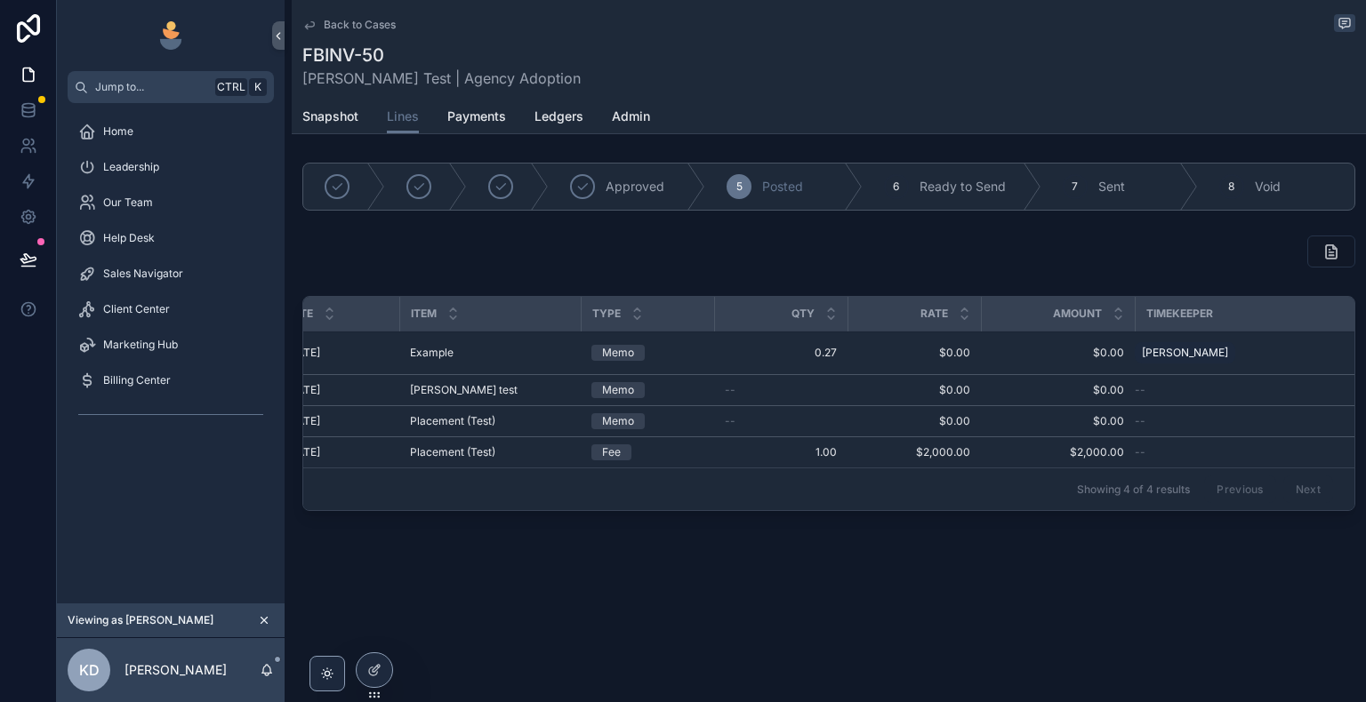
scroll to position [0, 28]
click at [480, 126] on link "Payments" at bounding box center [476, 118] width 59 height 36
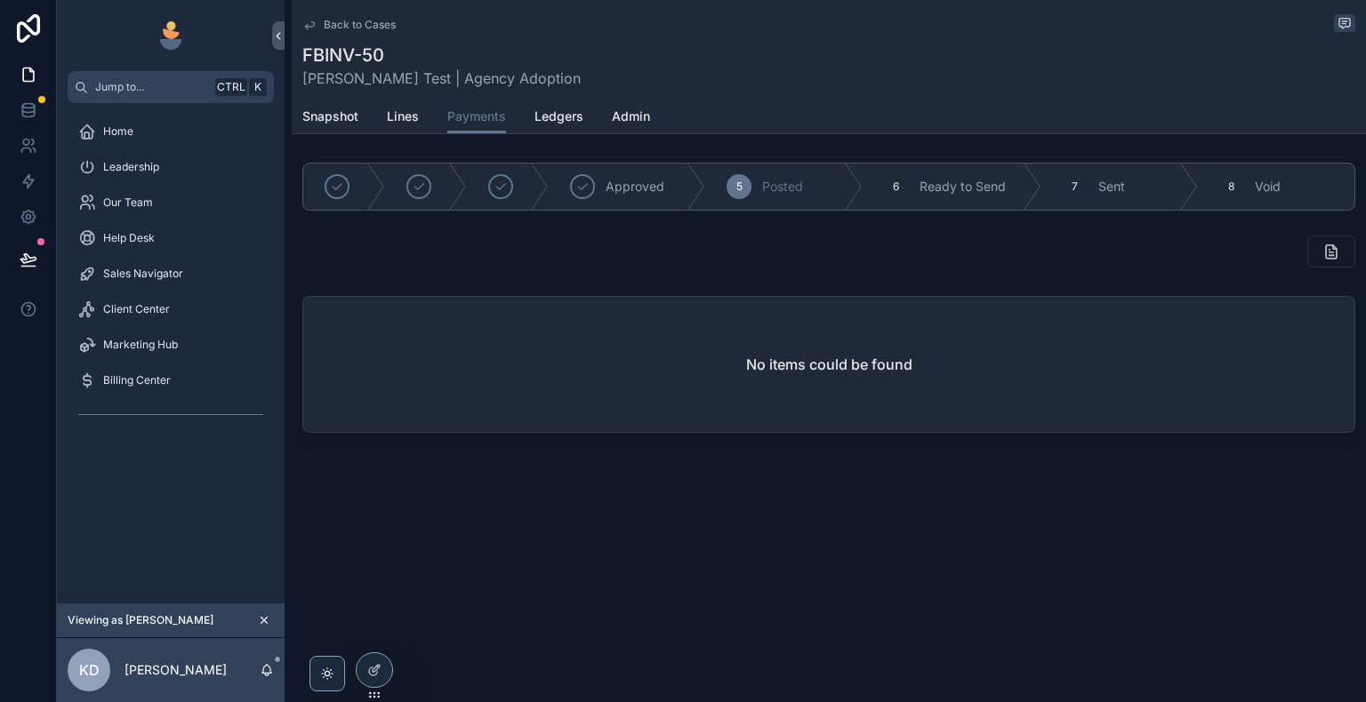
click at [558, 120] on span "Ledgers" at bounding box center [558, 117] width 49 height 18
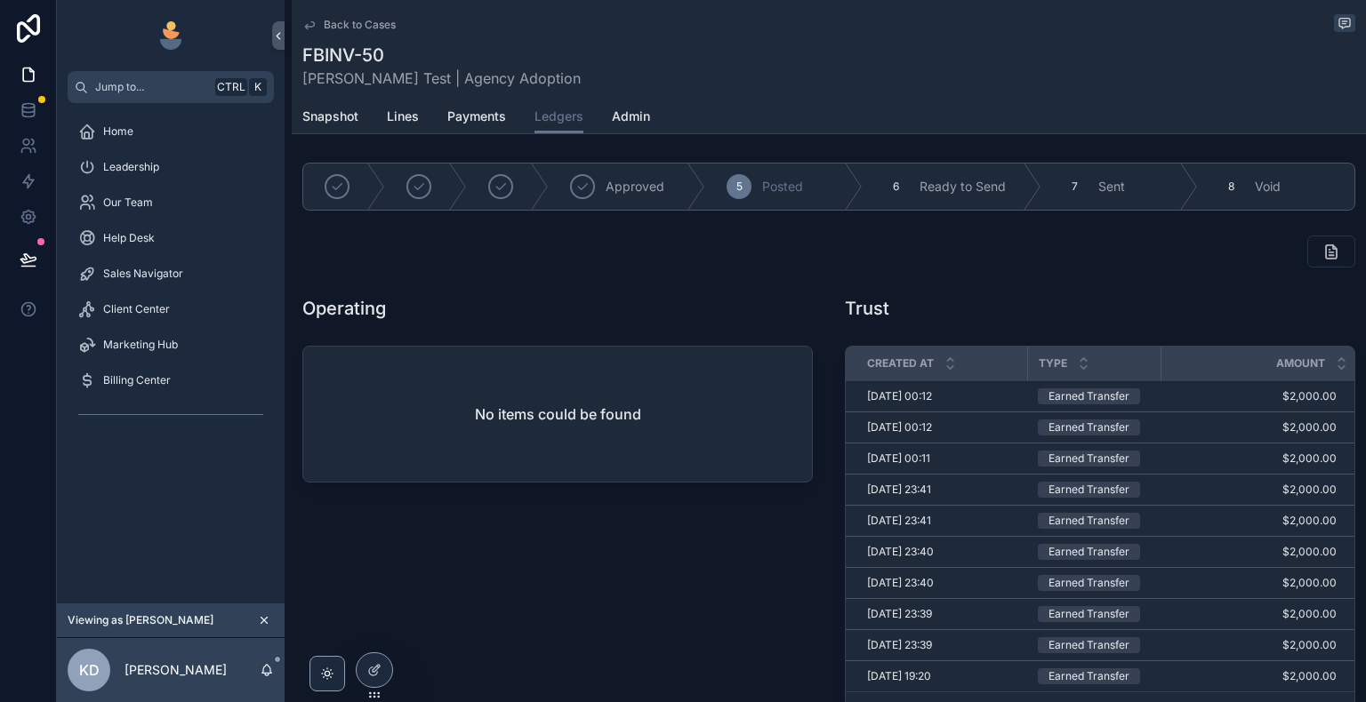
scroll to position [89, 0]
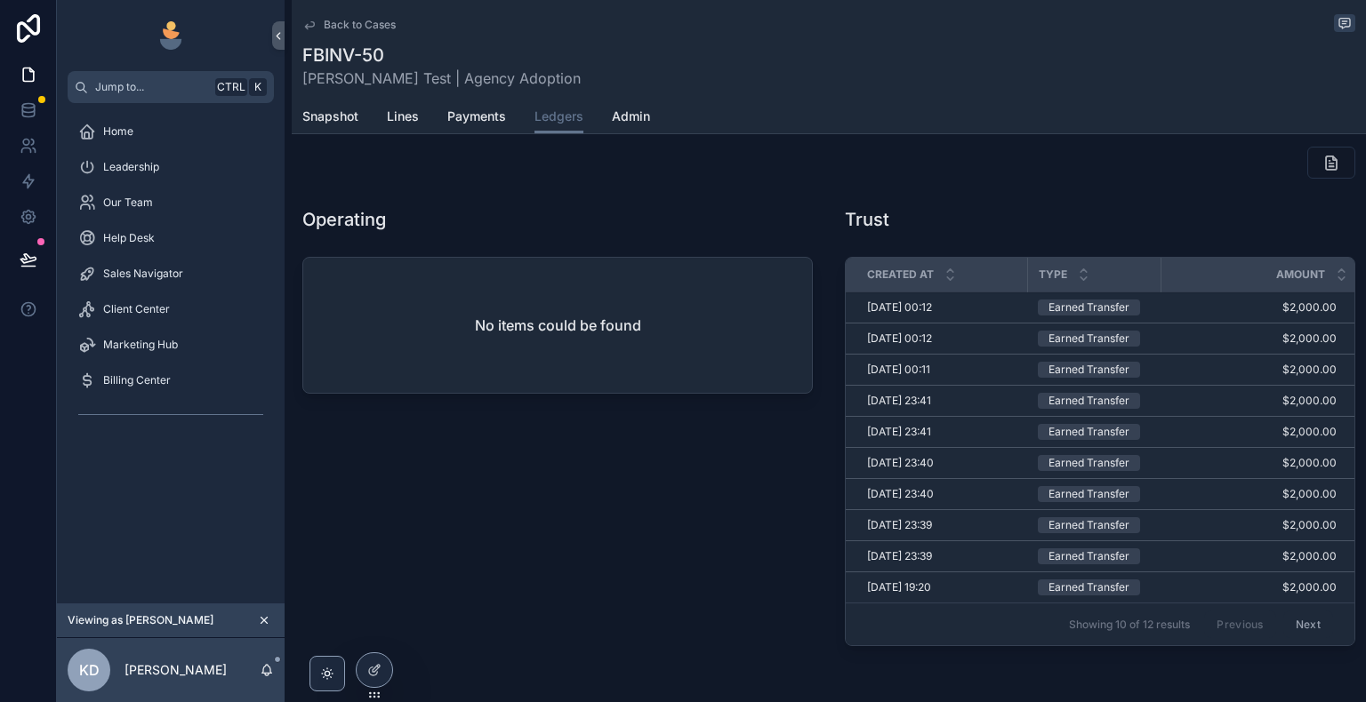
click at [641, 116] on span "Admin" at bounding box center [631, 117] width 38 height 18
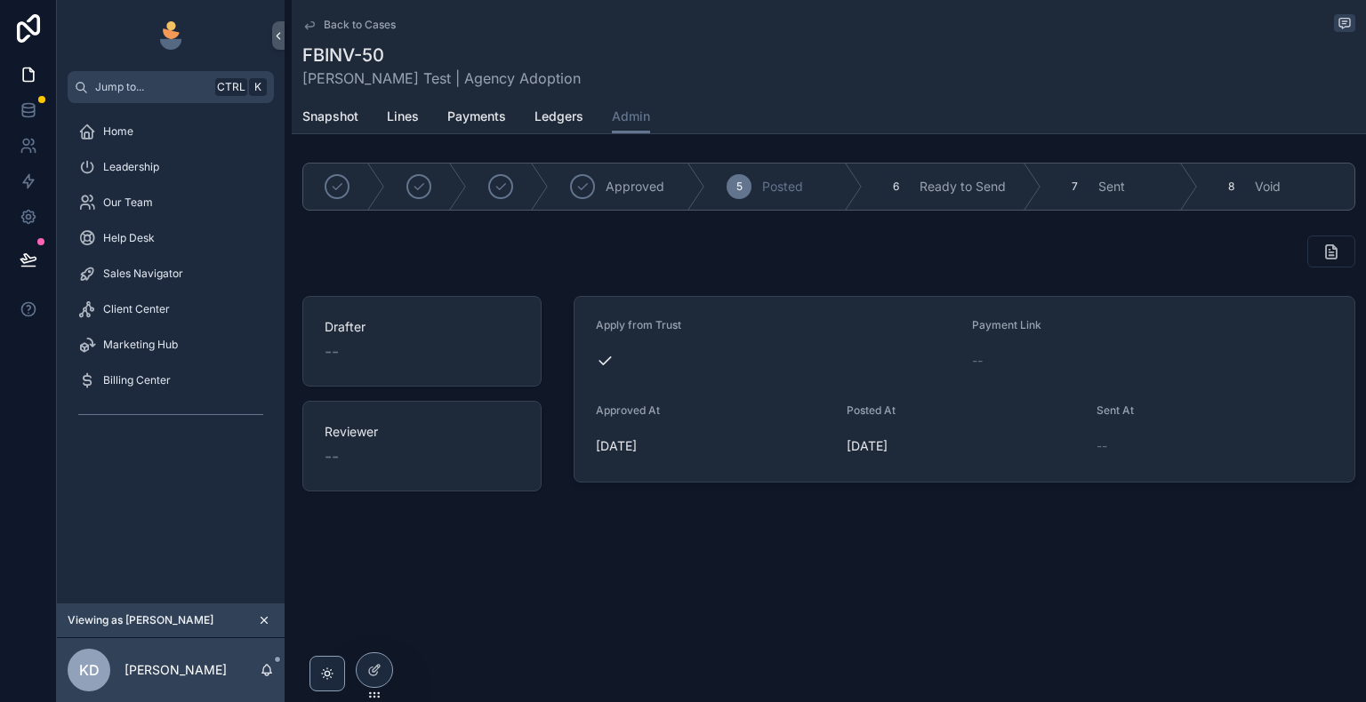
click at [335, 120] on span "Snapshot" at bounding box center [330, 117] width 56 height 18
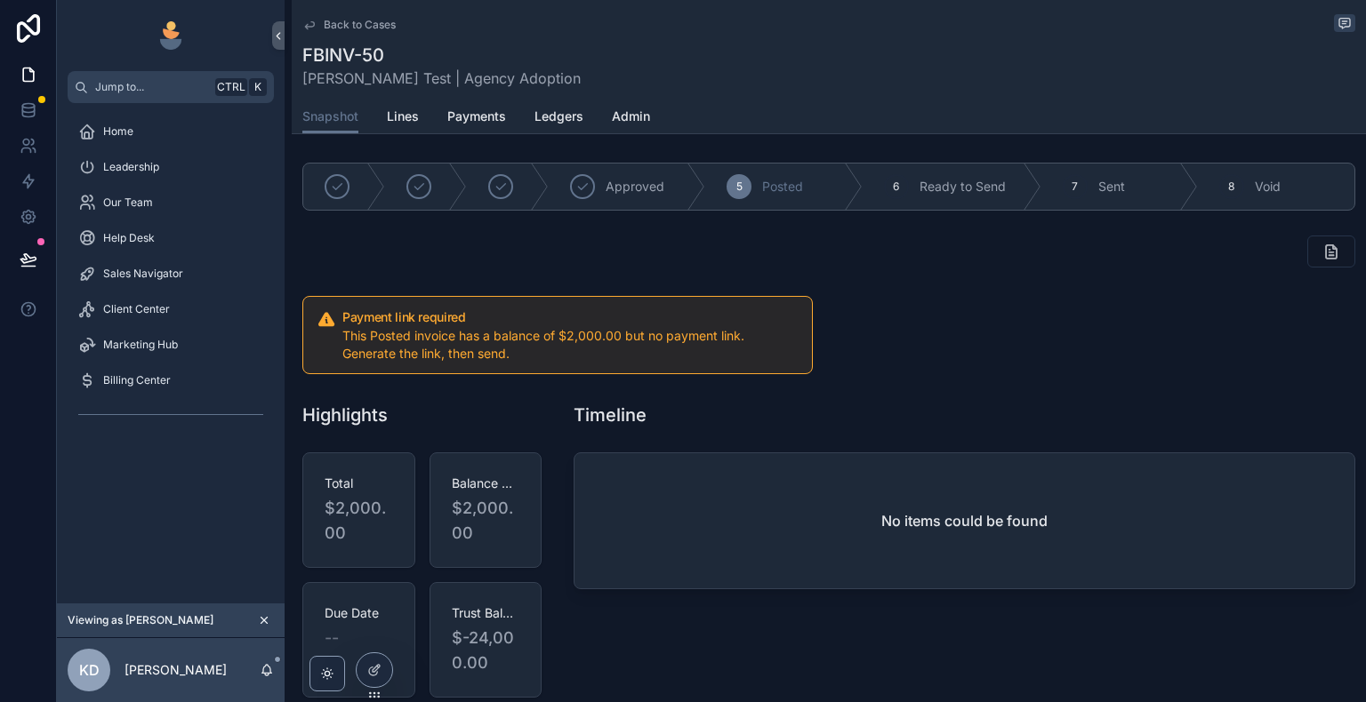
click at [313, 23] on icon "scrollable content" at bounding box center [309, 25] width 14 height 14
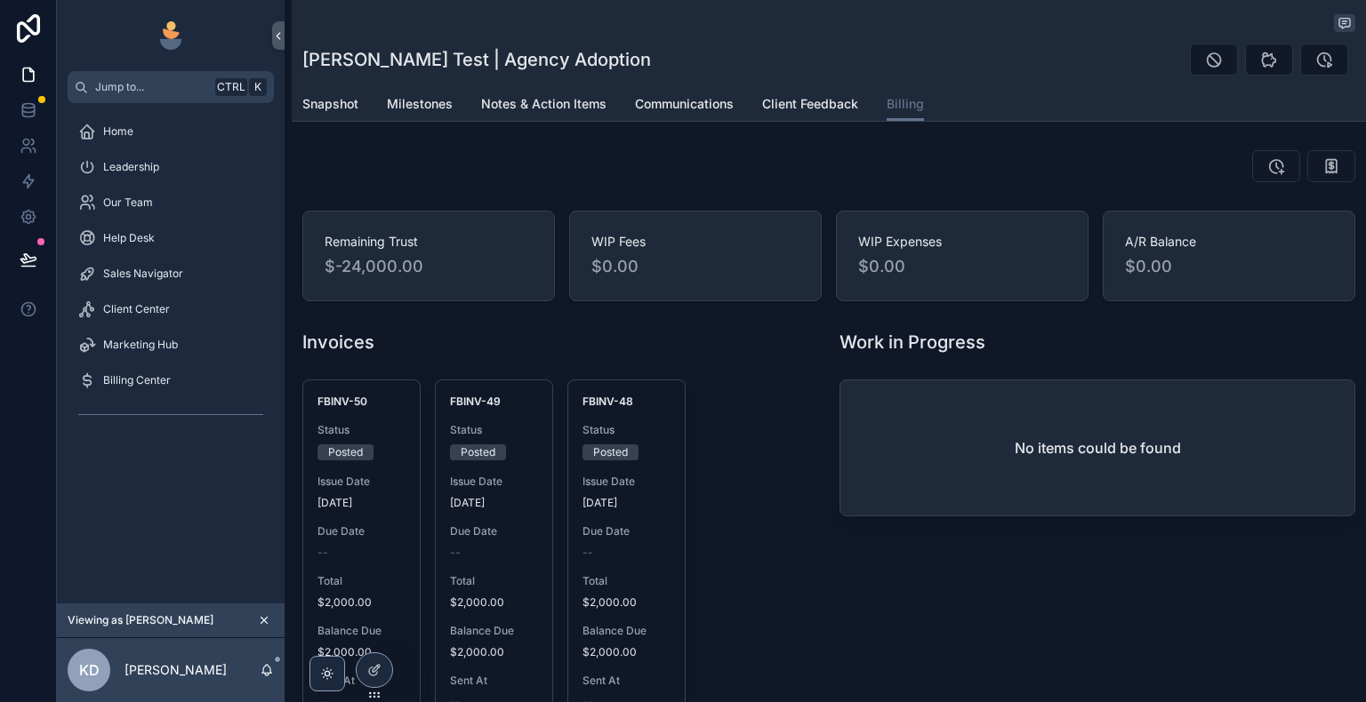
scroll to position [89, 0]
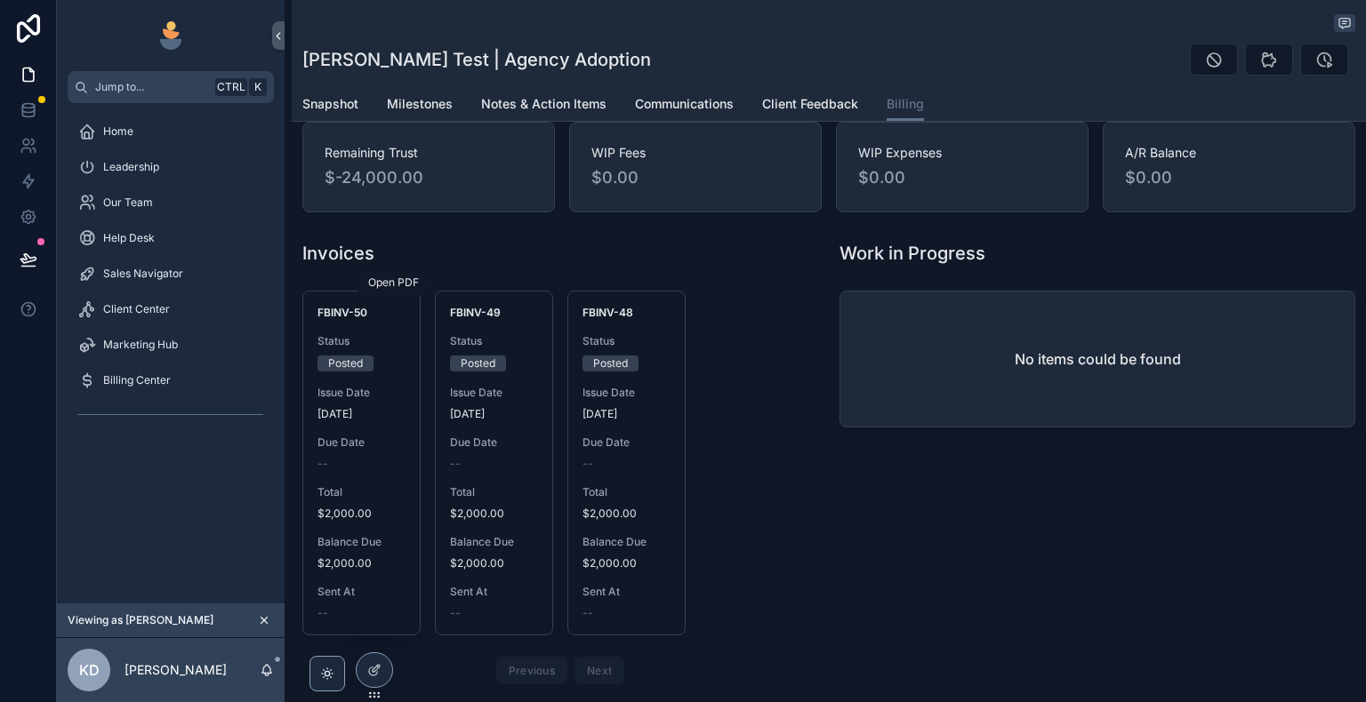
click at [0, 0] on icon "scrollable content" at bounding box center [0, 0] width 0 height 0
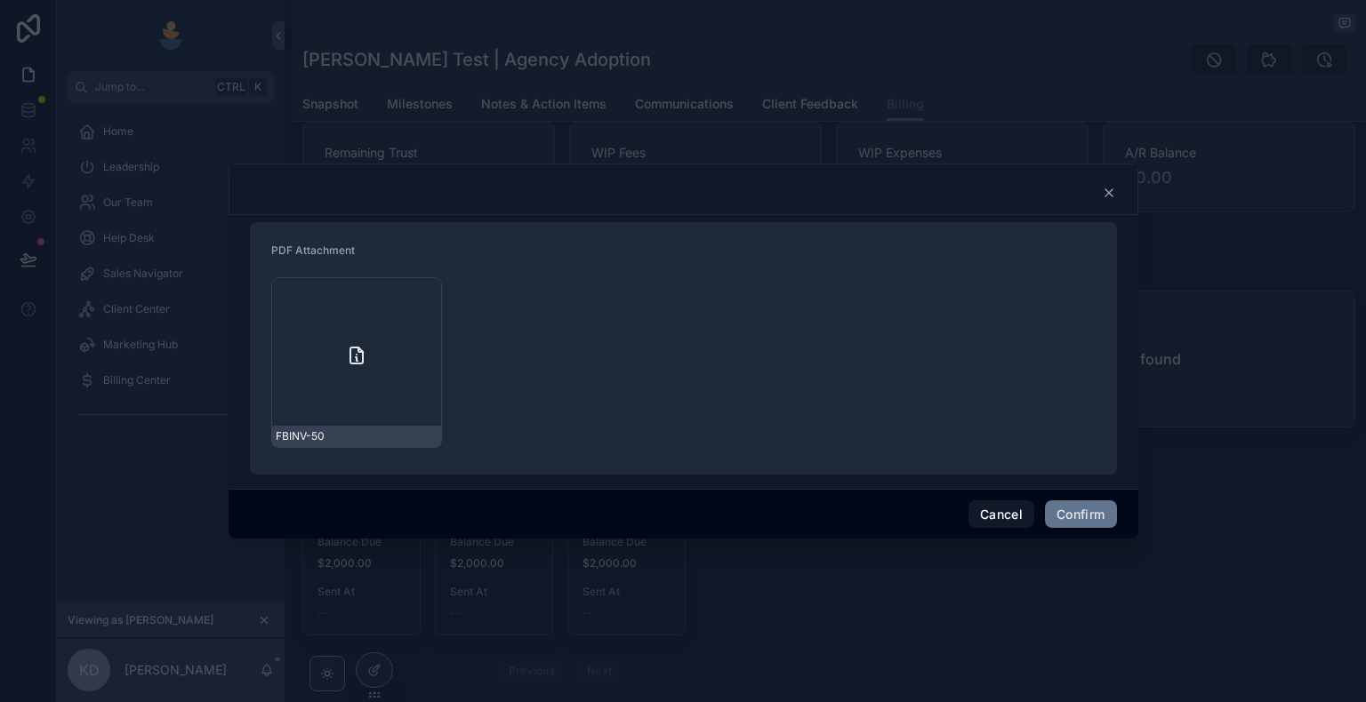
click at [373, 350] on div "FBINV-50" at bounding box center [356, 362] width 171 height 171
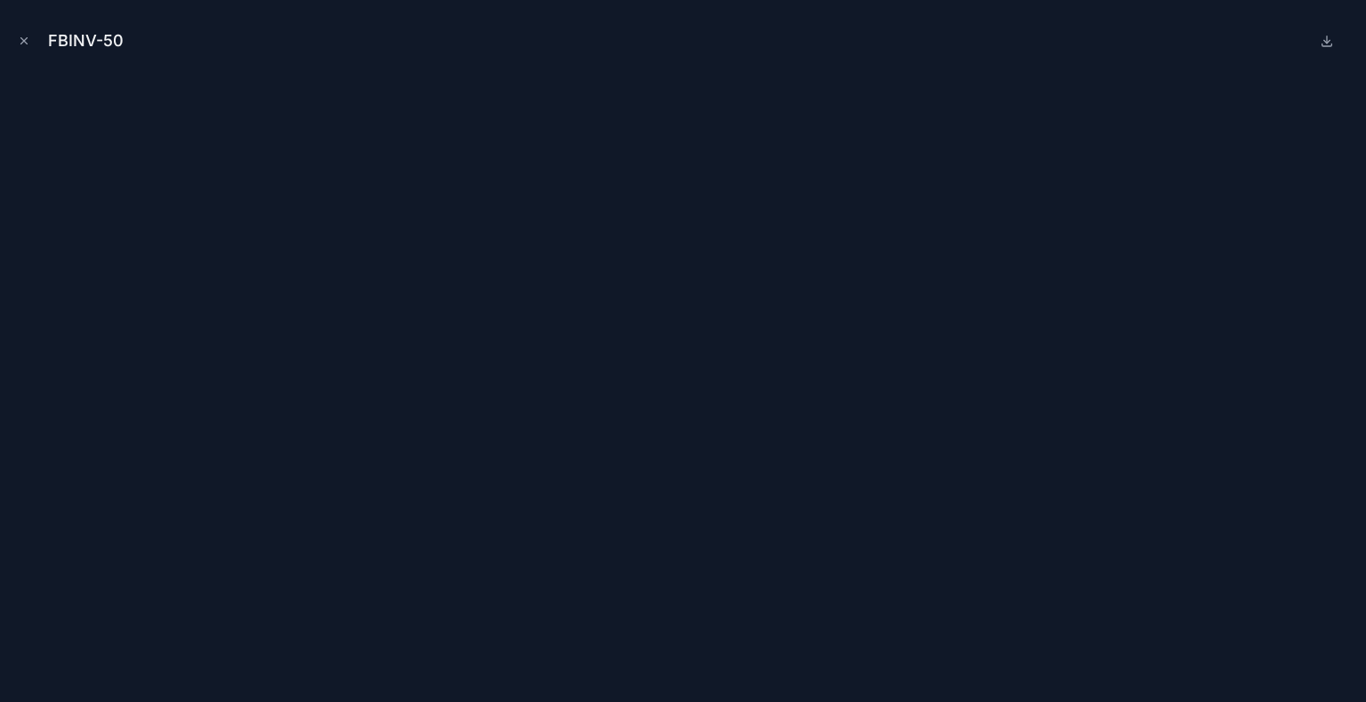
click at [26, 36] on icon "Close modal" at bounding box center [24, 41] width 12 height 12
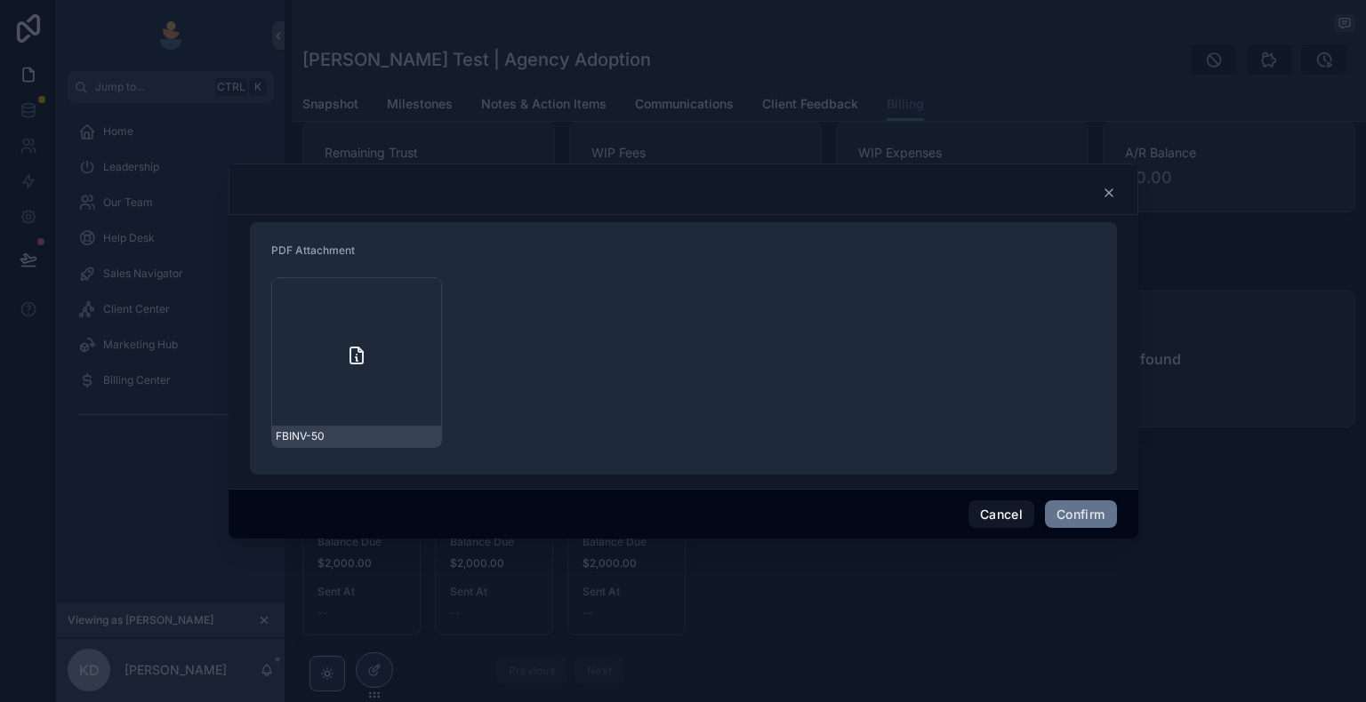
click at [1106, 194] on icon at bounding box center [1109, 193] width 14 height 14
